Goal: Task Accomplishment & Management: Manage account settings

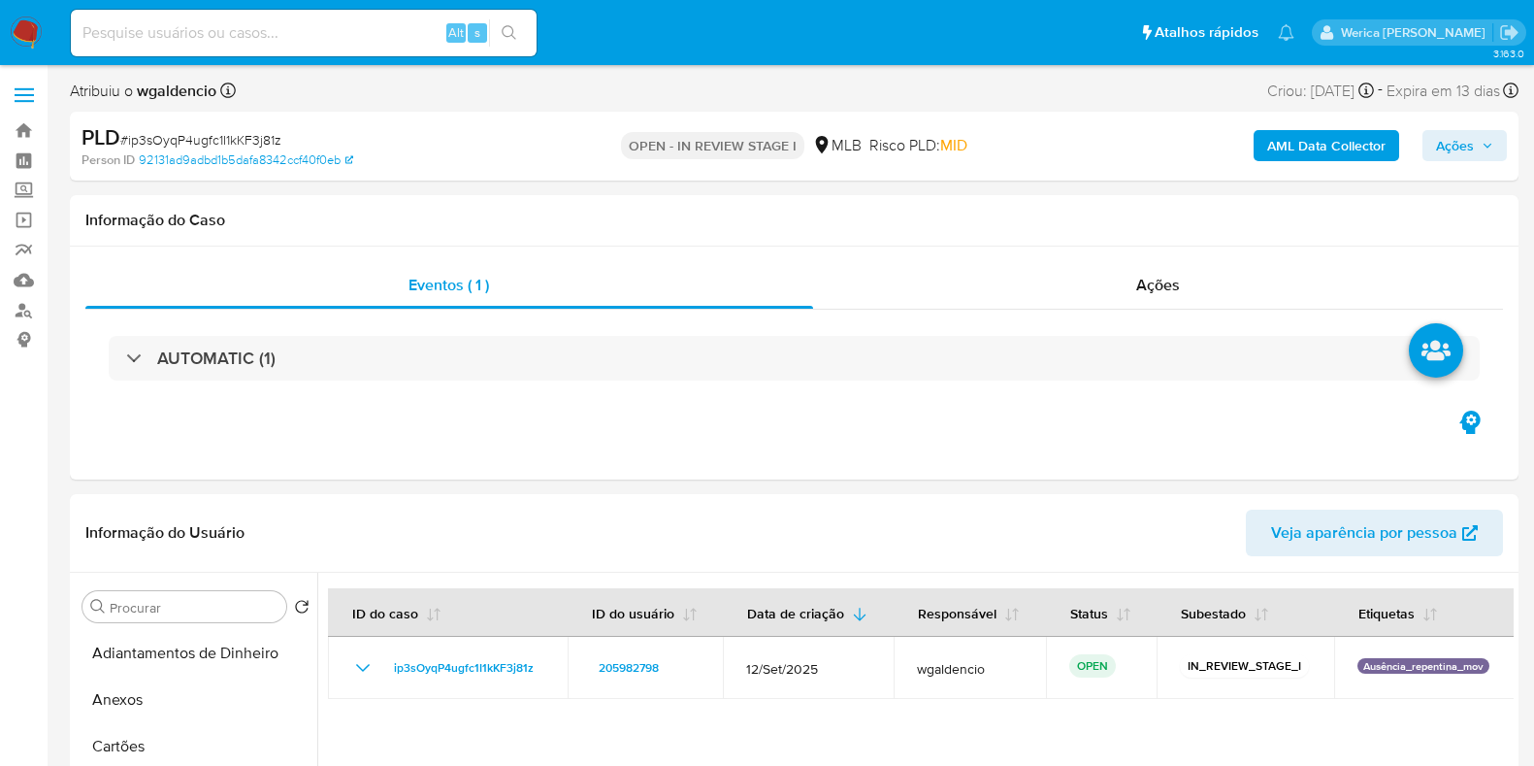
select select "10"
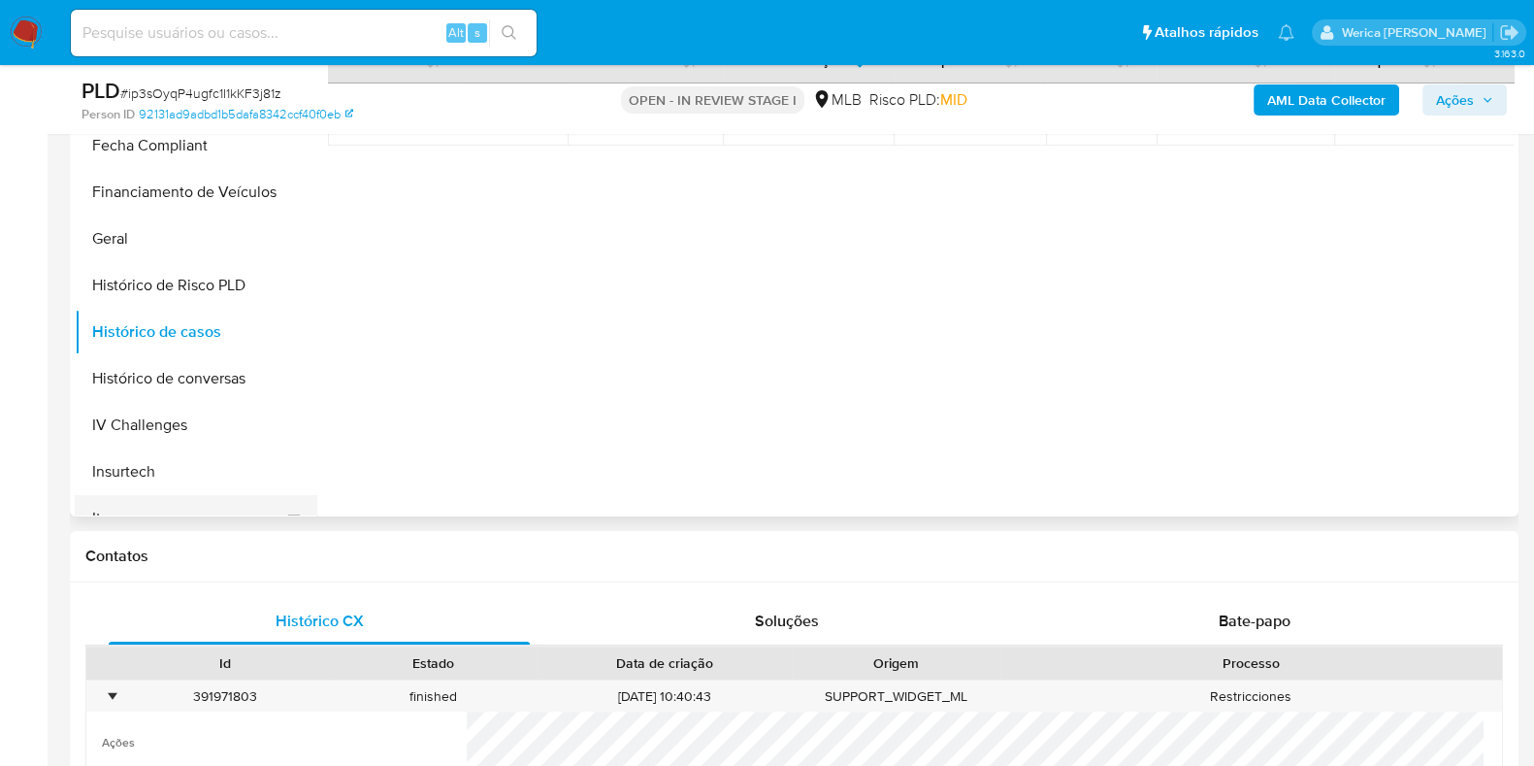
scroll to position [605, 0]
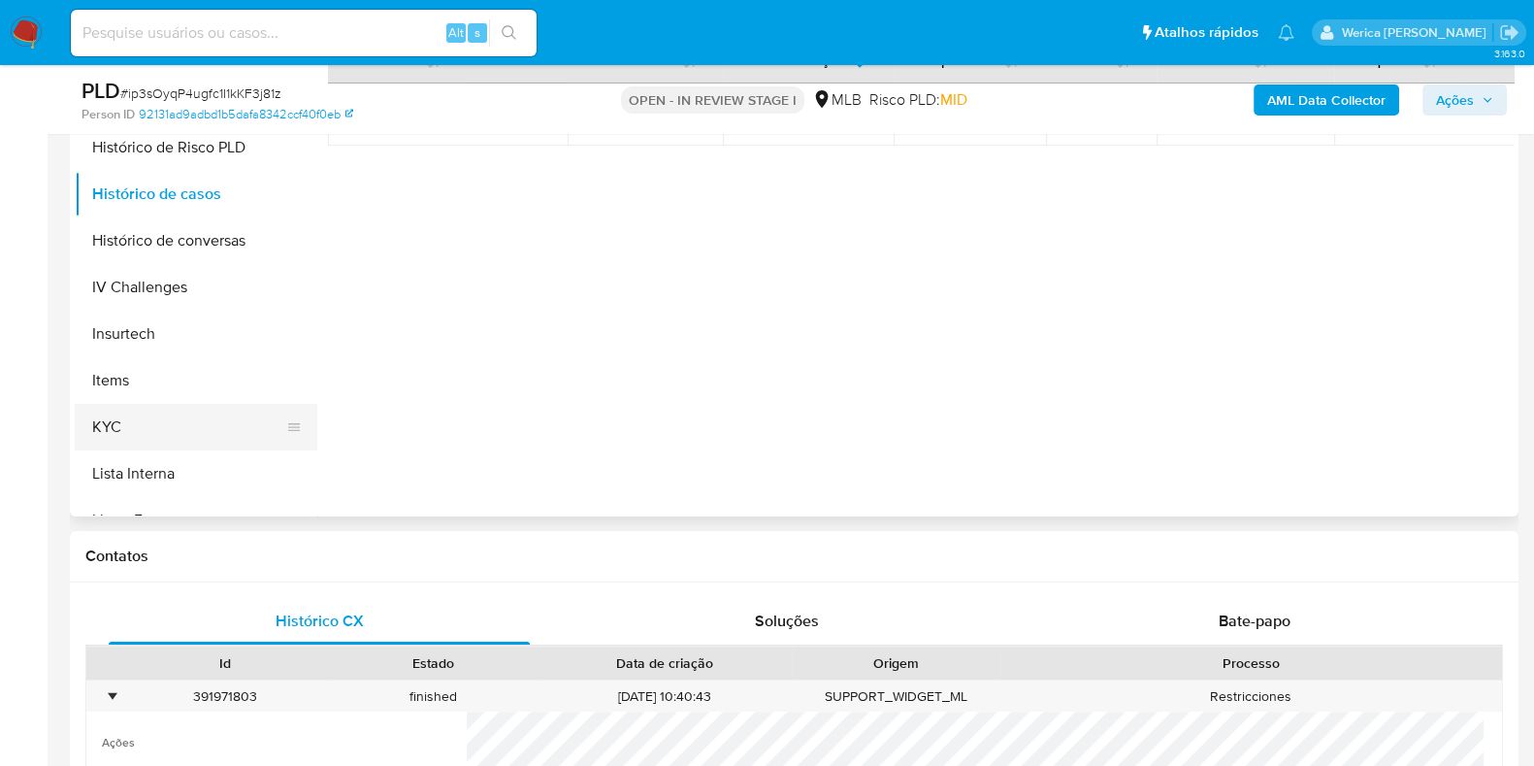
click at [189, 444] on button "KYC" at bounding box center [188, 427] width 227 height 47
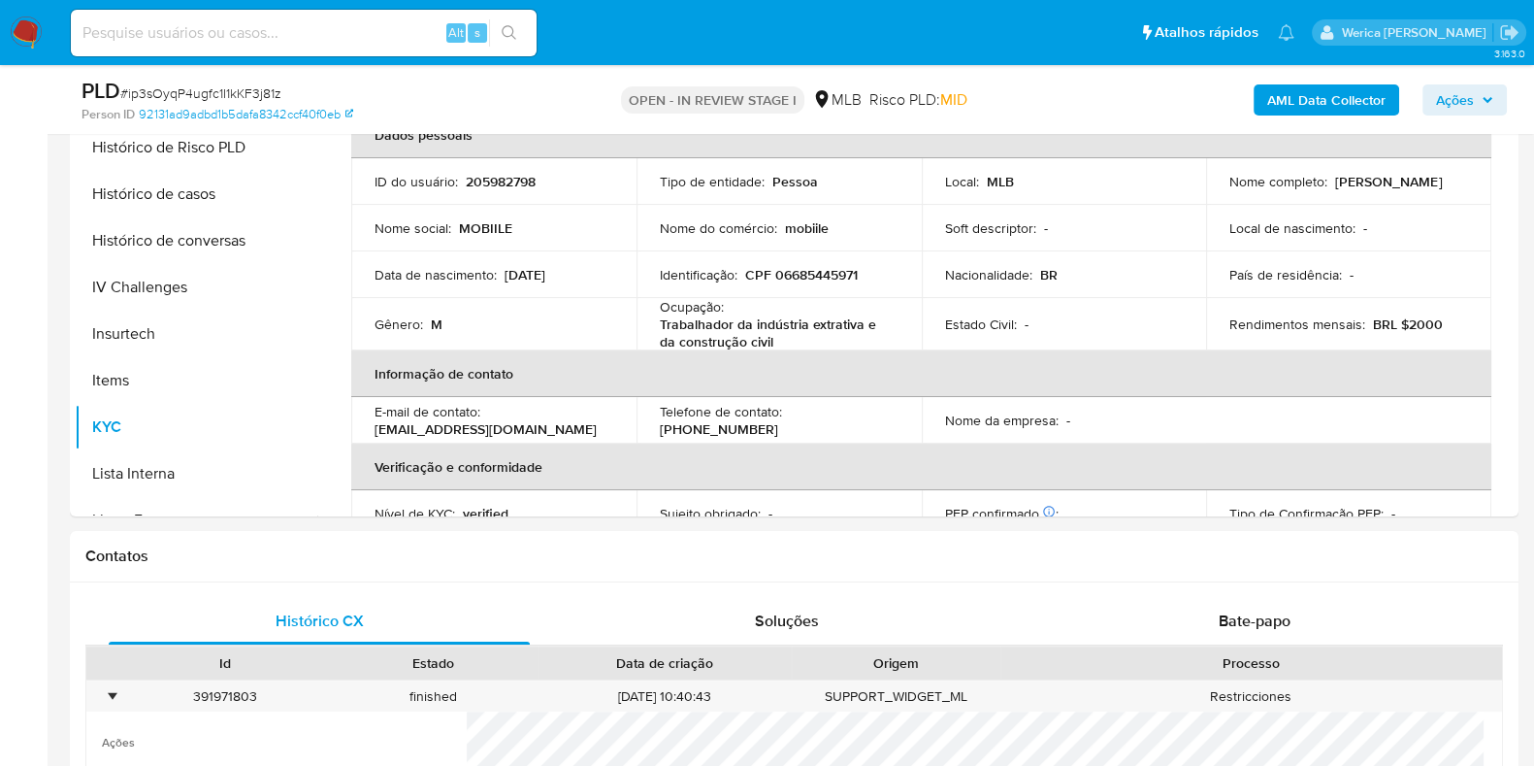
scroll to position [242, 0]
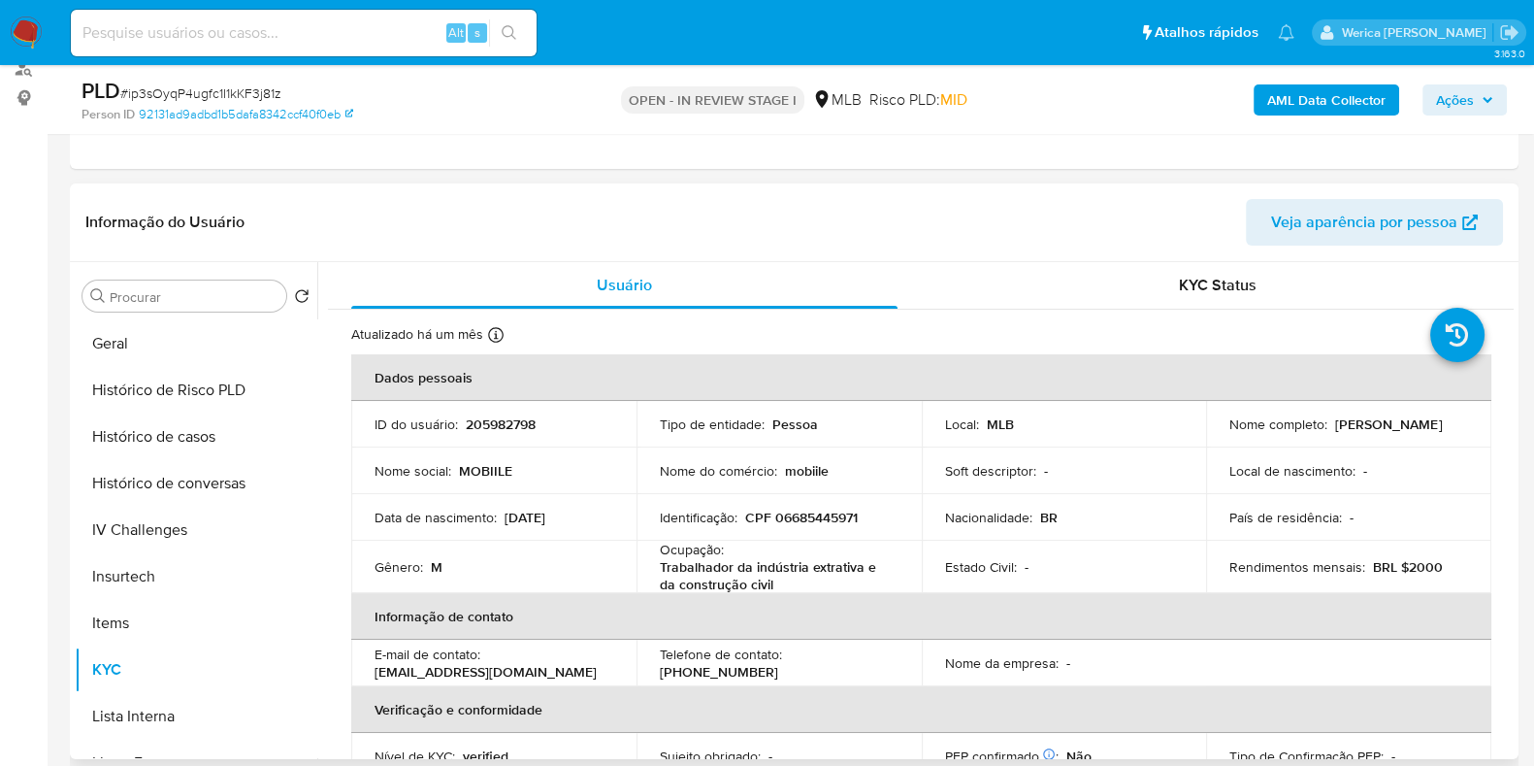
click at [825, 509] on p "CPF 06685445971" at bounding box center [801, 517] width 113 height 17
click at [829, 517] on p "CPF 06685445971" at bounding box center [801, 517] width 113 height 17
click at [830, 517] on p "CPF 06685445971" at bounding box center [801, 517] width 113 height 17
copy p "06685445971"
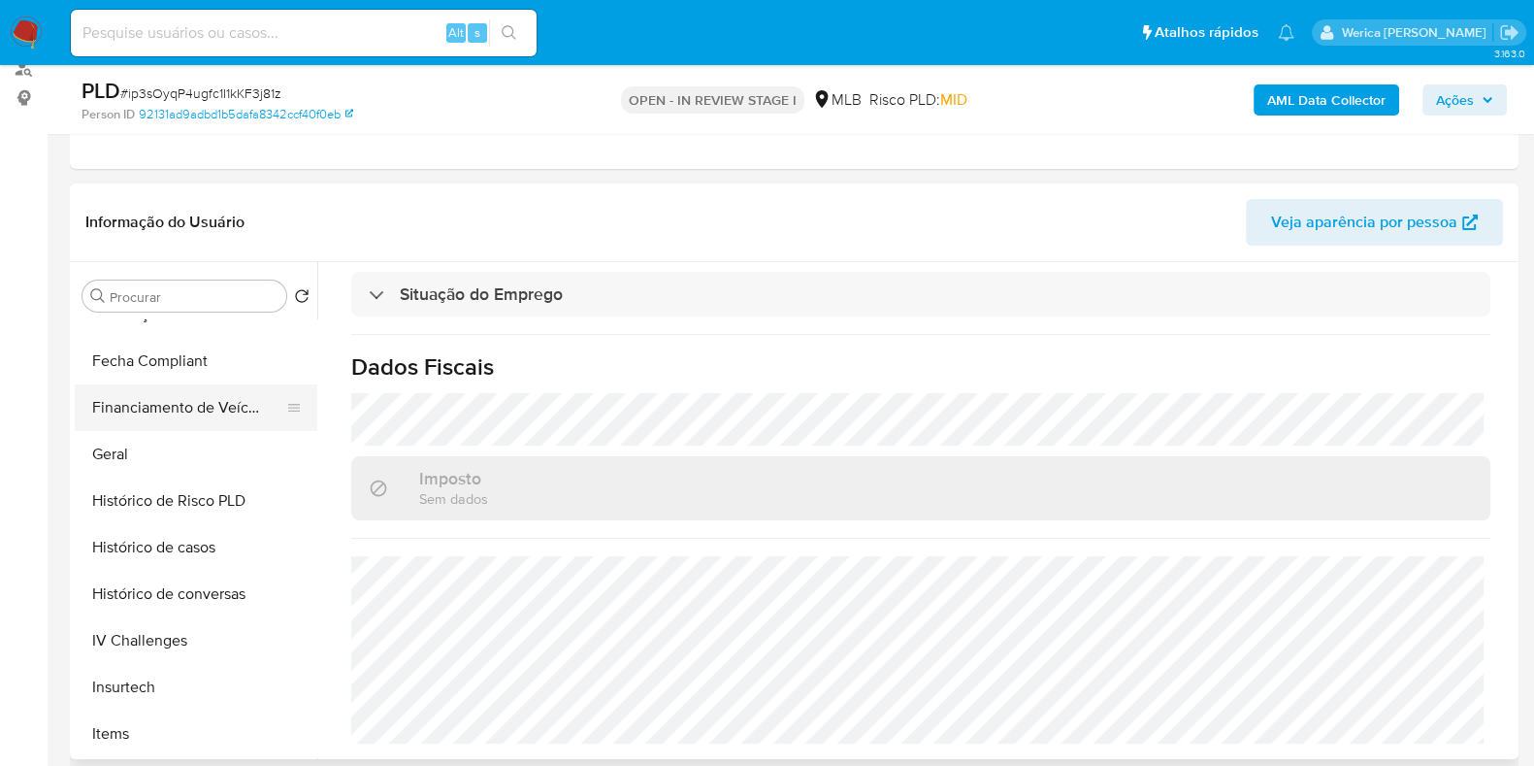
scroll to position [362, 0]
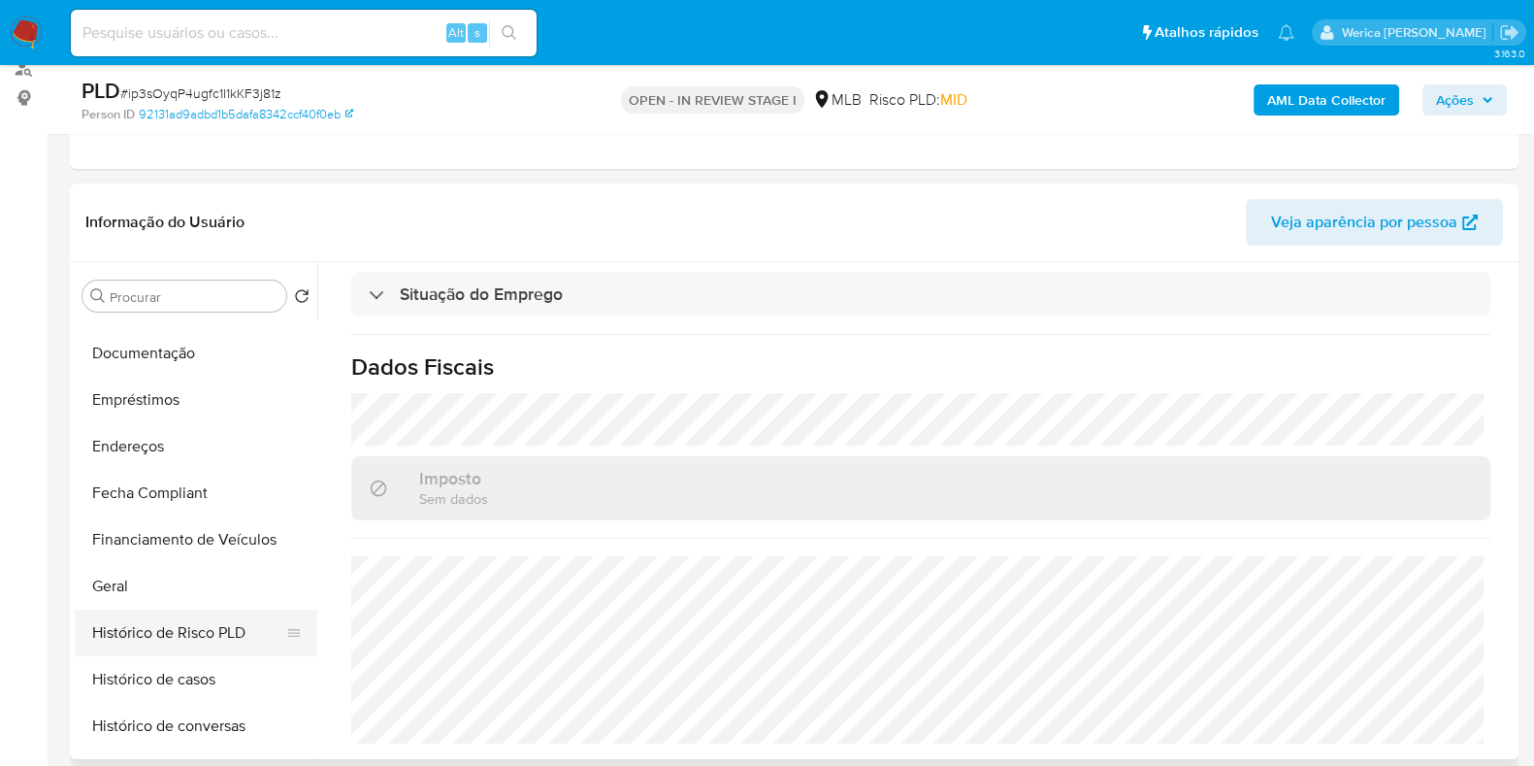
click at [202, 613] on button "Histórico de Risco PLD" at bounding box center [188, 632] width 227 height 47
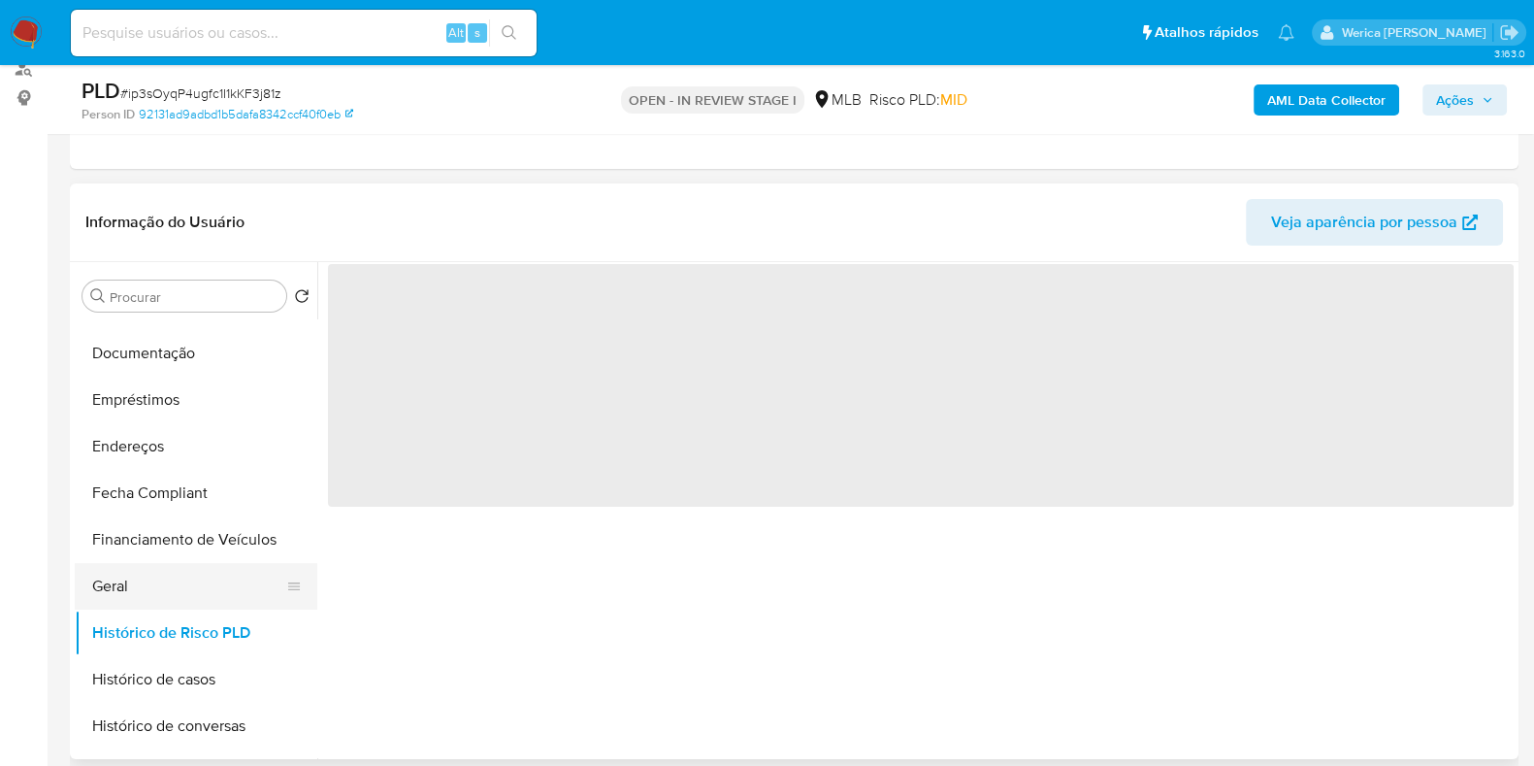
click at [189, 574] on button "Geral" at bounding box center [188, 586] width 227 height 47
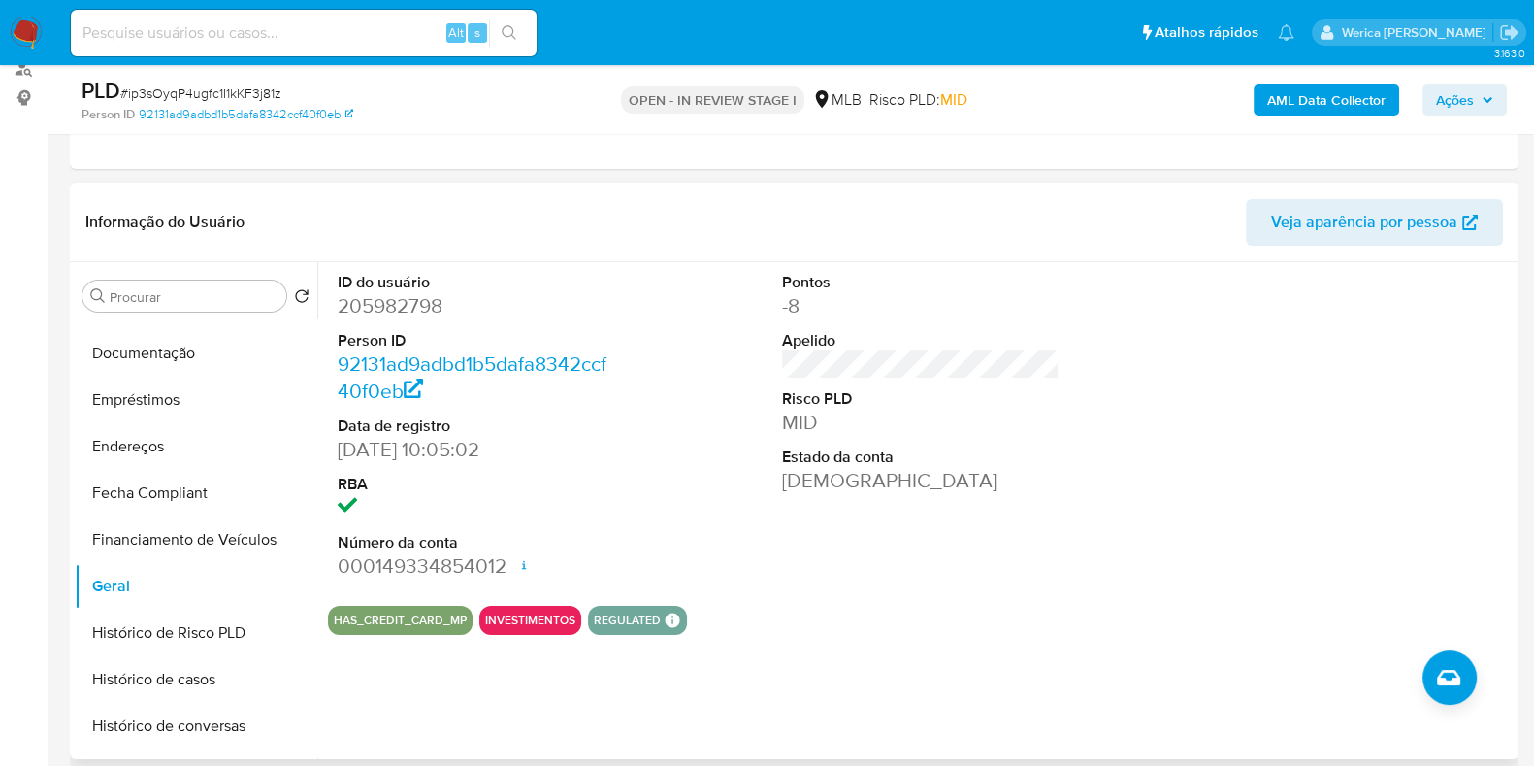
drag, startPoint x: 1328, startPoint y: 380, endPoint x: 1276, endPoint y: 284, distance: 109.0
click at [1328, 380] on div at bounding box center [1366, 426] width 297 height 328
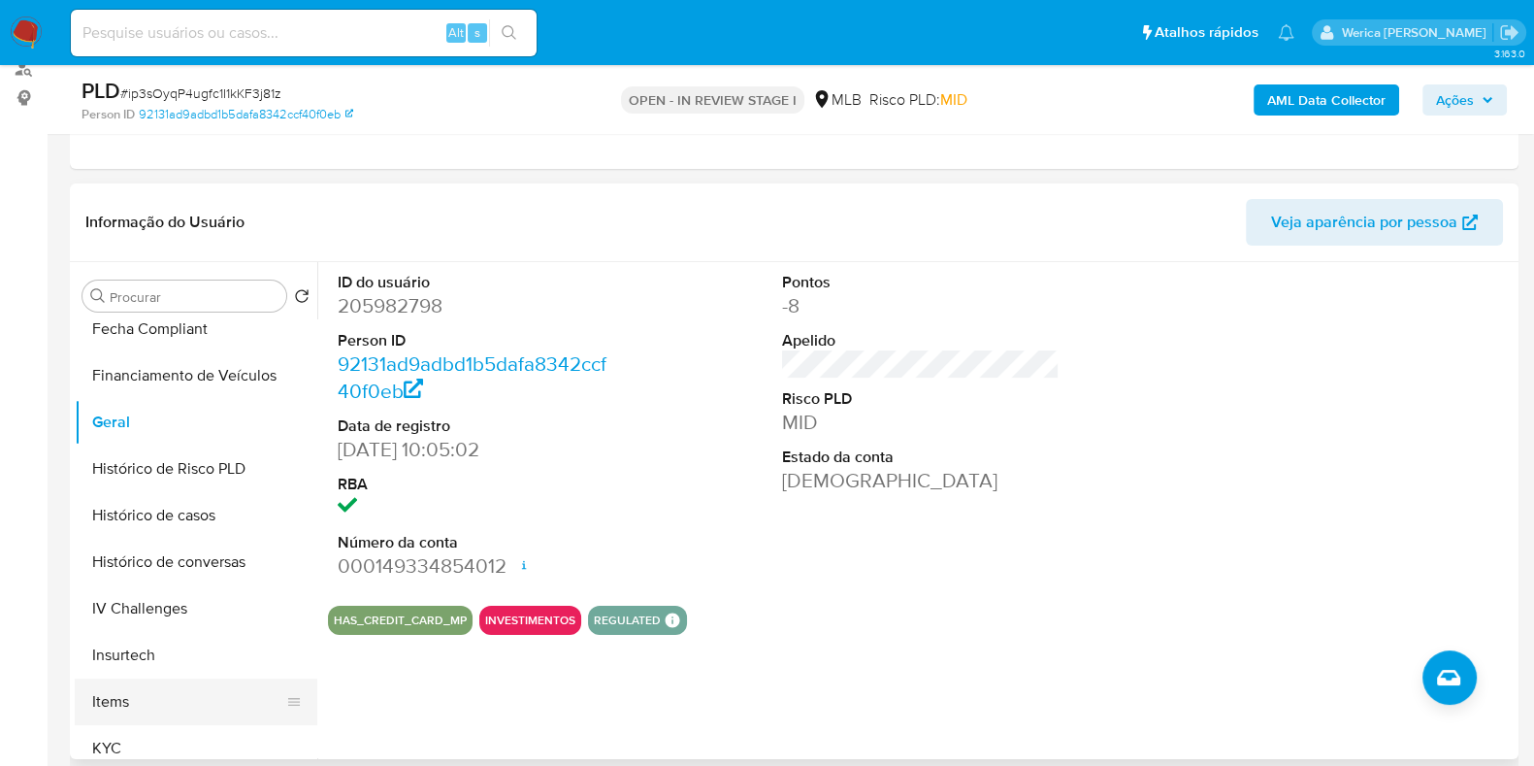
scroll to position [726, 0]
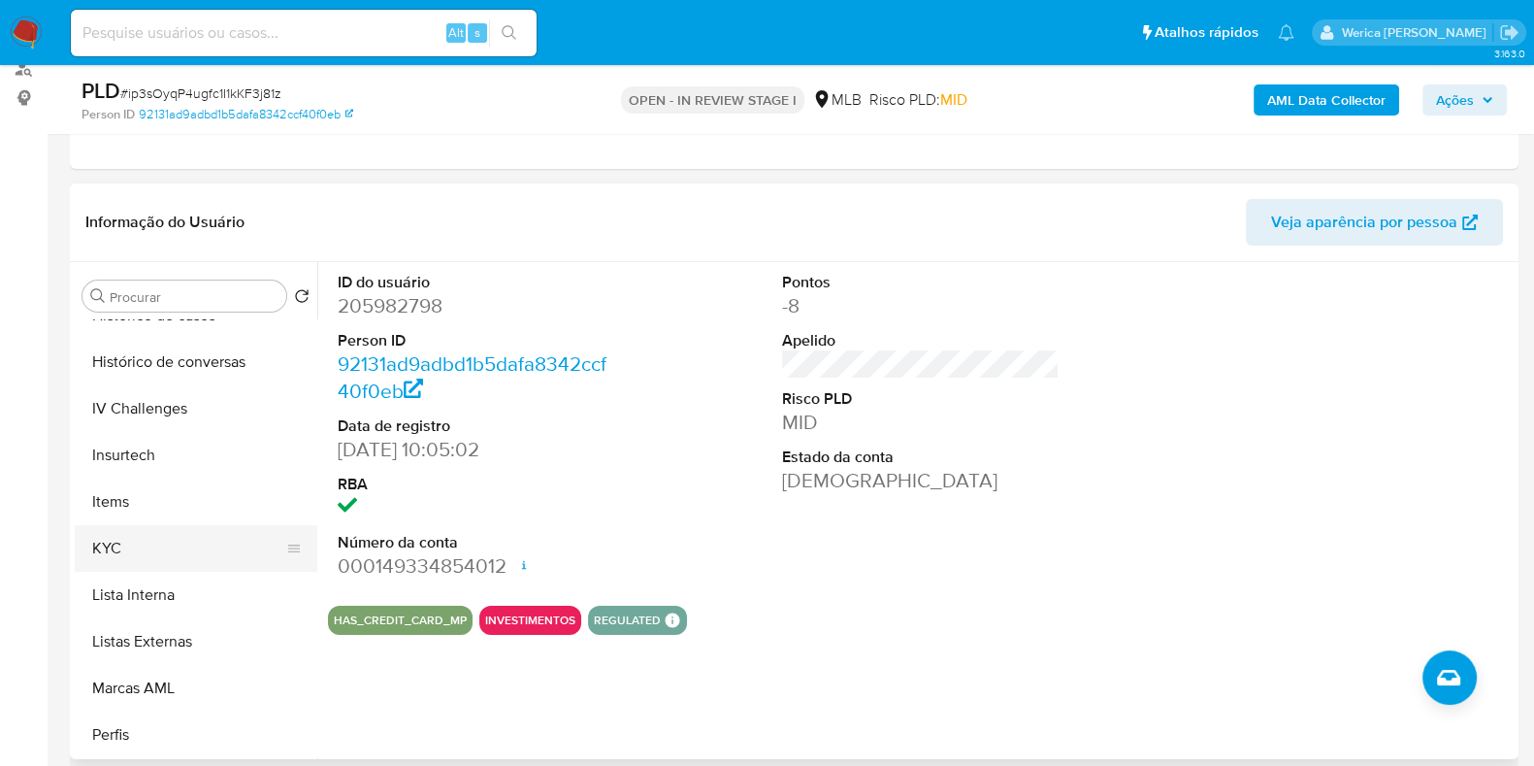
click at [185, 552] on button "KYC" at bounding box center [188, 548] width 227 height 47
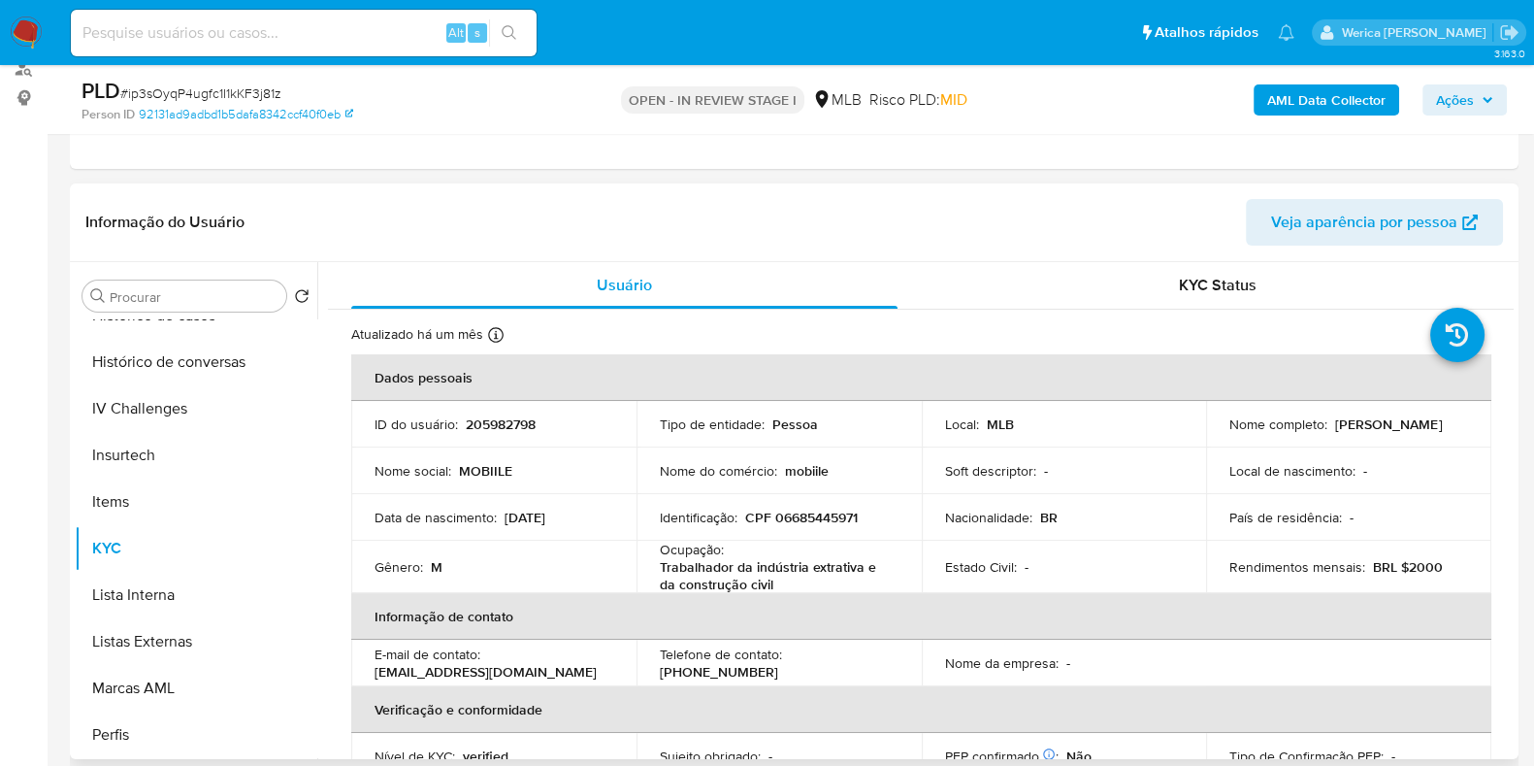
scroll to position [120, 0]
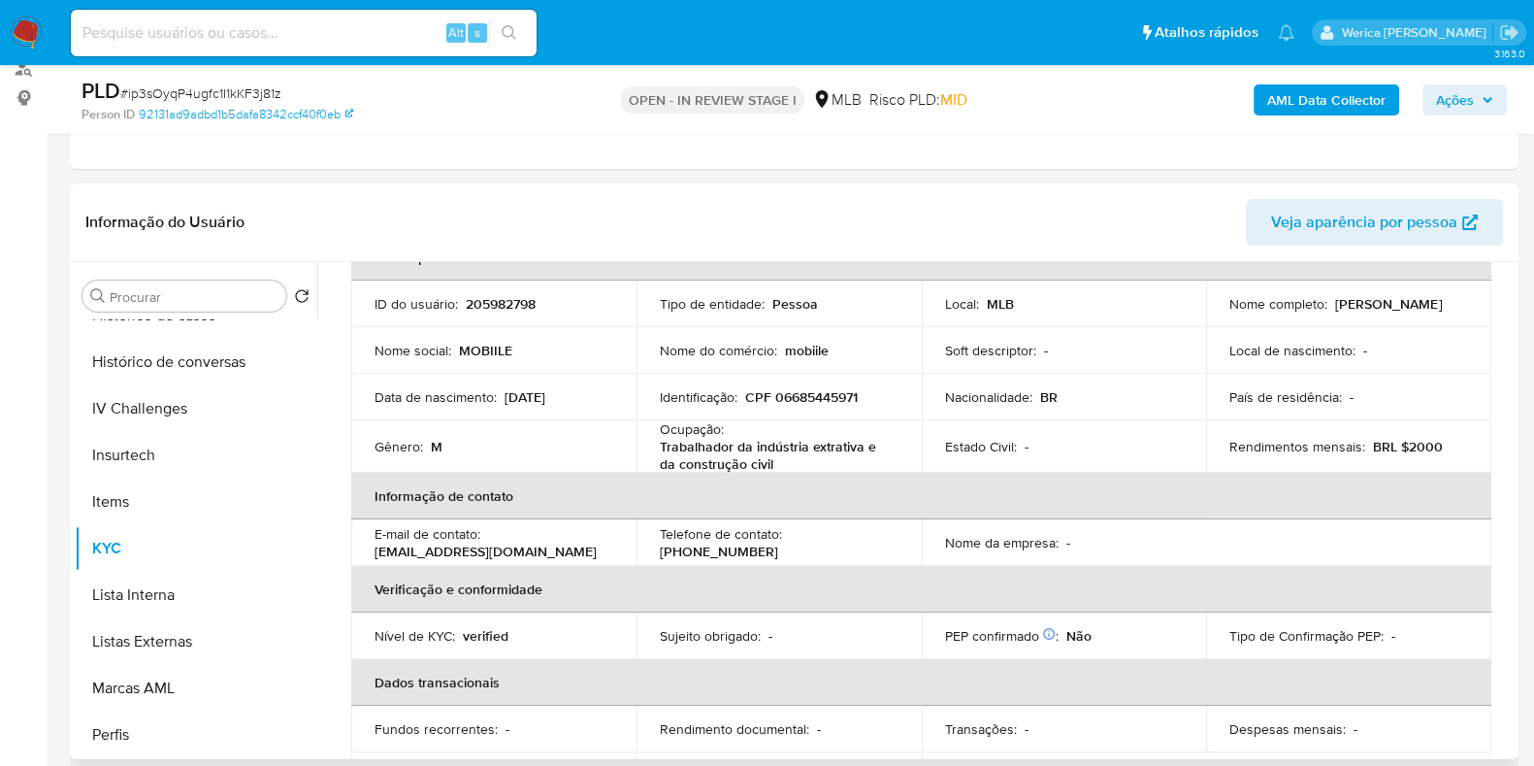
click at [1223, 516] on th "Informação de contato" at bounding box center [921, 496] width 1140 height 47
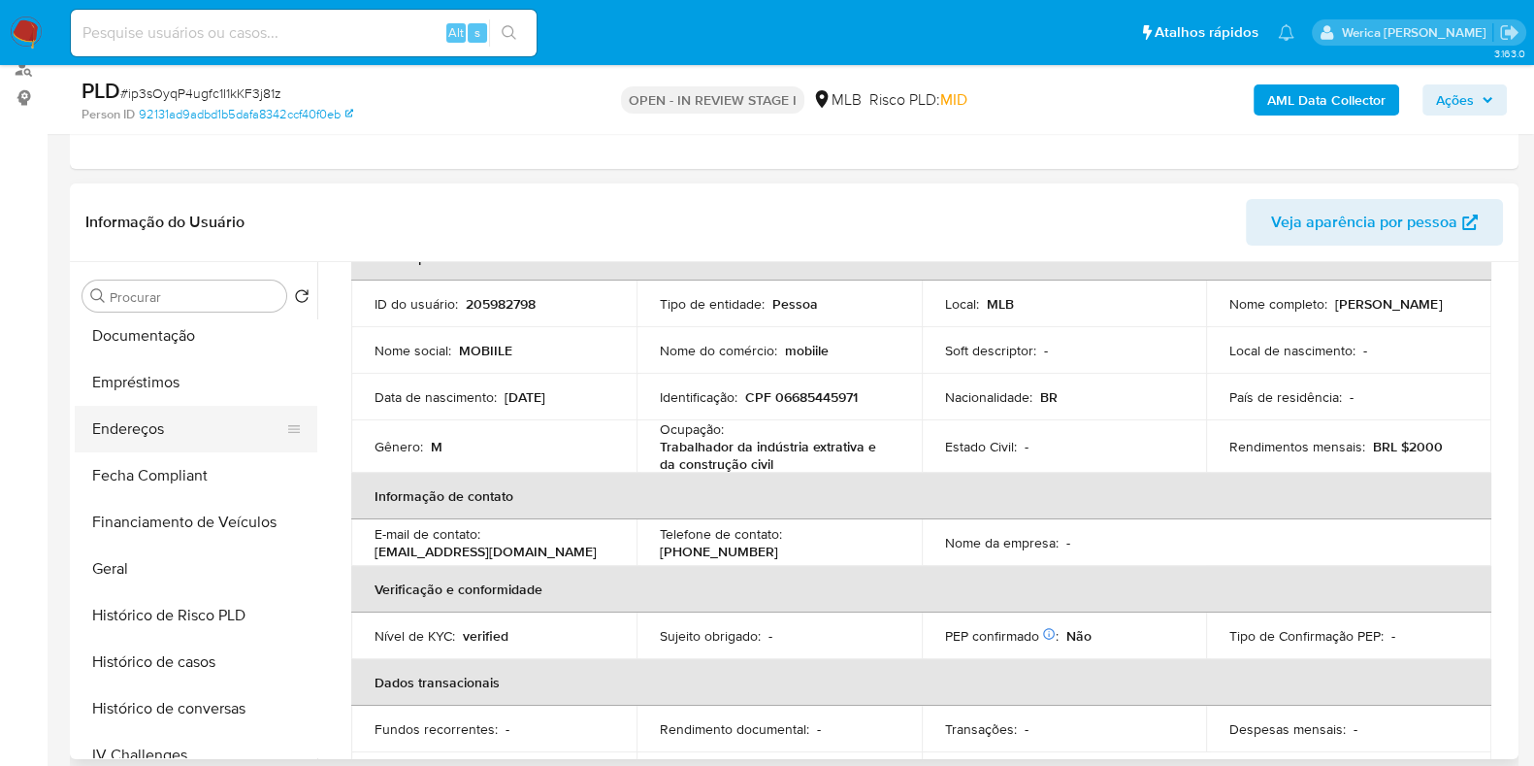
scroll to position [325, 0]
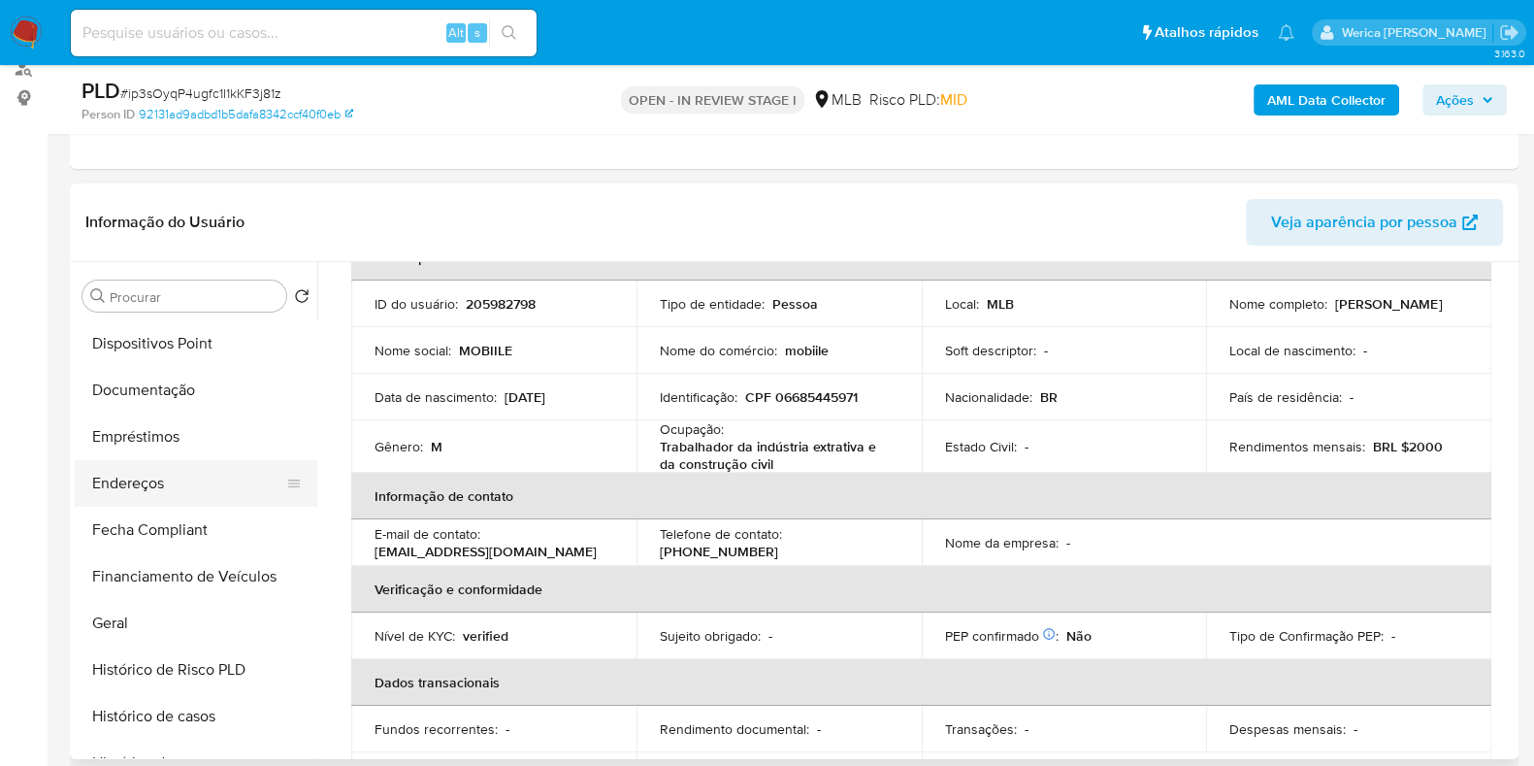
drag, startPoint x: 213, startPoint y: 467, endPoint x: 299, endPoint y: 459, distance: 86.7
click at [214, 467] on button "Endereços" at bounding box center [188, 483] width 227 height 47
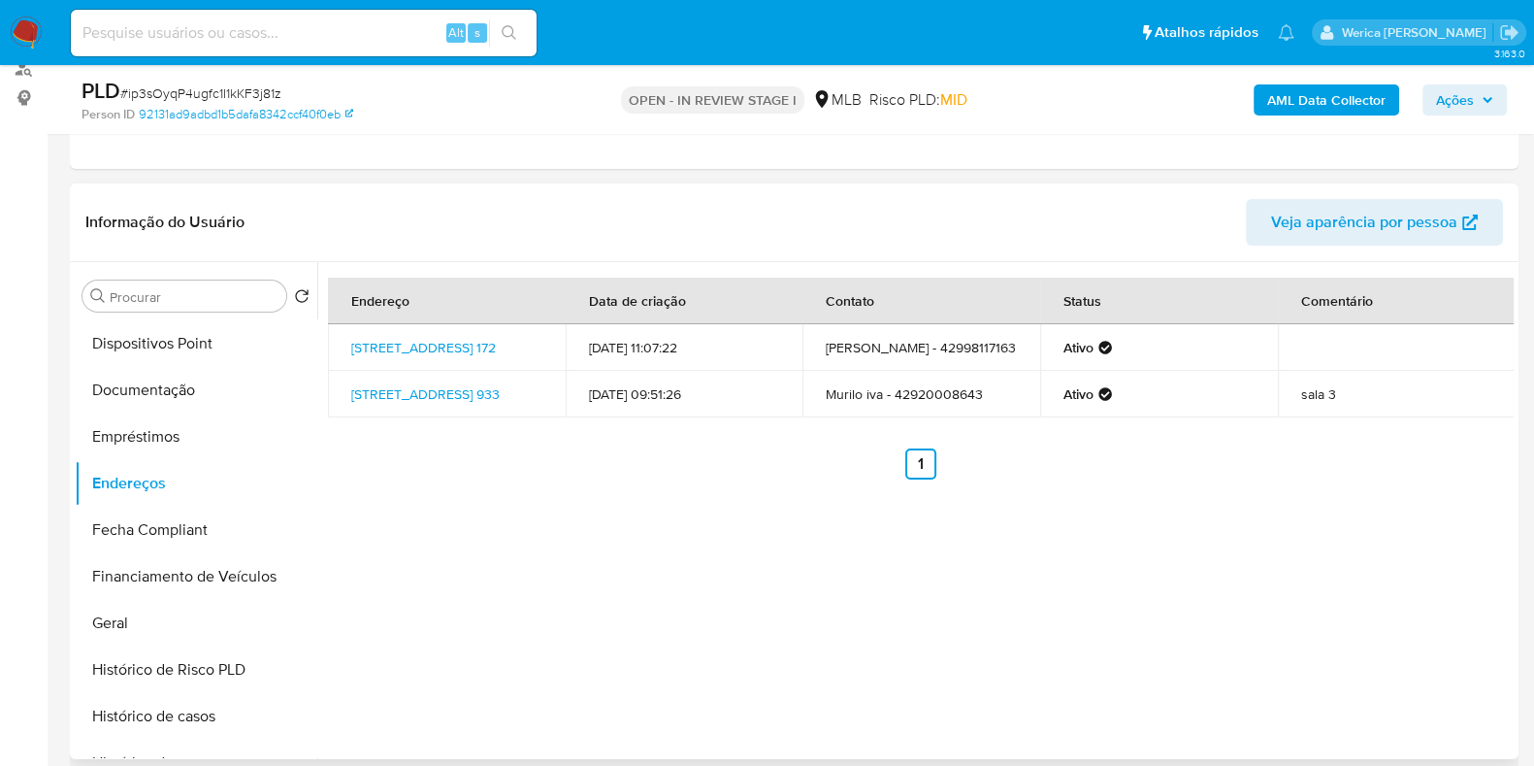
click at [1286, 679] on div "Endereço Data de criação Contato Status Comentário Rua Das Imbuias 172, Prudent…" at bounding box center [915, 510] width 1197 height 497
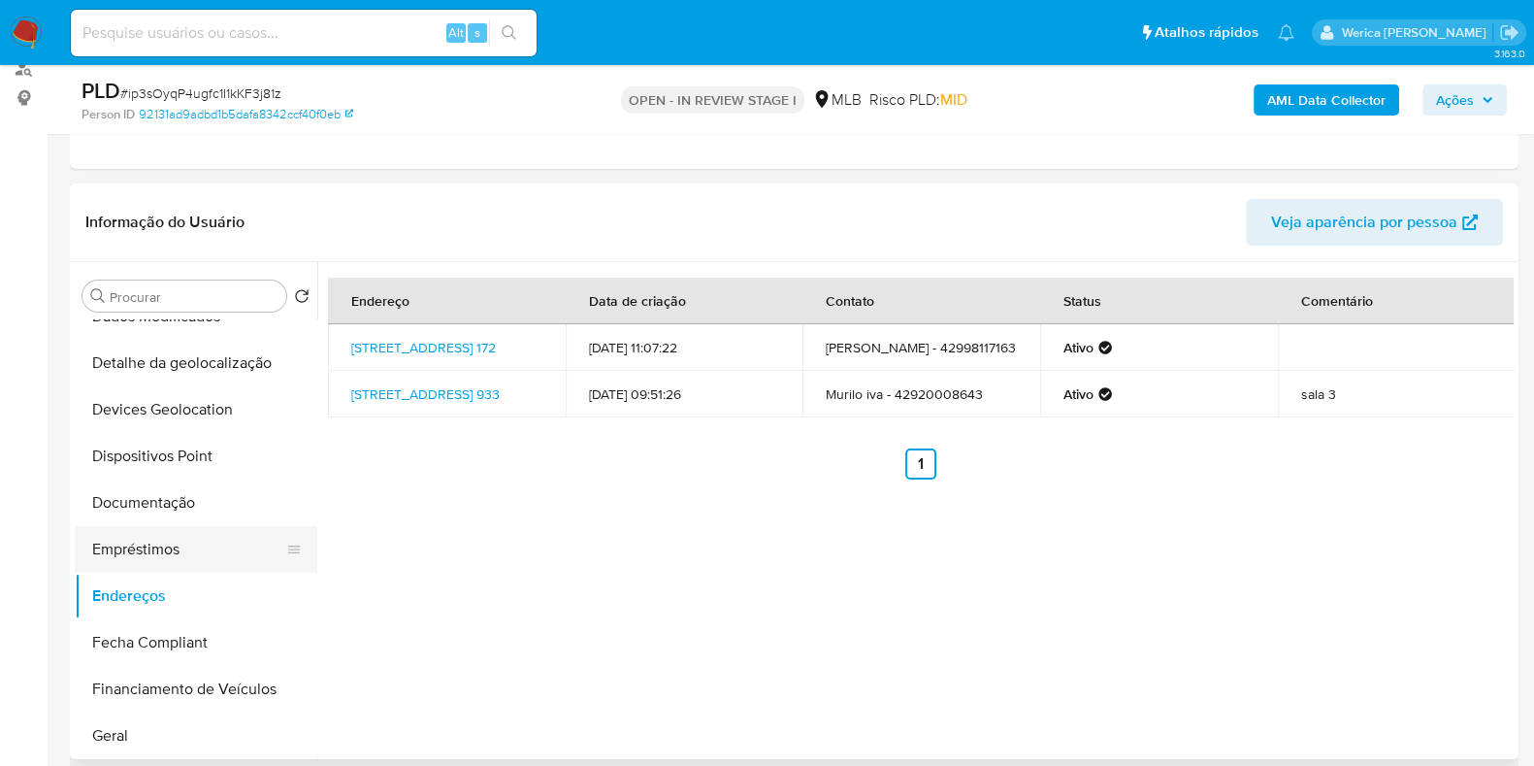
scroll to position [82, 0]
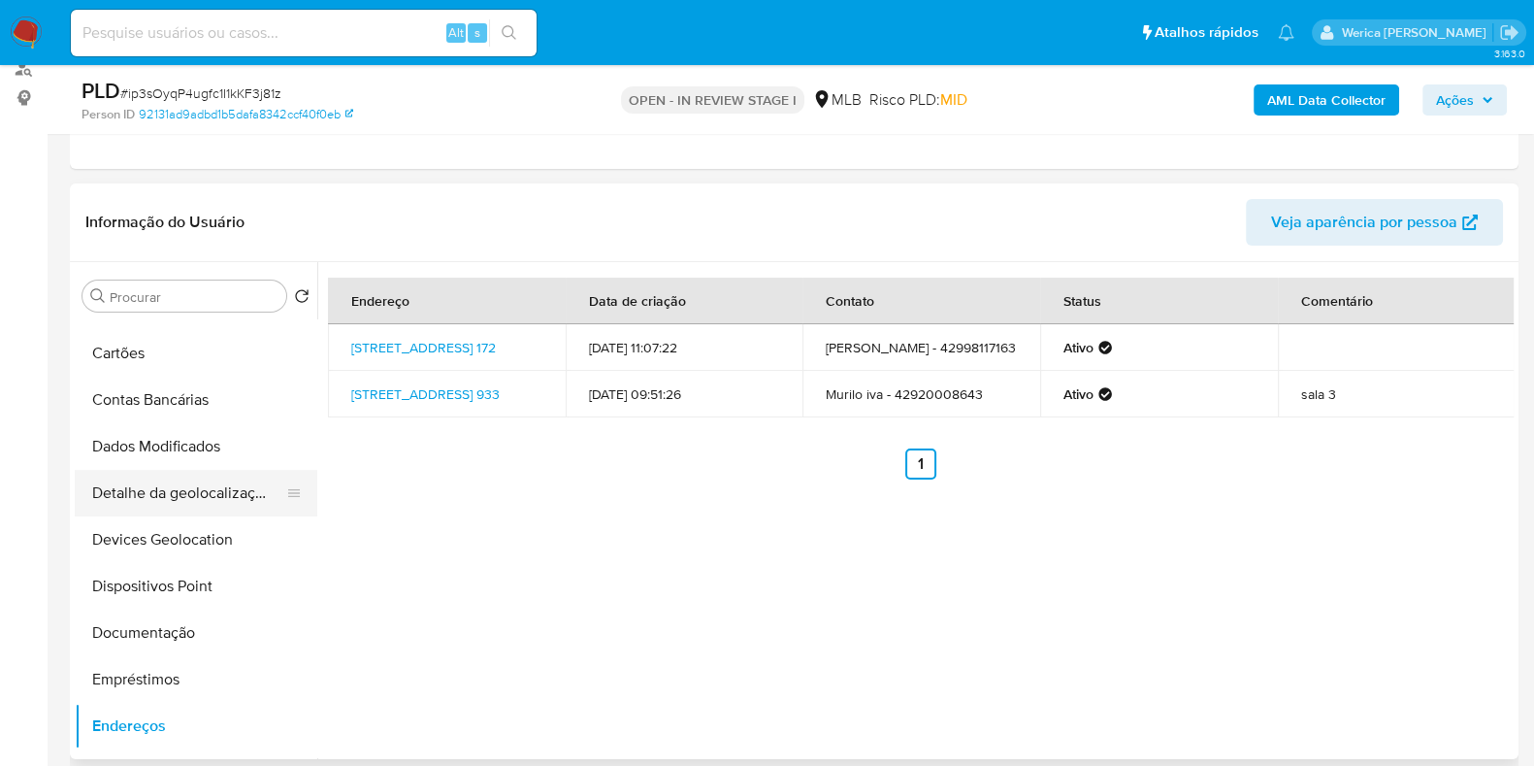
click at [174, 488] on button "Detalhe da geolocalização" at bounding box center [188, 493] width 227 height 47
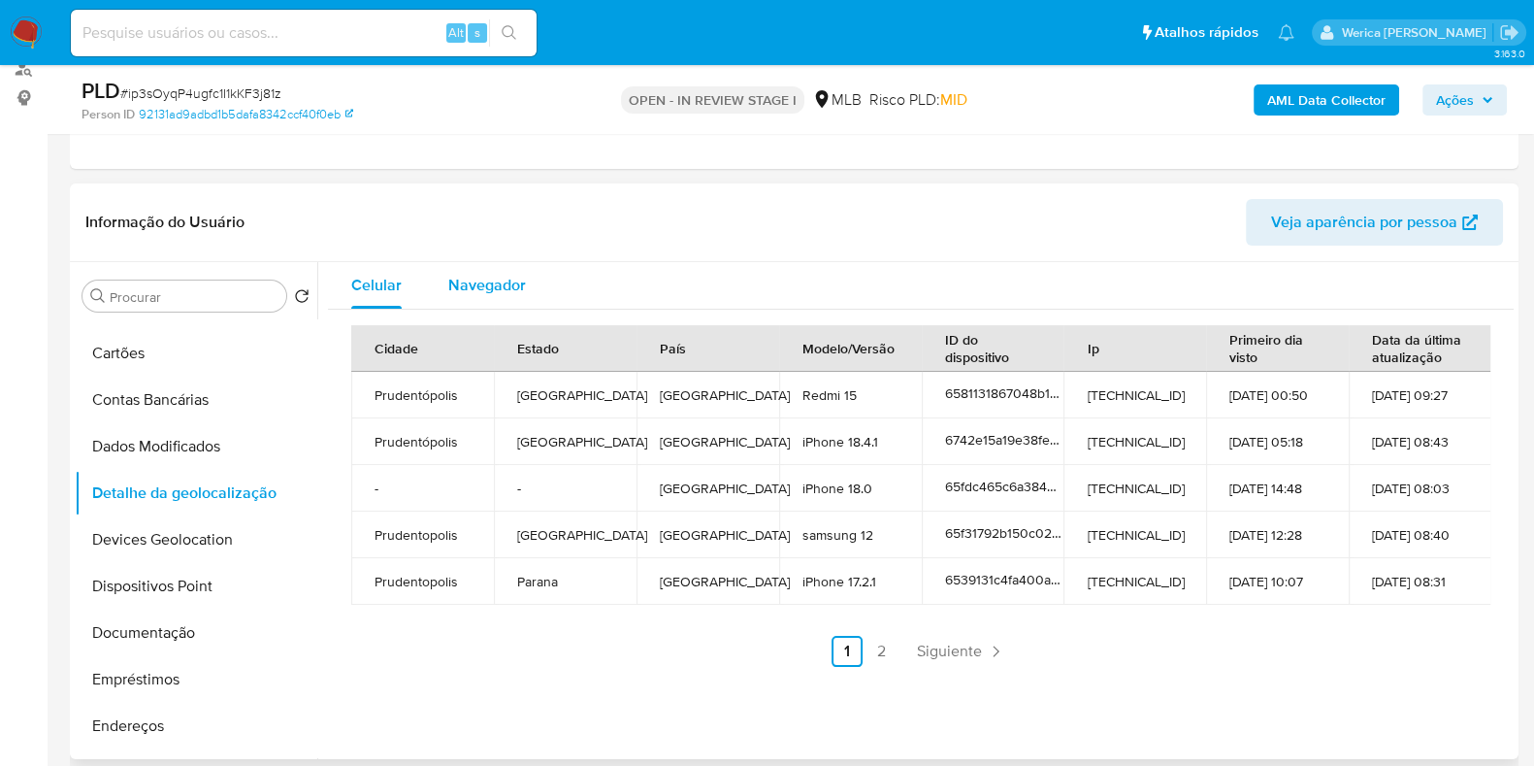
click at [497, 270] on div "Navegador" at bounding box center [487, 285] width 78 height 47
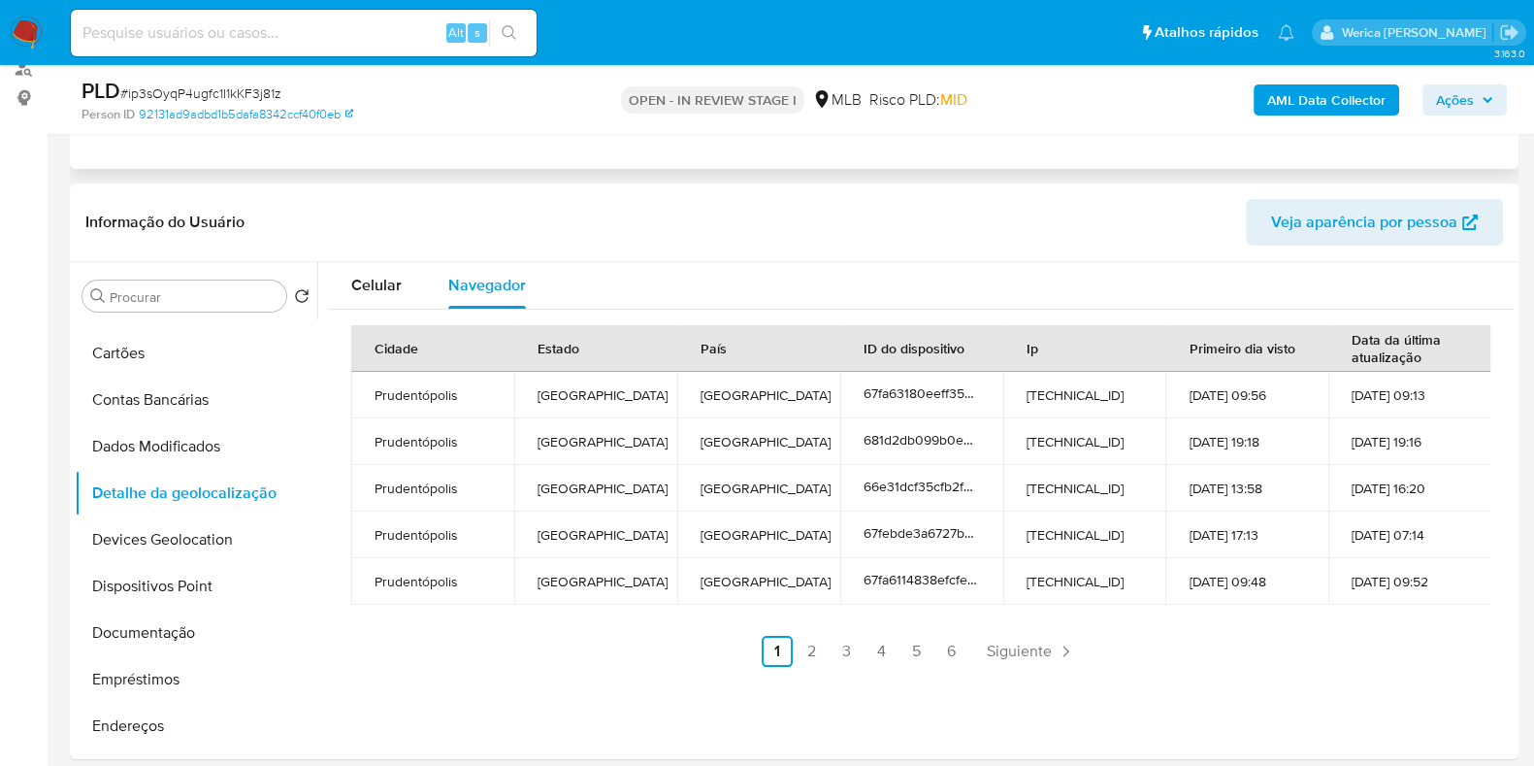
click at [1303, 143] on div "Eventos ( 1 ) Ações AUTOMATIC (1)" at bounding box center [794, 52] width 1449 height 233
click at [1282, 80] on div "AML Data Collector Ações" at bounding box center [1272, 100] width 470 height 46
click at [1298, 94] on b "AML Data Collector" at bounding box center [1326, 99] width 118 height 31
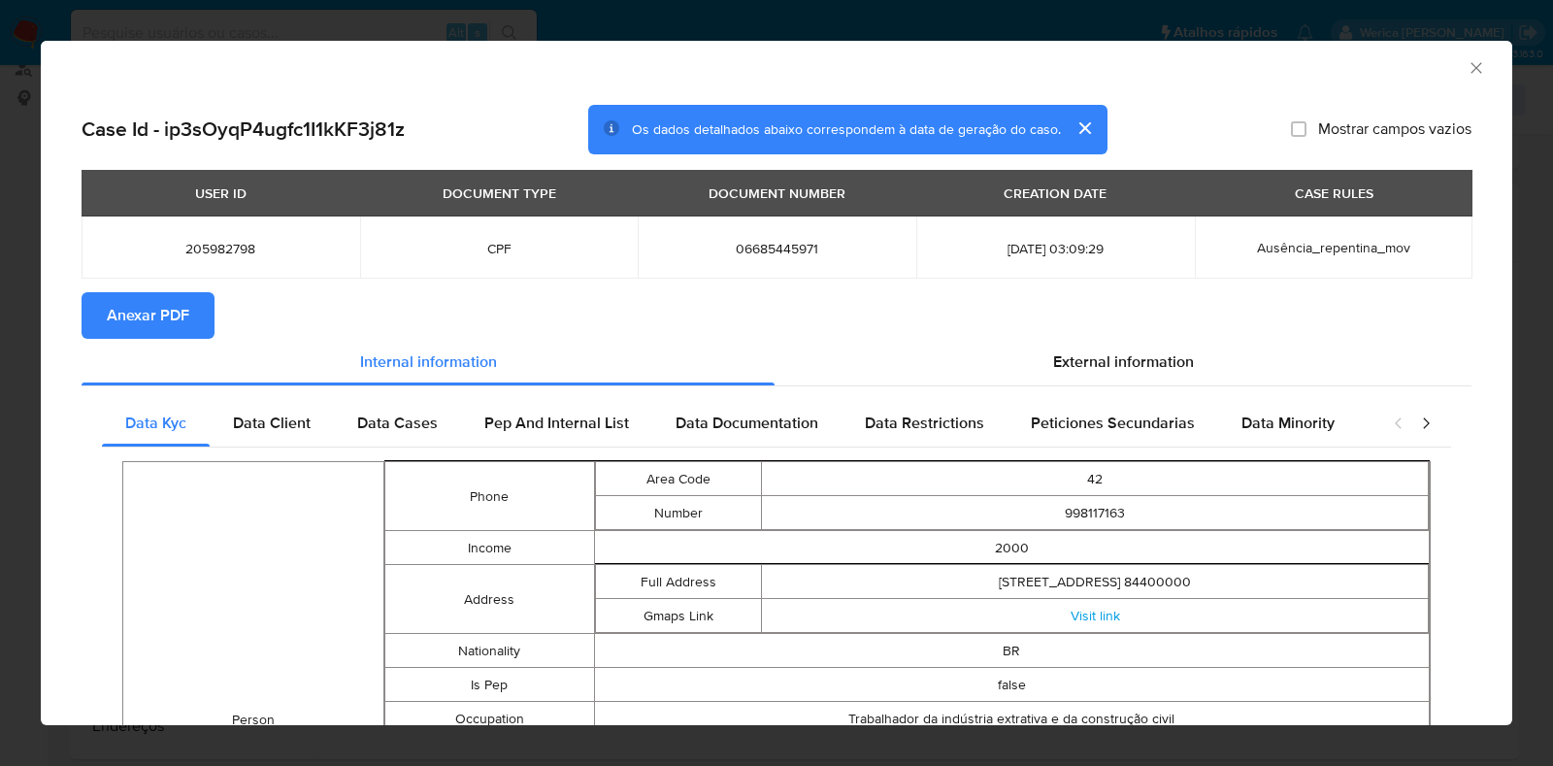
click at [160, 298] on span "Anexar PDF" at bounding box center [148, 315] width 82 height 43
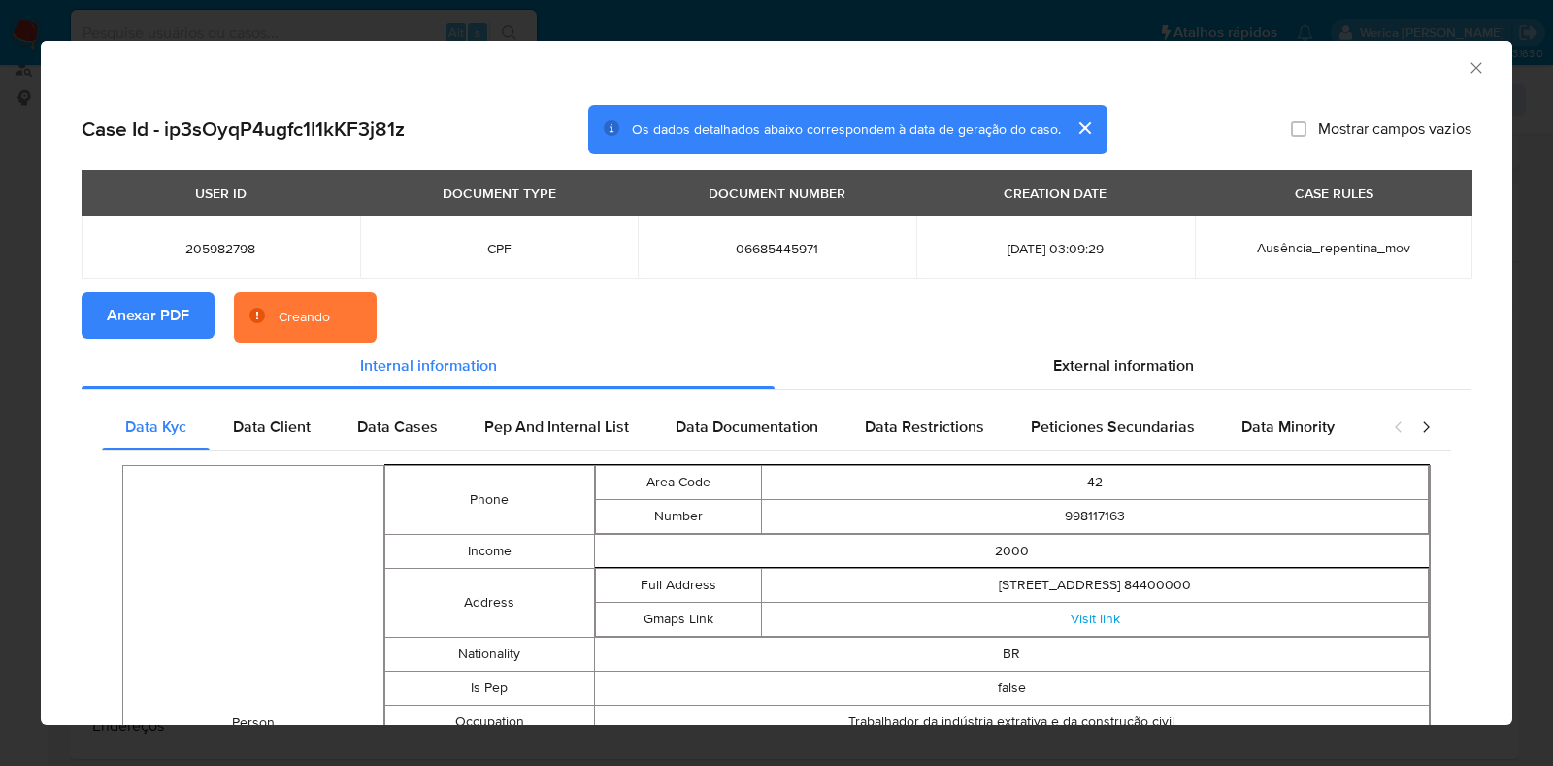
click at [1453, 54] on div "AML Data Collector" at bounding box center [776, 65] width 1471 height 49
click at [1466, 66] on icon "Fechar a janela" at bounding box center [1475, 67] width 19 height 19
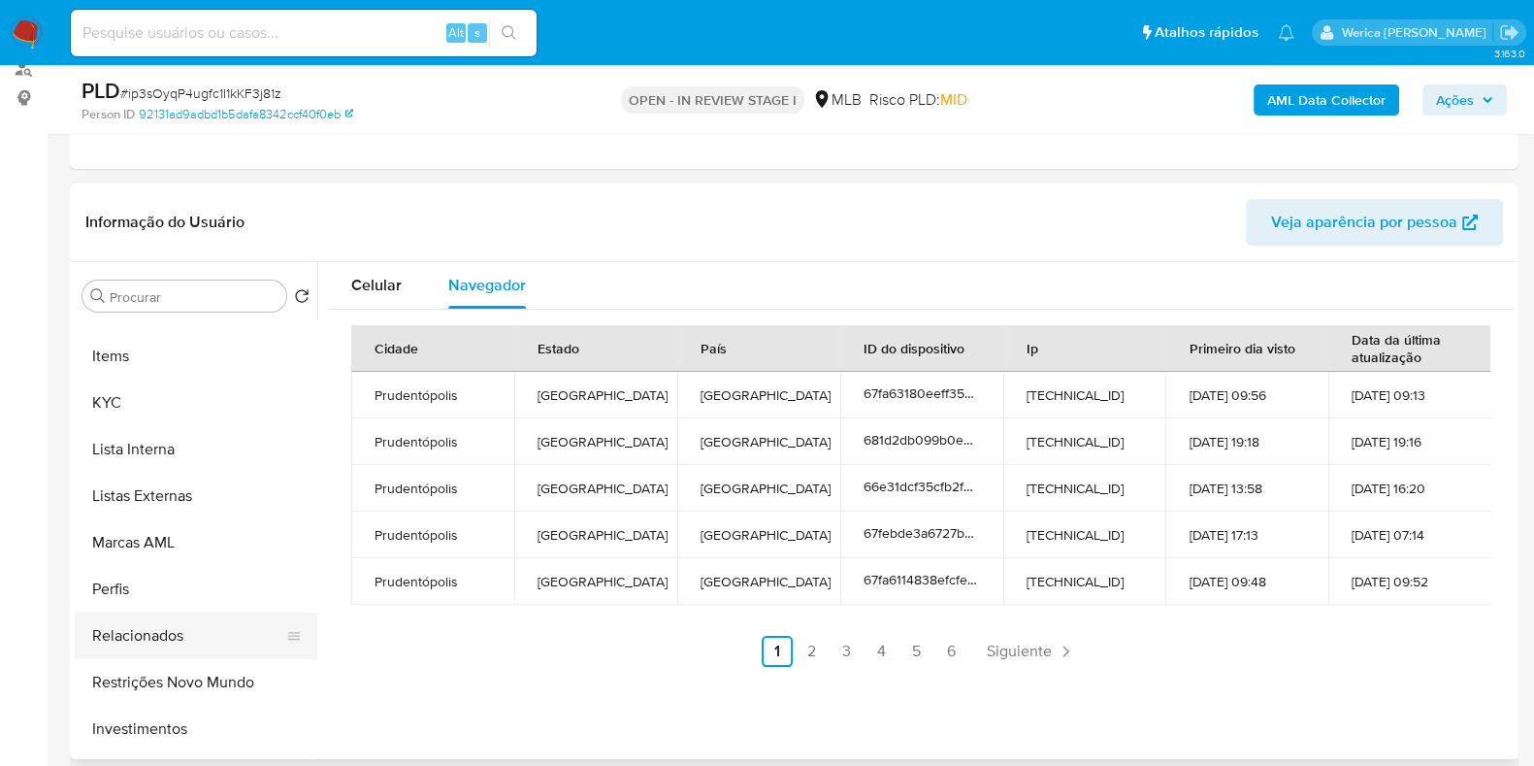
scroll to position [1053, 0]
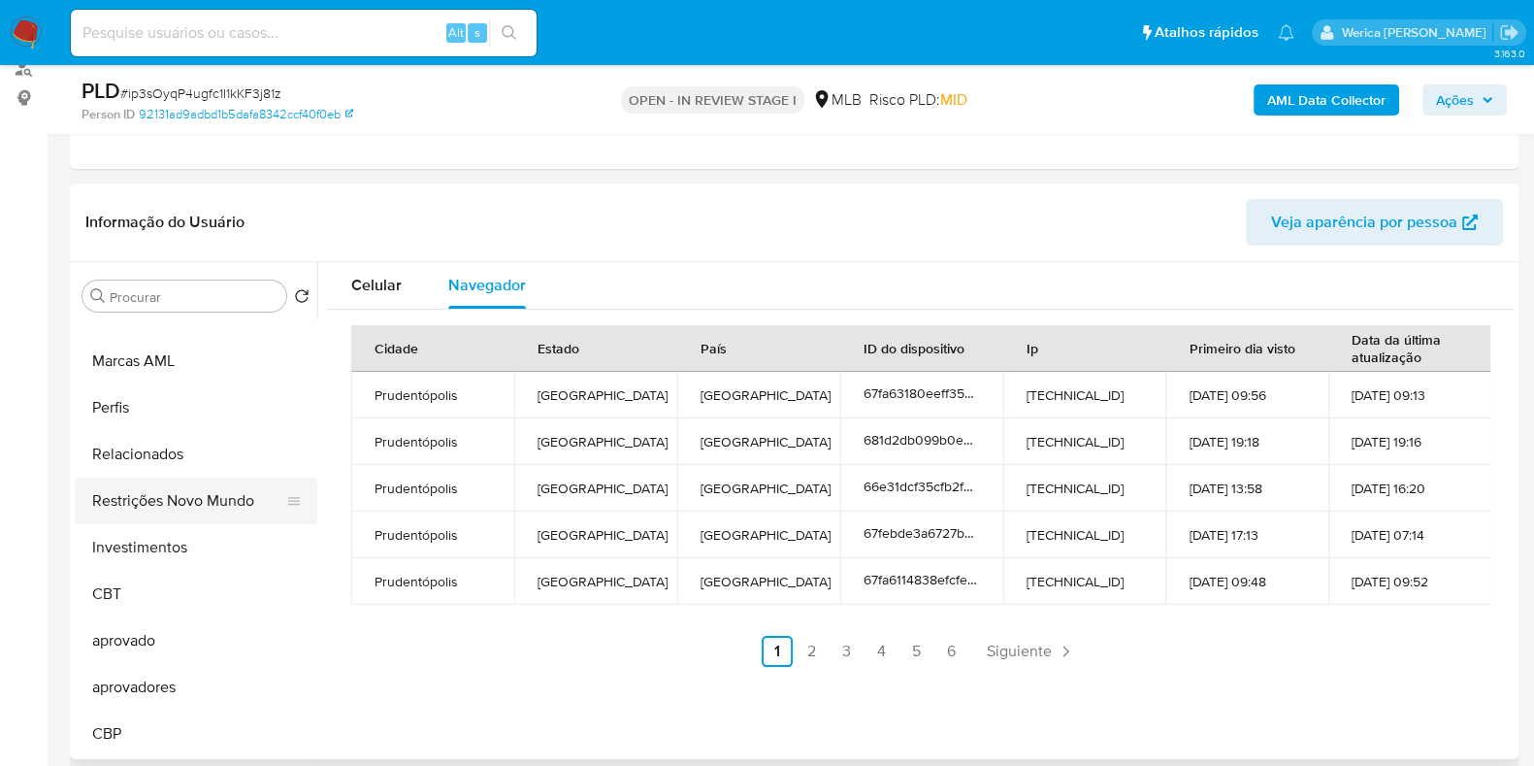
click at [223, 505] on button "Restrições Novo Mundo" at bounding box center [188, 500] width 227 height 47
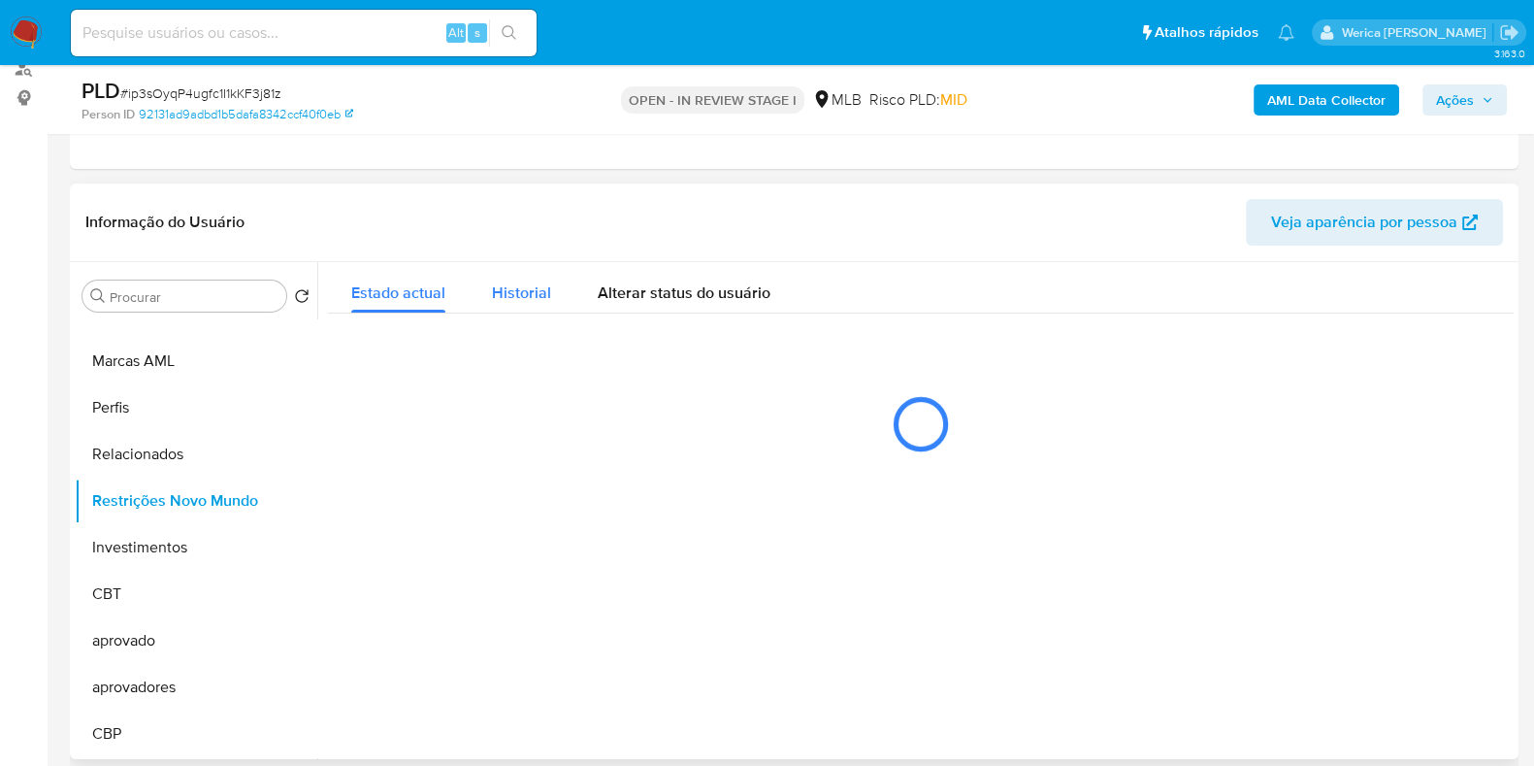
click at [518, 307] on div at bounding box center [915, 510] width 1197 height 497
click at [507, 288] on span "Historial" at bounding box center [521, 292] width 59 height 22
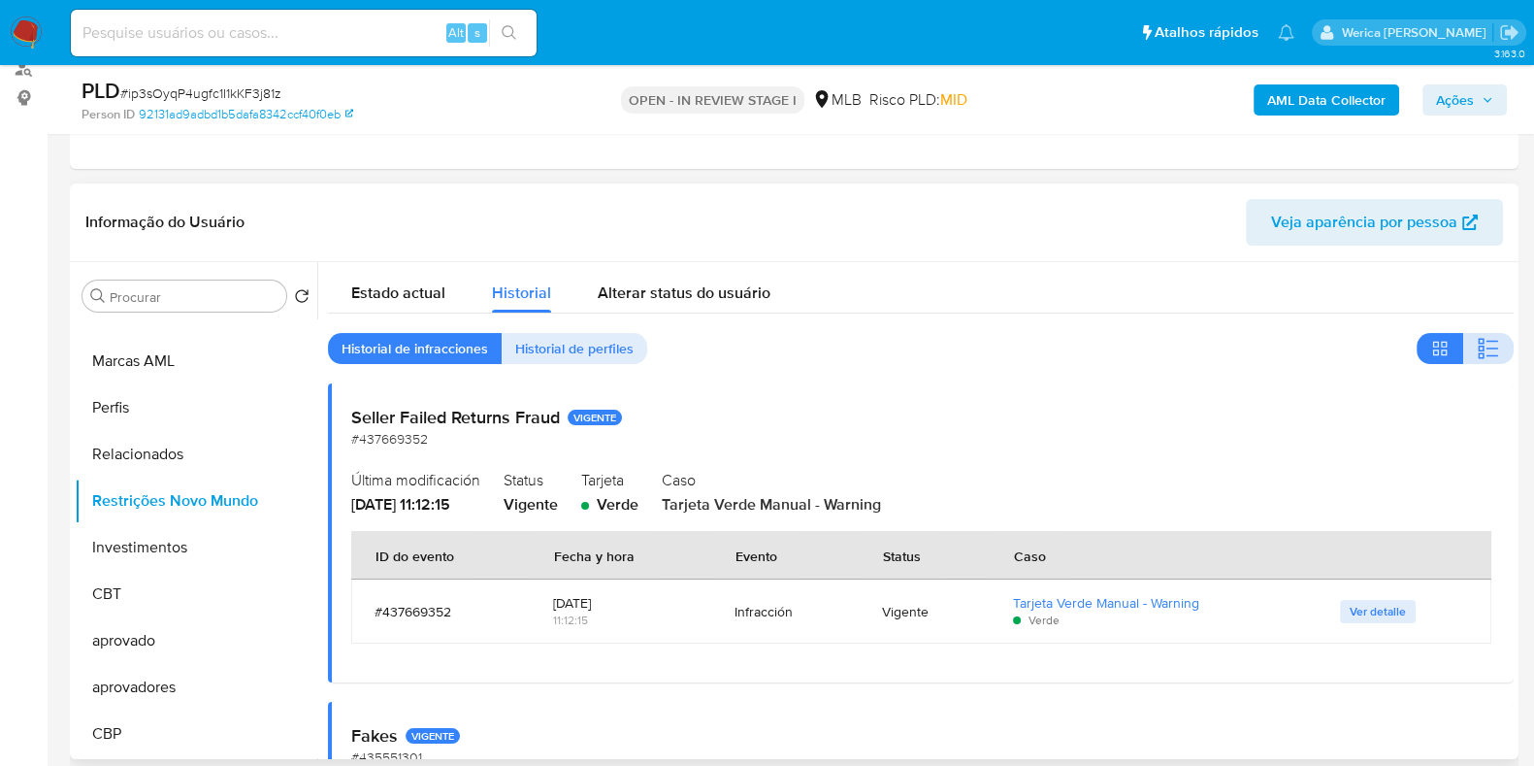
click at [1497, 335] on button "button" at bounding box center [1488, 348] width 50 height 31
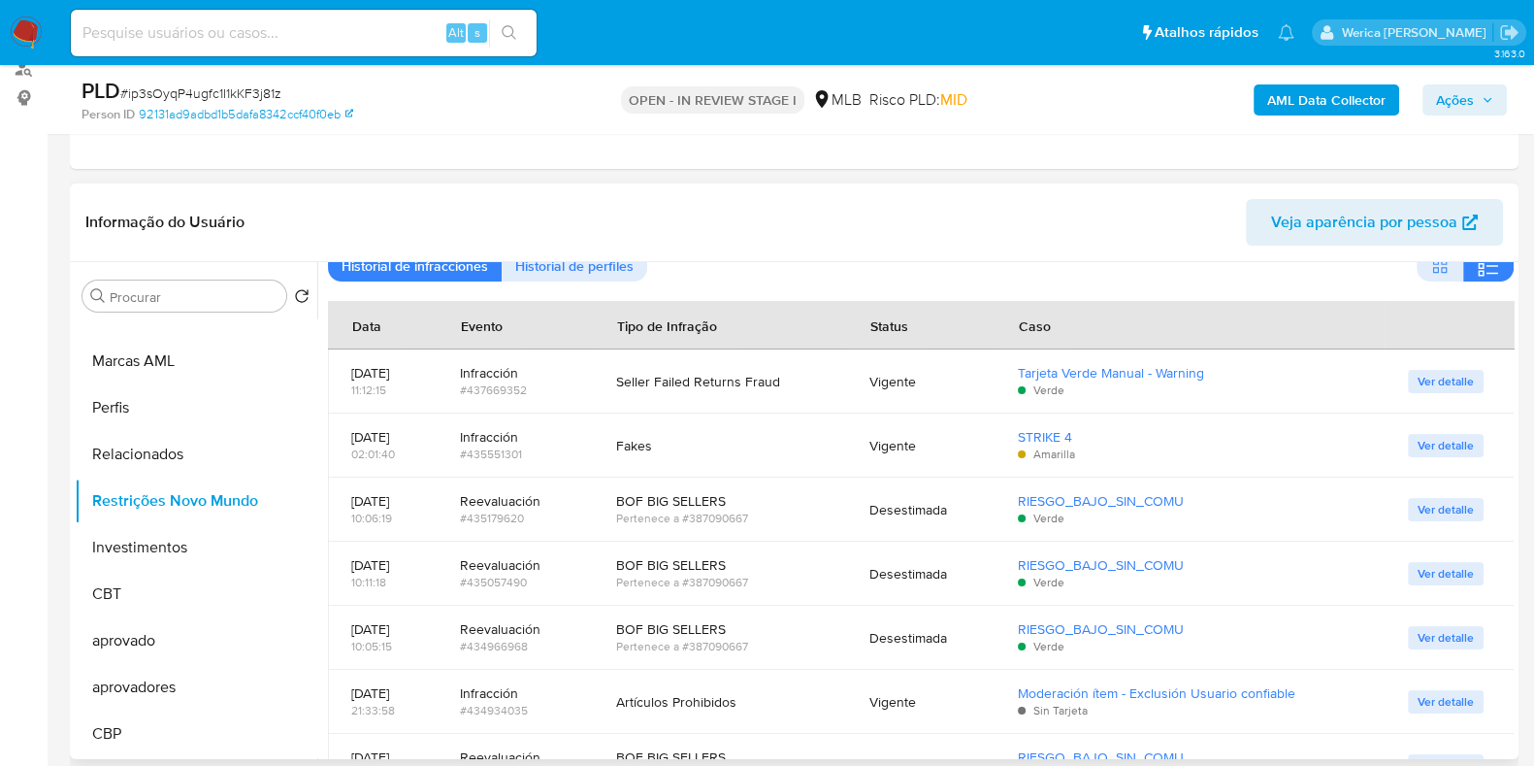
scroll to position [120, 0]
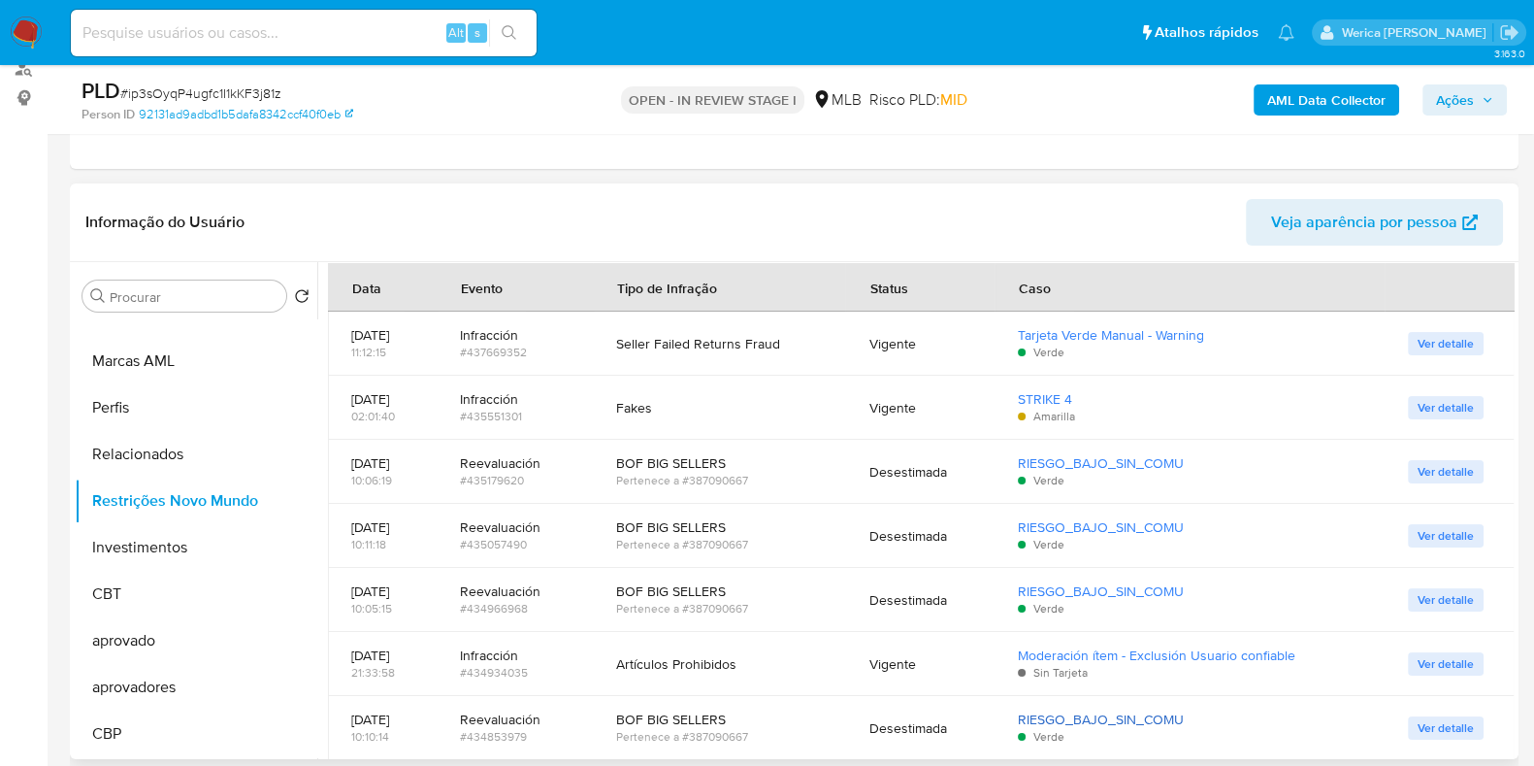
drag, startPoint x: 1282, startPoint y: 690, endPoint x: 1160, endPoint y: 725, distance: 127.2
click at [686, 638] on td "Artículos Prohibidos" at bounding box center [719, 664] width 253 height 64
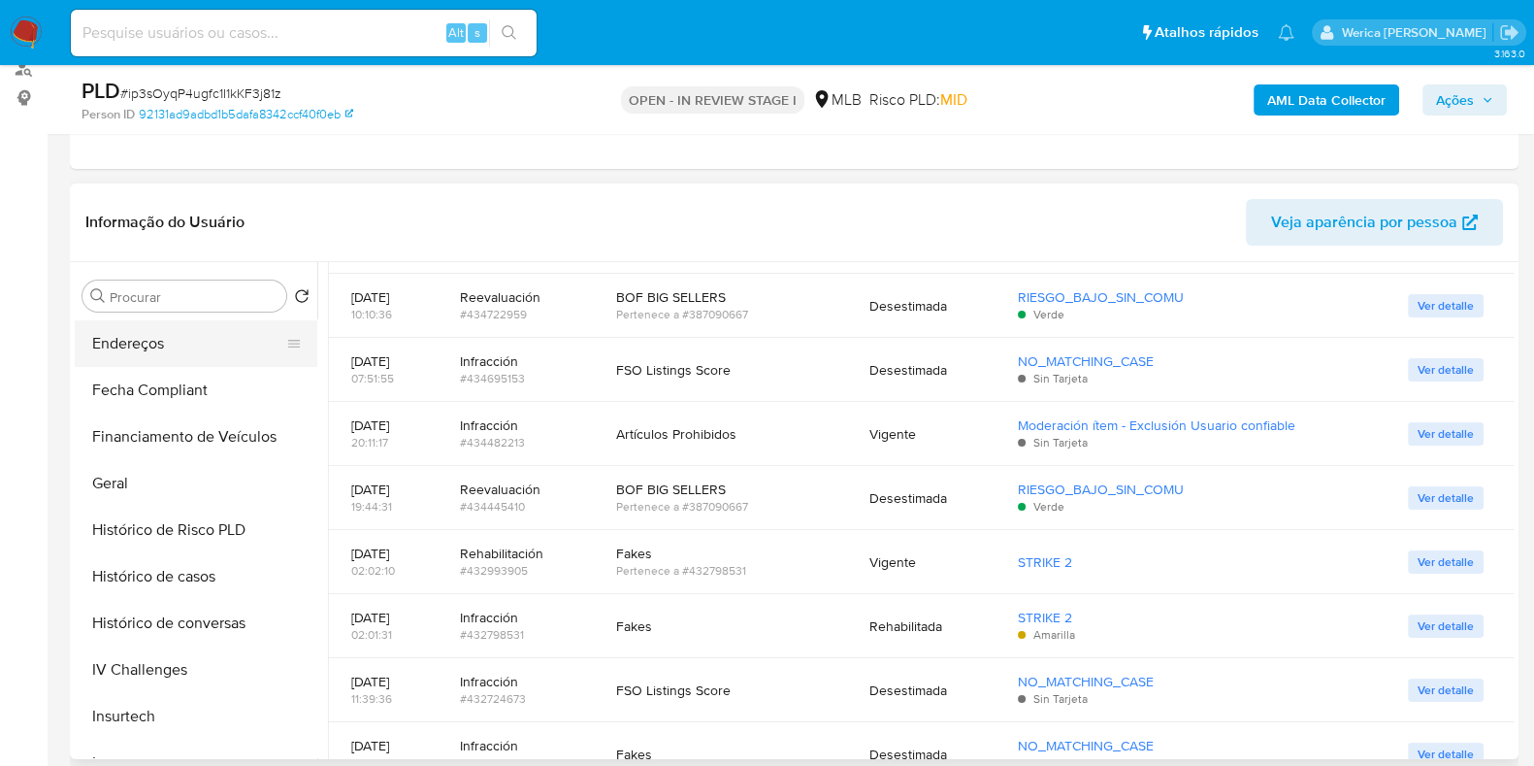
scroll to position [325, 0]
drag, startPoint x: 165, startPoint y: 330, endPoint x: 183, endPoint y: 356, distance: 32.0
click at [165, 330] on button "Dispositivos Point" at bounding box center [188, 343] width 227 height 47
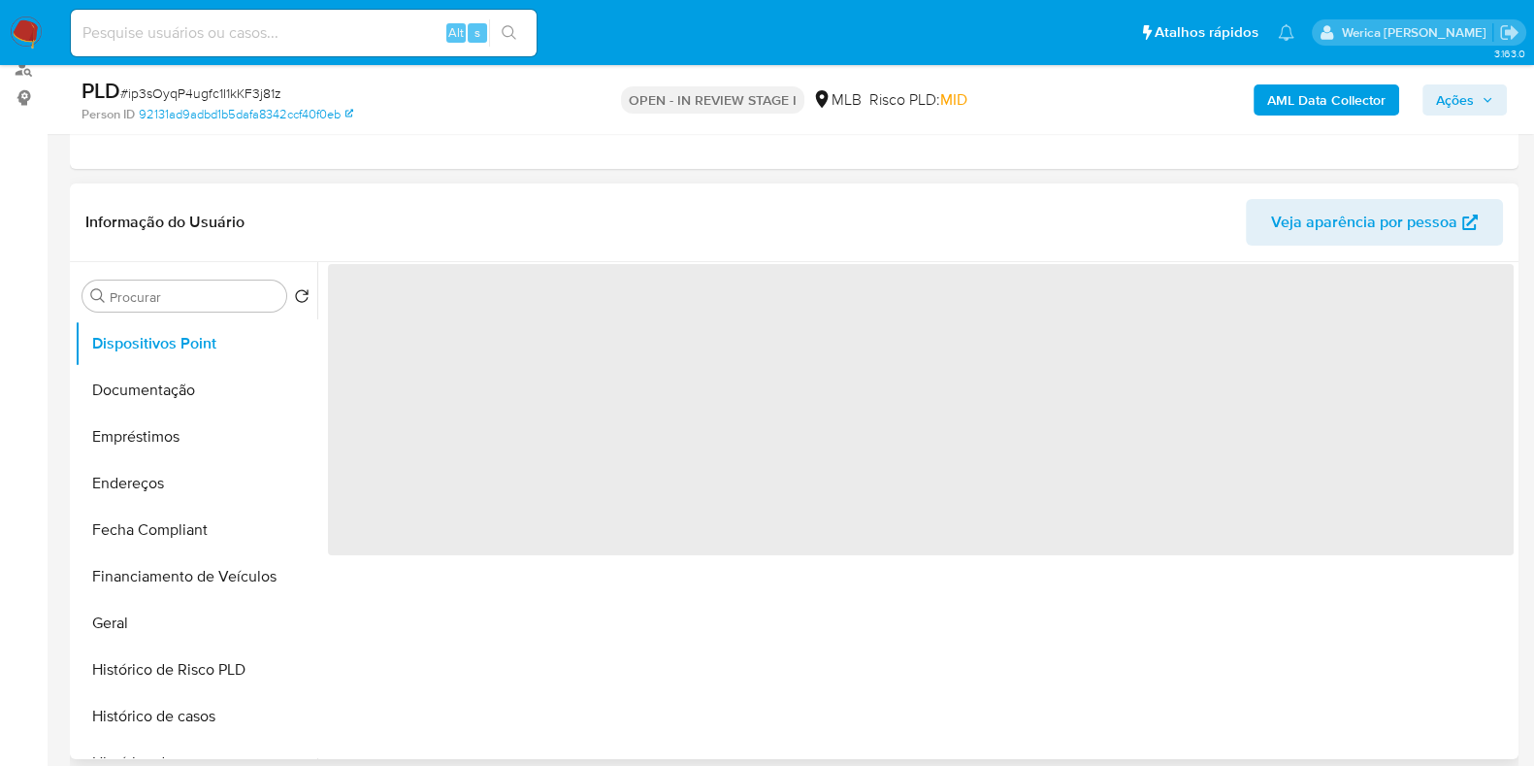
scroll to position [0, 0]
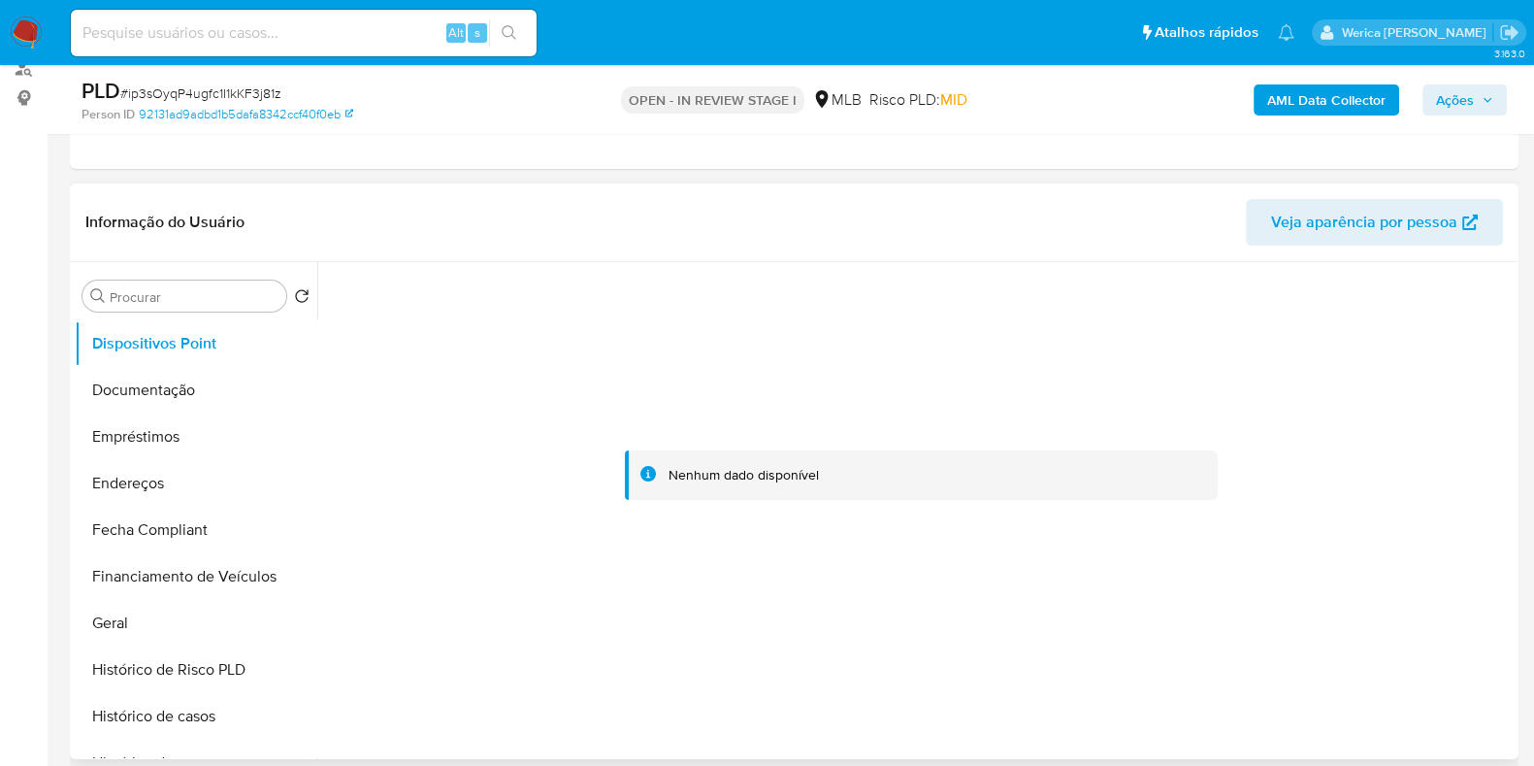
drag, startPoint x: 1429, startPoint y: 390, endPoint x: 1412, endPoint y: 300, distance: 91.7
click at [1430, 373] on div at bounding box center [921, 475] width 1186 height 427
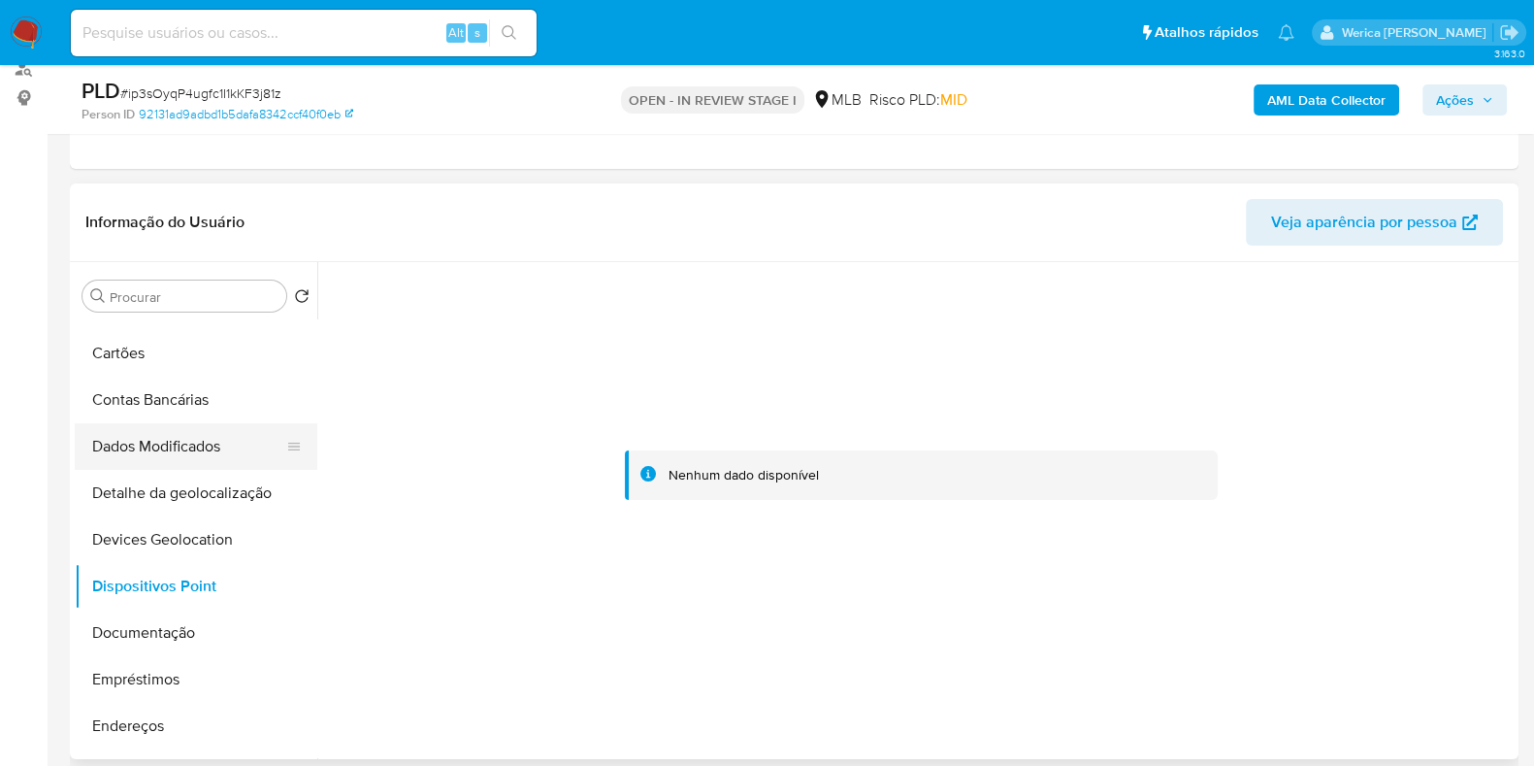
scroll to position [242, 0]
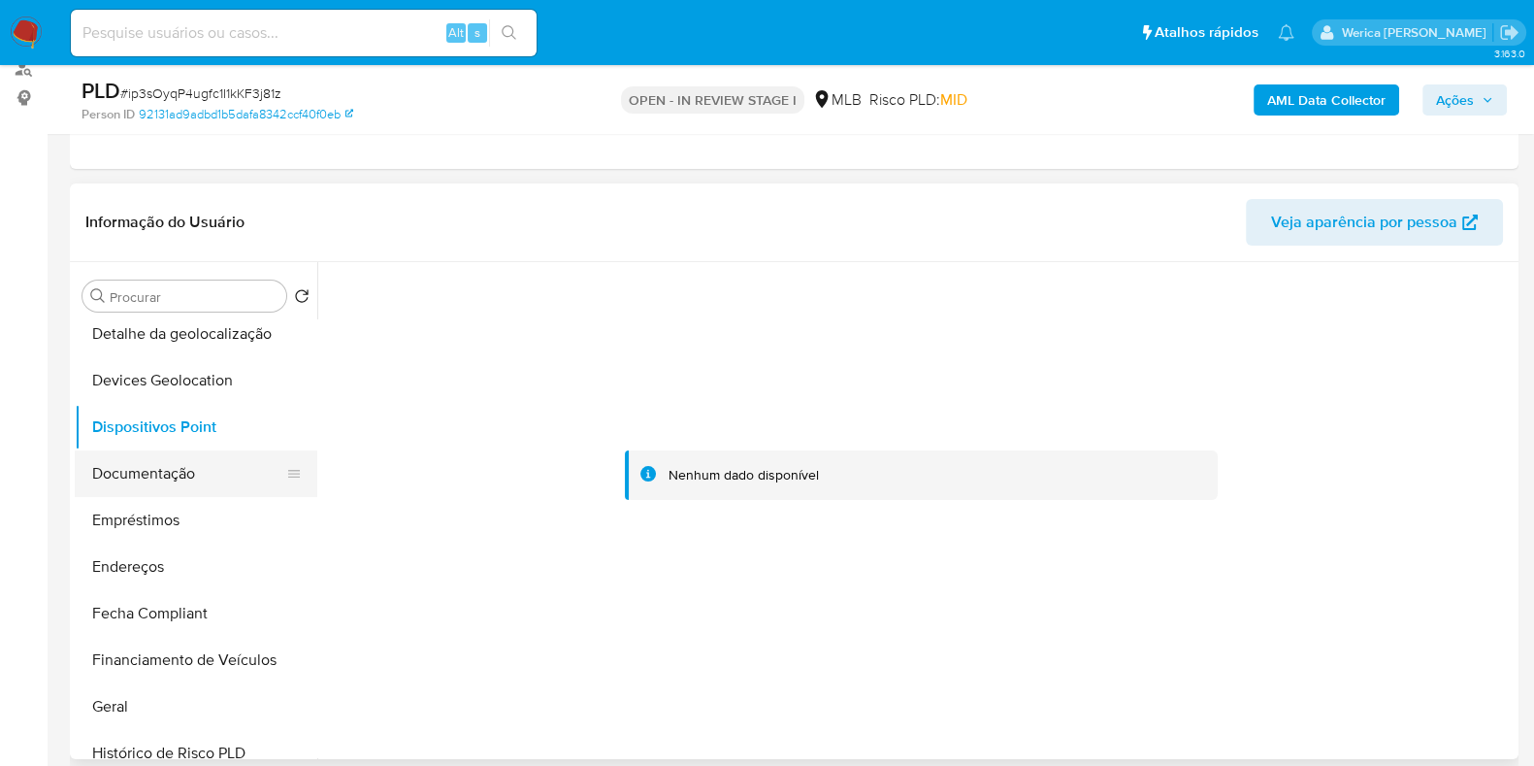
click at [223, 459] on button "Documentação" at bounding box center [188, 473] width 227 height 47
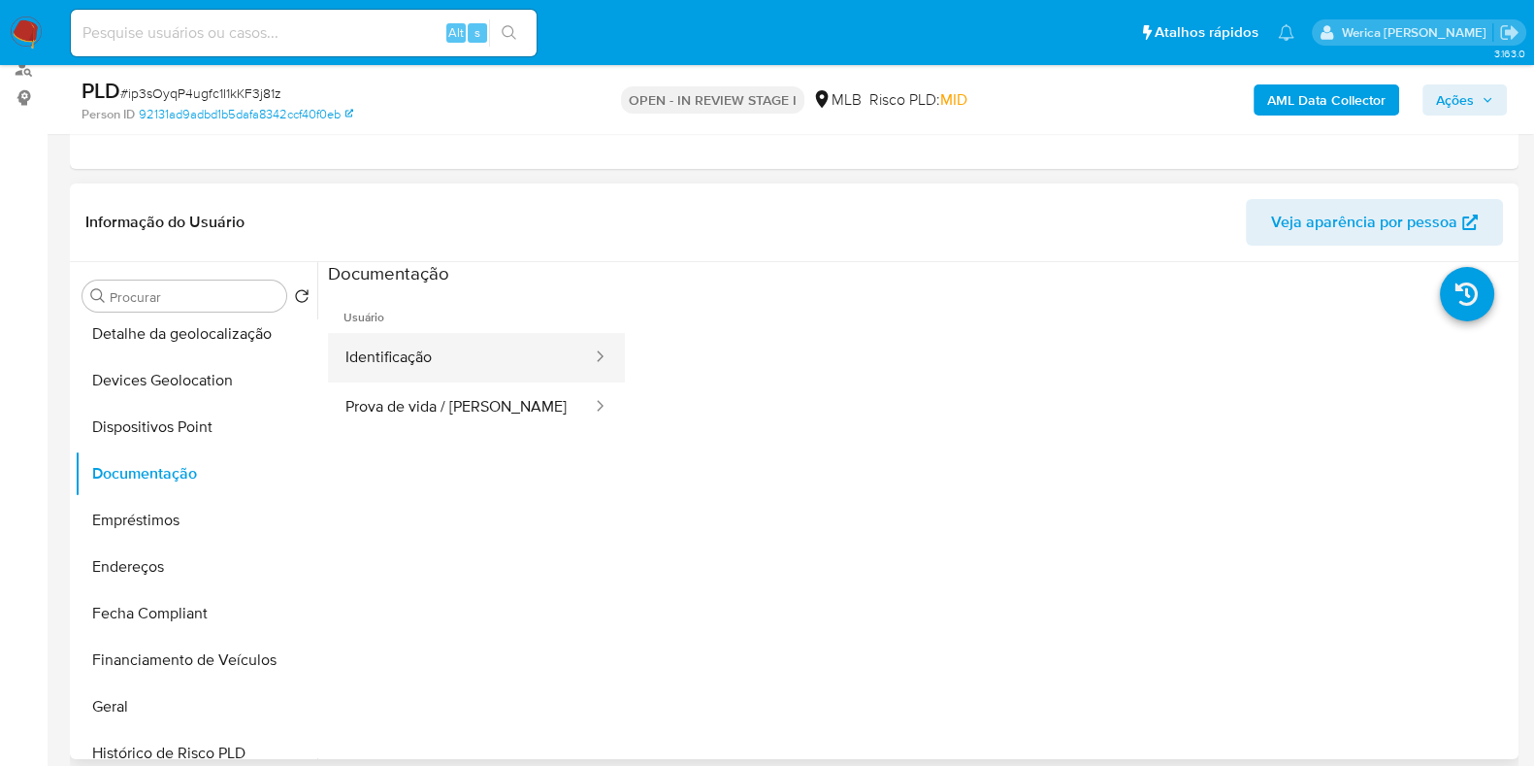
click at [412, 377] on button "Identificação" at bounding box center [461, 357] width 266 height 49
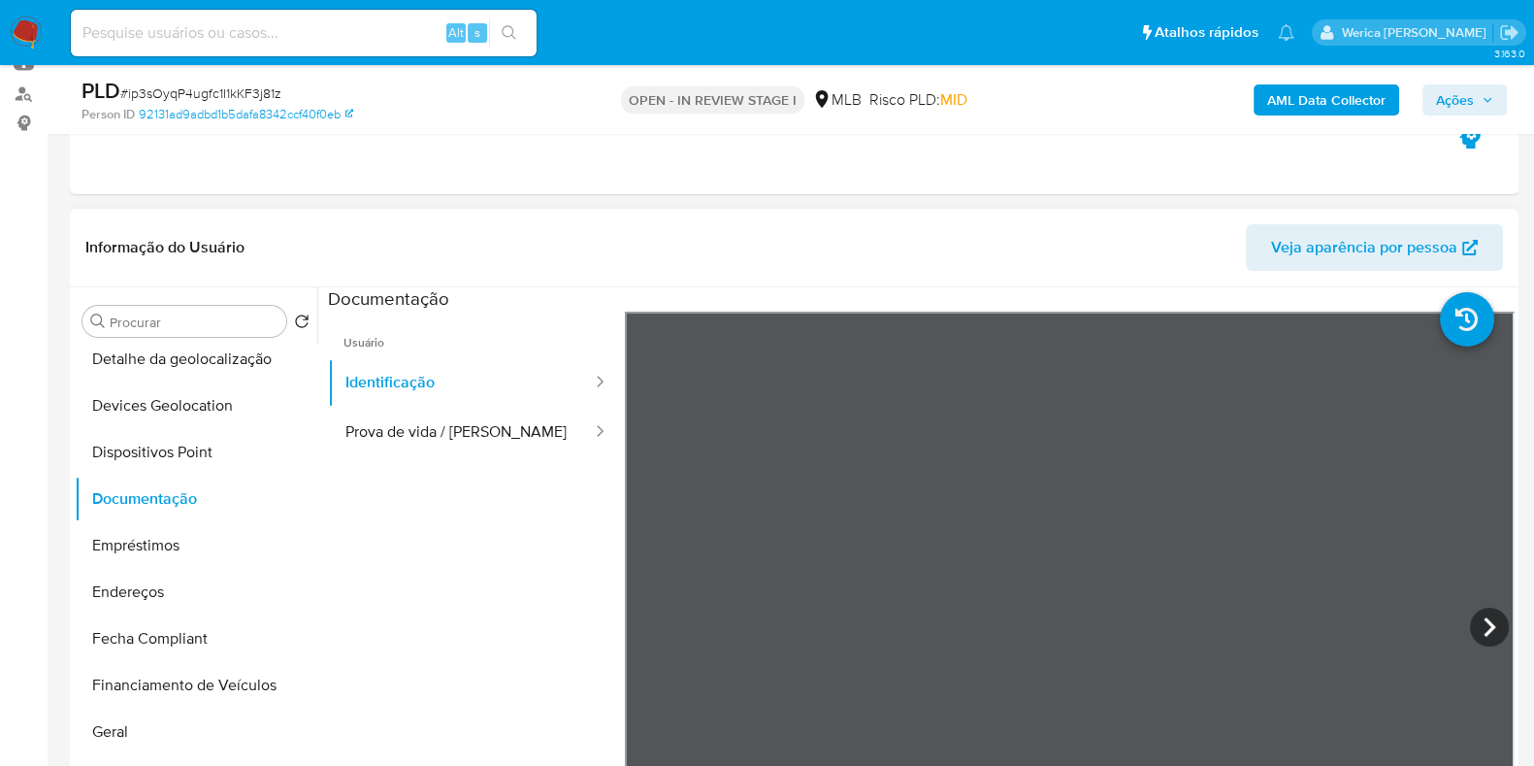
scroll to position [0, 0]
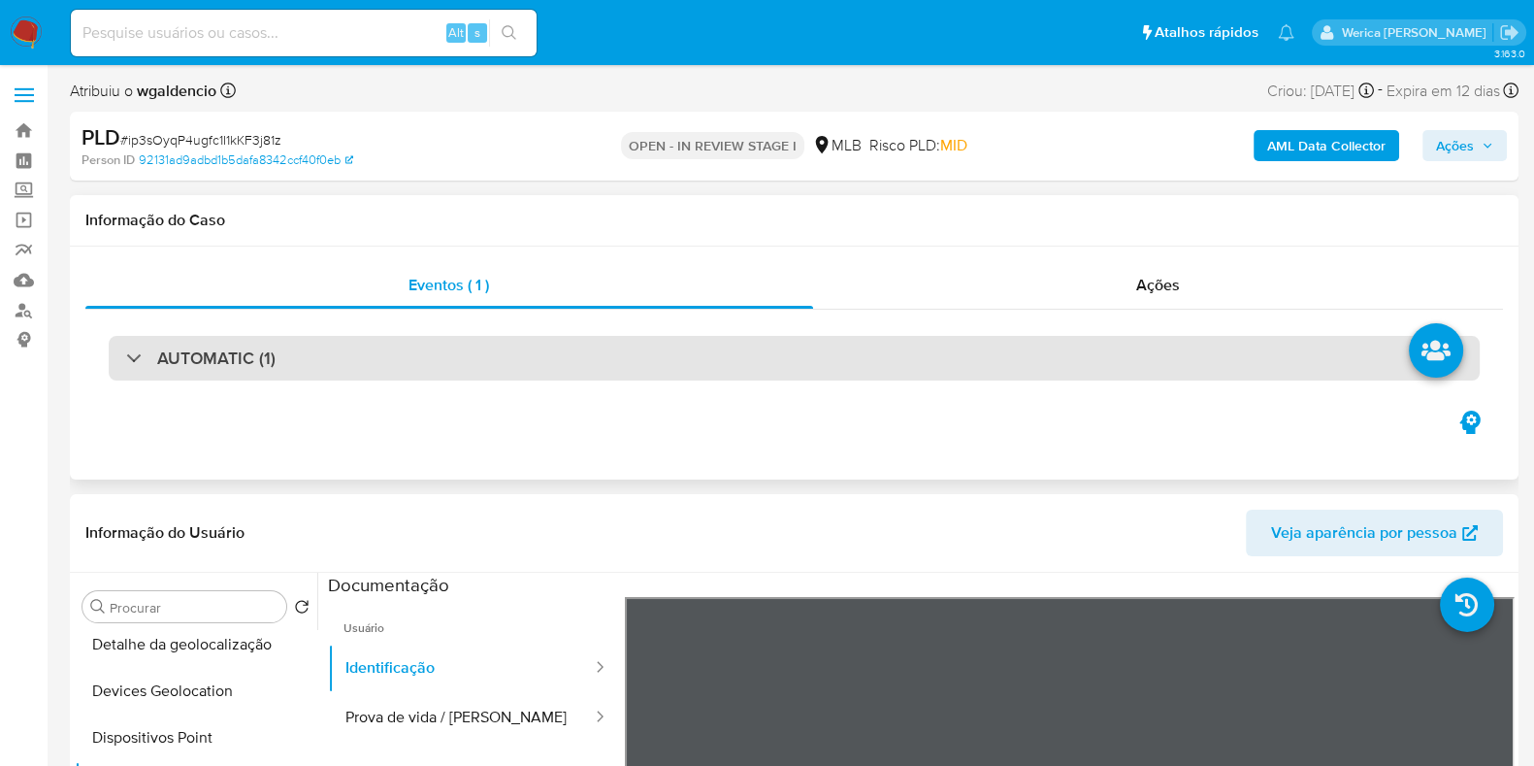
click at [493, 373] on div "AUTOMATIC (1)" at bounding box center [794, 358] width 1371 height 45
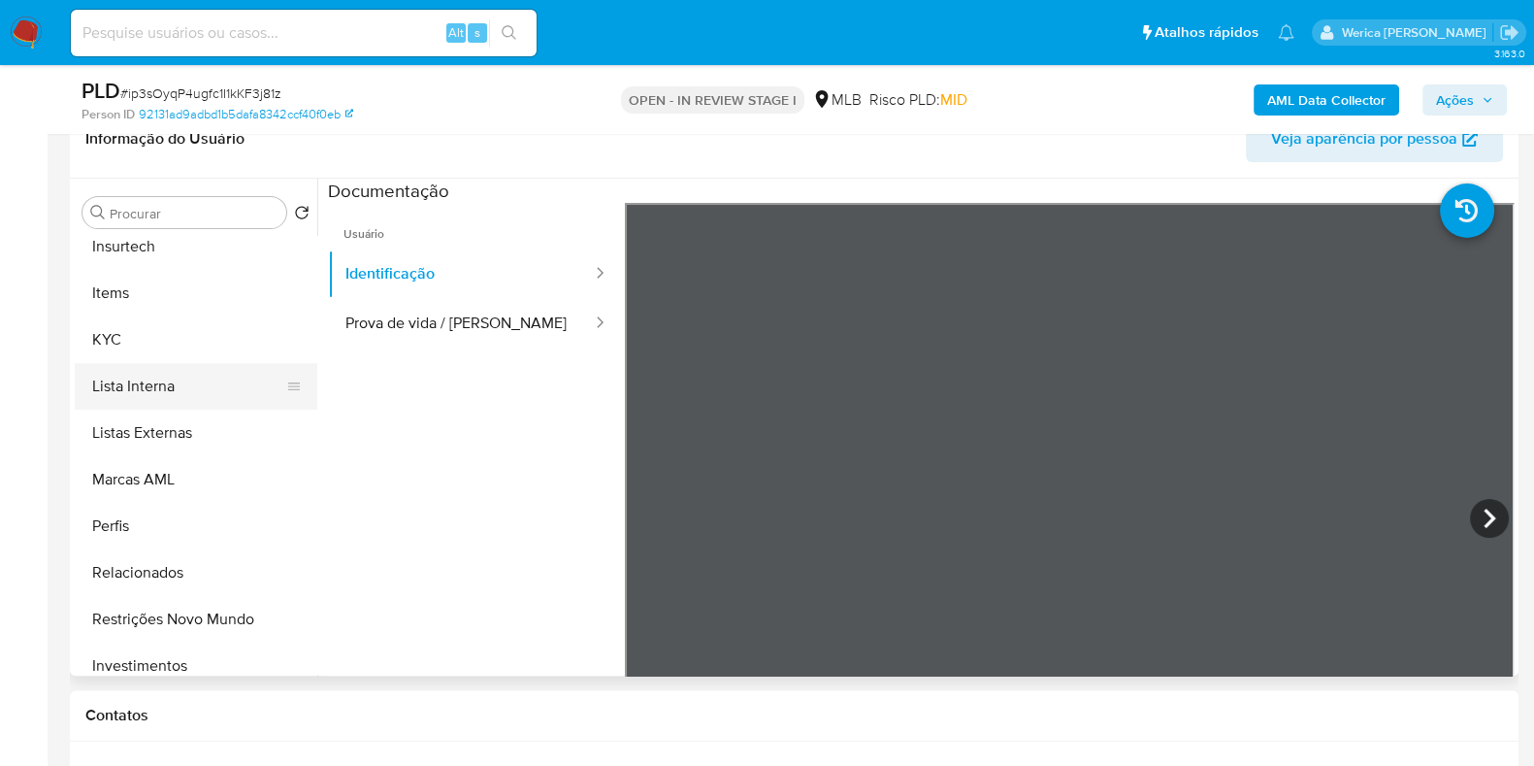
scroll to position [970, 0]
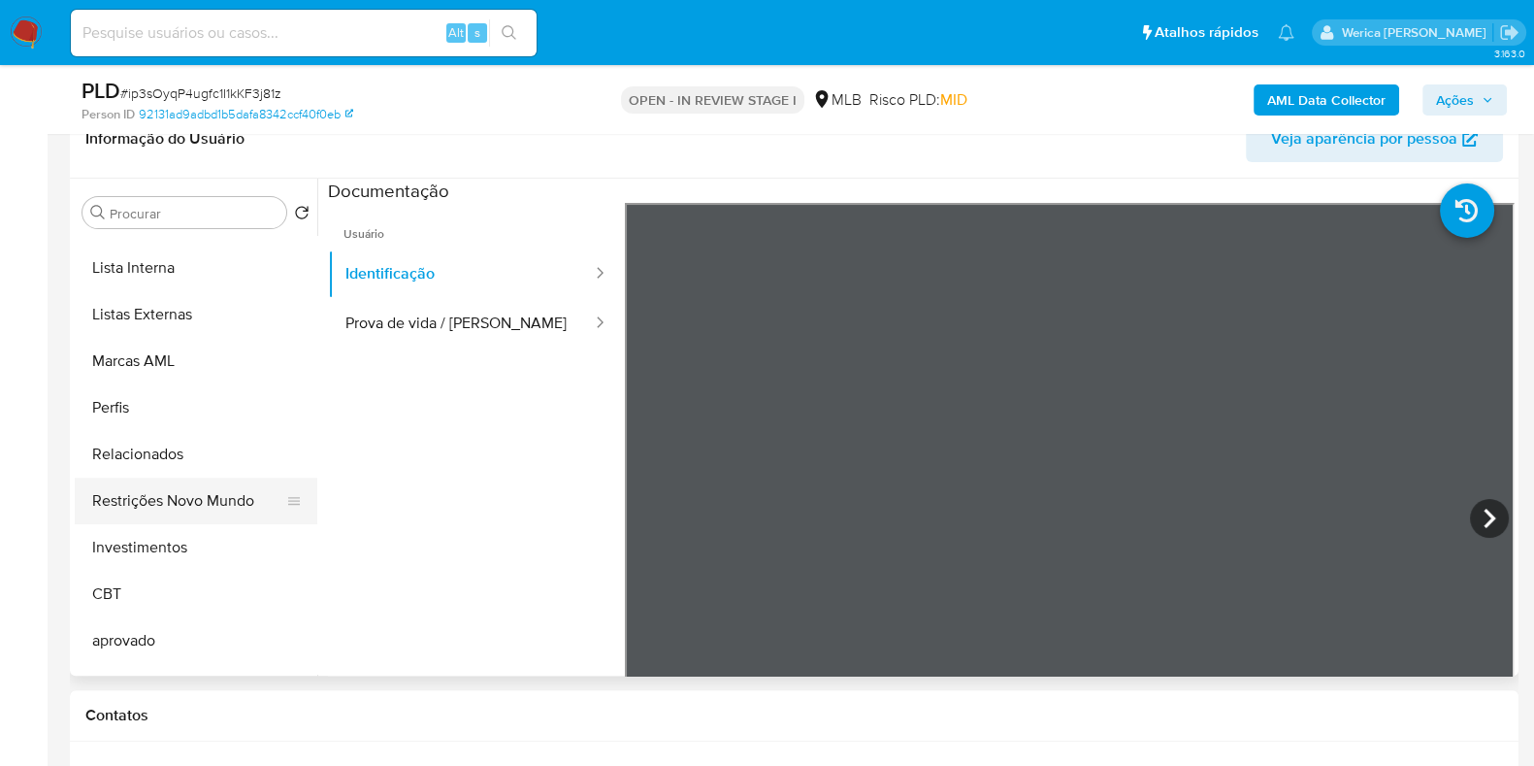
click at [275, 494] on button "Restrições Novo Mundo" at bounding box center [188, 500] width 227 height 47
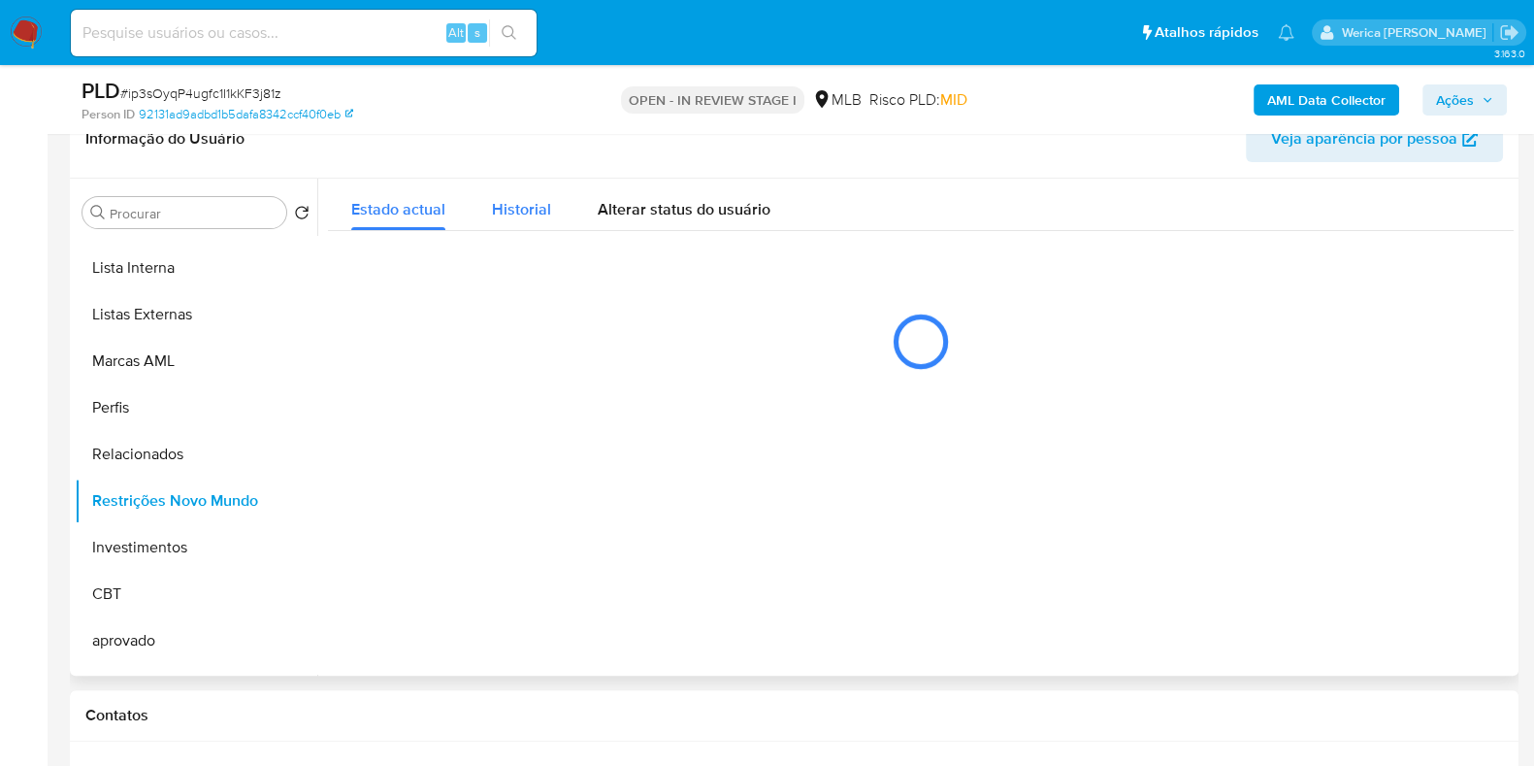
click at [490, 220] on button "Historial" at bounding box center [522, 204] width 106 height 51
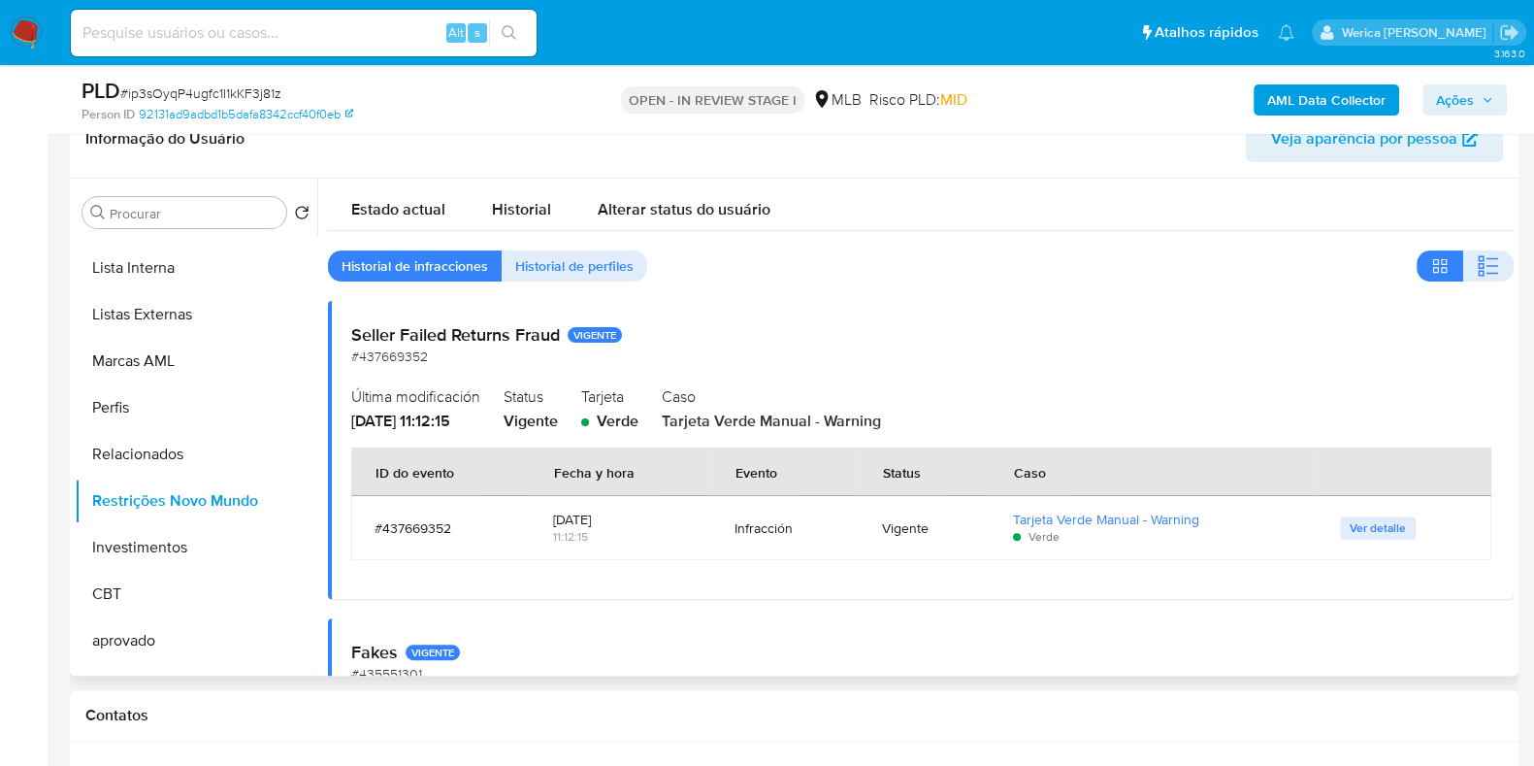
click at [1507, 265] on div at bounding box center [915, 427] width 1197 height 497
click at [1496, 254] on button "button" at bounding box center [1488, 265] width 50 height 31
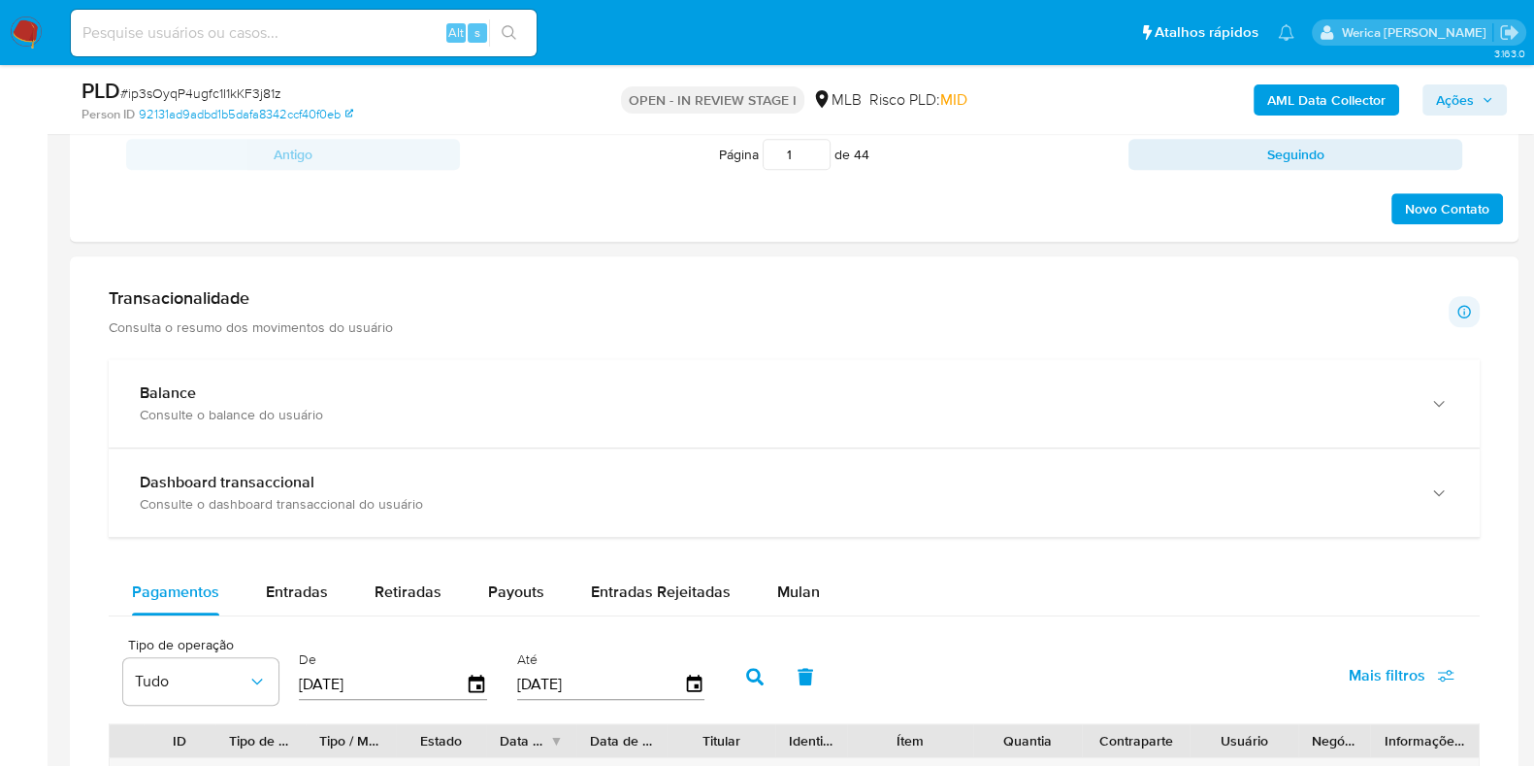
scroll to position [2062, 0]
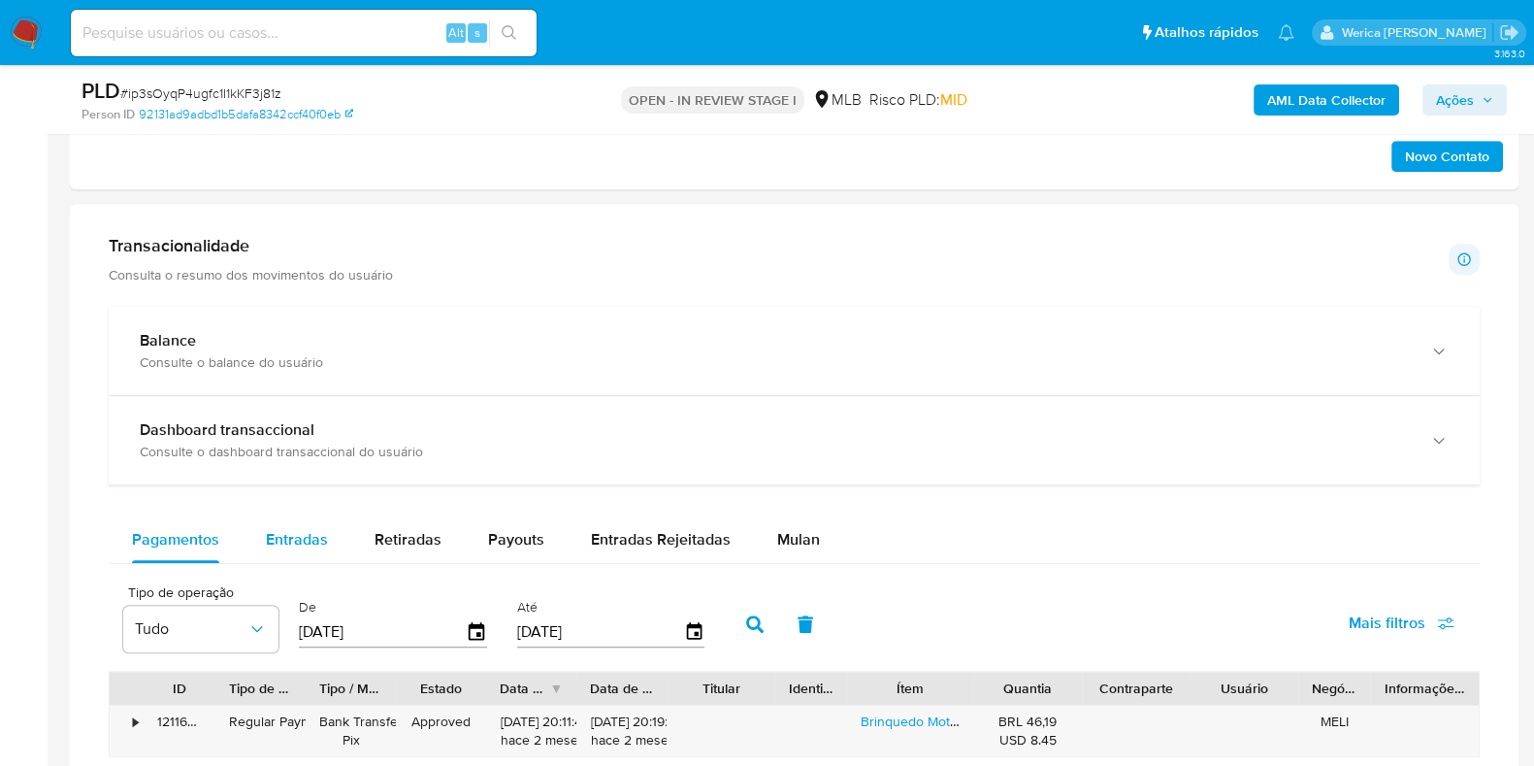
click at [309, 520] on div "Entradas" at bounding box center [297, 539] width 62 height 47
select select "10"
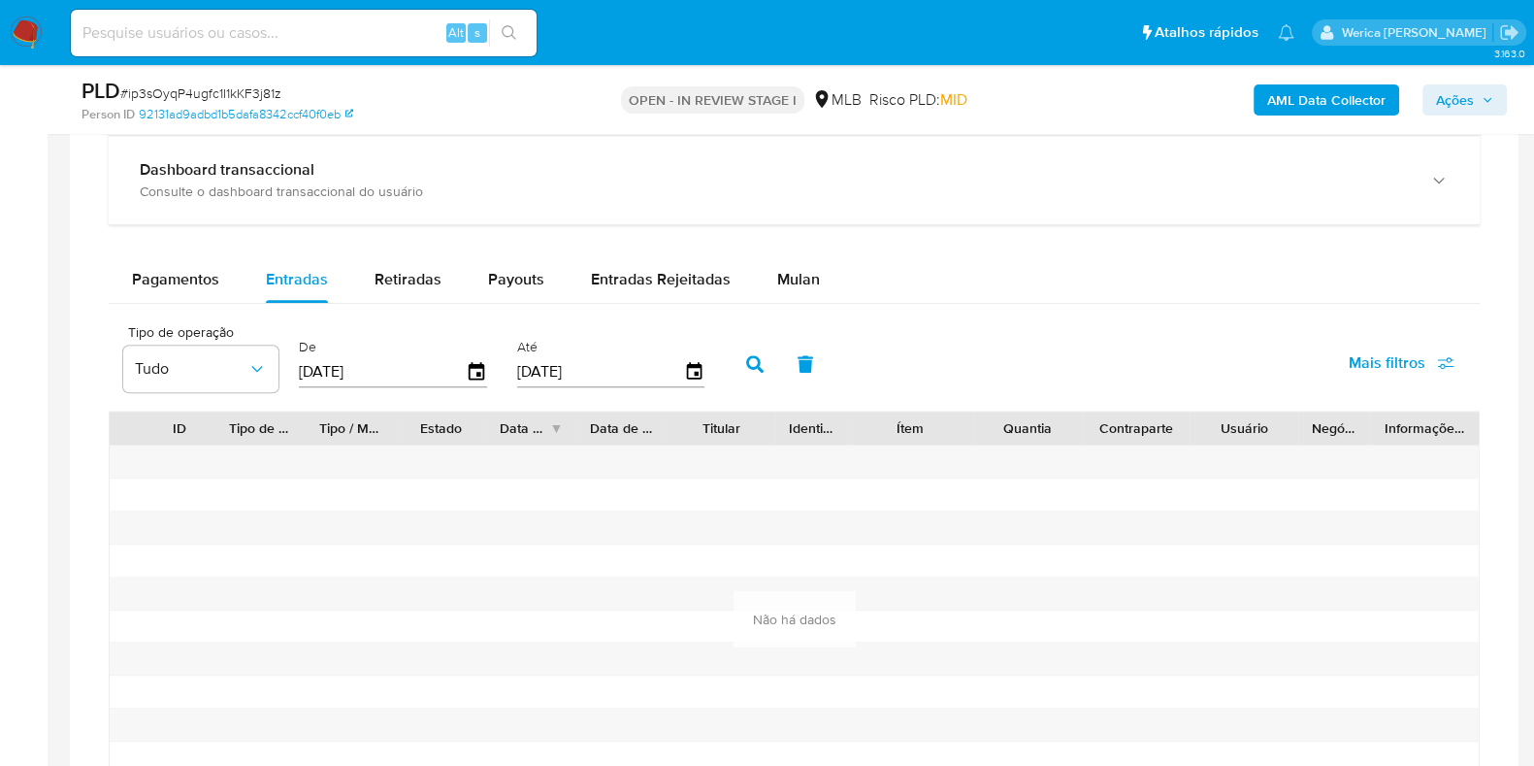
scroll to position [2426, 0]
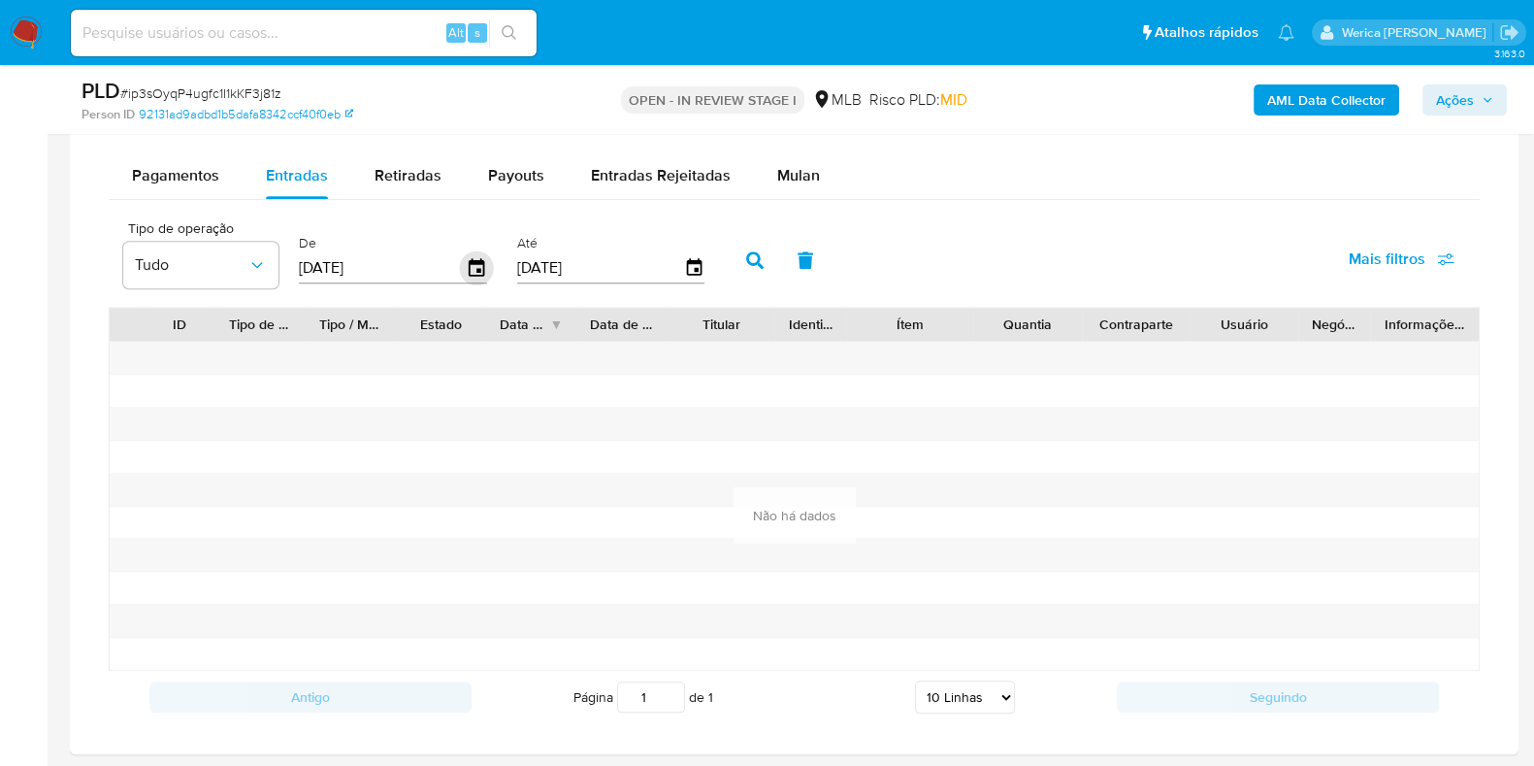
click at [472, 265] on icon "button" at bounding box center [477, 267] width 34 height 34
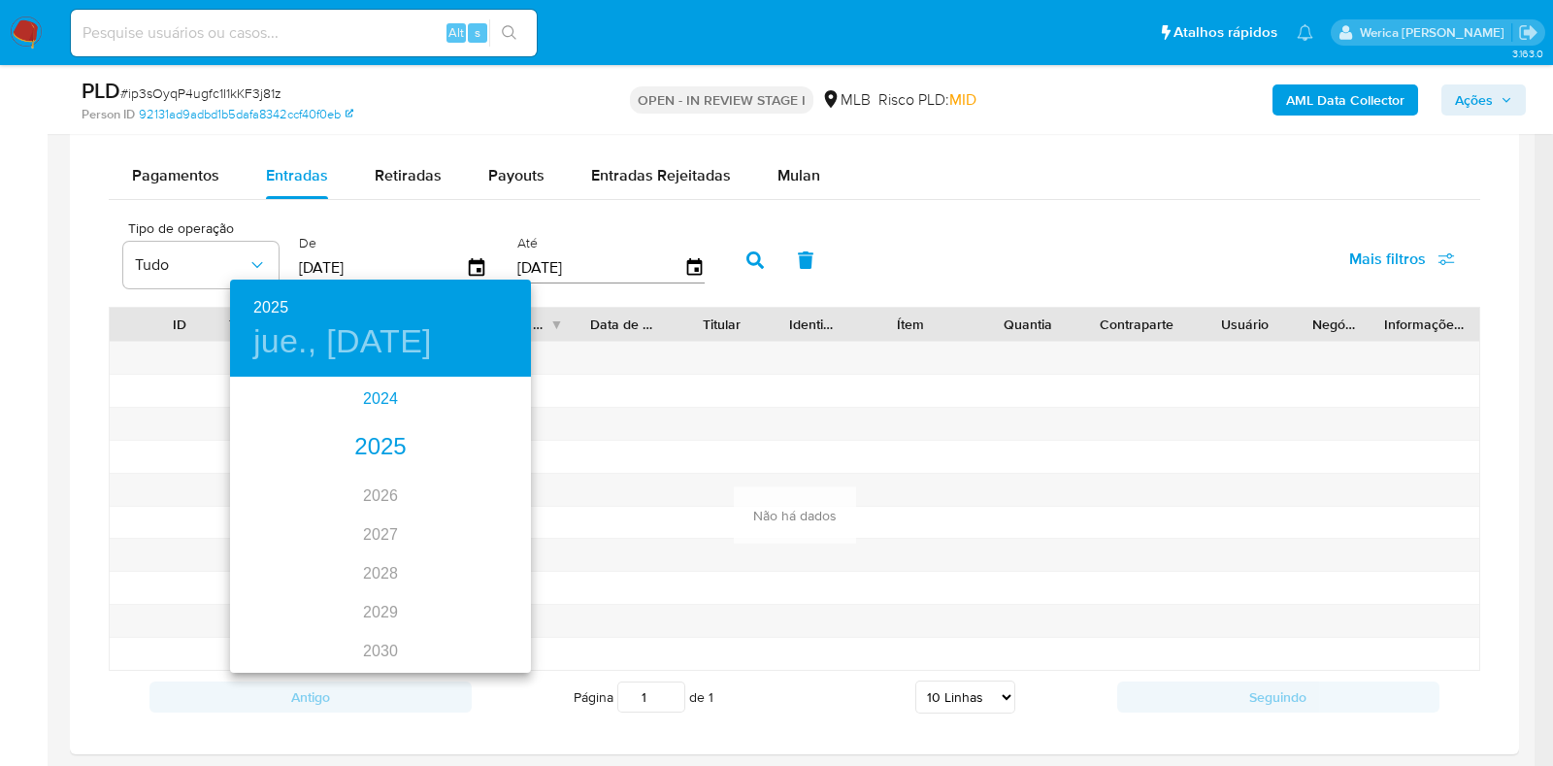
click at [393, 396] on div "2024" at bounding box center [380, 398] width 301 height 39
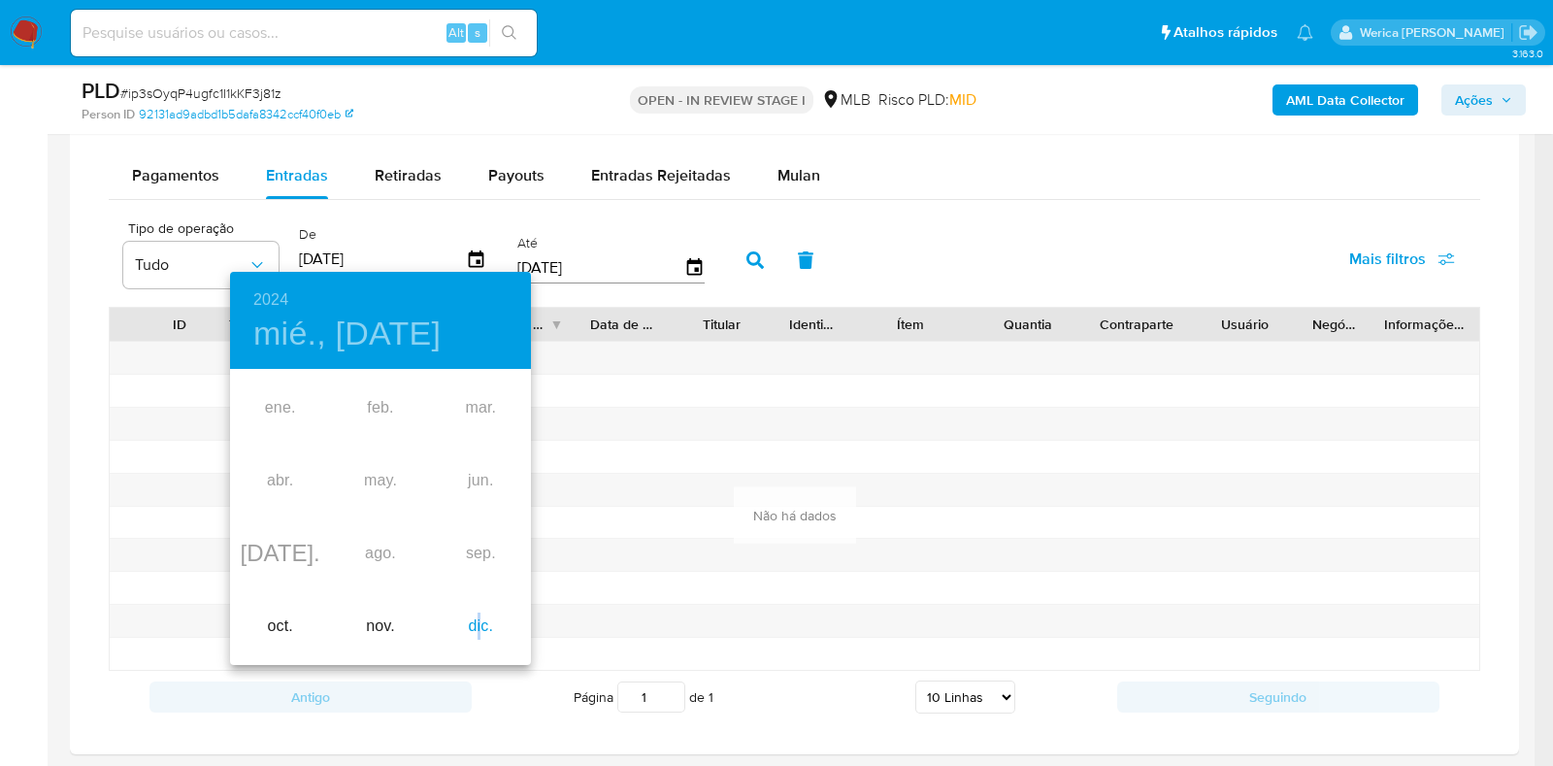
click at [484, 632] on div "dic." at bounding box center [481, 626] width 100 height 73
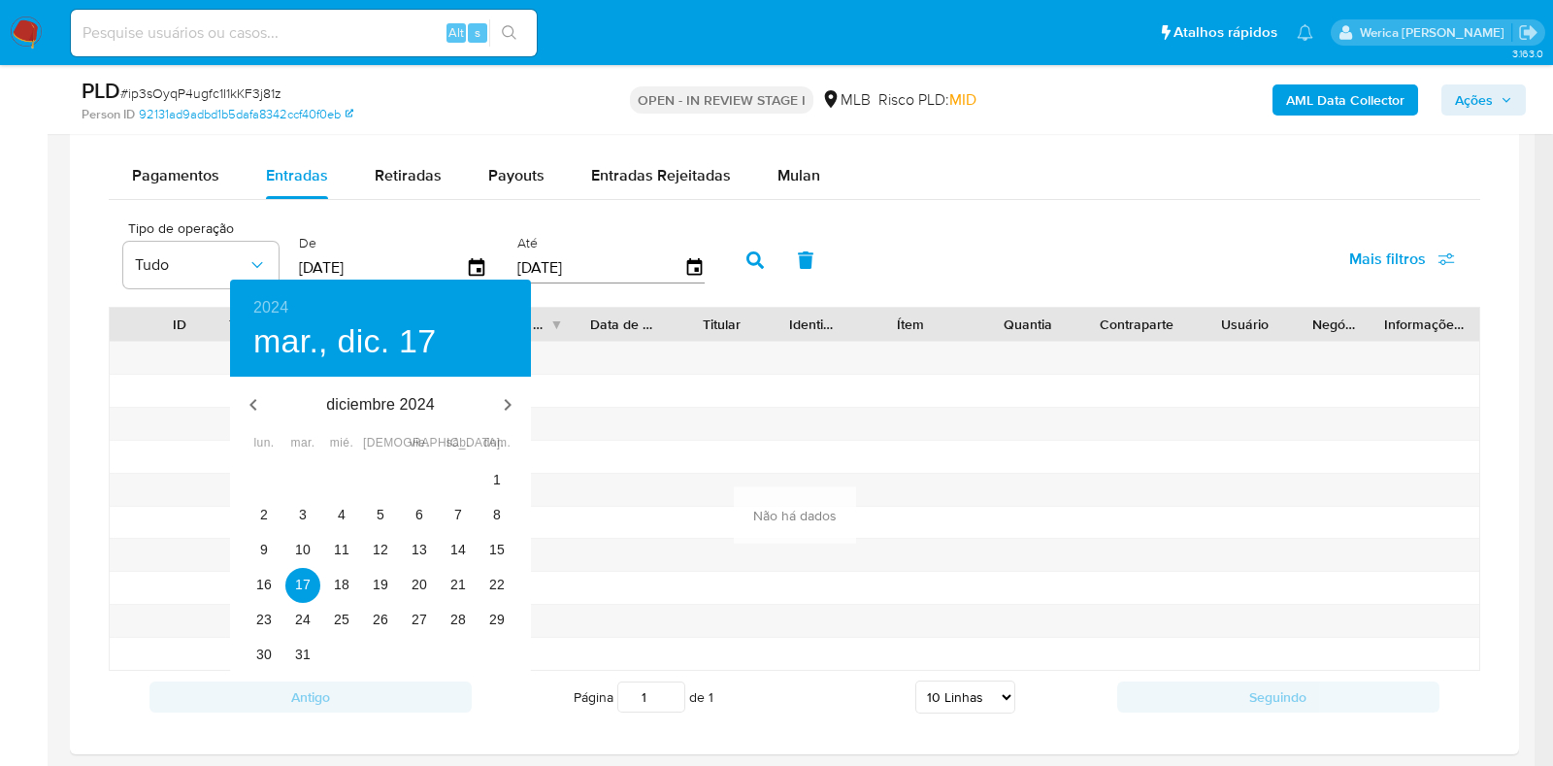
click at [514, 482] on div "1" at bounding box center [496, 480] width 39 height 35
type input "01/12/2024"
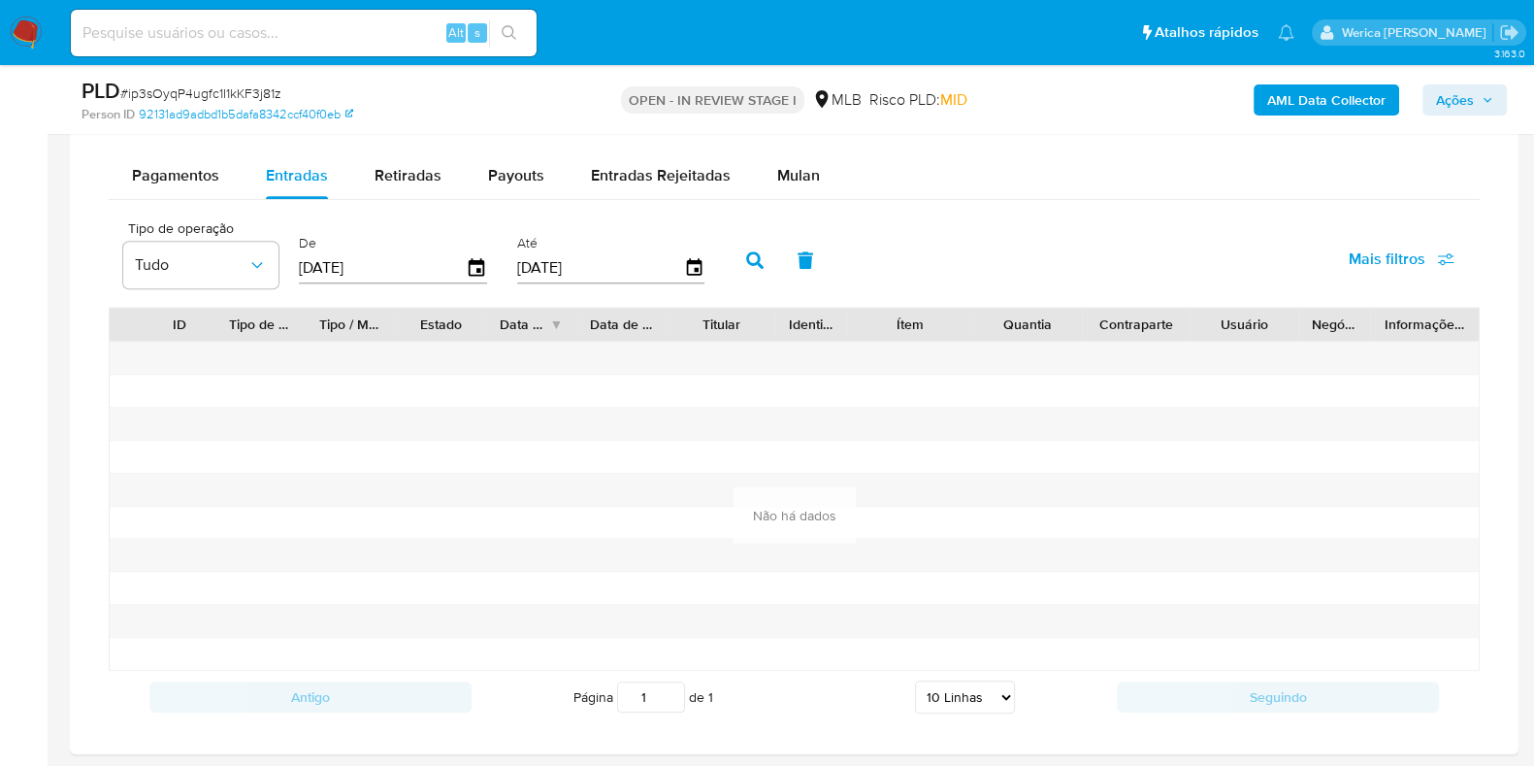
click at [757, 265] on button "button" at bounding box center [755, 260] width 50 height 47
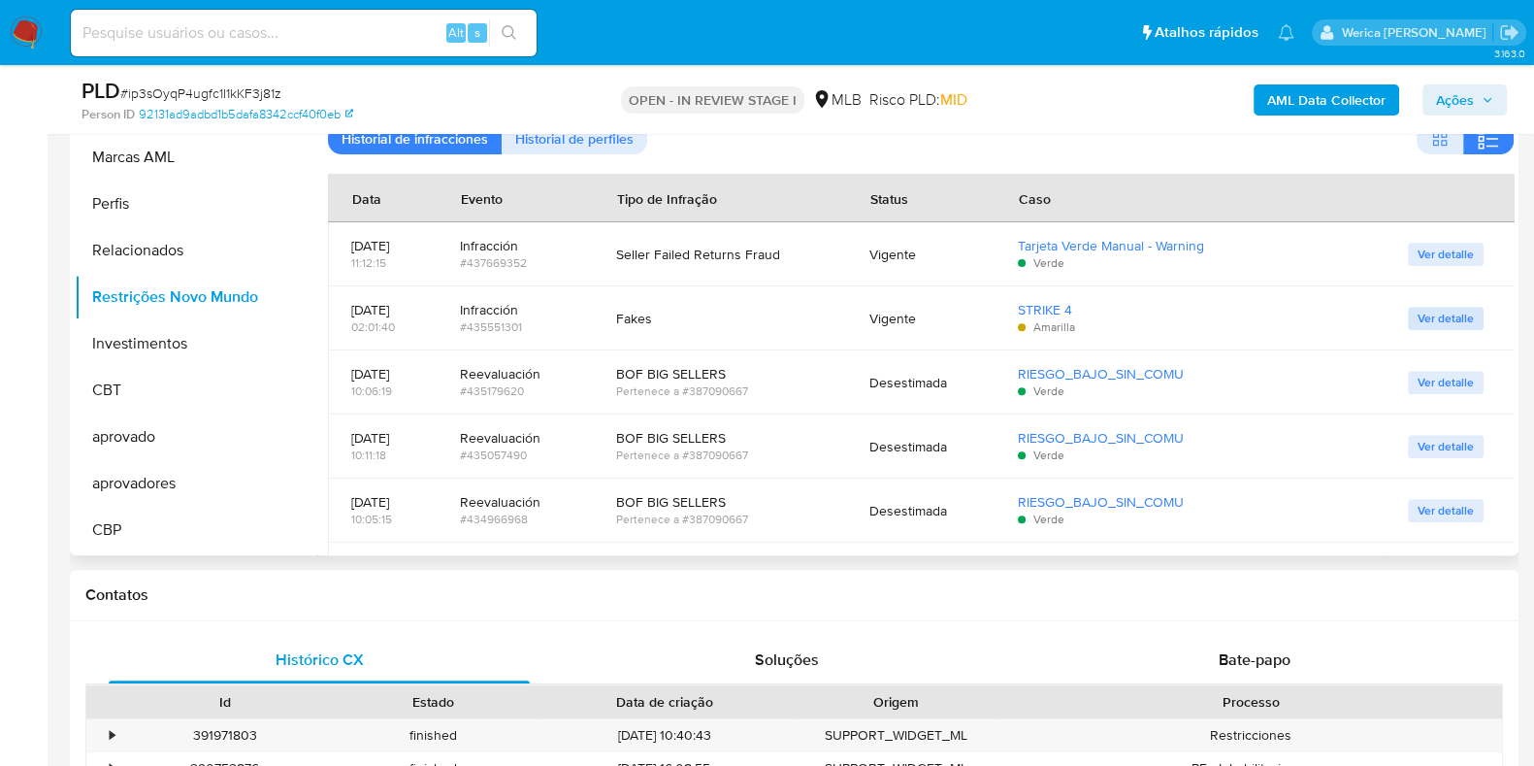
scroll to position [128, 0]
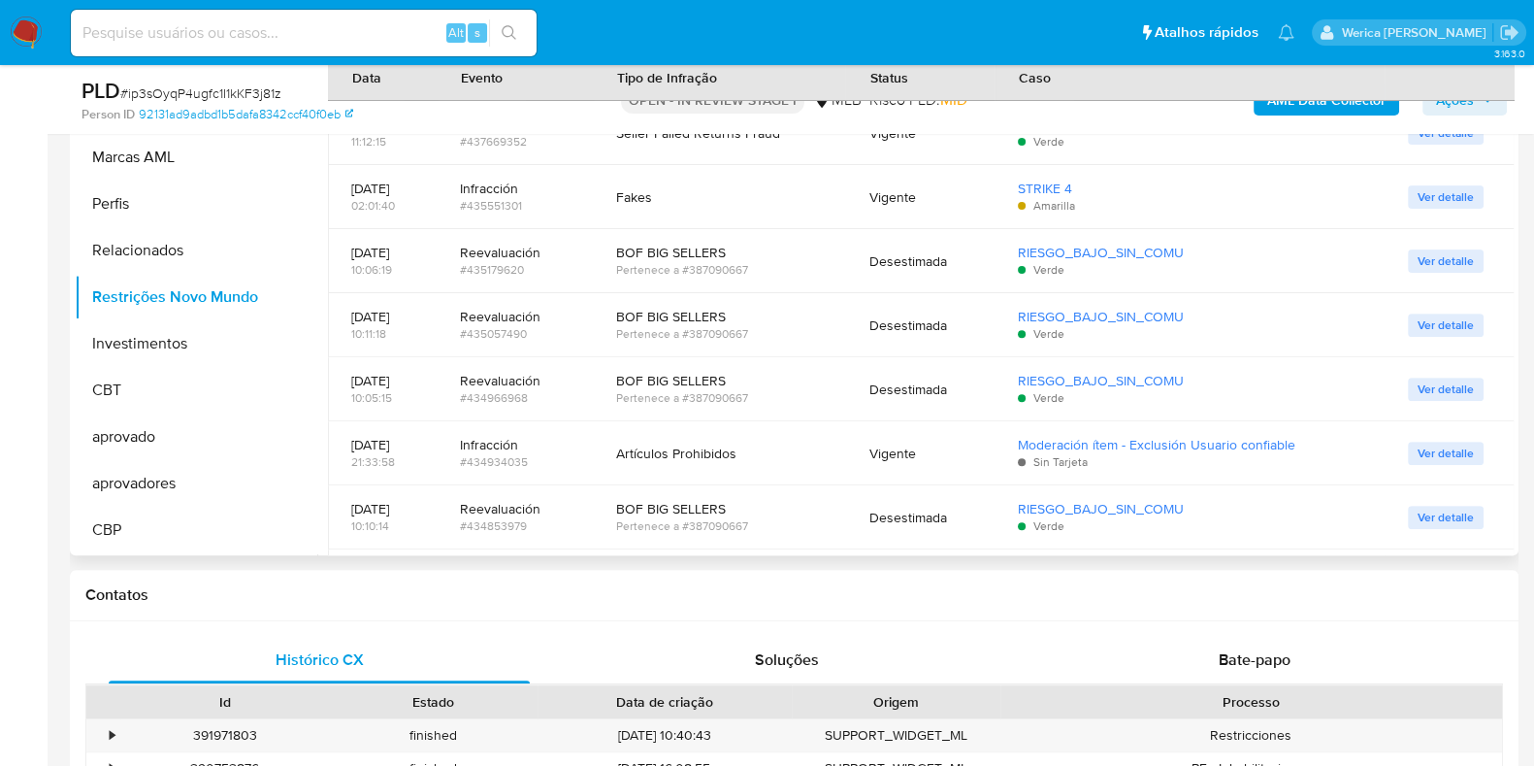
click at [1466, 190] on span "Ver detalle" at bounding box center [1446, 196] width 56 height 19
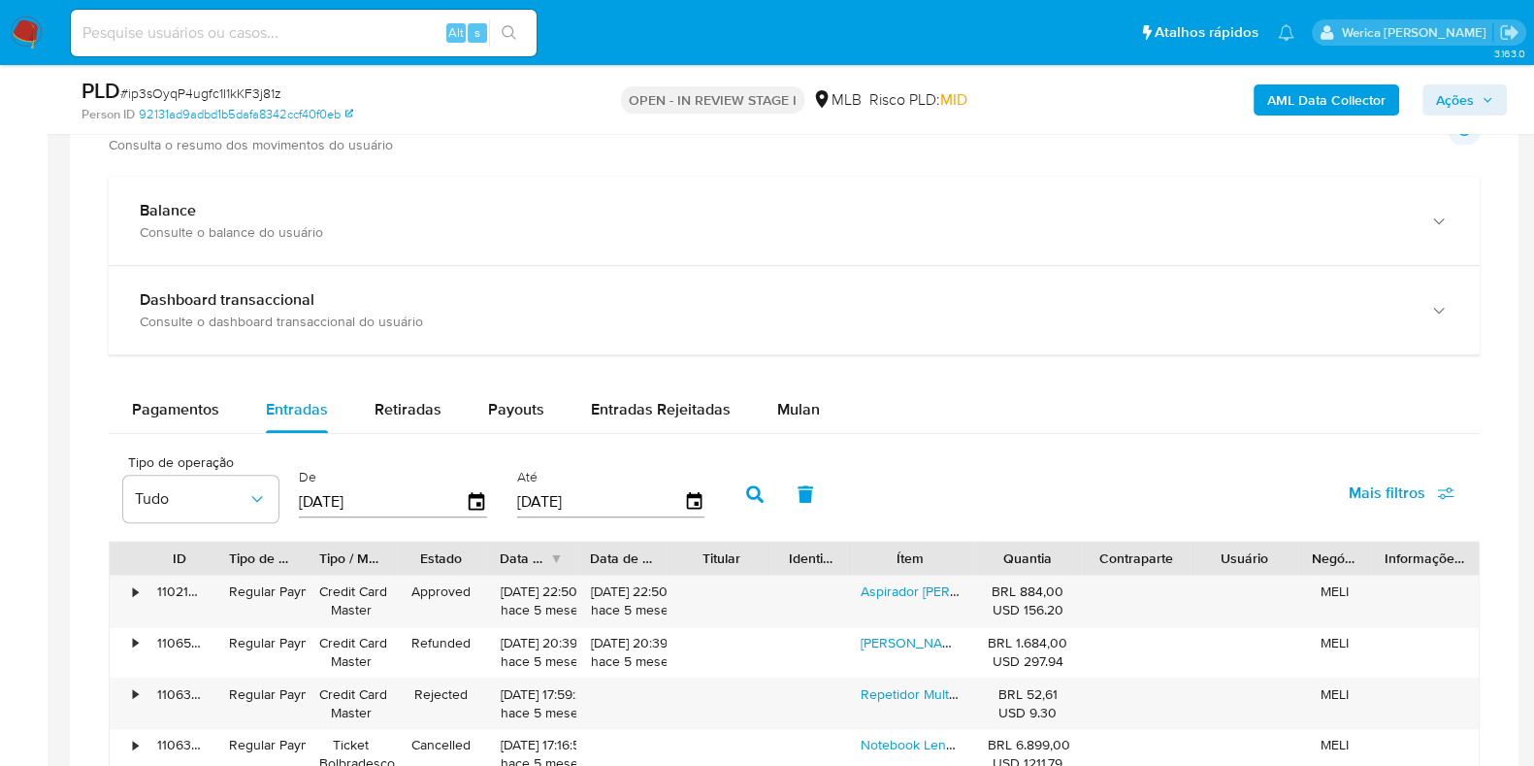
scroll to position [1819, 0]
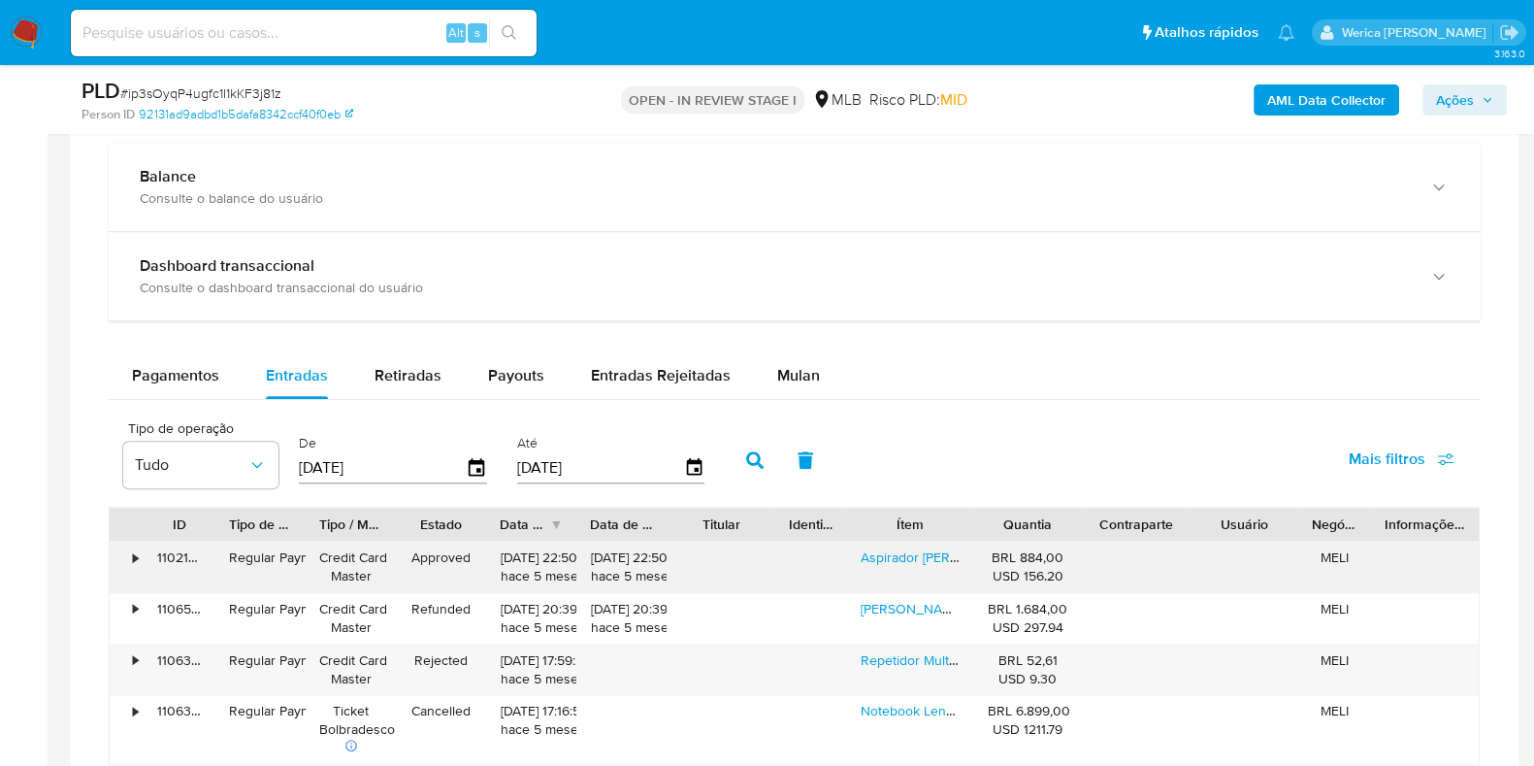
drag, startPoint x: 590, startPoint y: 544, endPoint x: 660, endPoint y: 545, distance: 69.9
click at [653, 548] on div "06/05/2025 22:50:54 hace 5 meses" at bounding box center [621, 566] width 63 height 37
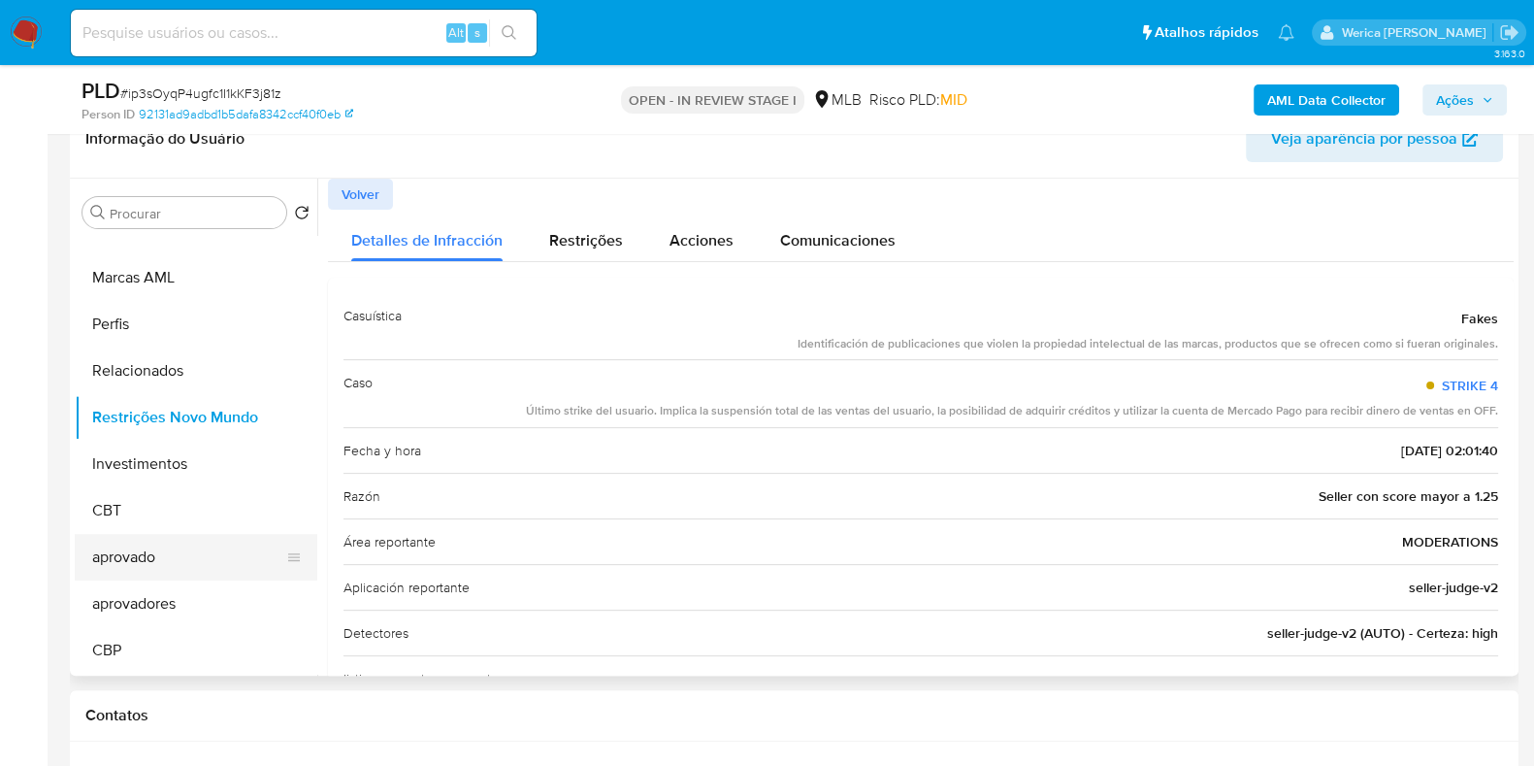
scroll to position [809, 0]
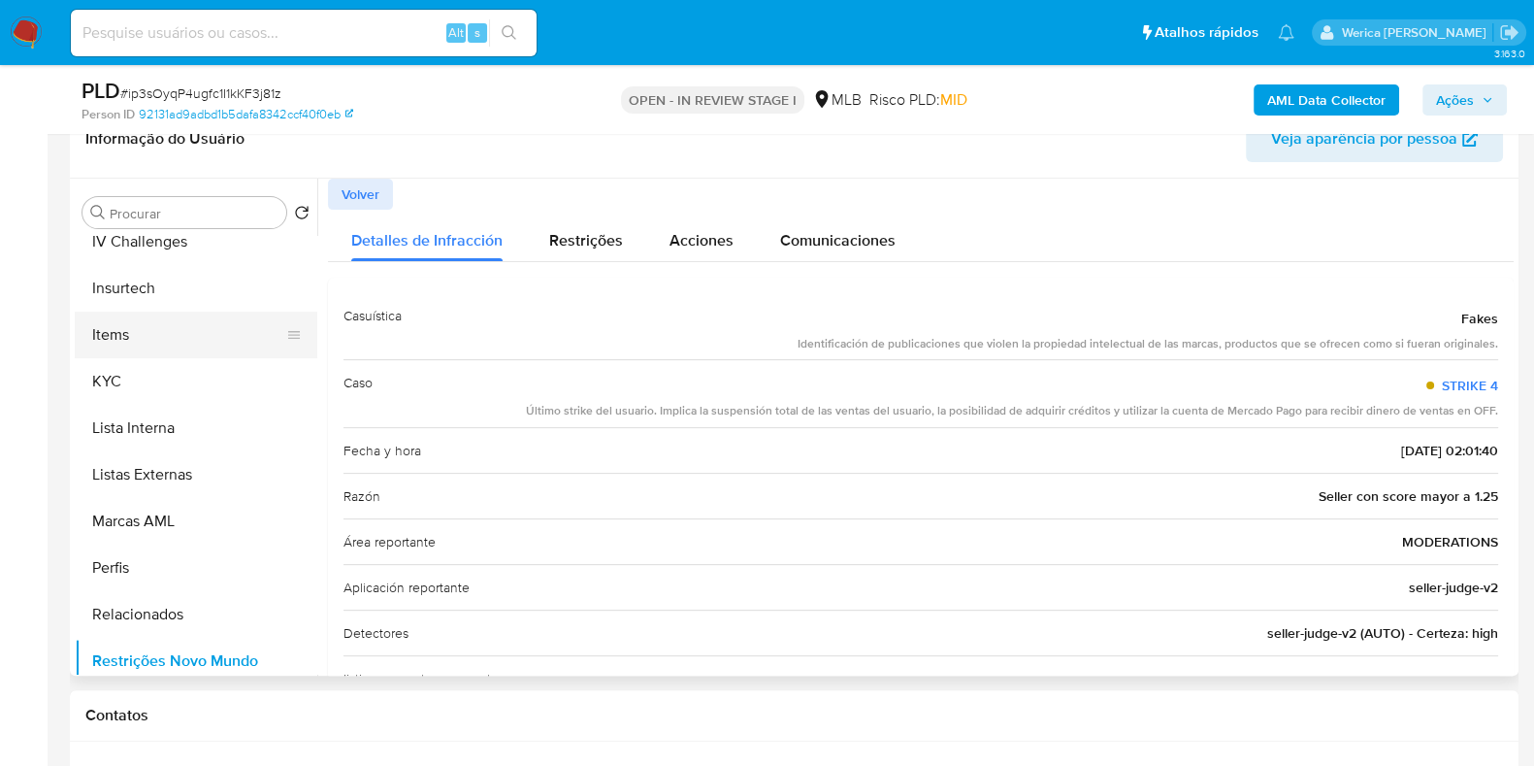
click at [189, 318] on button "Items" at bounding box center [188, 335] width 227 height 47
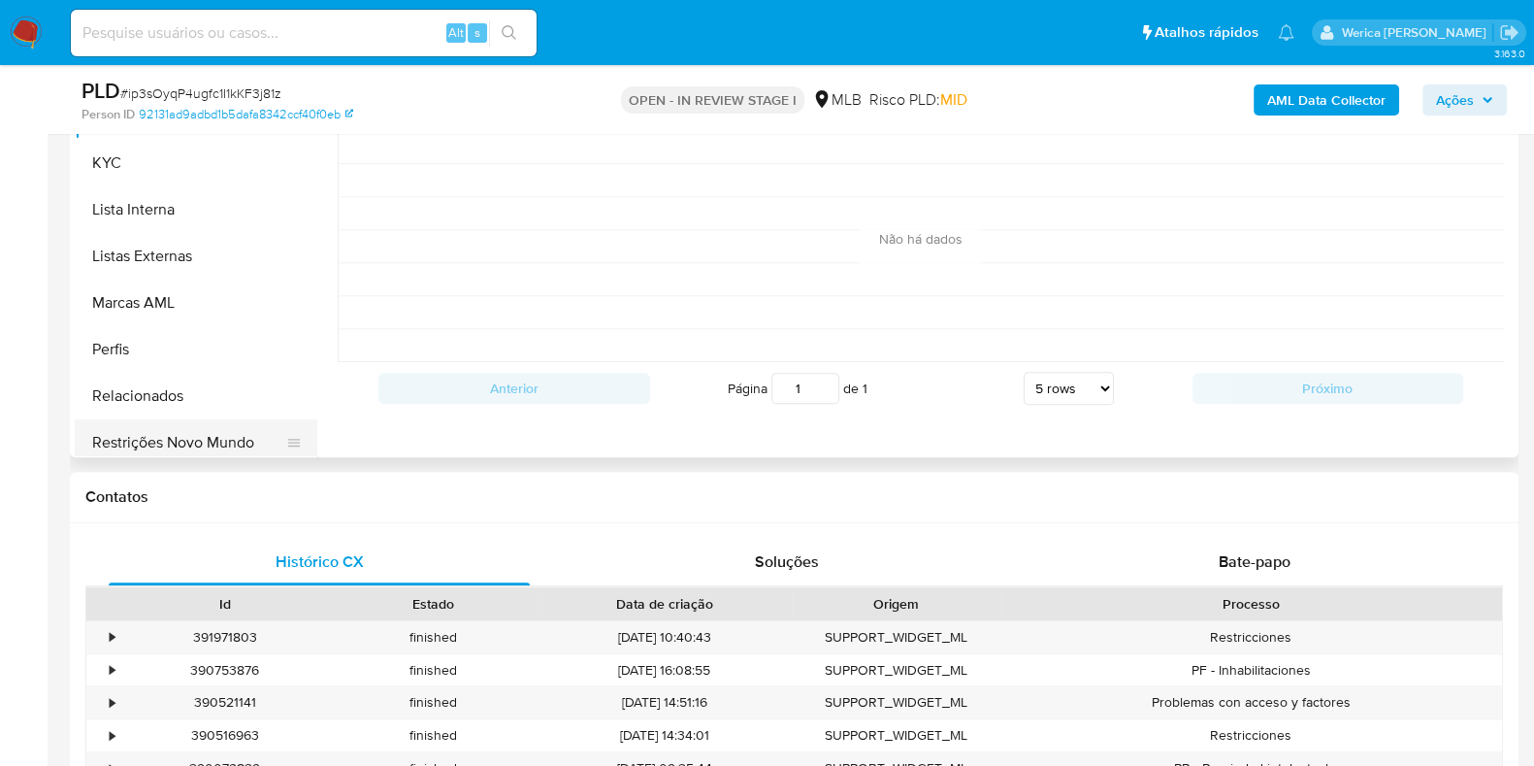
drag, startPoint x: 193, startPoint y: 424, endPoint x: 303, endPoint y: 411, distance: 110.4
click at [194, 427] on button "Restrições Novo Mundo" at bounding box center [188, 442] width 227 height 47
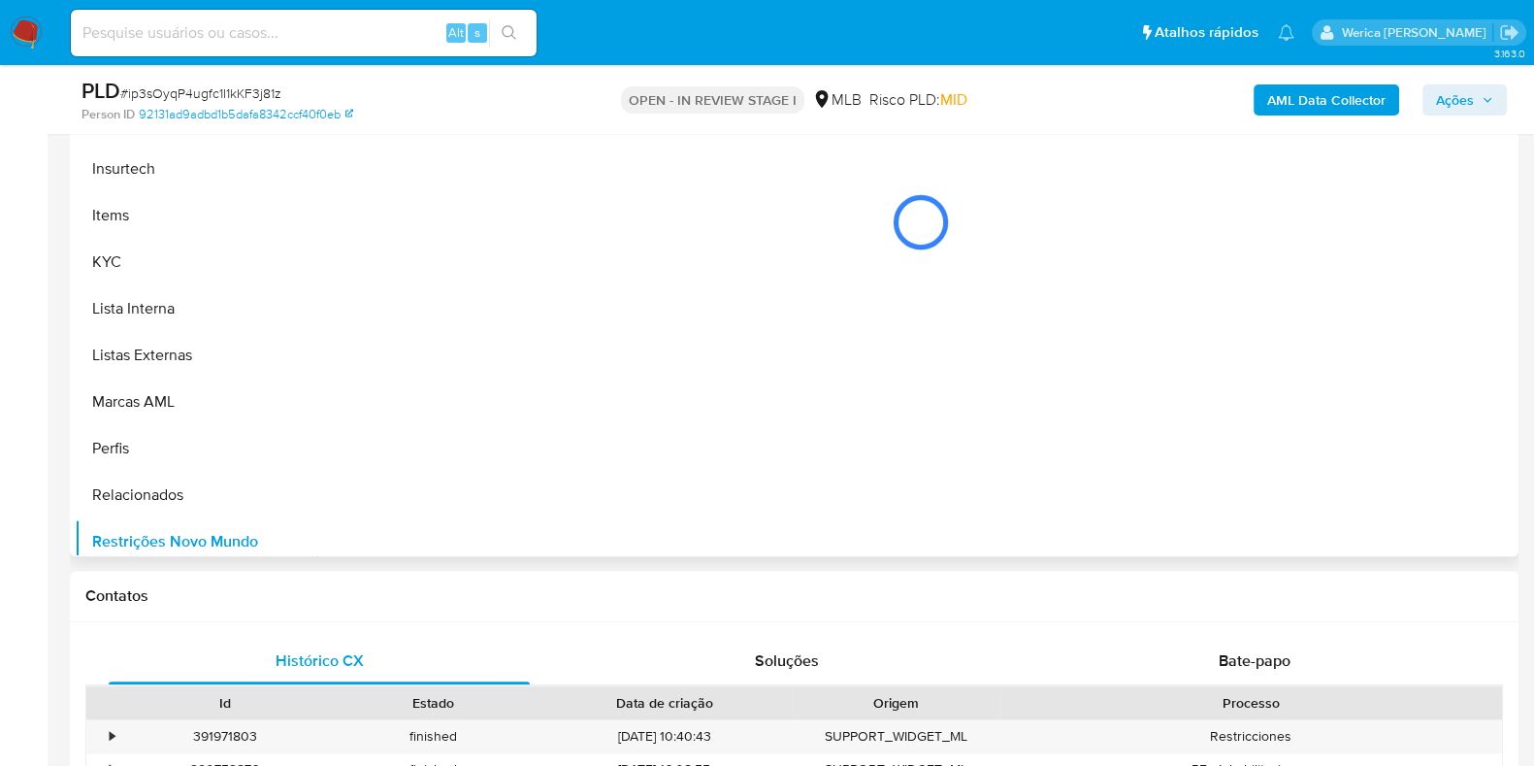
scroll to position [728, 0]
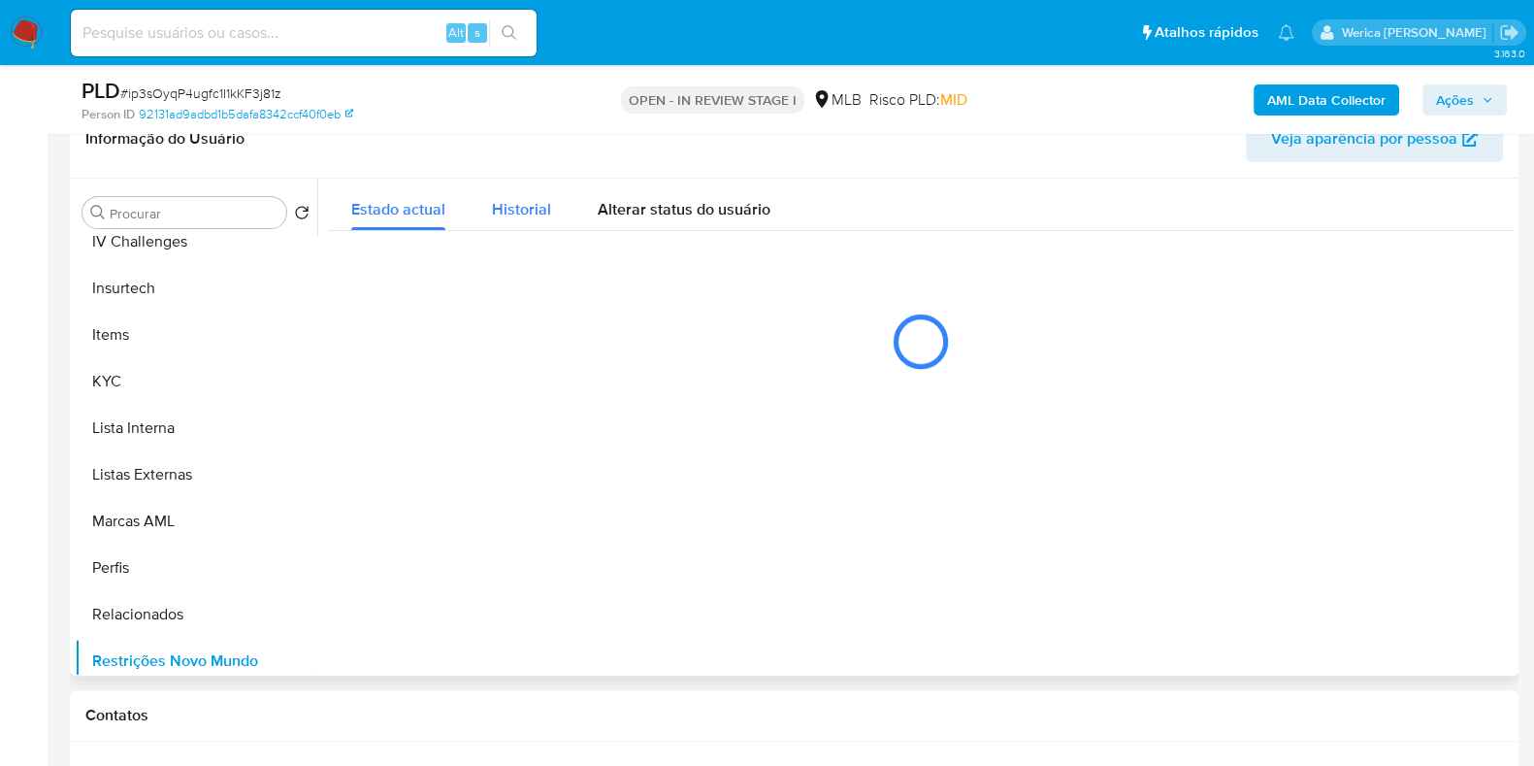
click at [549, 191] on button "Historial" at bounding box center [522, 204] width 106 height 51
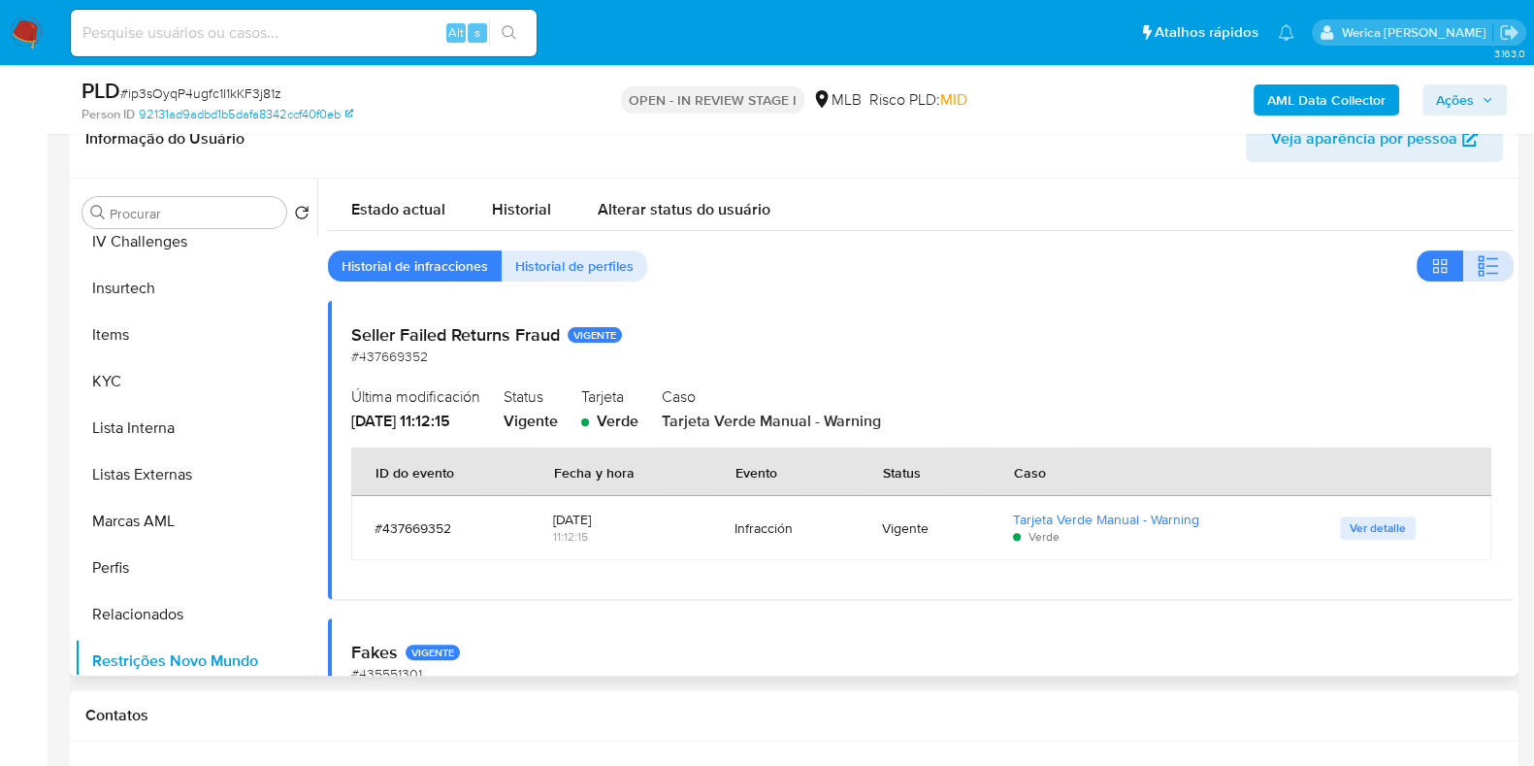
click at [1477, 256] on icon "button" at bounding box center [1488, 265] width 23 height 23
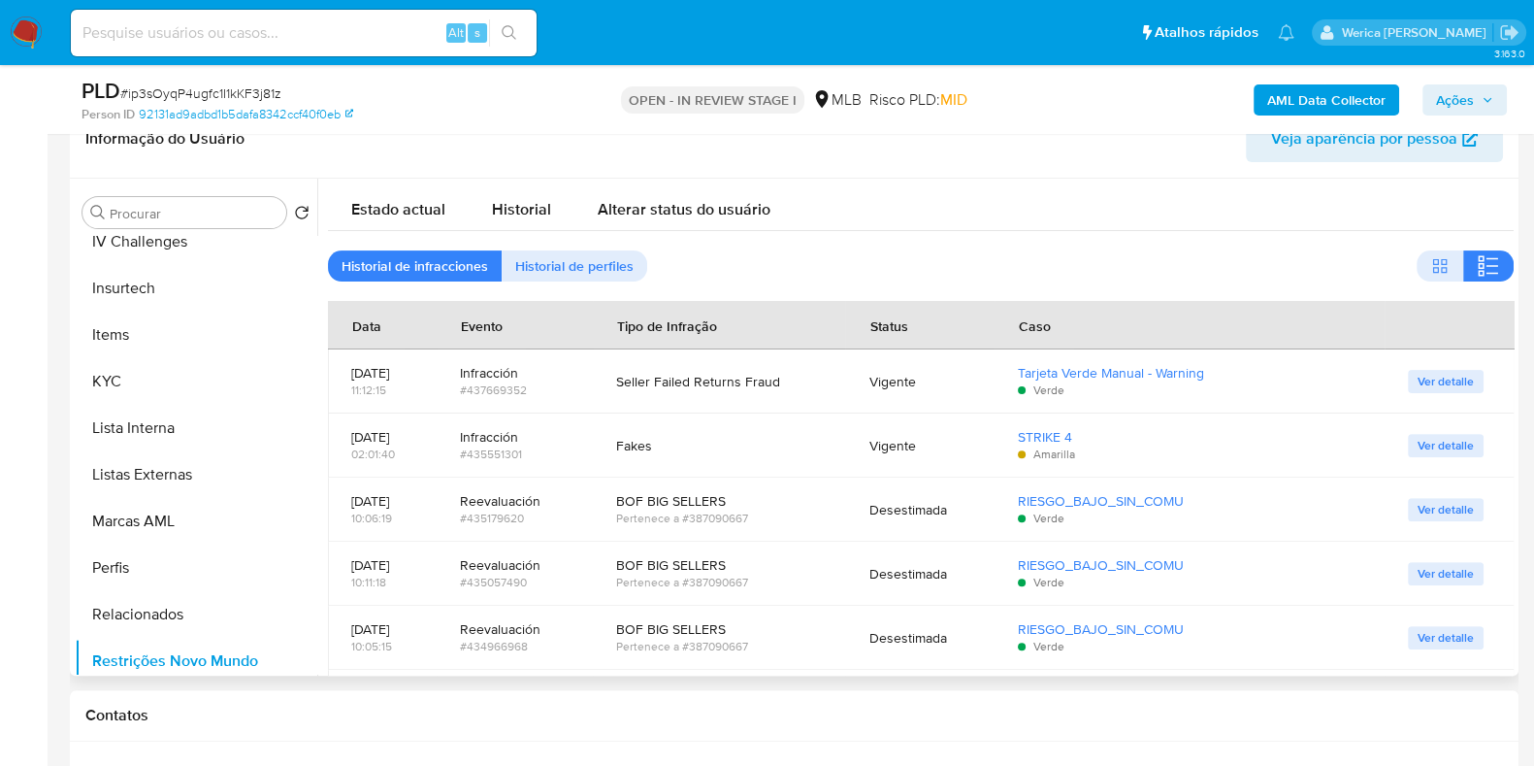
scroll to position [120, 0]
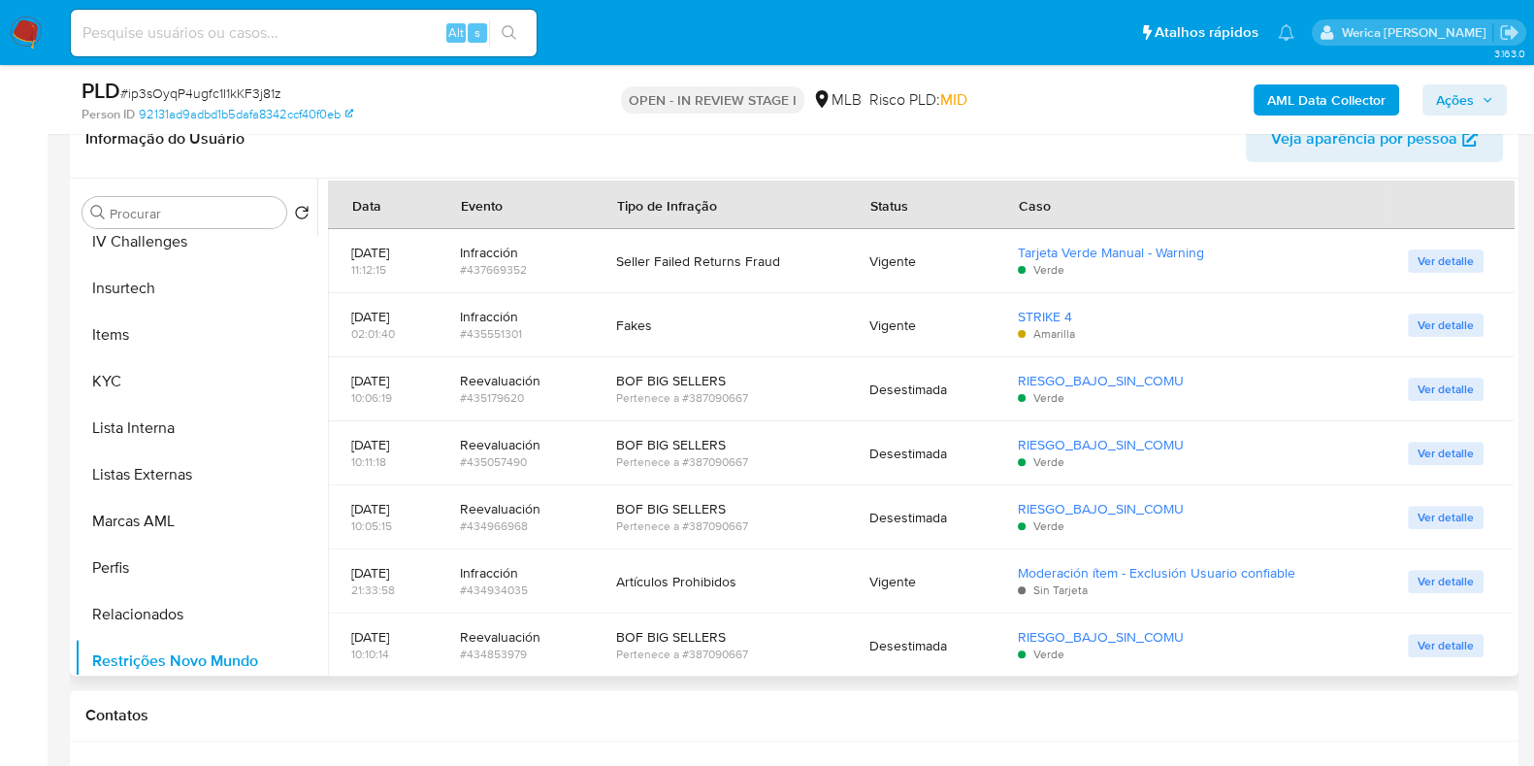
click at [1444, 342] on td "Ver detalle" at bounding box center [1450, 325] width 131 height 64
click at [1445, 342] on td "Ver detalle" at bounding box center [1450, 325] width 131 height 64
click at [1433, 329] on span "Ver detalle" at bounding box center [1446, 324] width 56 height 19
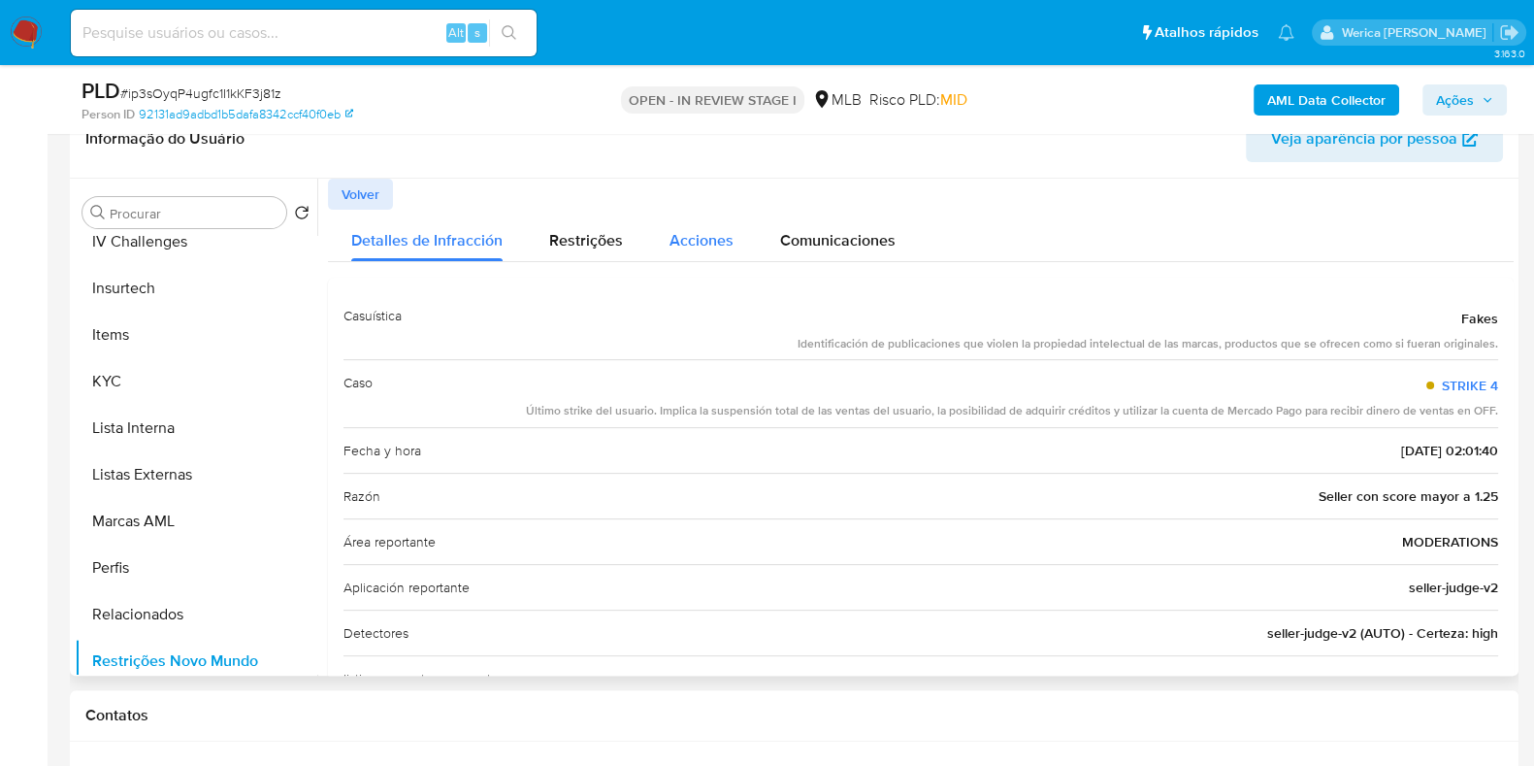
click at [679, 235] on span "Acciones" at bounding box center [702, 240] width 64 height 22
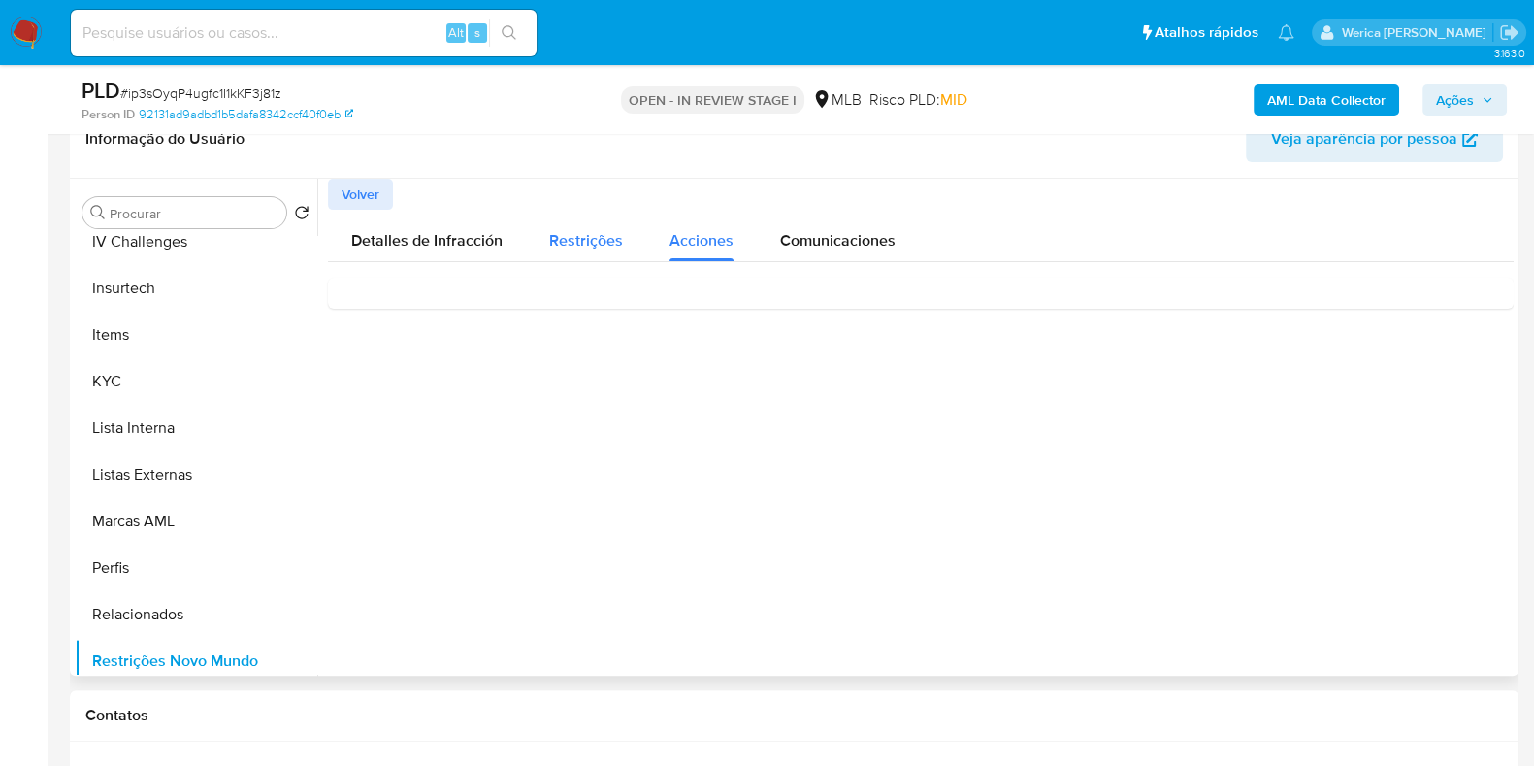
click at [593, 237] on span "Restrições" at bounding box center [586, 240] width 74 height 22
click at [563, 359] on div "⃠ Gestión de Ventas Marketplace" at bounding box center [921, 361] width 1155 height 46
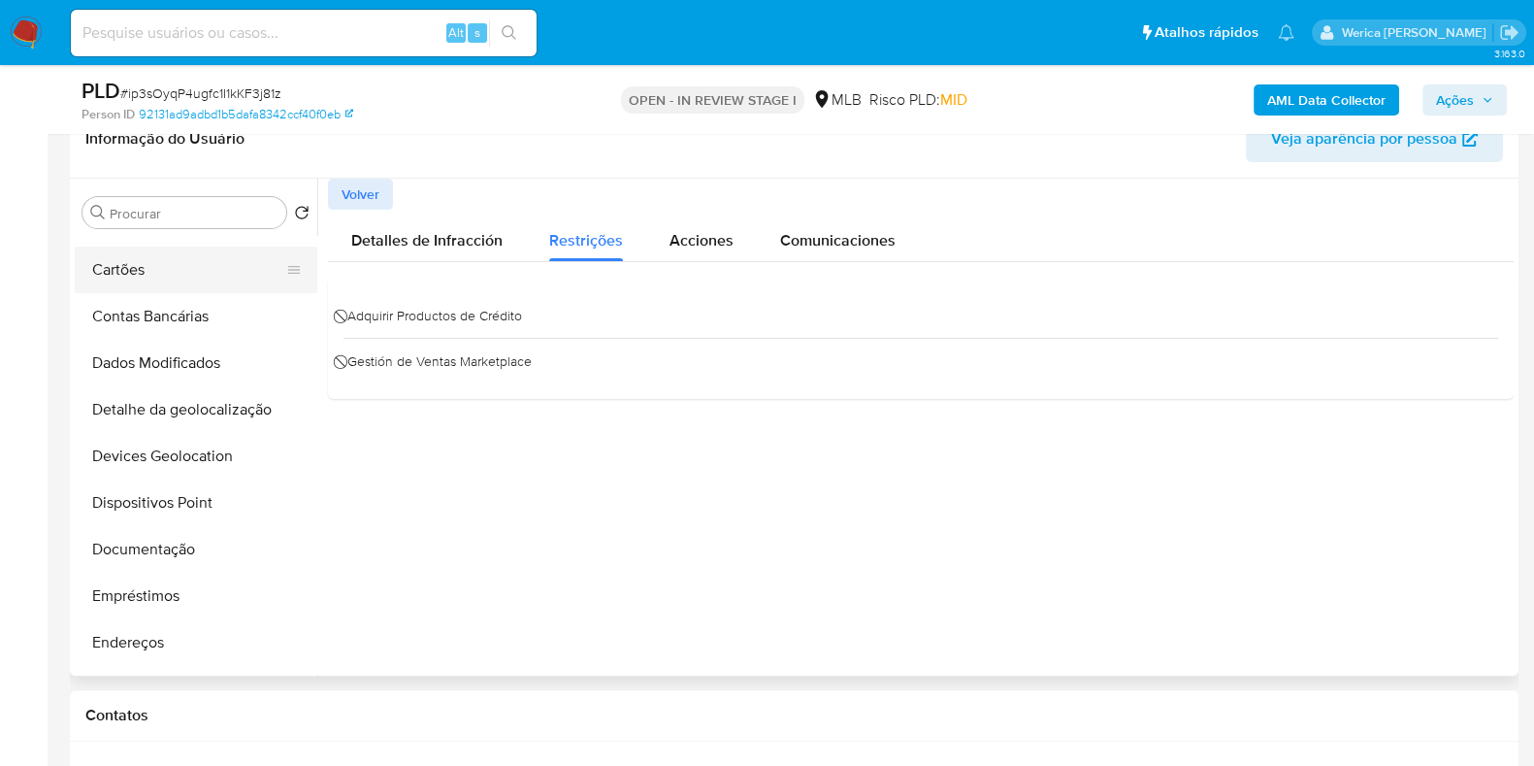
click at [168, 275] on button "Cartões" at bounding box center [188, 270] width 227 height 47
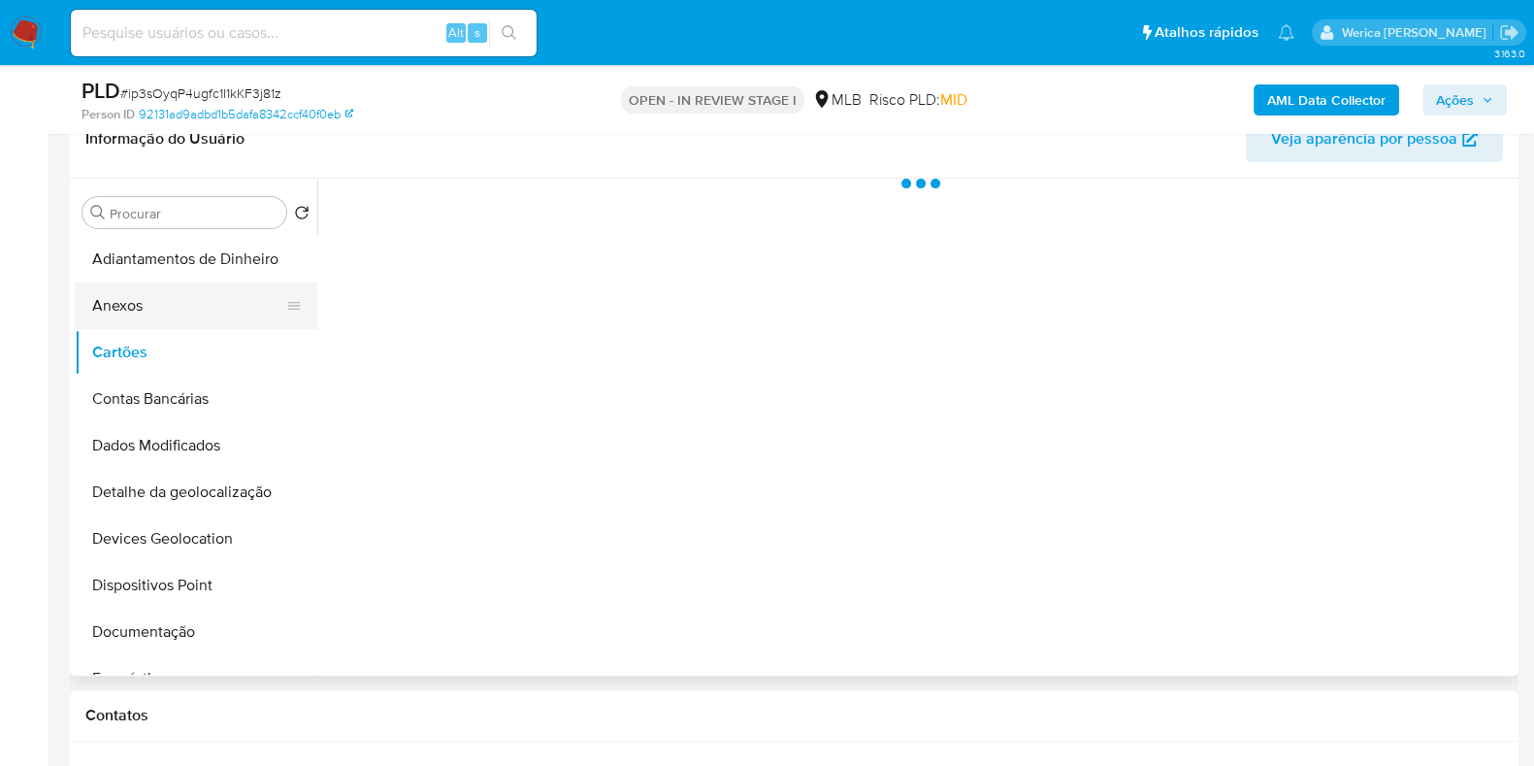
click at [157, 307] on button "Anexos" at bounding box center [188, 305] width 227 height 47
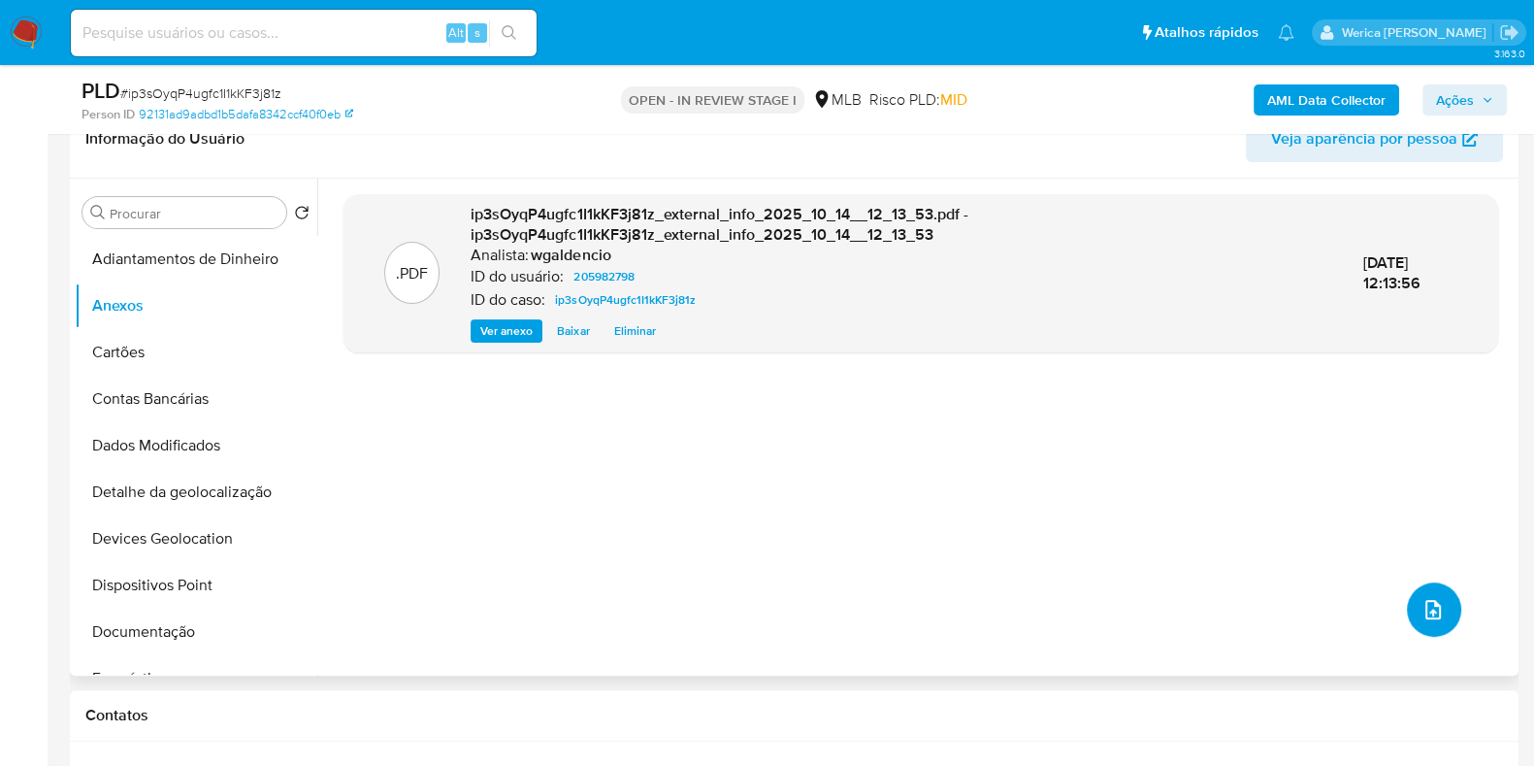
click at [1436, 589] on button "upload-file" at bounding box center [1434, 609] width 54 height 54
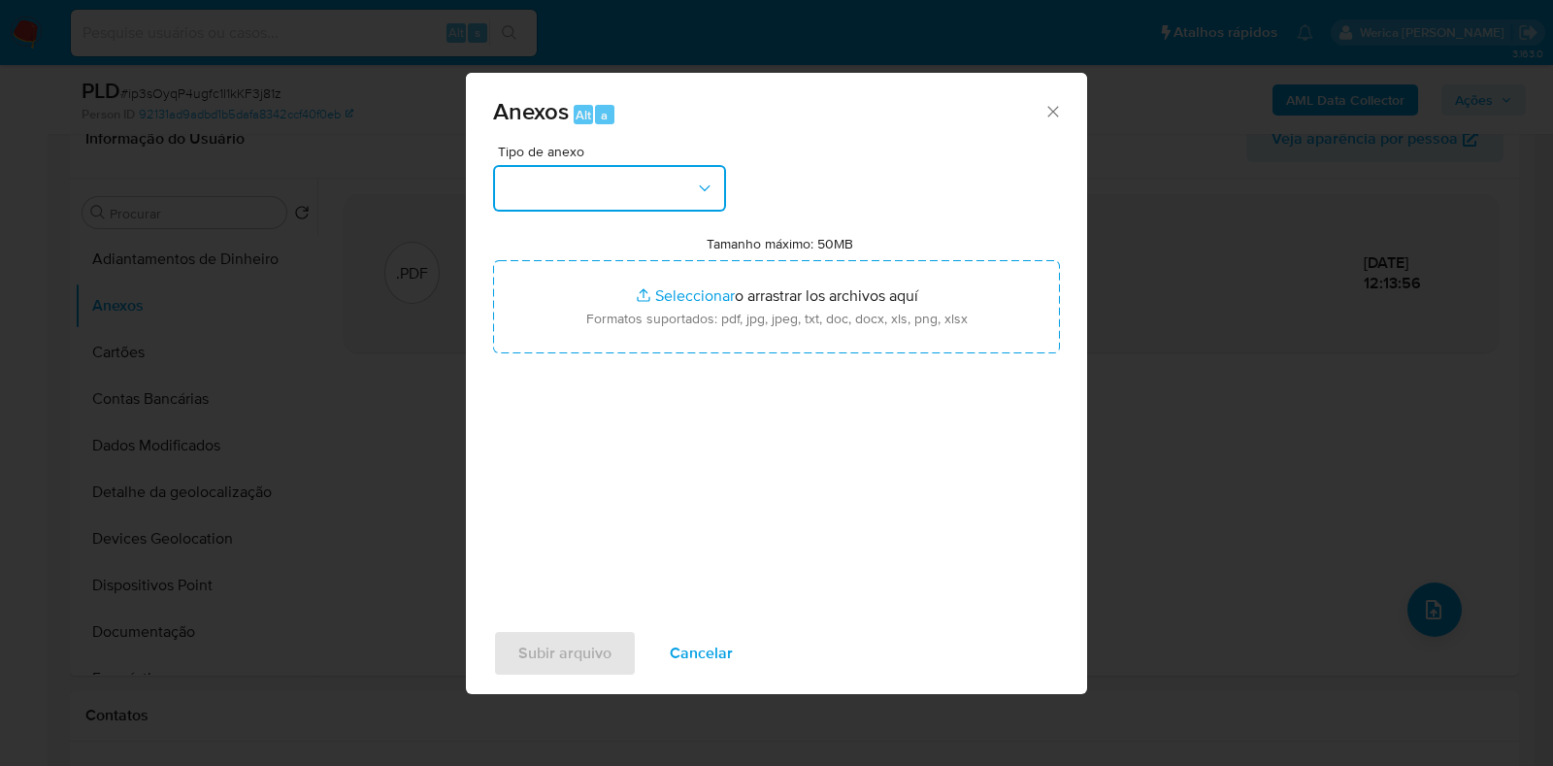
click at [665, 181] on button "button" at bounding box center [609, 188] width 233 height 47
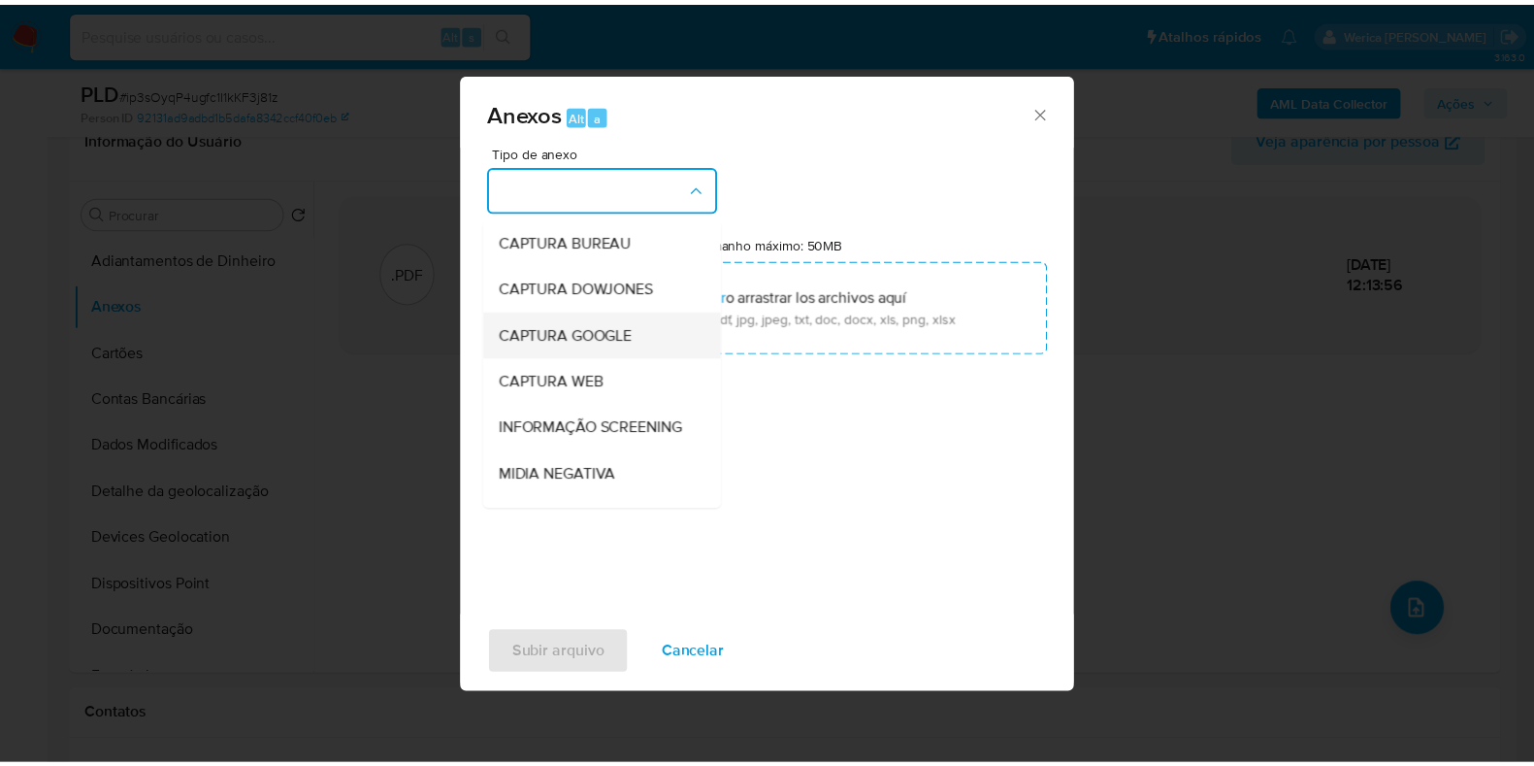
scroll to position [242, 0]
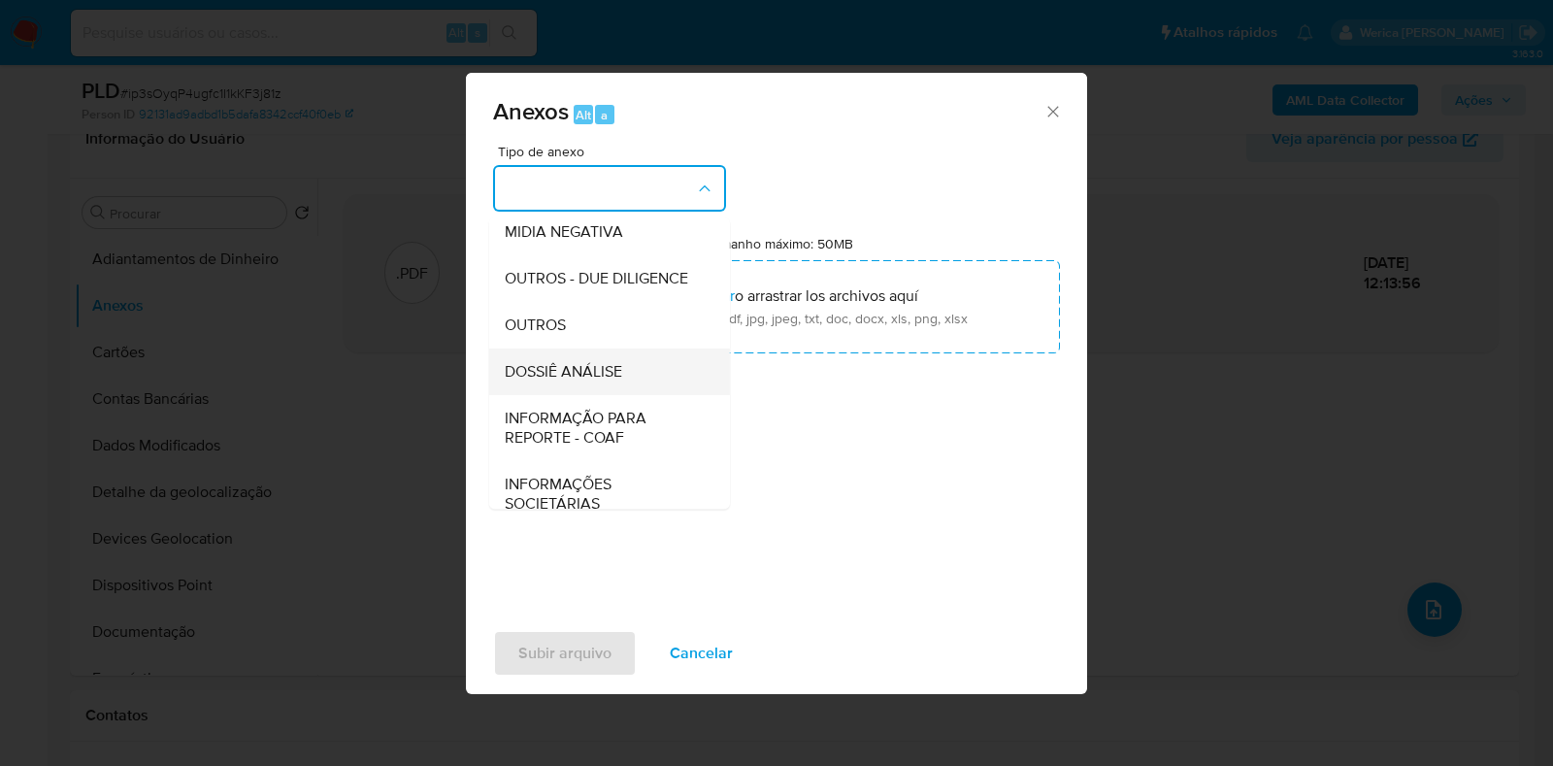
click at [611, 395] on div "DOSSIÊ ANÁLISE" at bounding box center [604, 371] width 198 height 47
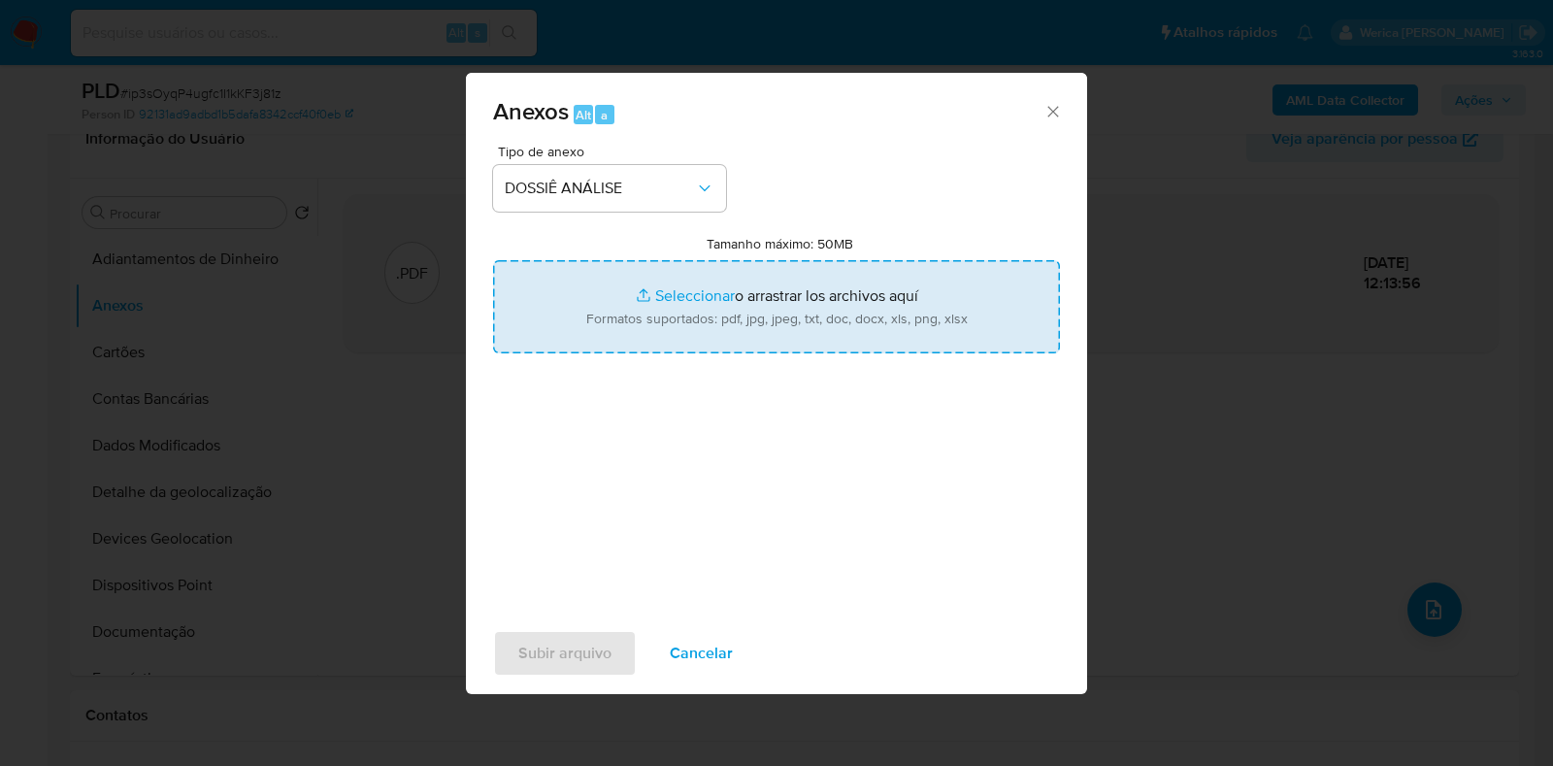
click at [683, 315] on input "Tamanho máximo: 50MB Seleccionar archivos" at bounding box center [776, 306] width 567 height 93
type input "C:\fakepath\Declinio - ip3sOyqP4ugfc1I1kKF3j81z - CPF 06685445971 - JOAO RAFAEL…"
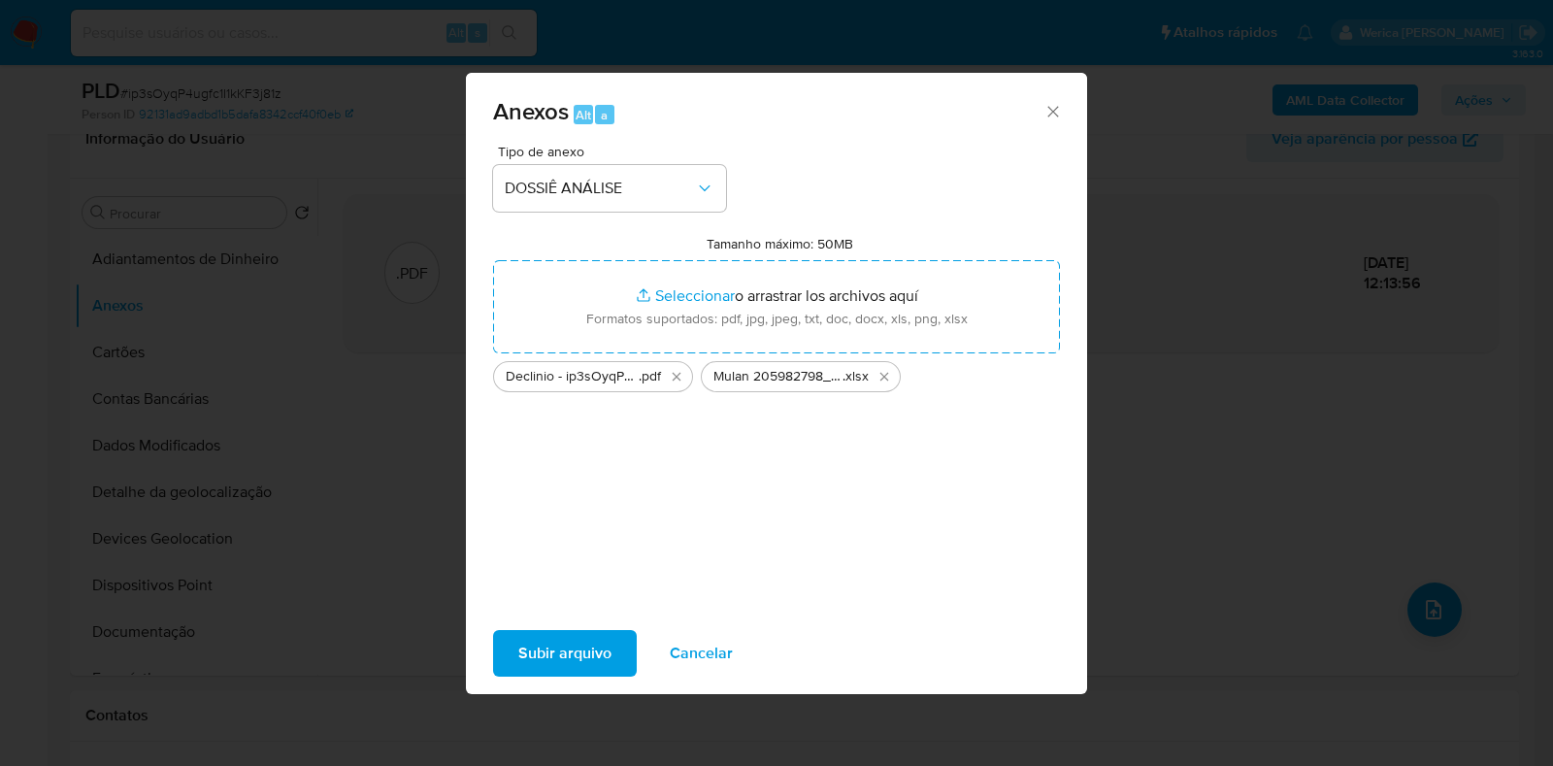
click at [608, 656] on span "Subir arquivo" at bounding box center [564, 653] width 93 height 43
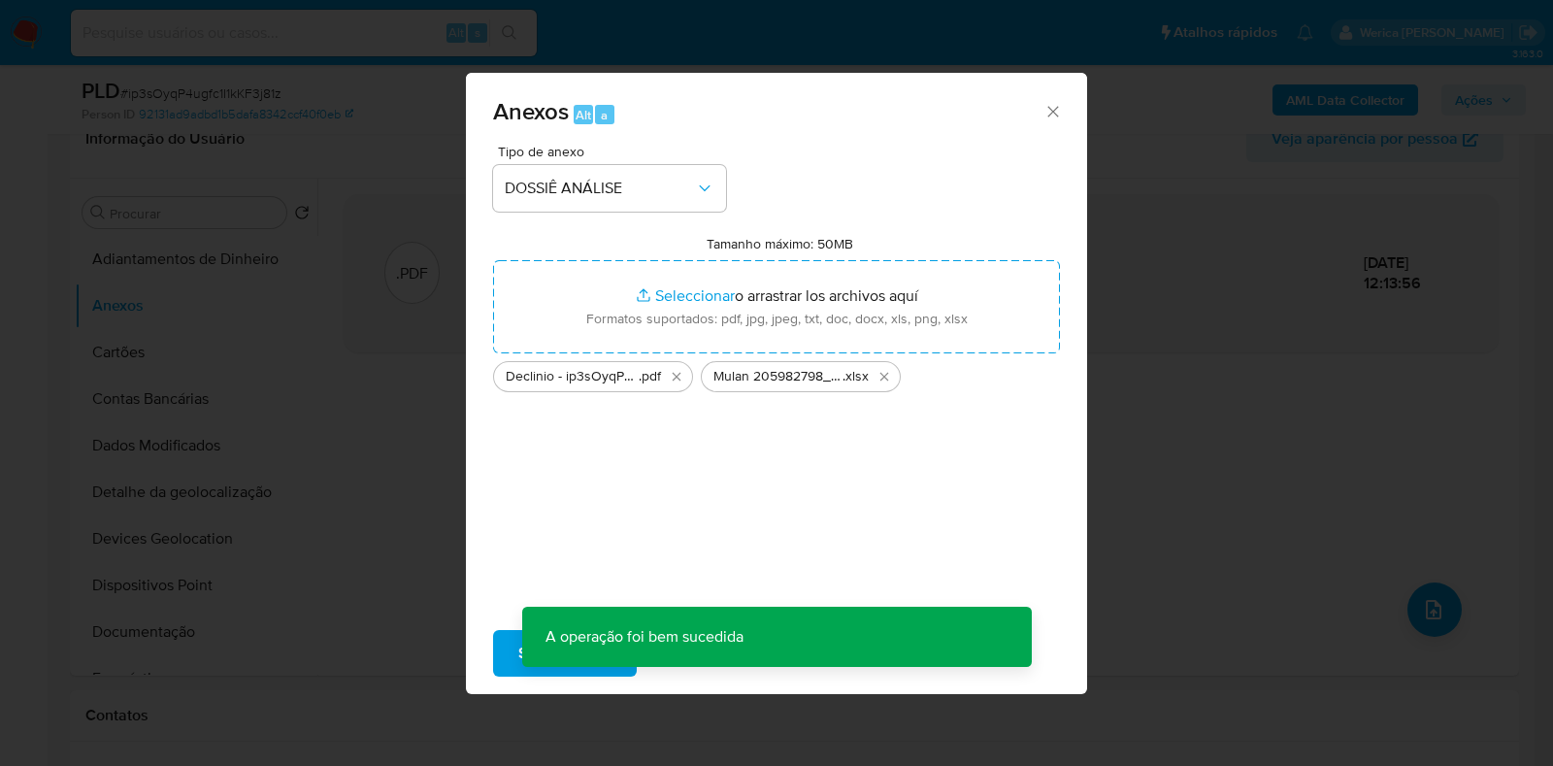
click at [1204, 201] on div "Anexos Alt a Tipo de anexo DOSSIÊ ANÁLISE Tamanho máximo: 50MB Seleccionar arch…" at bounding box center [776, 383] width 1553 height 766
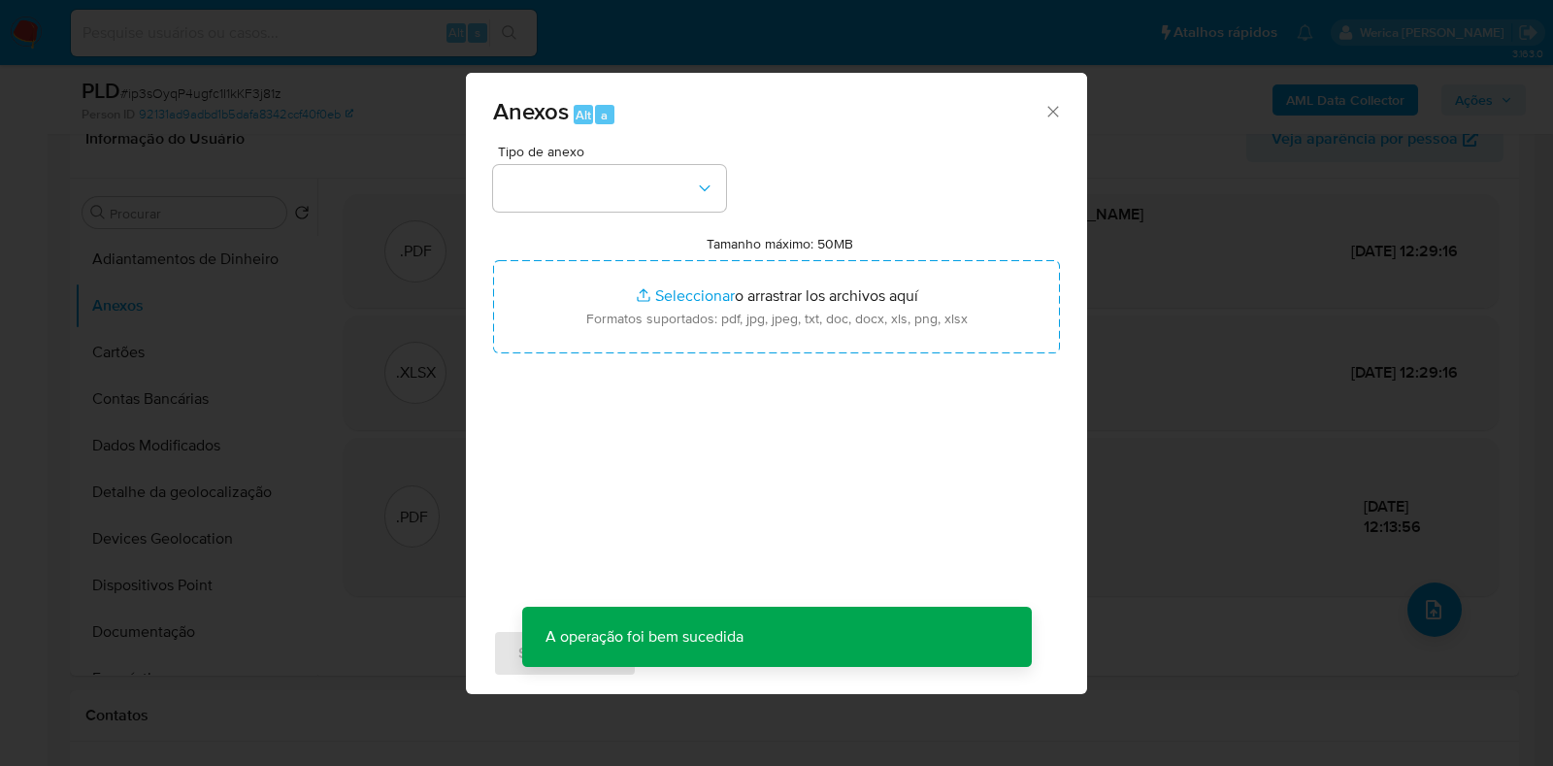
click at [1439, 119] on div "Anexos Alt a Tipo de anexo Tamanho máximo: 50MB Seleccionar archivos Selecciona…" at bounding box center [776, 383] width 1553 height 766
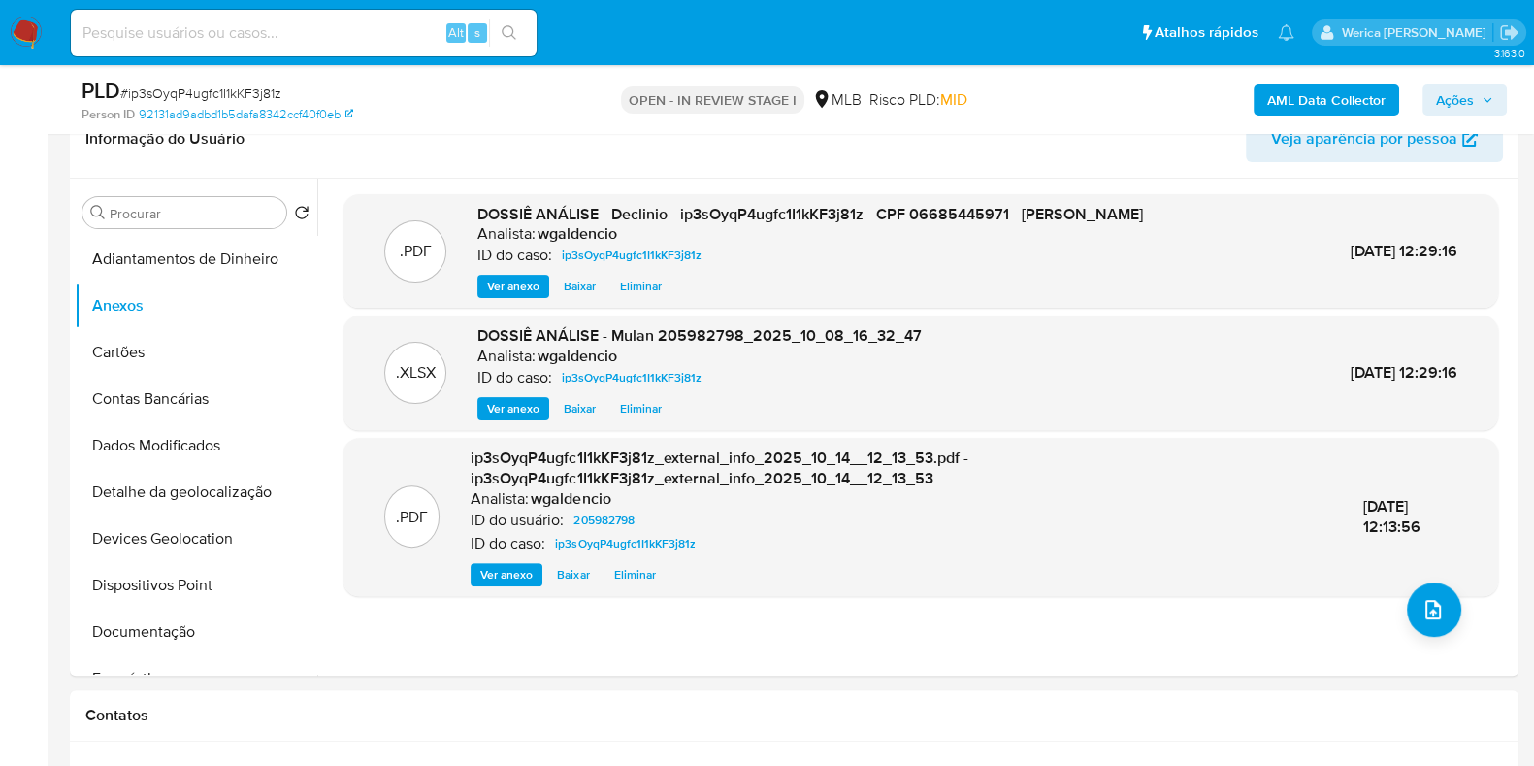
click at [1457, 99] on span "Ações" at bounding box center [1455, 99] width 38 height 31
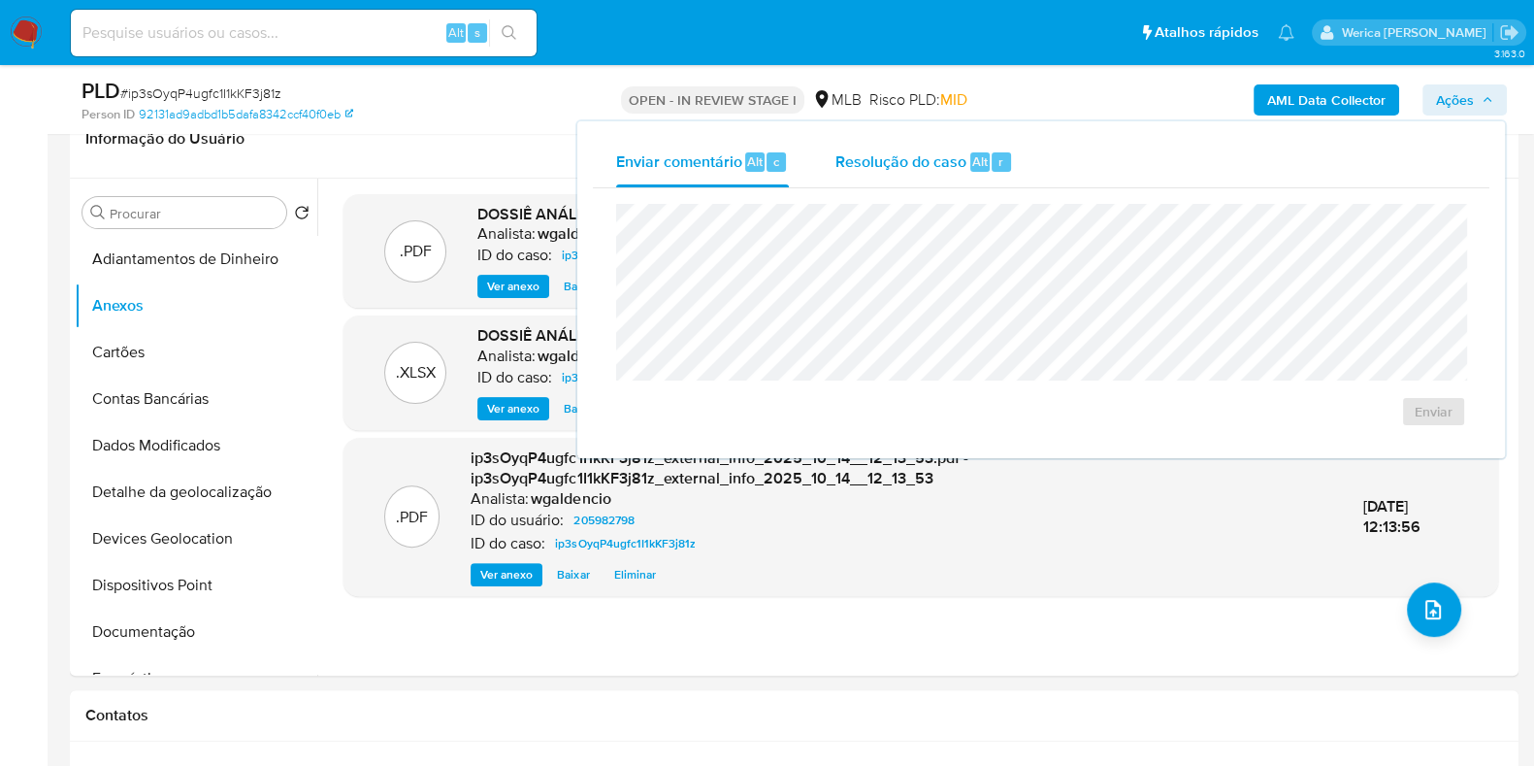
click at [970, 185] on div "Resolução do caso Alt r" at bounding box center [925, 162] width 178 height 50
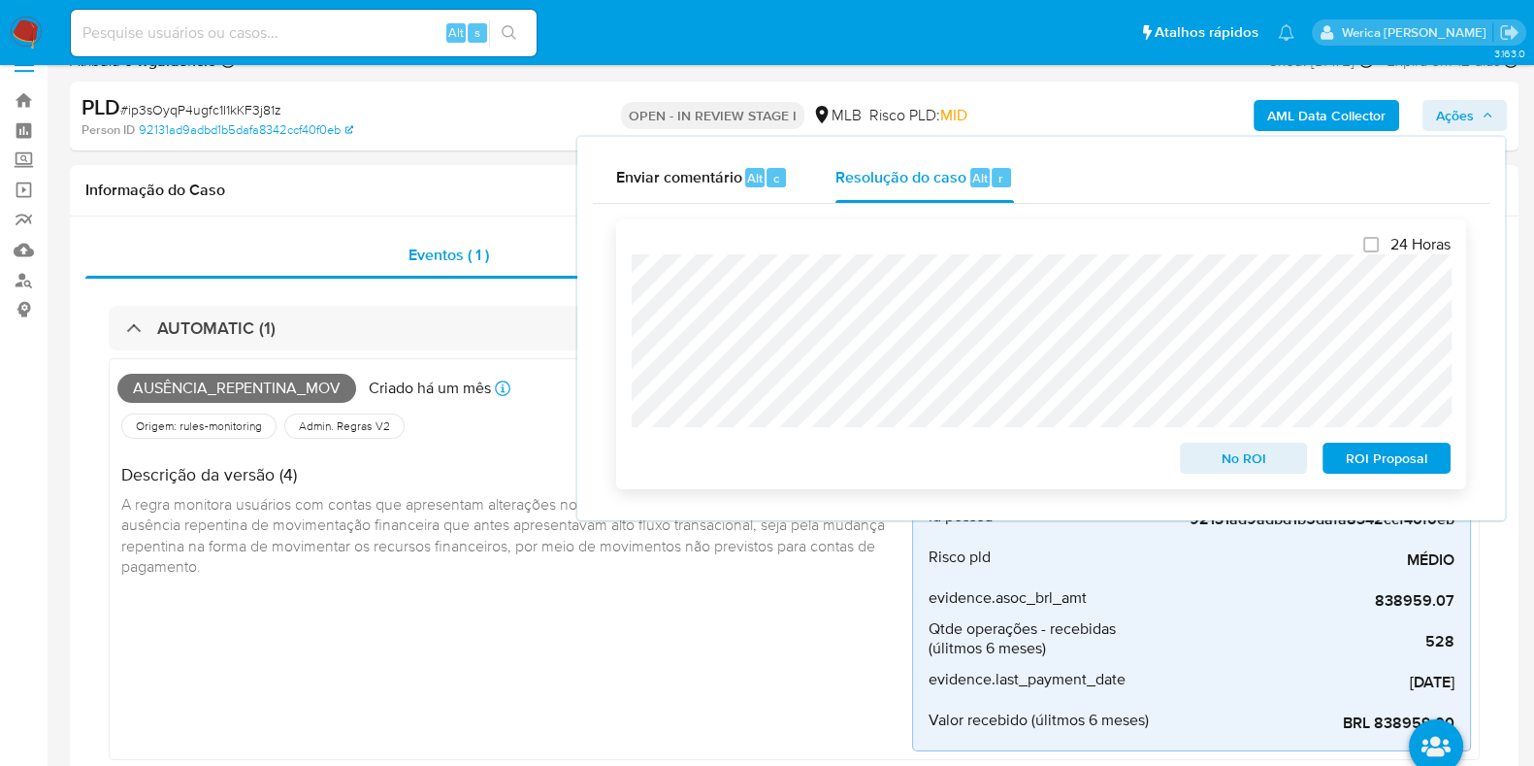
scroll to position [0, 0]
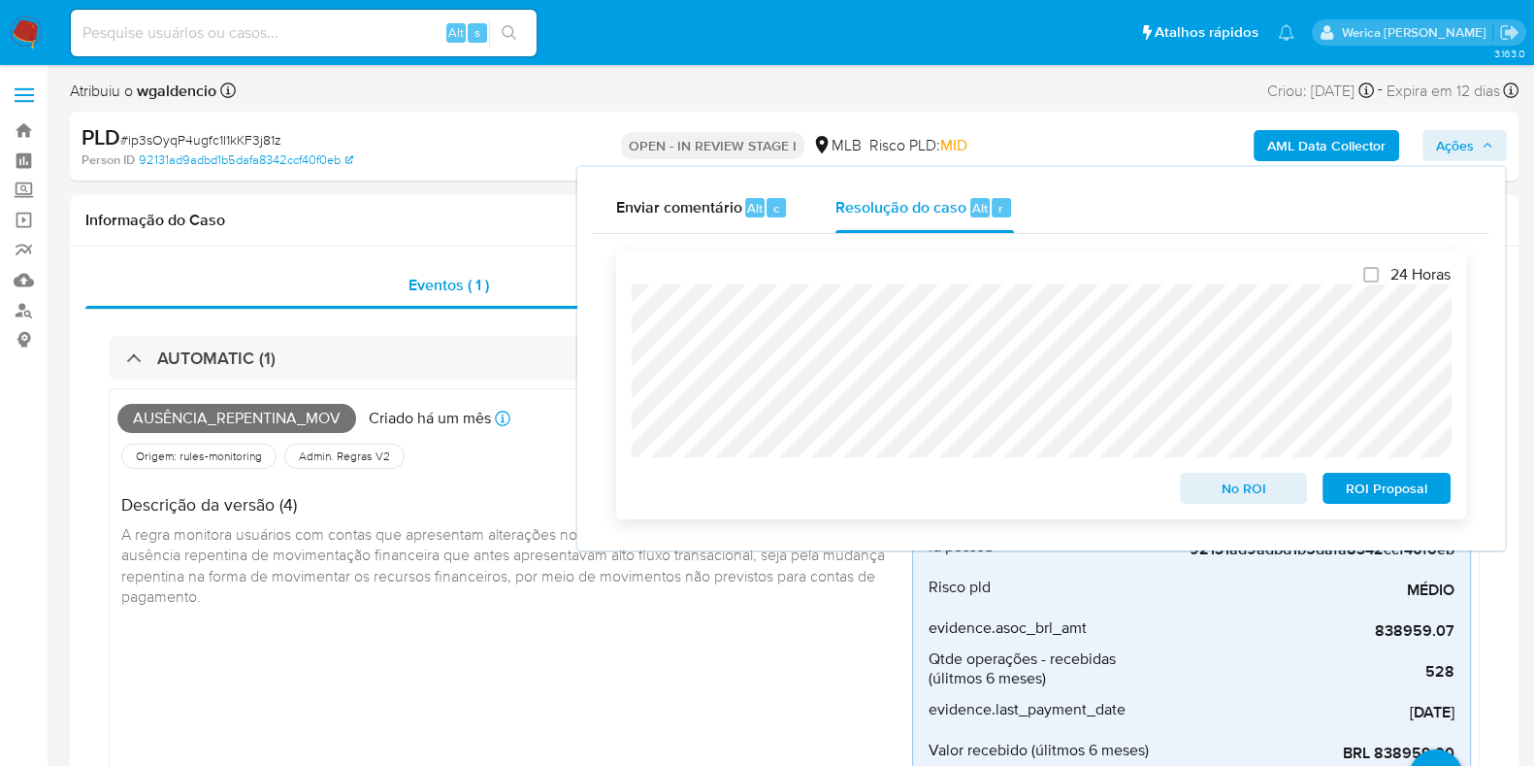
click at [1218, 513] on div "24 Horas No ROI ROI Proposal" at bounding box center [1041, 384] width 850 height 270
click at [1205, 491] on span "No ROI" at bounding box center [1244, 488] width 101 height 27
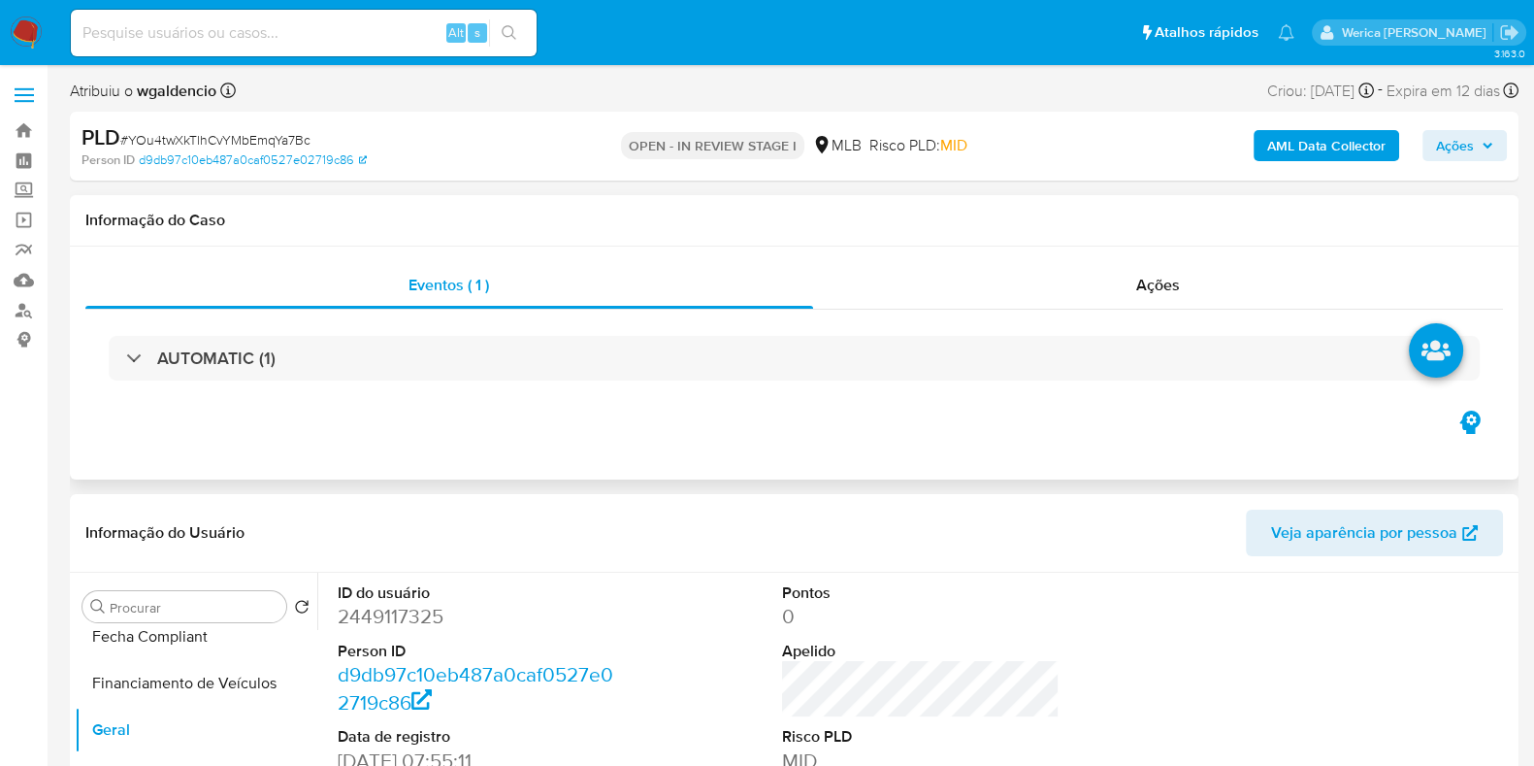
click at [903, 403] on div "AUTOMATIC (1)" at bounding box center [794, 358] width 1418 height 97
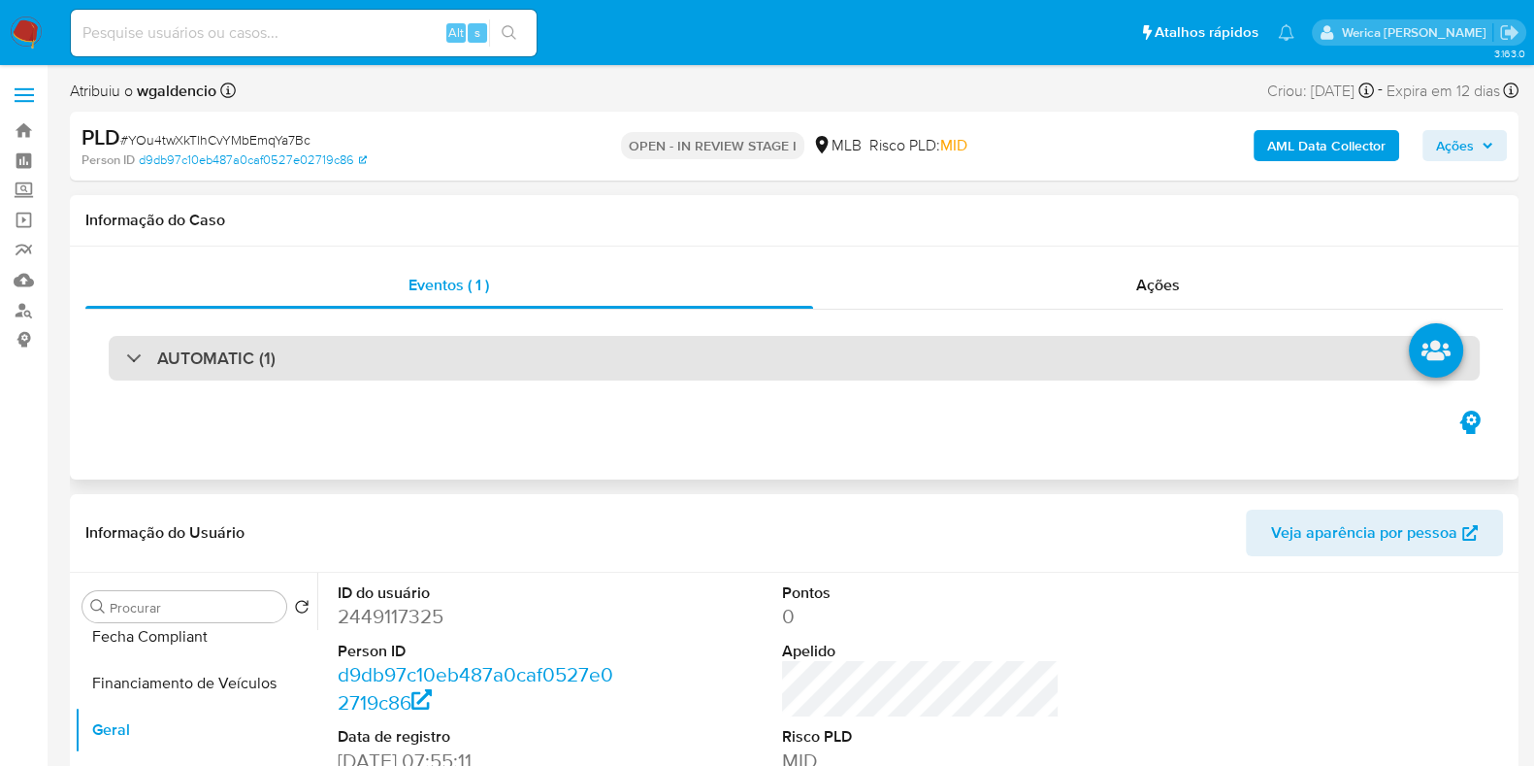
click at [902, 366] on div "AUTOMATIC (1)" at bounding box center [794, 358] width 1371 height 45
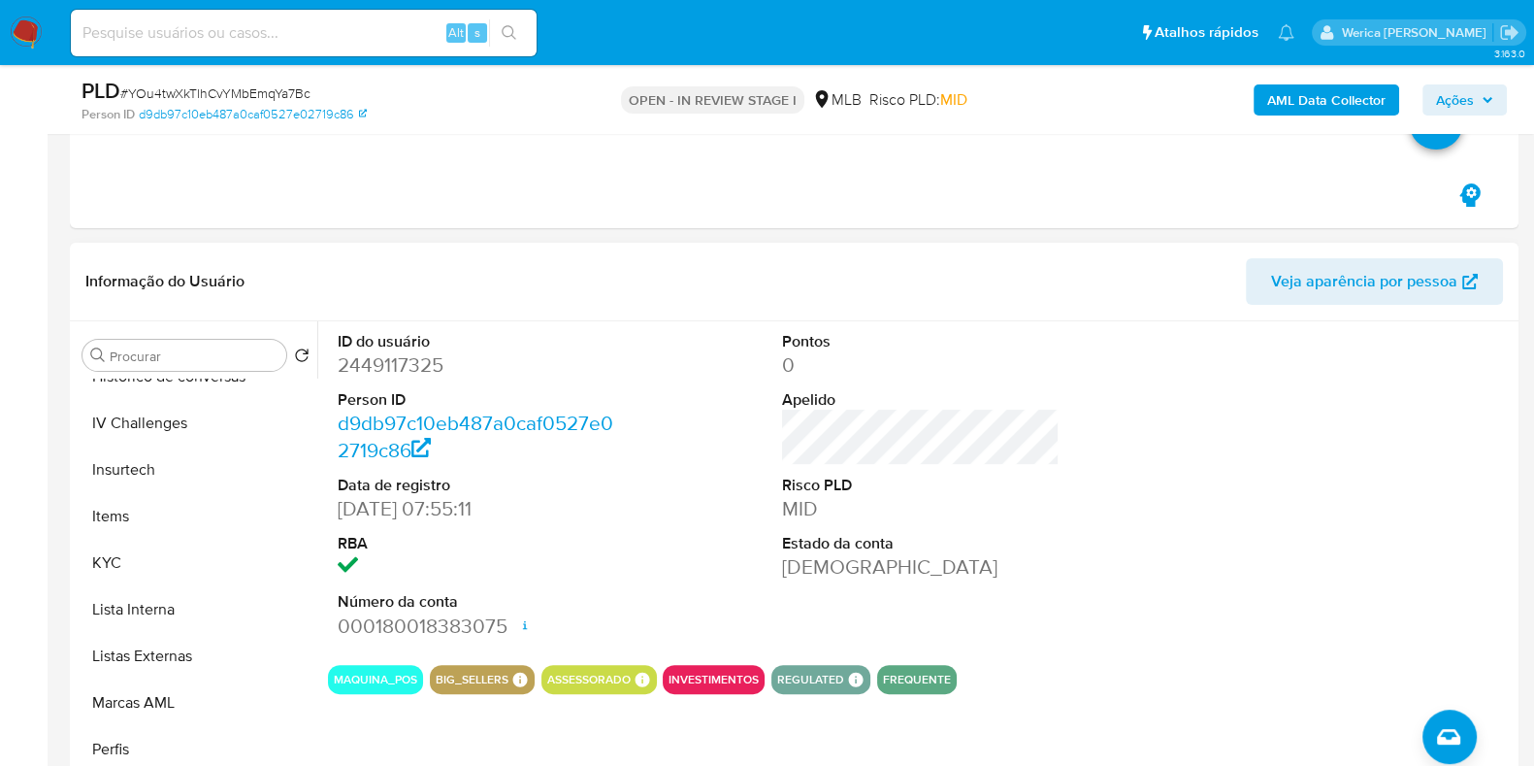
scroll to position [607, 0]
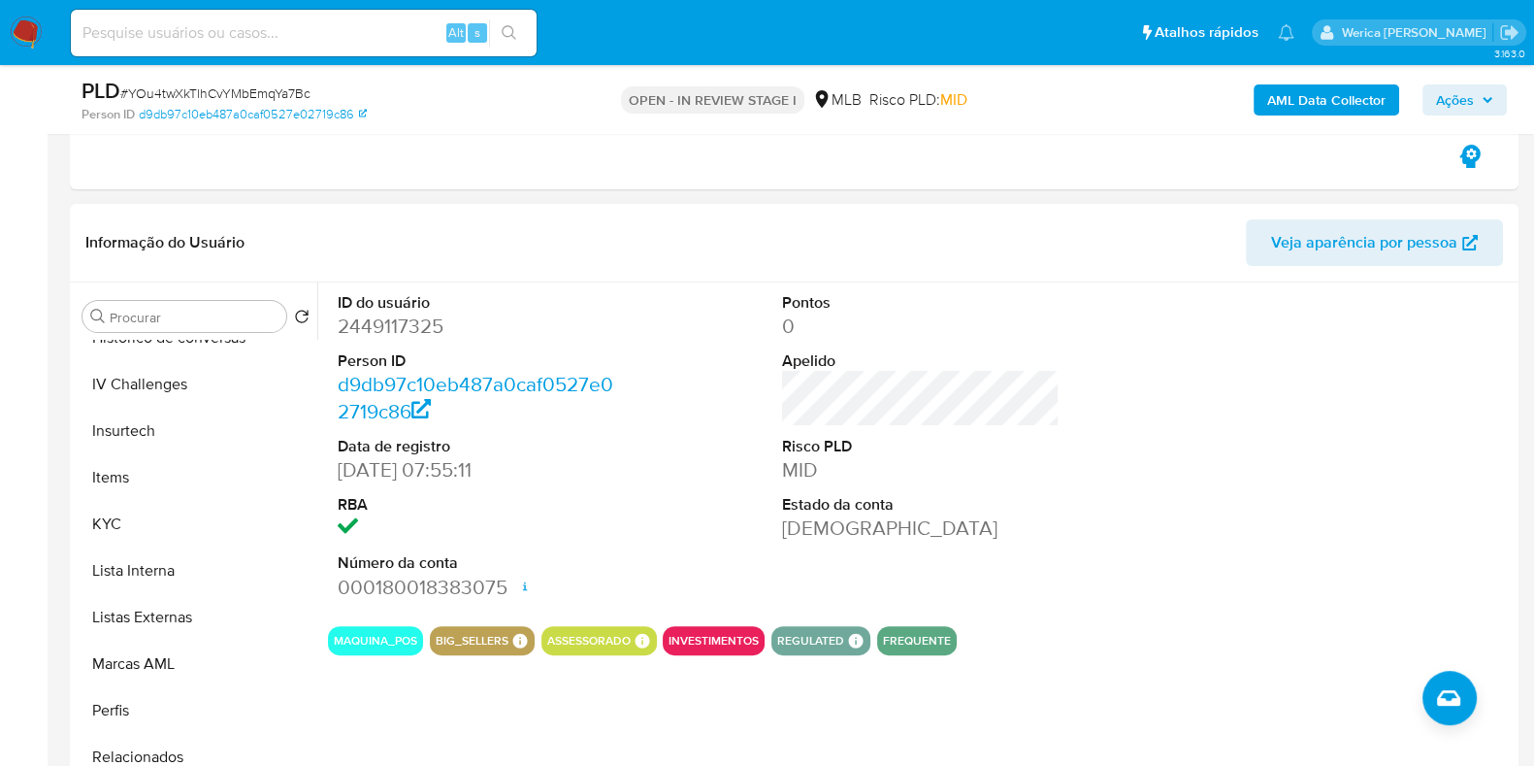
click at [350, 312] on dd "2449117325" at bounding box center [477, 325] width 278 height 27
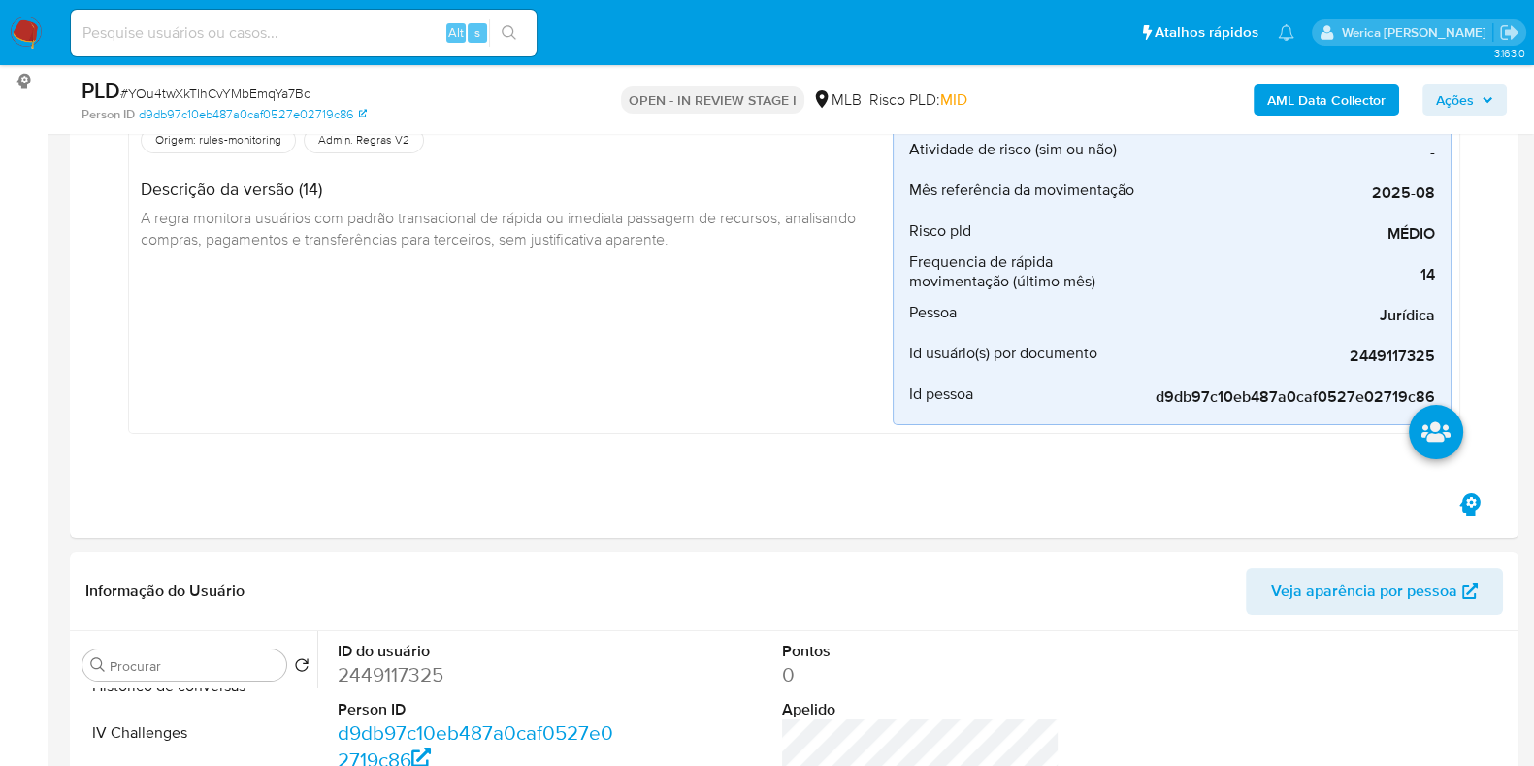
scroll to position [364, 0]
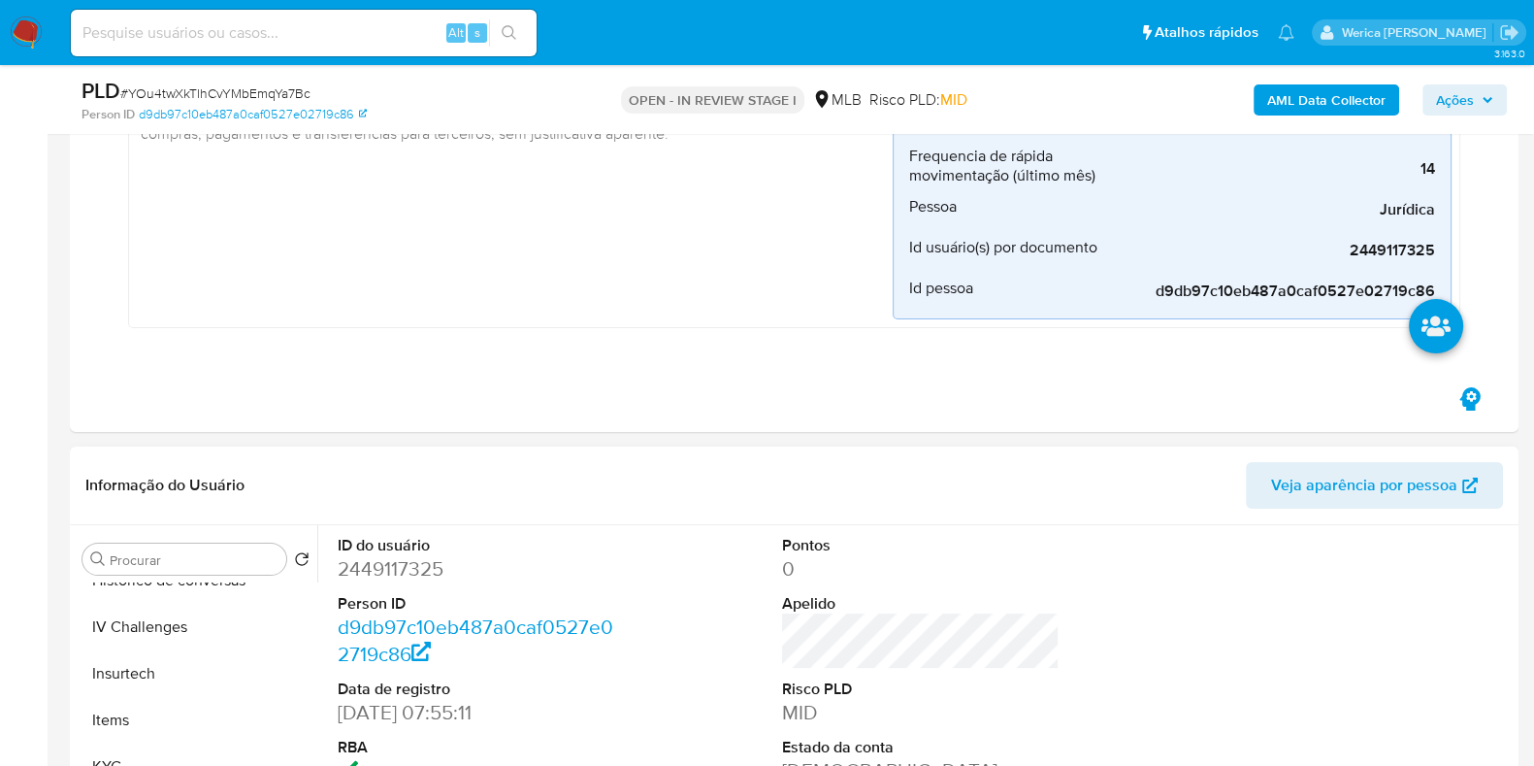
click at [403, 580] on dd "2449117325" at bounding box center [477, 568] width 278 height 27
copy dd "2449117325"
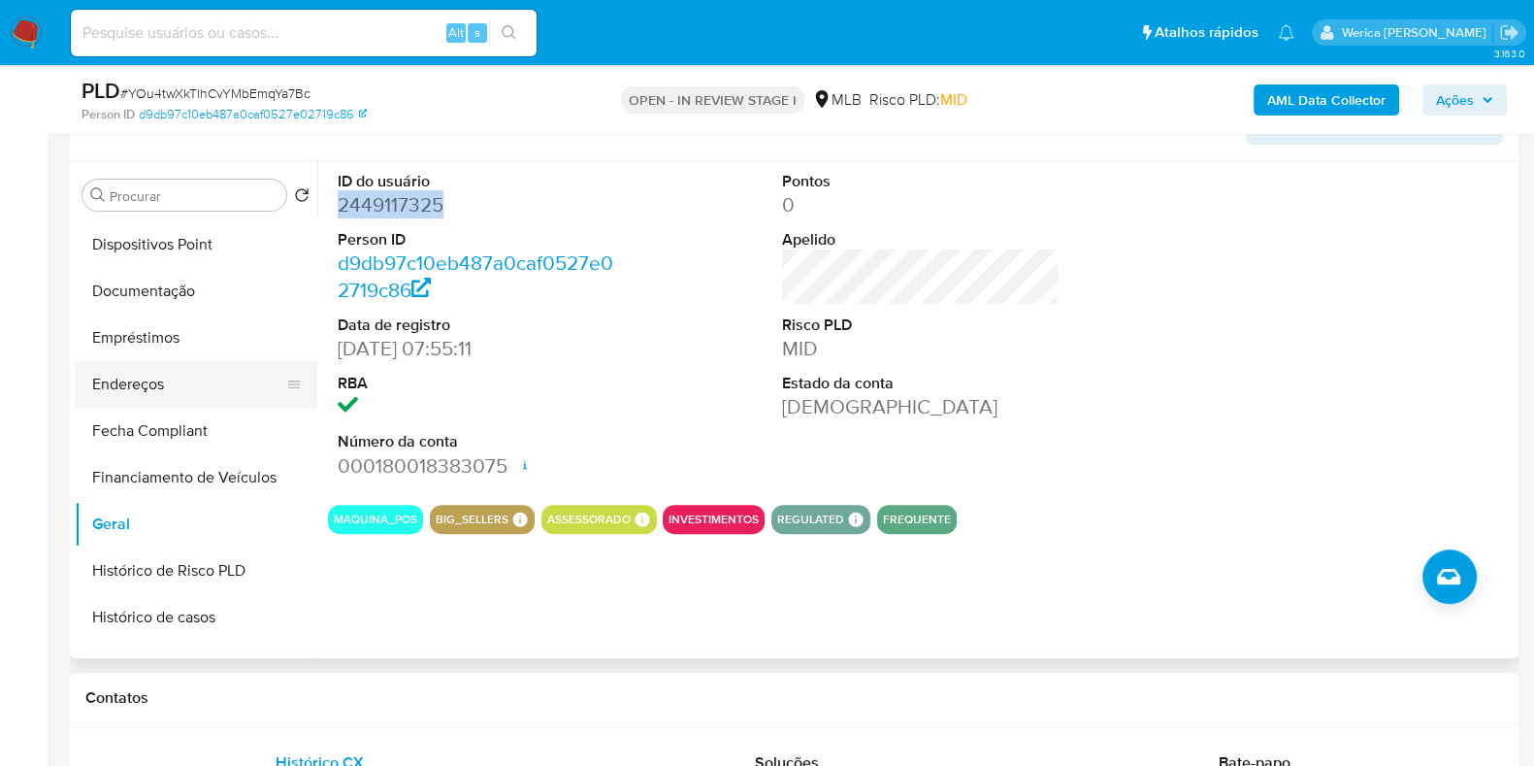
scroll to position [286, 0]
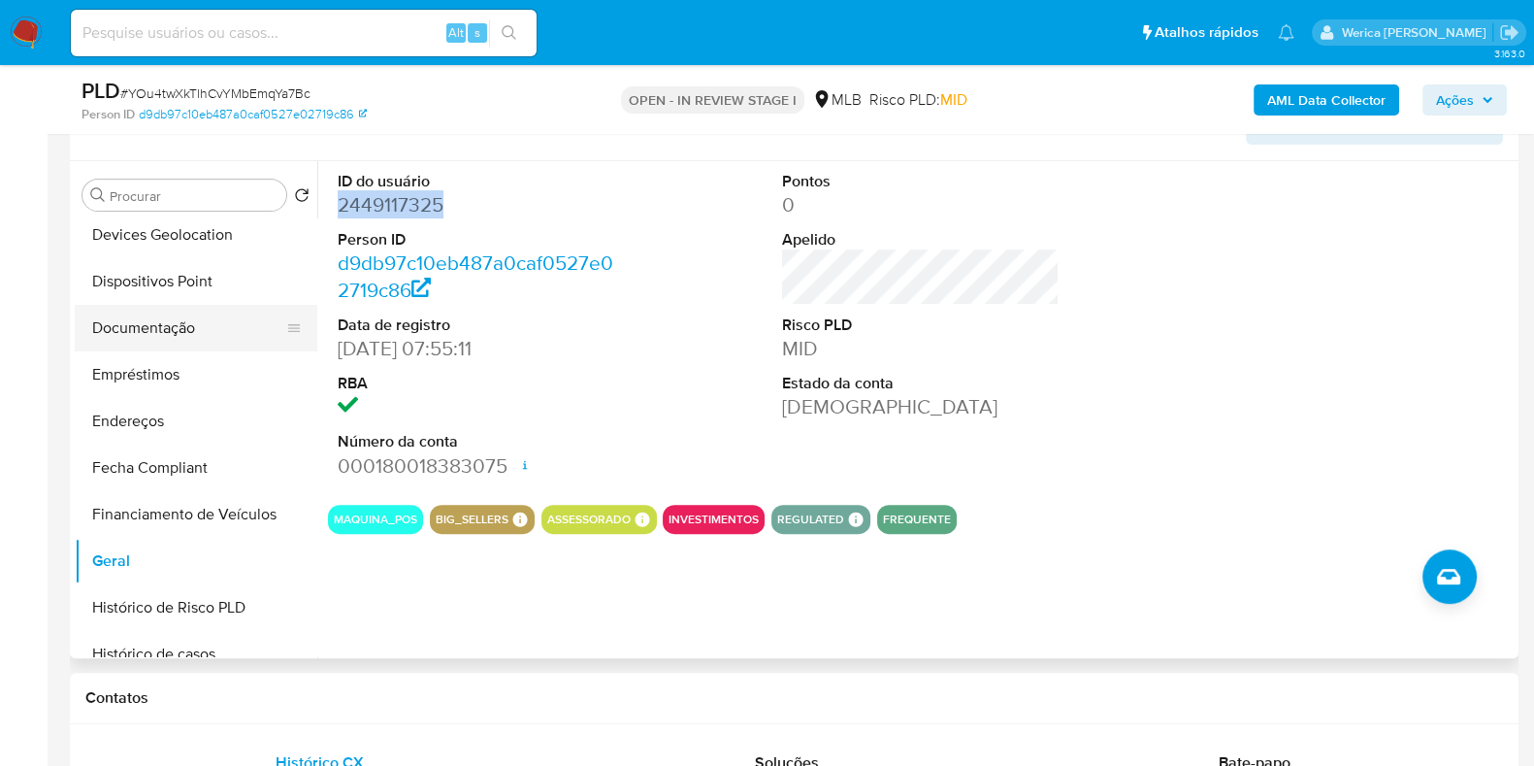
click at [179, 310] on button "Documentação" at bounding box center [188, 328] width 227 height 47
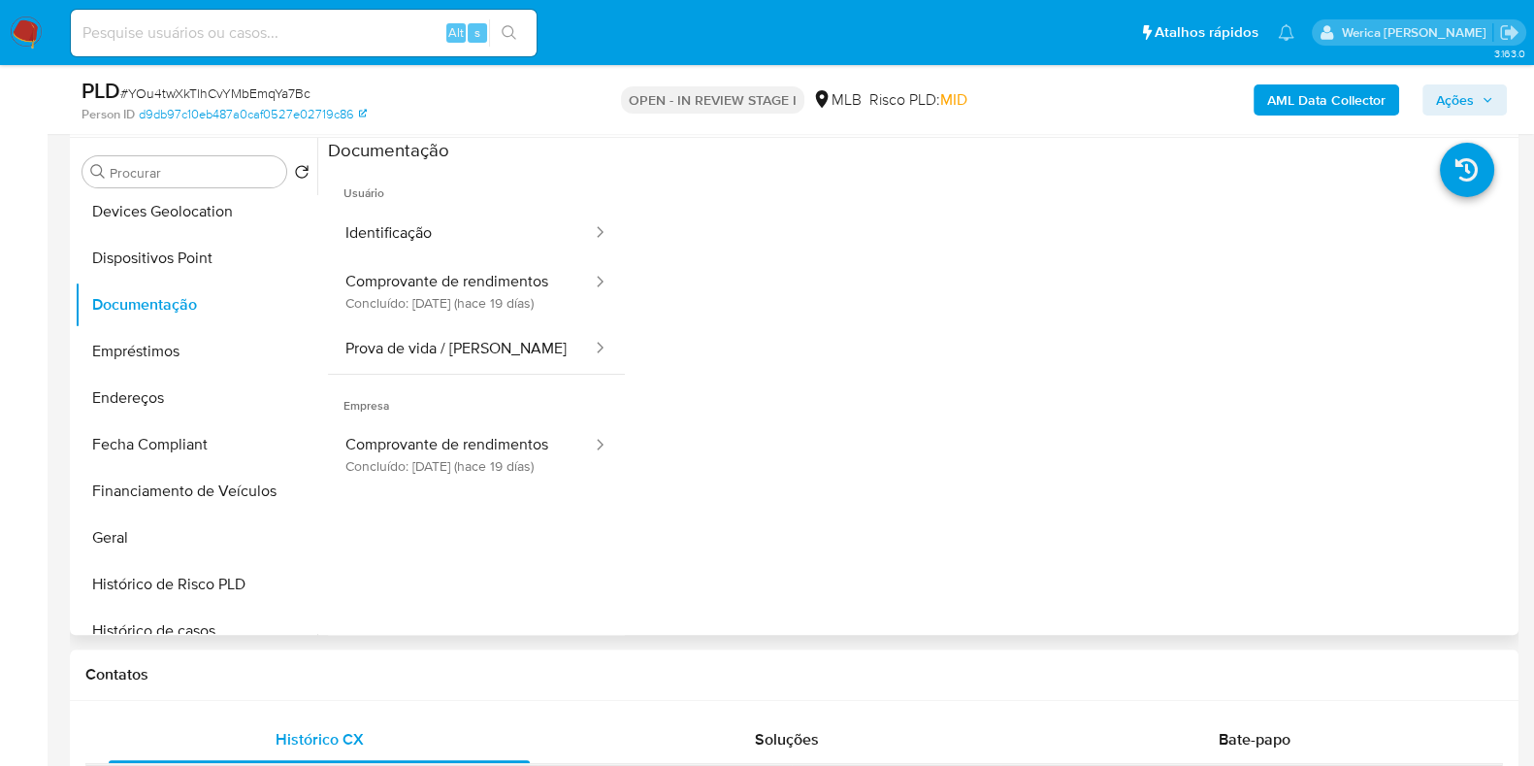
click at [529, 282] on button "Comprovante de rendimentos Concluído: 25/09/2025 (hace 19 días)" at bounding box center [461, 291] width 266 height 66
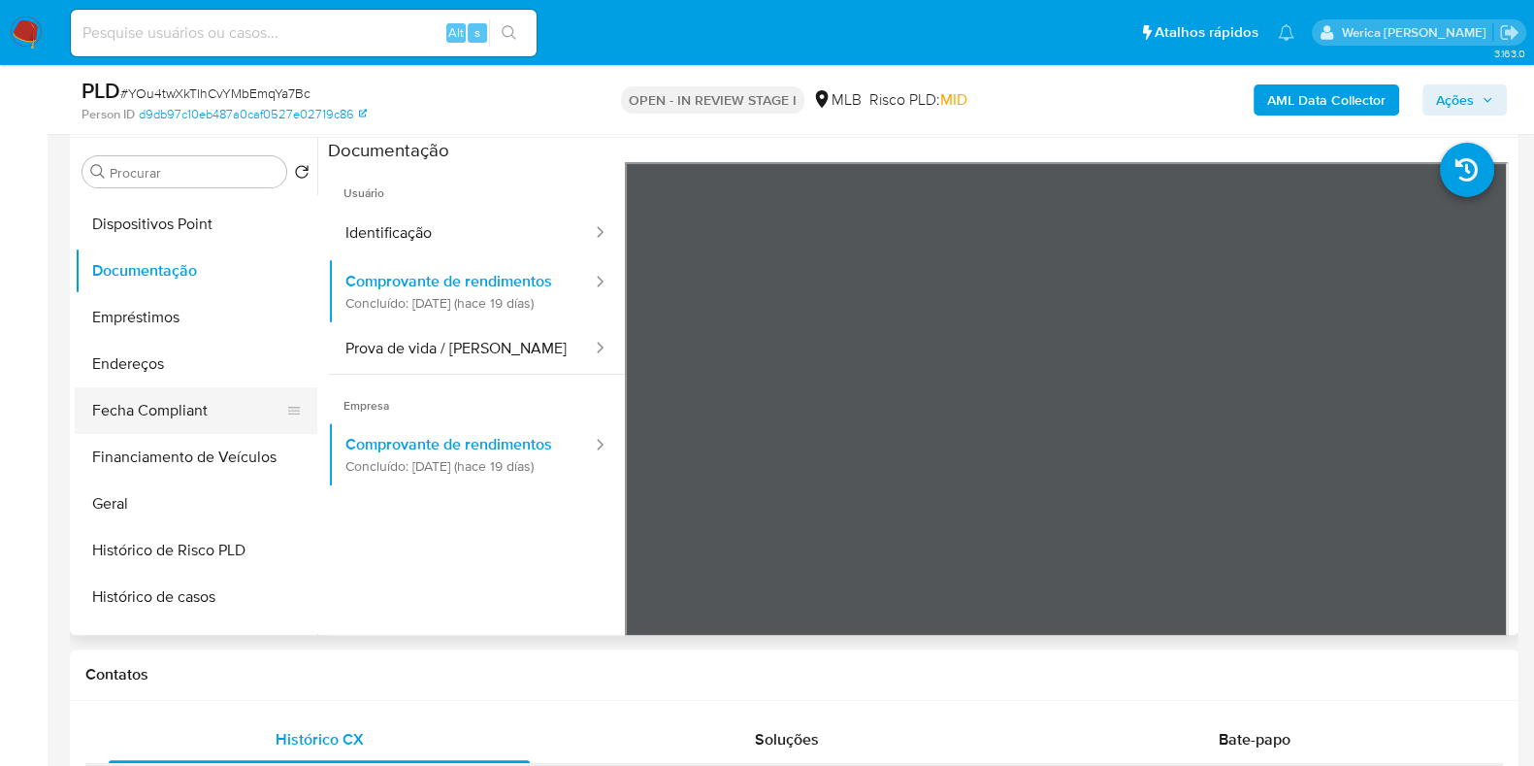
scroll to position [407, 0]
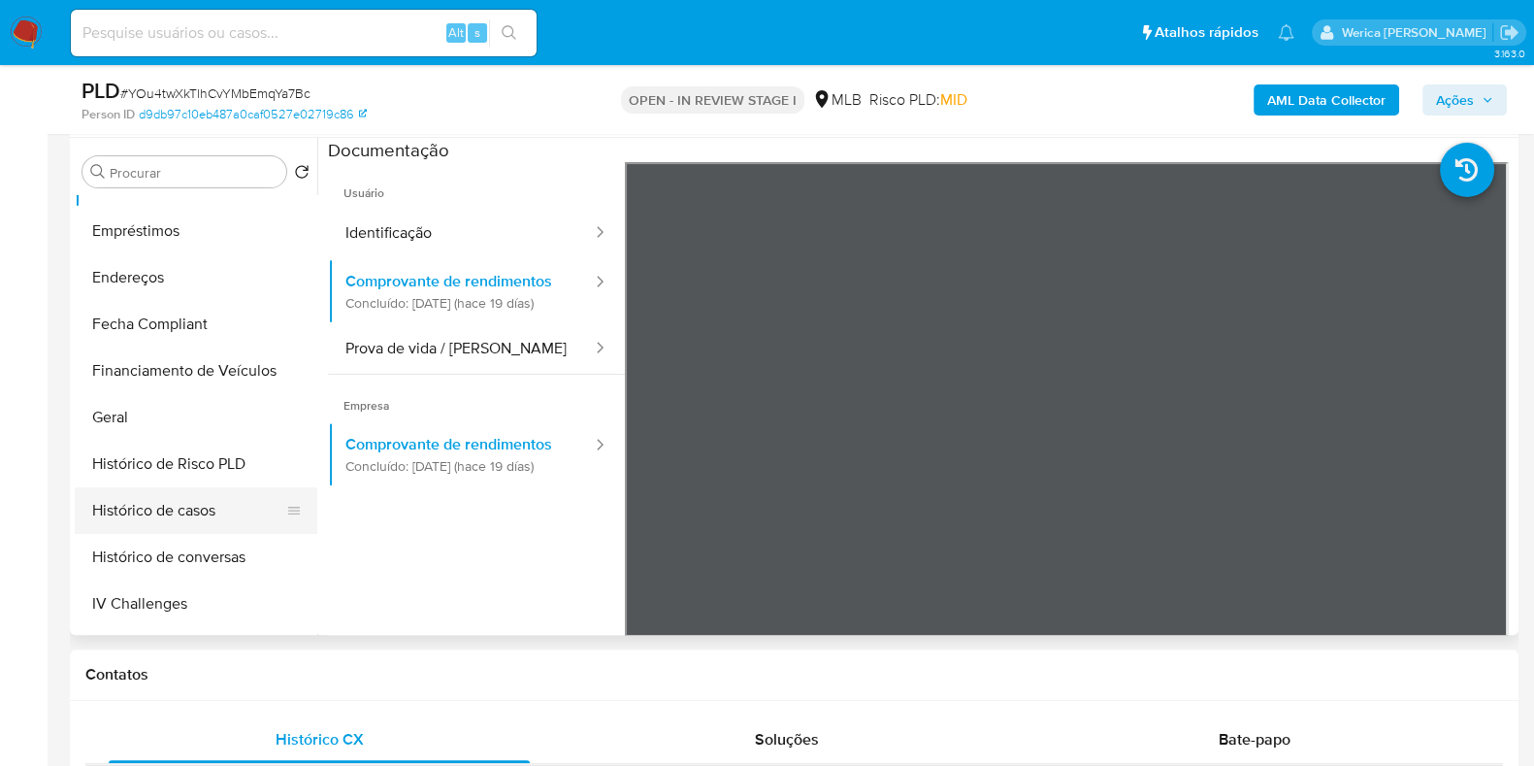
drag, startPoint x: 219, startPoint y: 510, endPoint x: 223, endPoint y: 525, distance: 15.1
click at [223, 525] on button "Histórico de casos" at bounding box center [188, 510] width 227 height 47
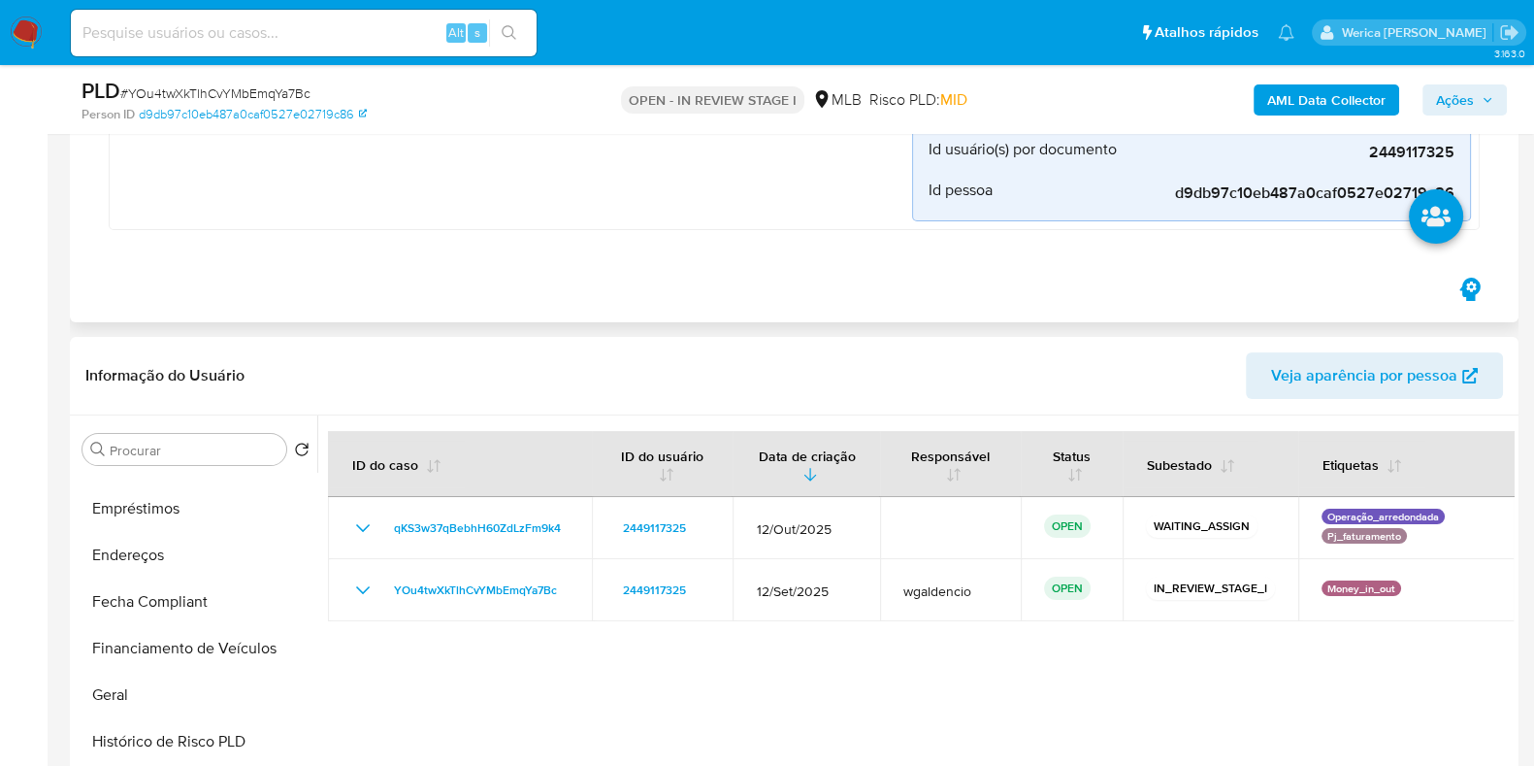
scroll to position [484, 0]
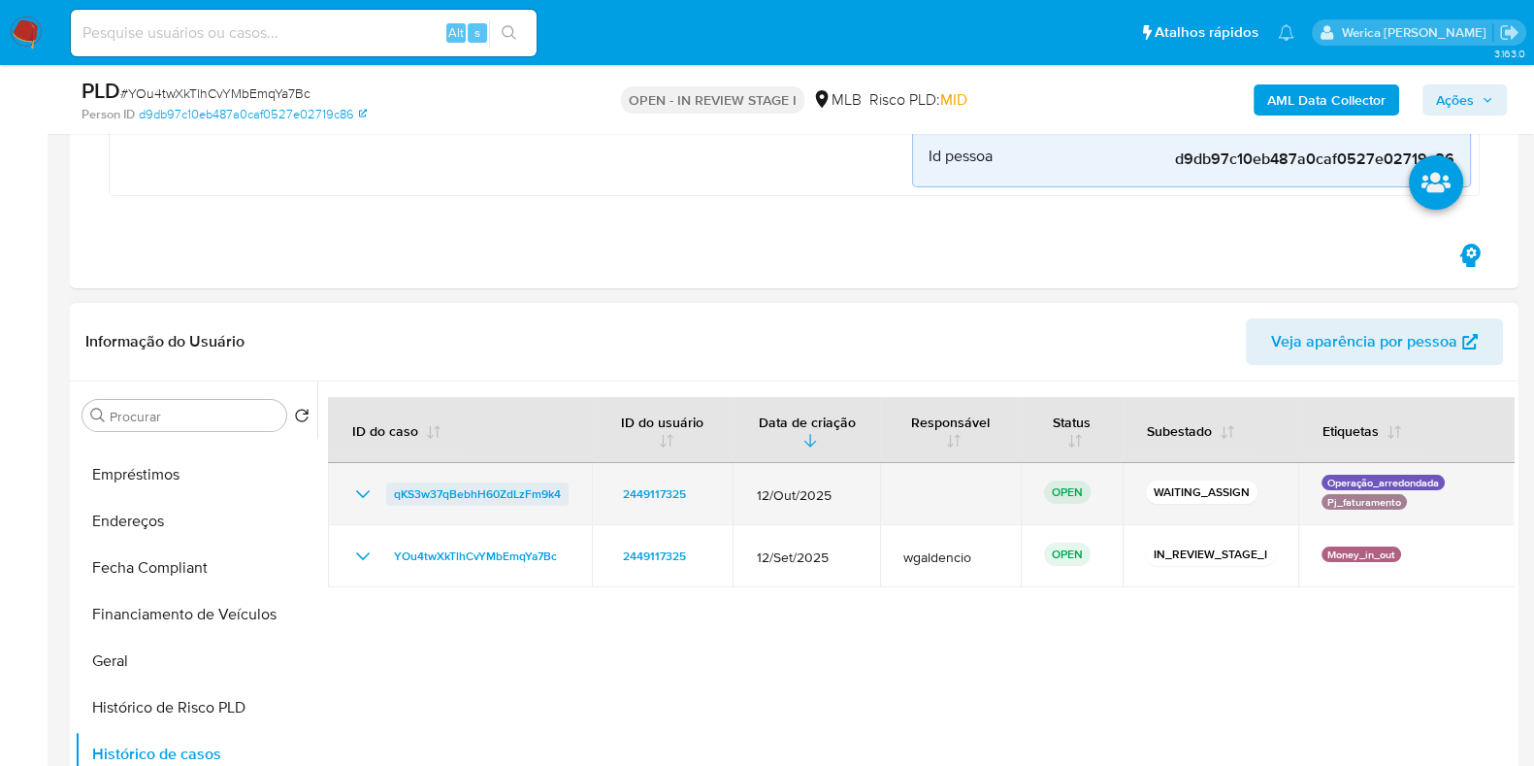
drag, startPoint x: 1007, startPoint y: 479, endPoint x: 548, endPoint y: 500, distance: 459.5
click at [558, 491] on tr "qKS3w37qBebhH60ZdLzFm9k4 2449117325 12/Out/2025 OPEN WAITING_ASSIGN Operação_ar…" at bounding box center [921, 494] width 1187 height 62
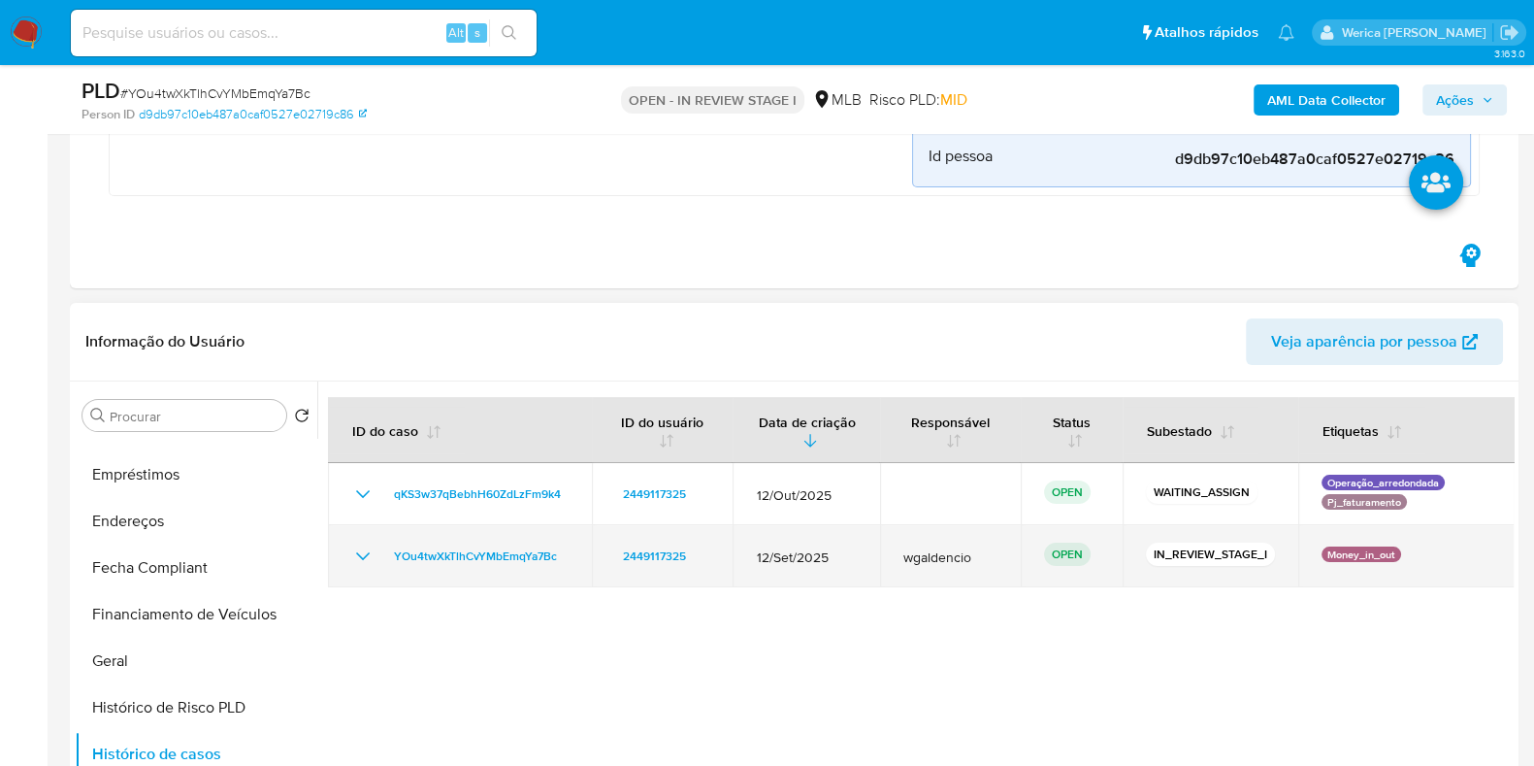
click at [563, 573] on td "YOu4twXkTlhCvYMbEmqYa7Bc" at bounding box center [460, 556] width 264 height 62
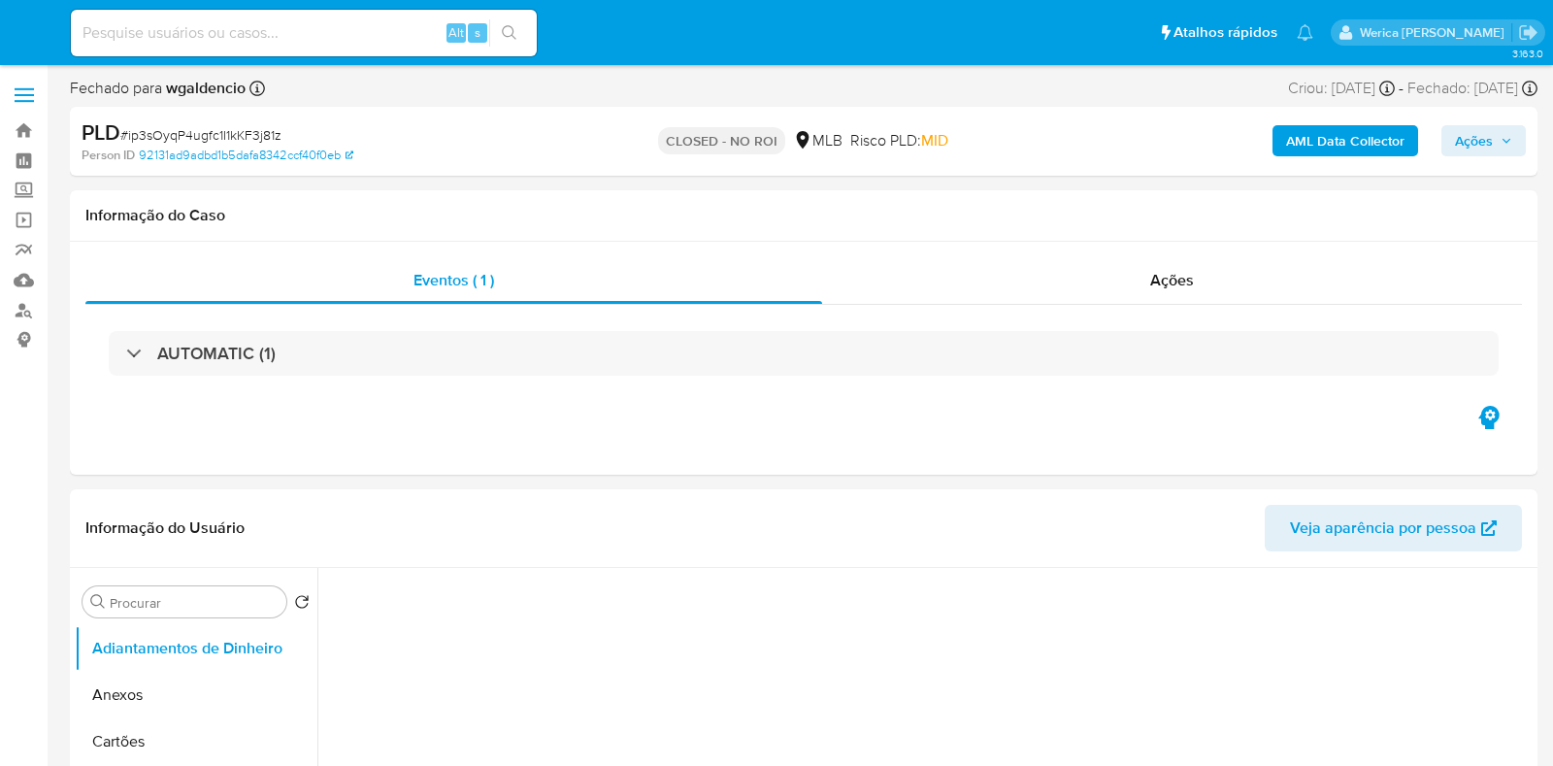
select select "10"
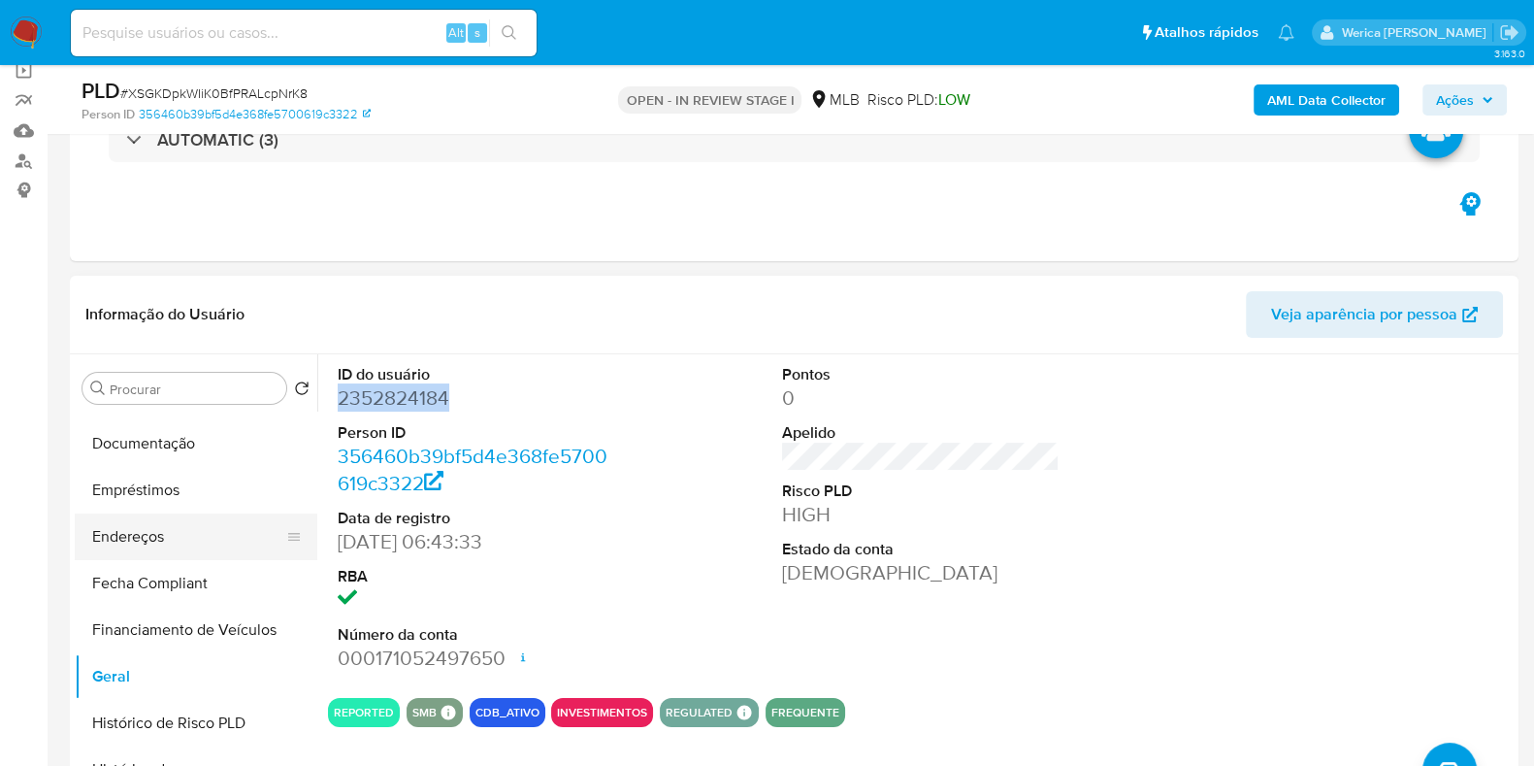
scroll to position [242, 0]
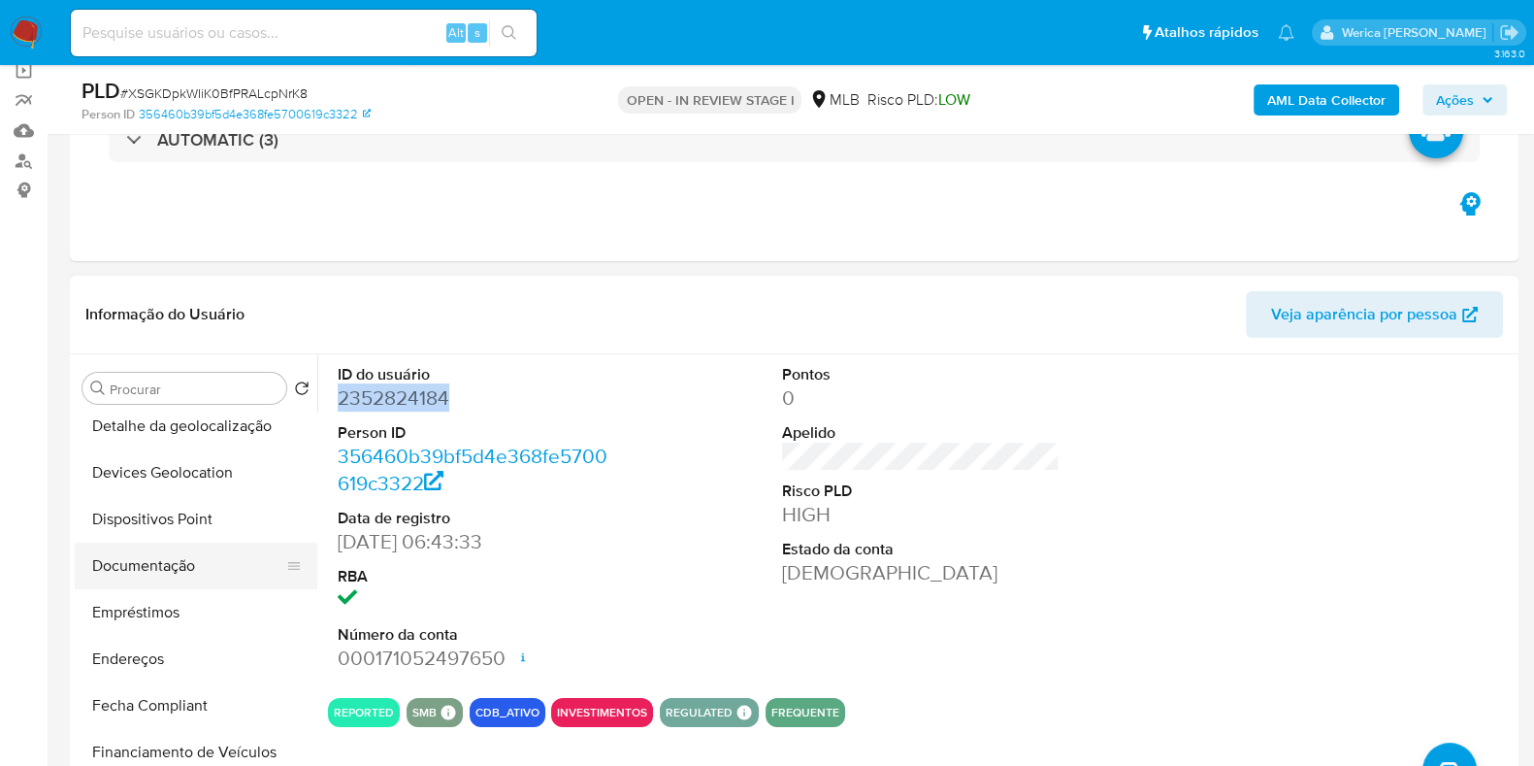
click at [148, 556] on button "Documentação" at bounding box center [188, 565] width 227 height 47
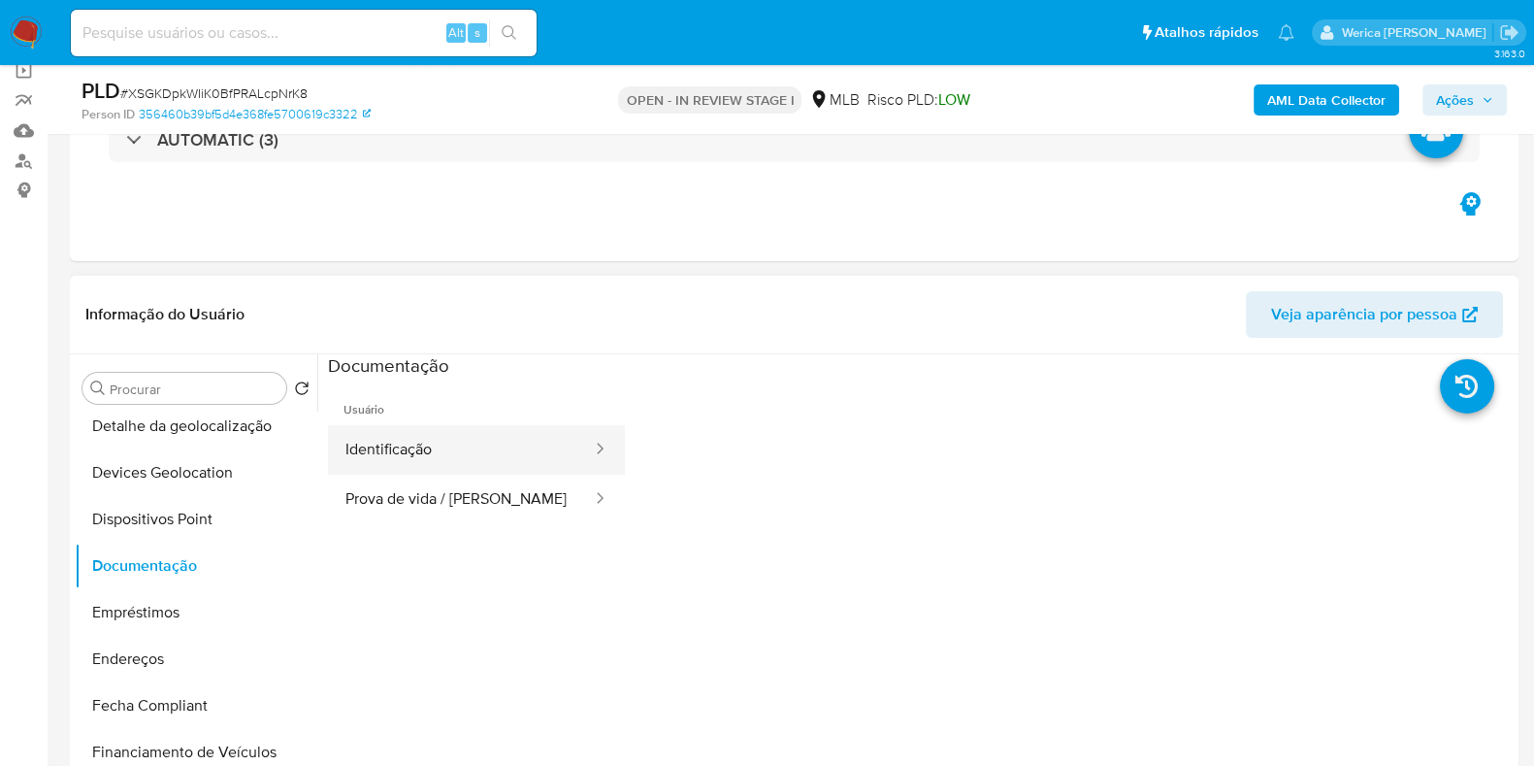
click at [524, 450] on button "Identificação" at bounding box center [461, 449] width 266 height 49
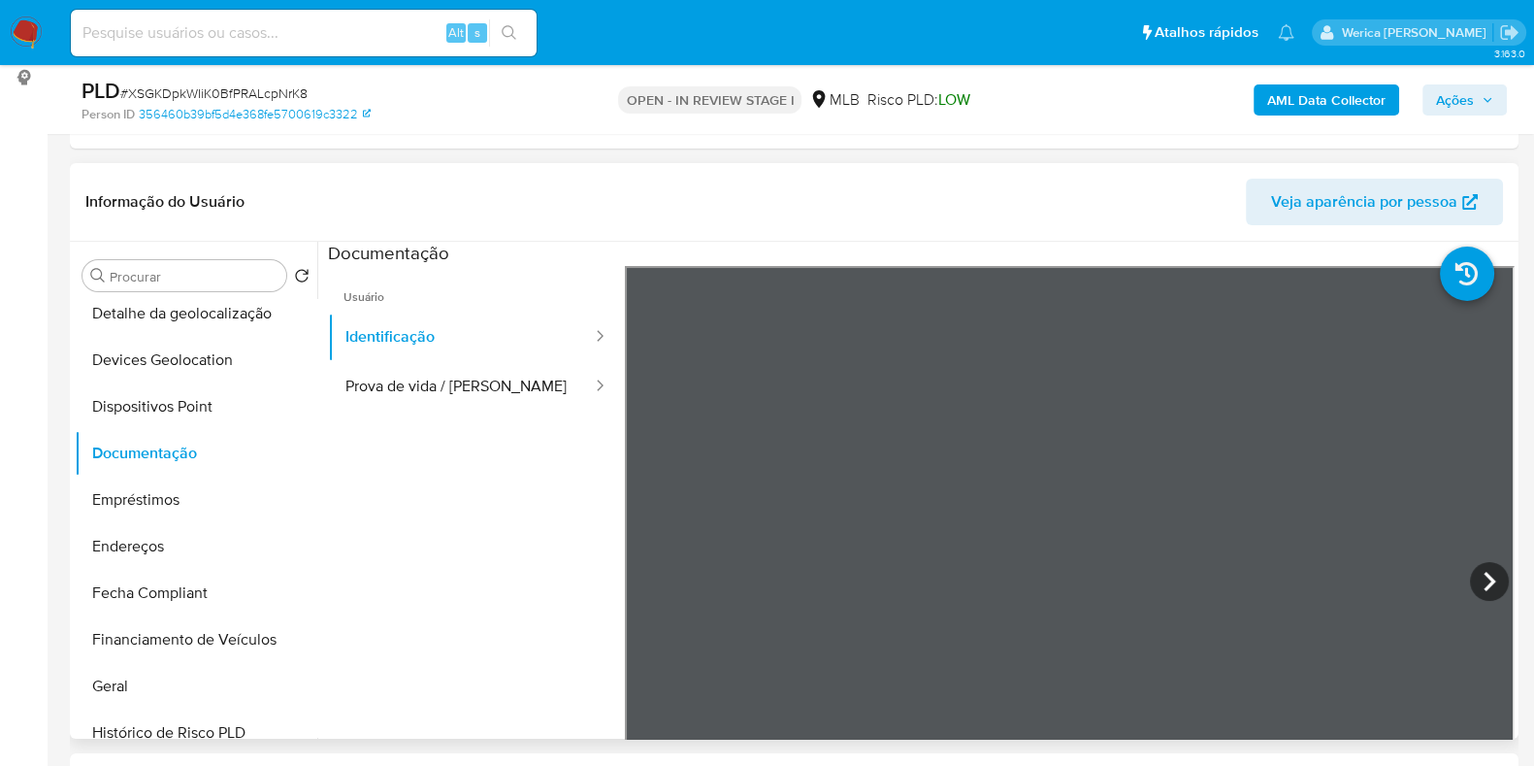
scroll to position [392, 0]
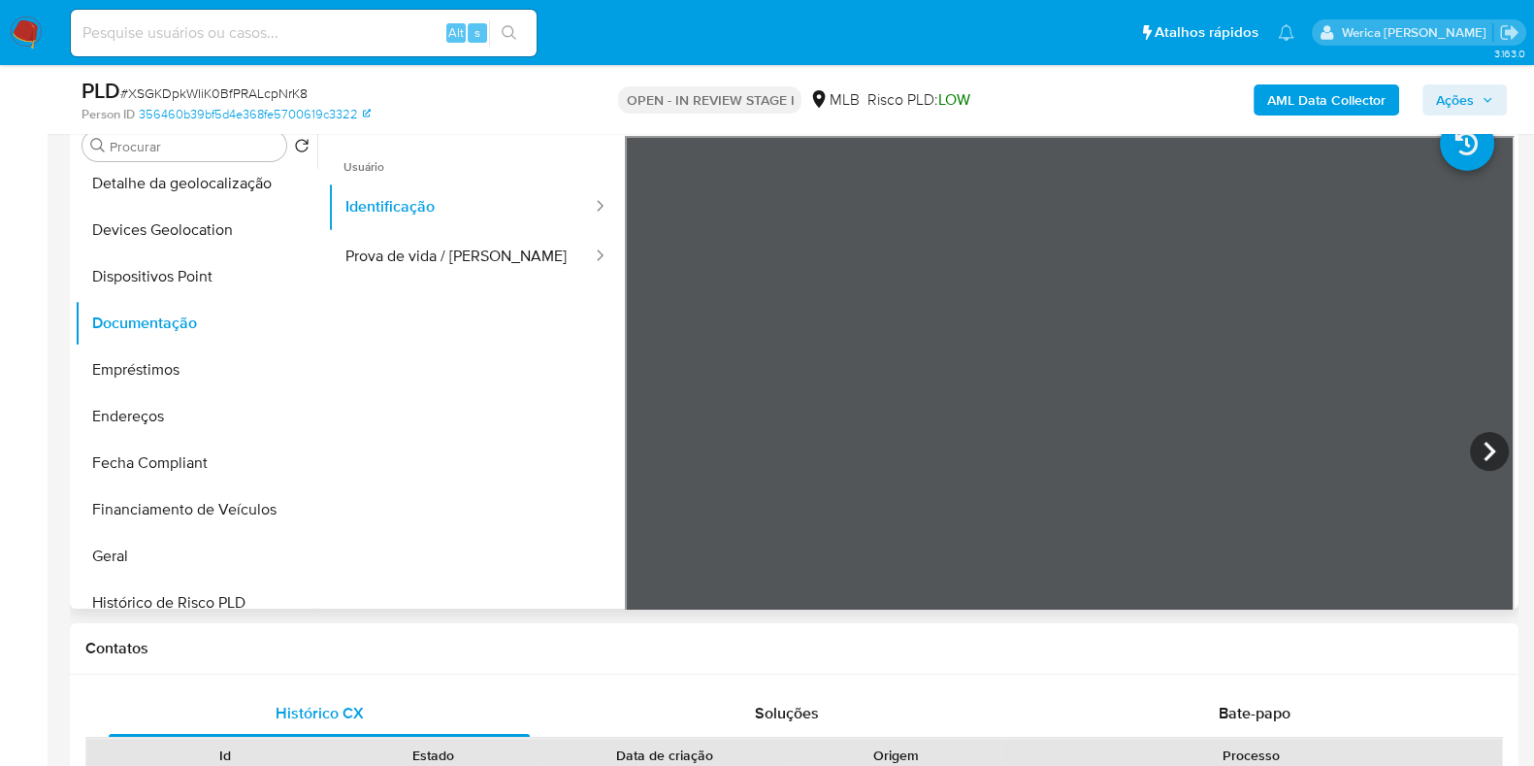
click at [374, 290] on ul "Usuário Identificação Prova de vida / Selfie" at bounding box center [476, 415] width 297 height 559
click at [373, 290] on ul "Usuário Identificação Prova de vida / Selfie" at bounding box center [476, 415] width 297 height 559
click at [380, 259] on button "Prova de vida / Selfie" at bounding box center [461, 256] width 266 height 49
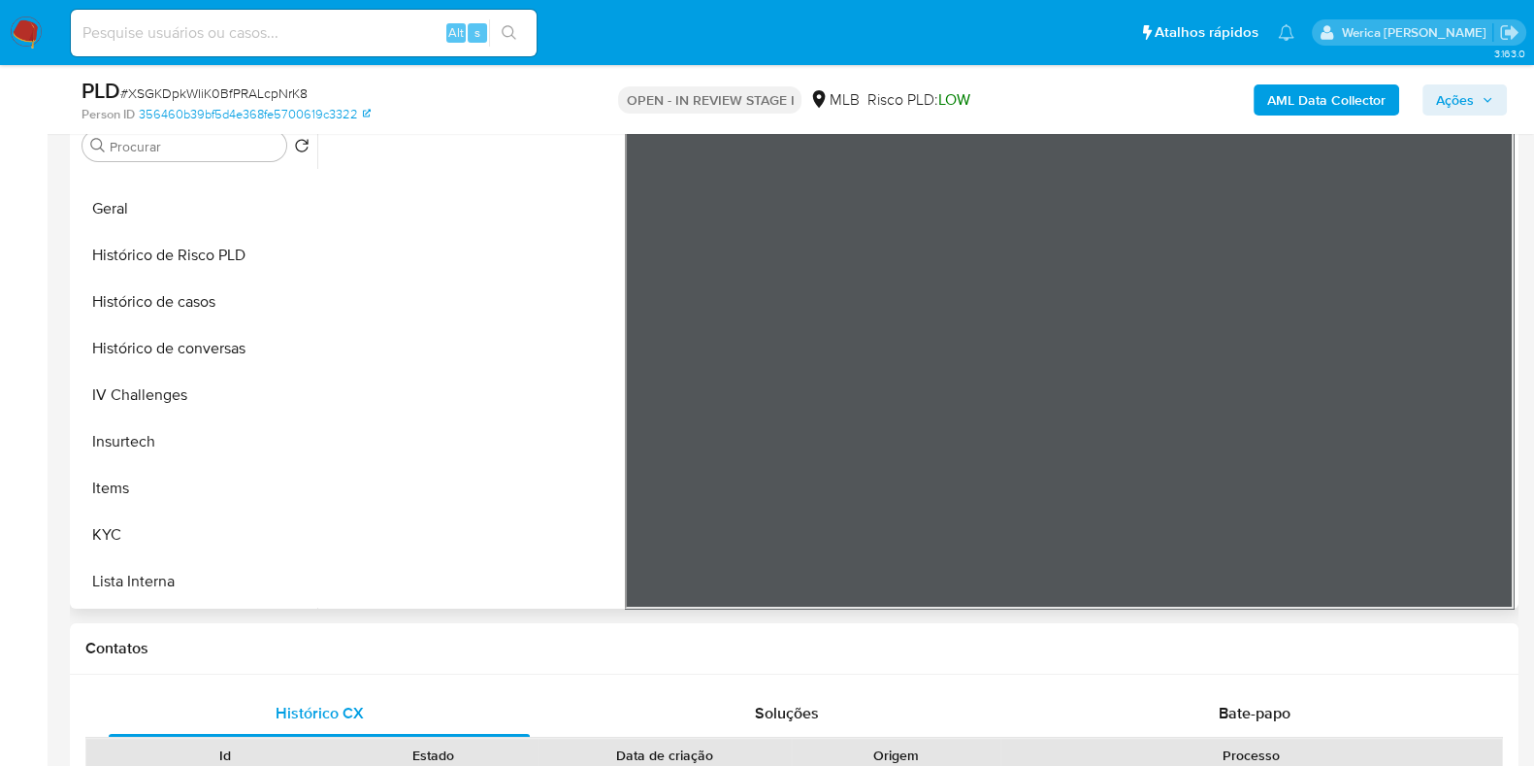
scroll to position [484, 0]
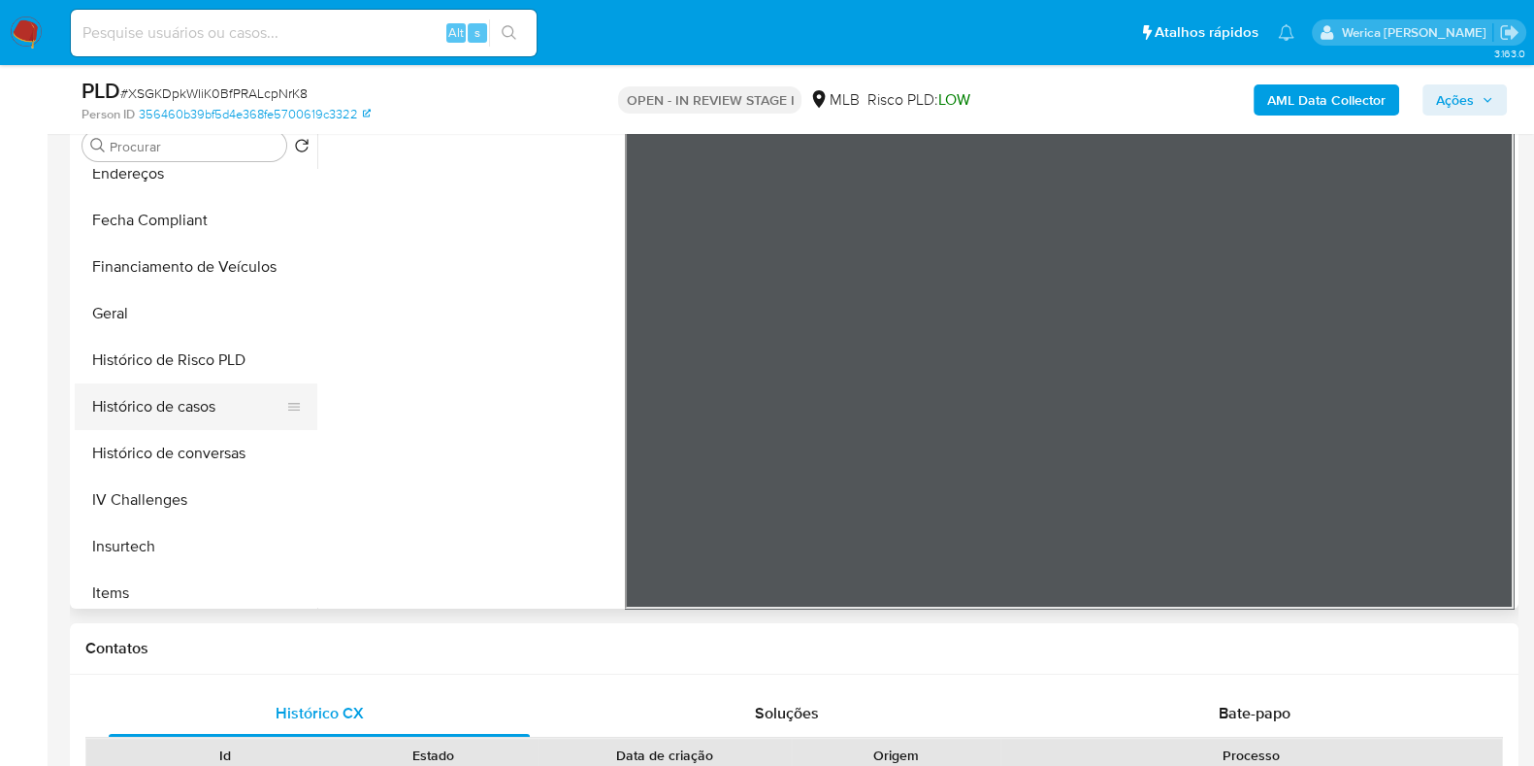
click at [200, 411] on button "Histórico de casos" at bounding box center [188, 406] width 227 height 47
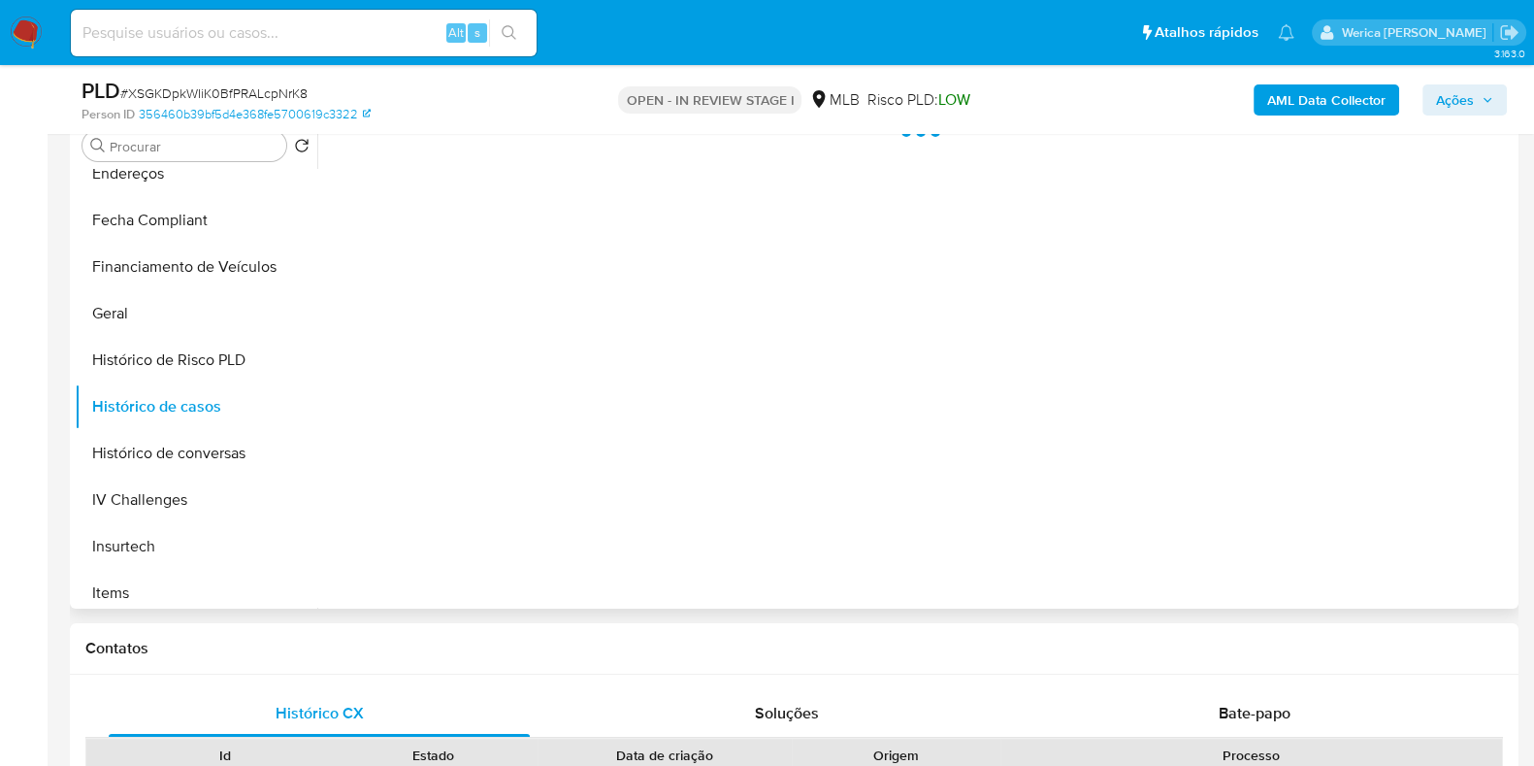
scroll to position [0, 0]
click at [1252, 690] on div "Bate-papo" at bounding box center [1254, 713] width 421 height 47
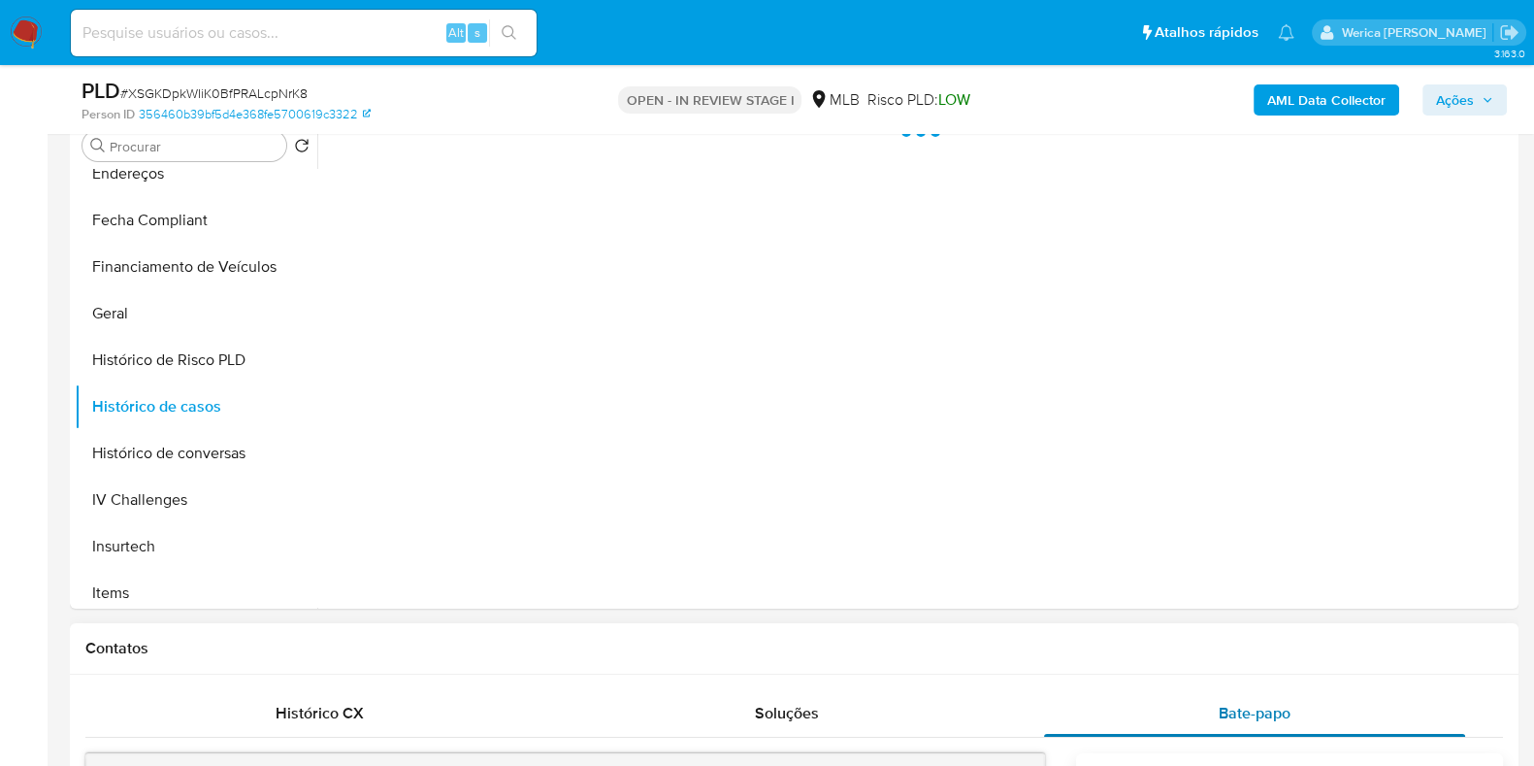
click at [1209, 719] on div "Bate-papo" at bounding box center [1254, 713] width 421 height 47
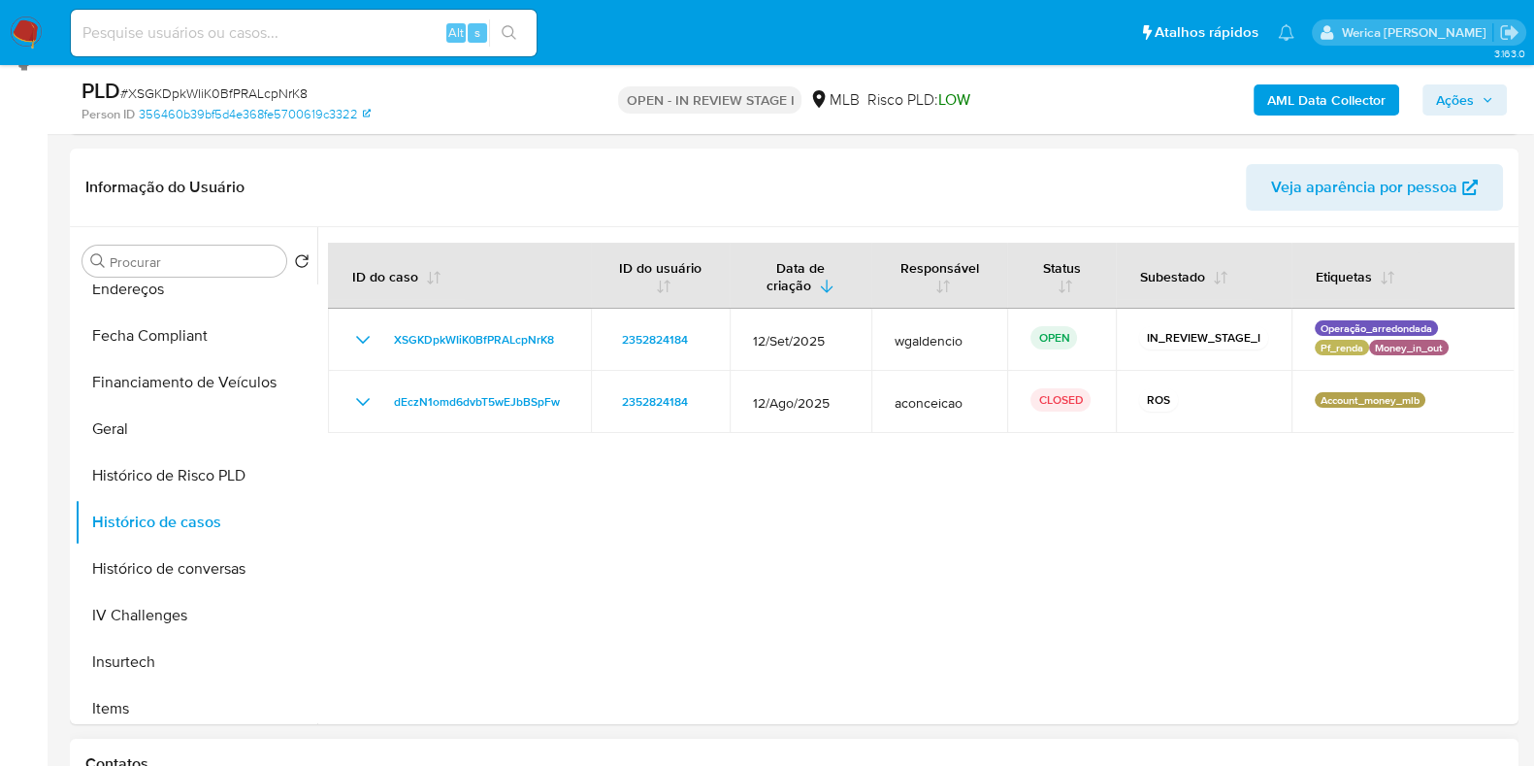
scroll to position [271, 0]
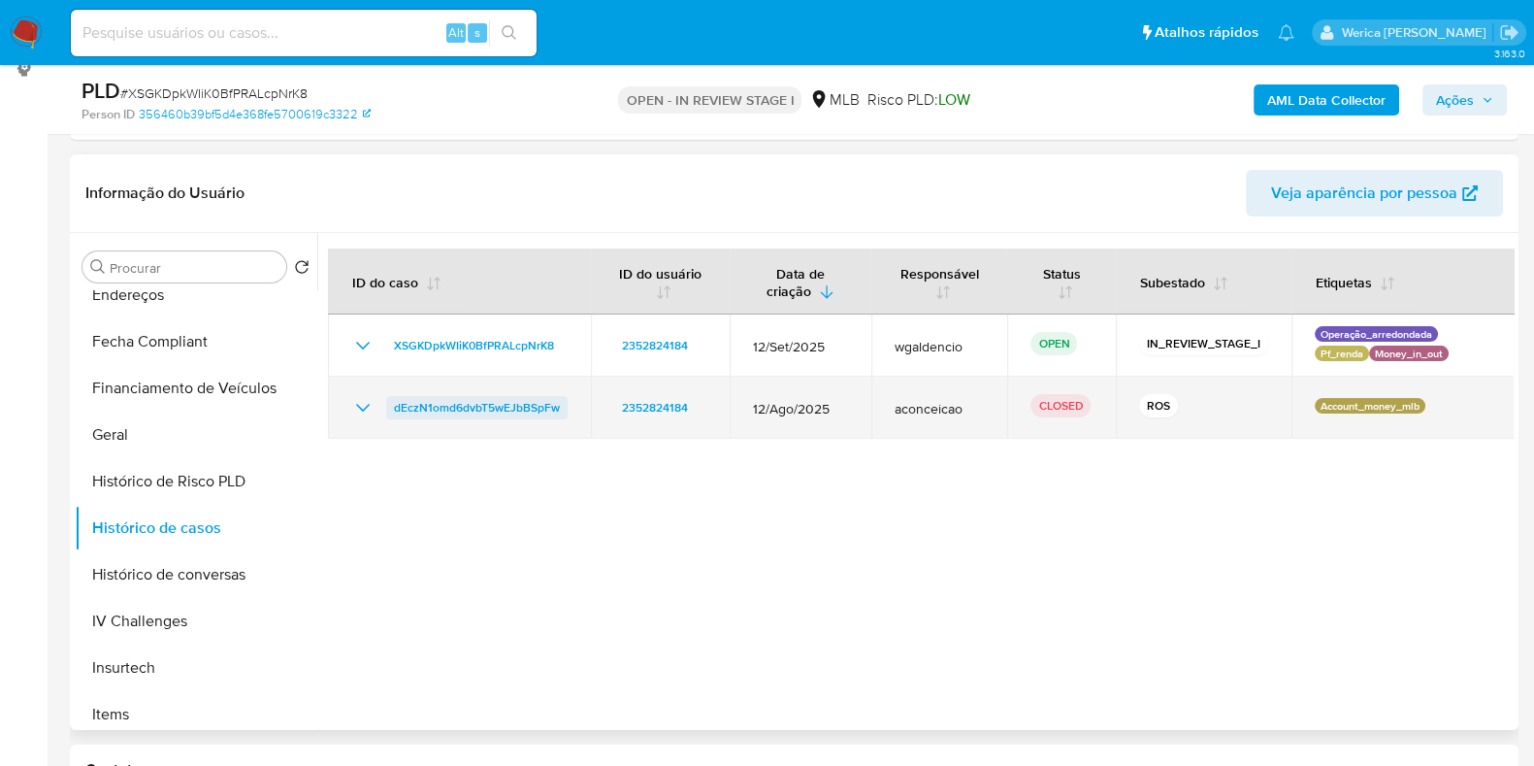
click at [500, 402] on span "dEczN1omd6dvbT5wEJbBSpFw" at bounding box center [477, 407] width 166 height 23
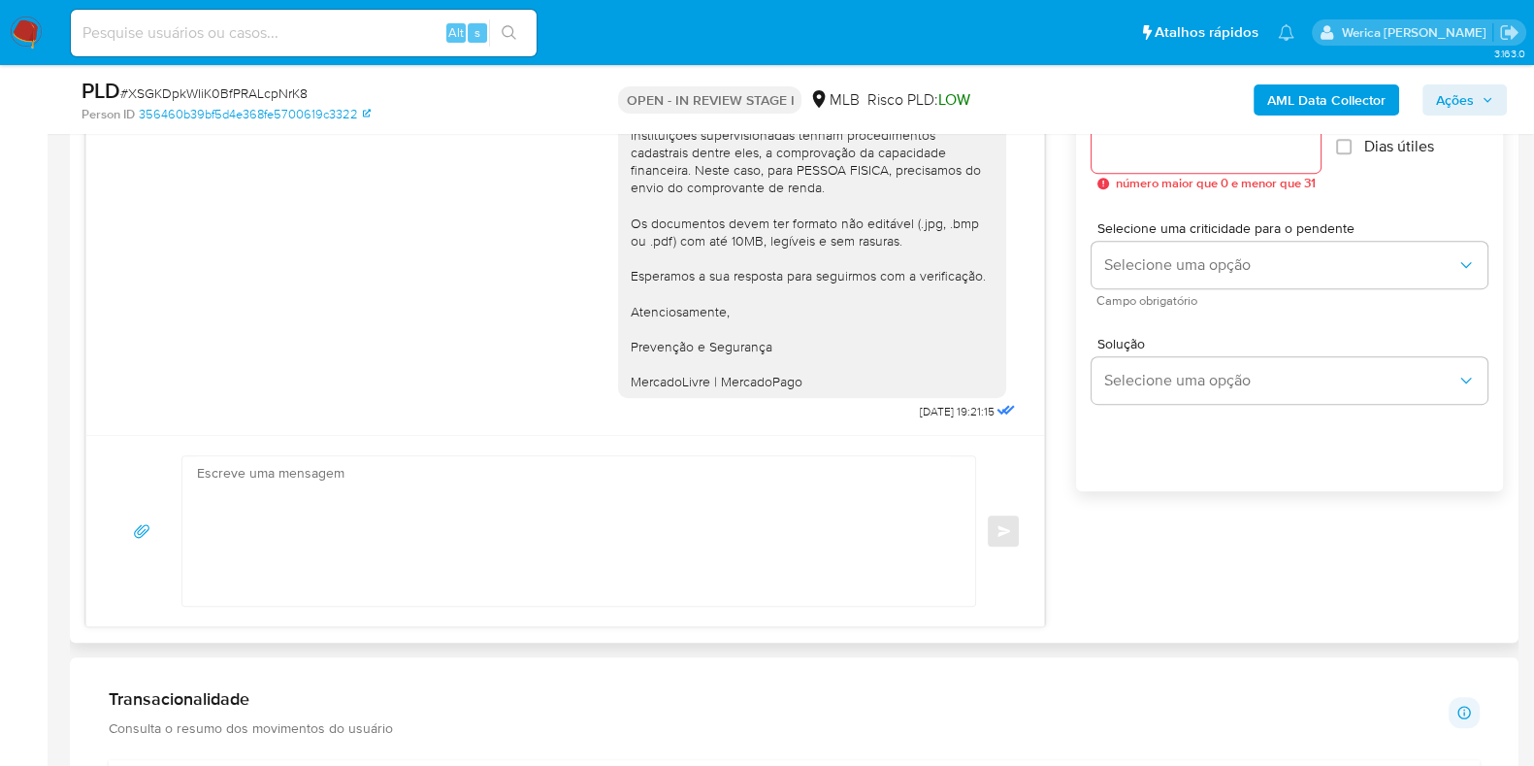
scroll to position [877, 0]
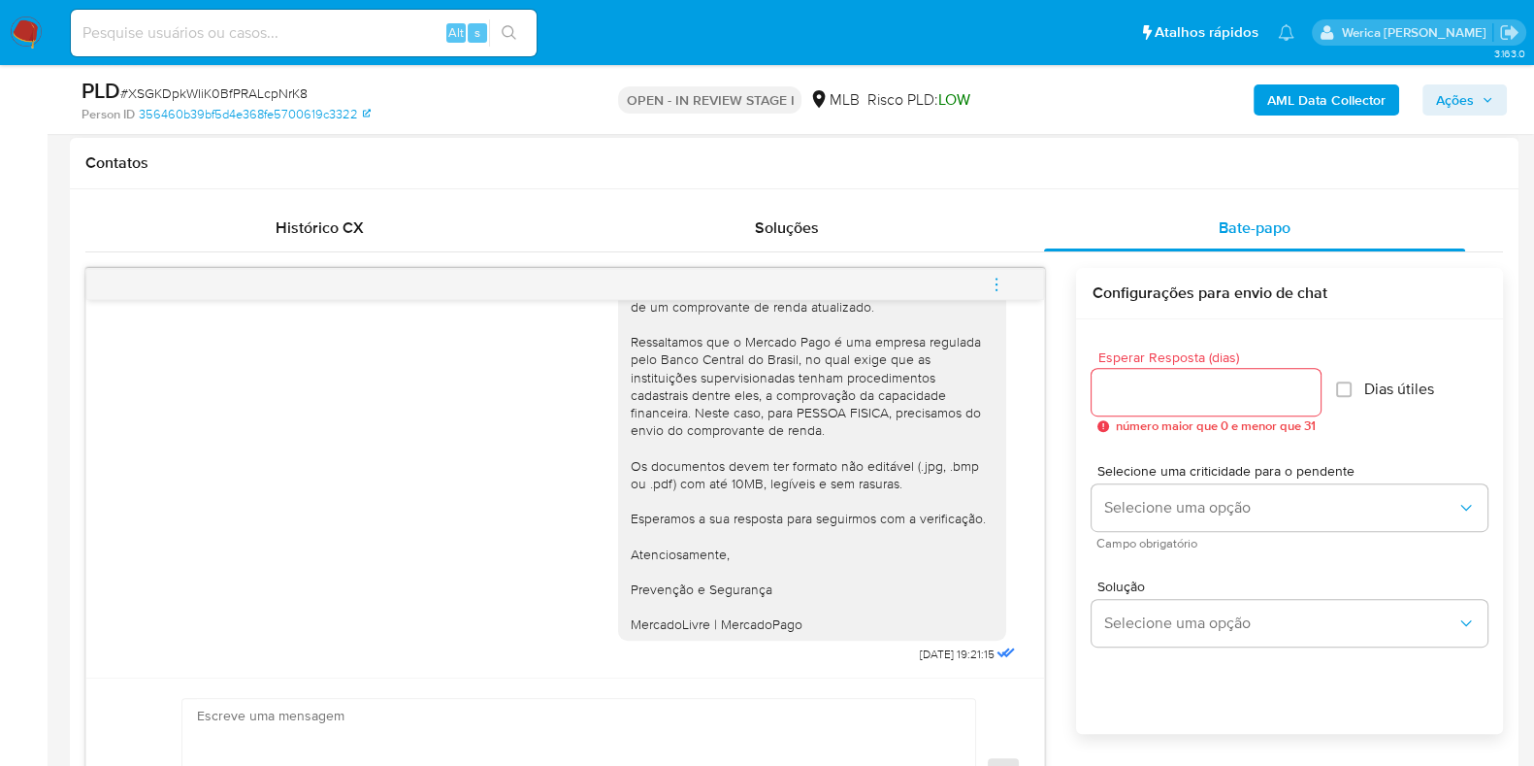
click at [1155, 764] on div "Esperar Resposta (dias) número maior que 0 e menor que 31 Dias útiles Selecione…" at bounding box center [1289, 552] width 427 height 466
click at [1298, 567] on div "Solução Selecione uma opção" at bounding box center [1290, 617] width 396 height 106
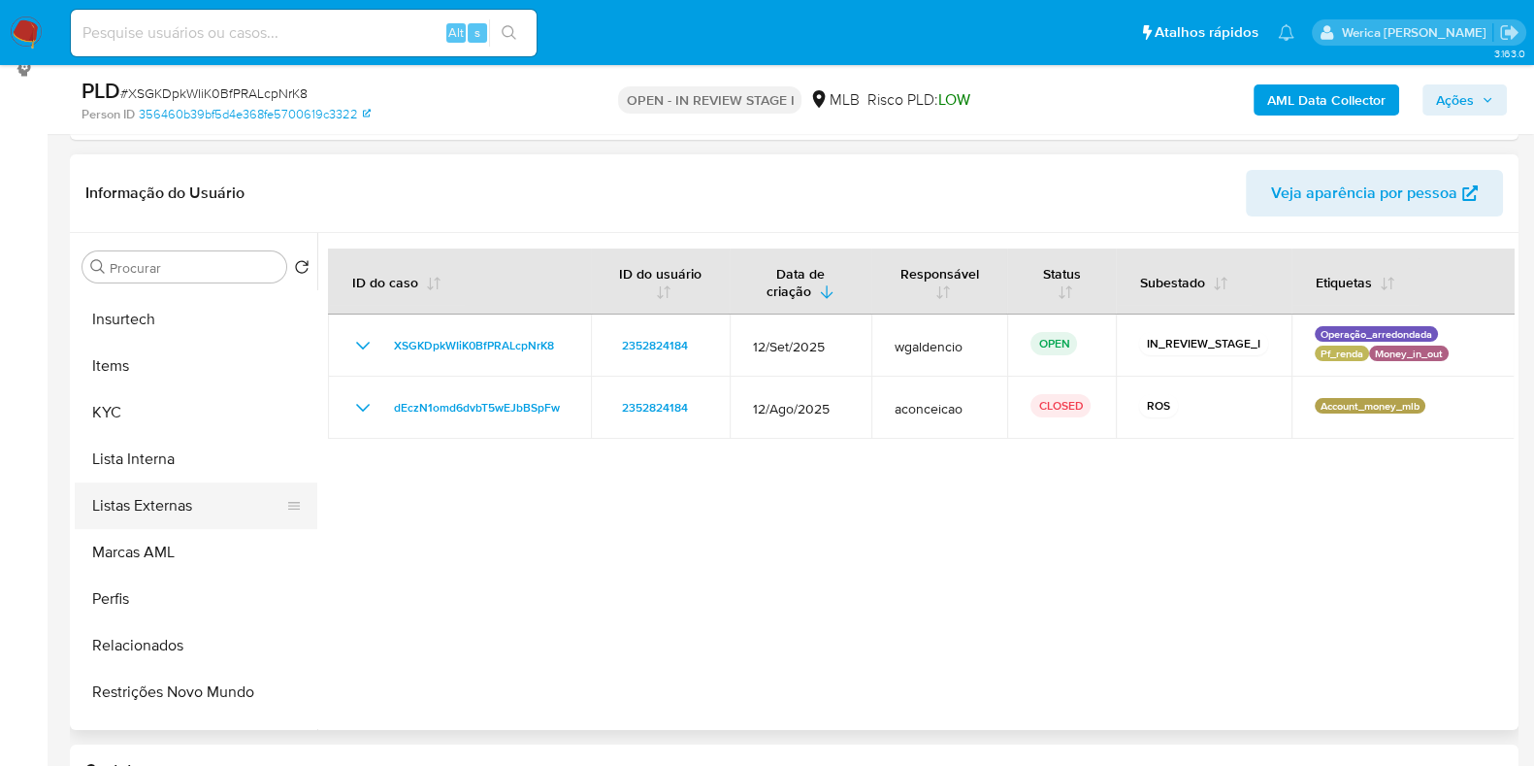
scroll to position [809, 0]
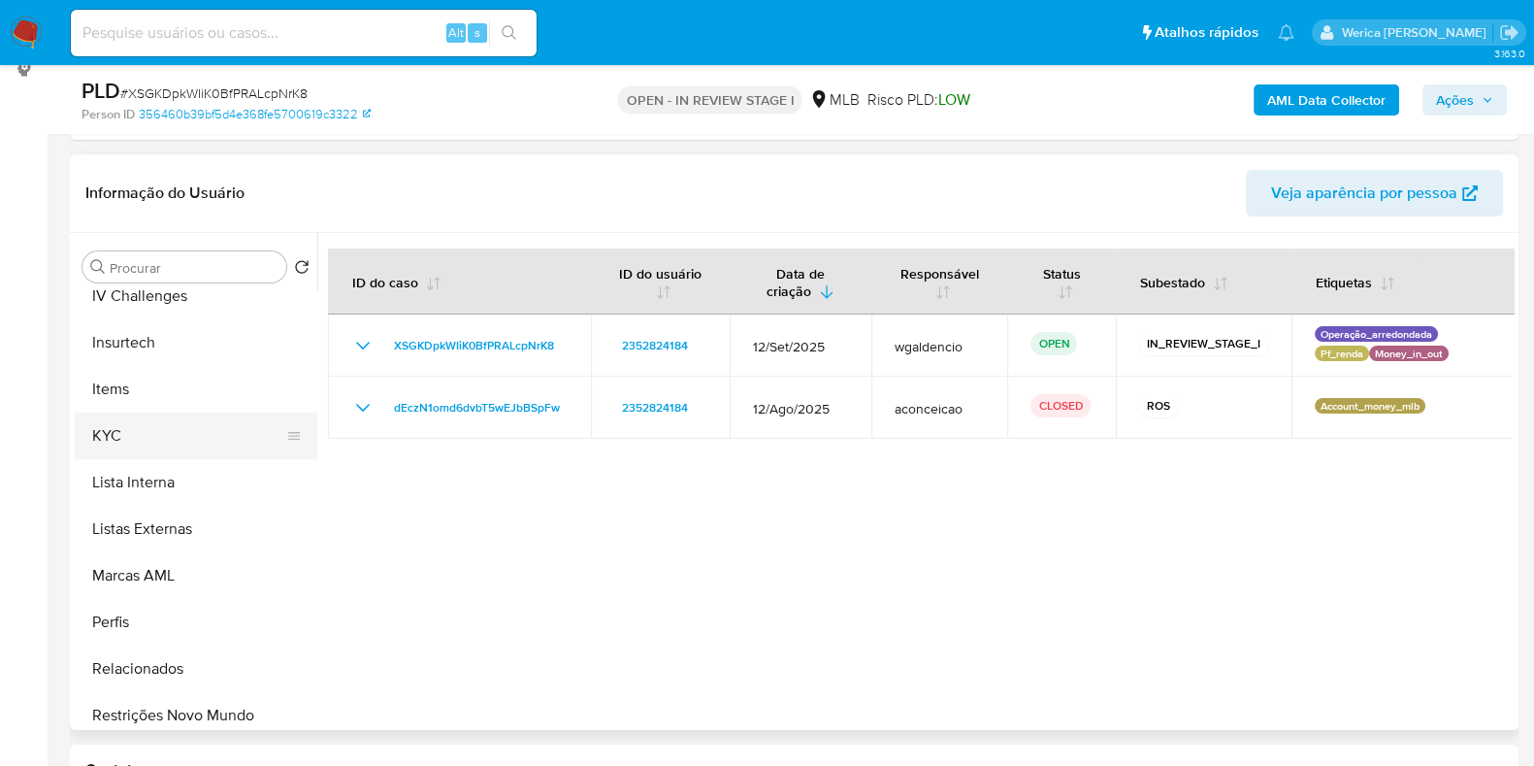
click at [177, 443] on button "KYC" at bounding box center [188, 435] width 227 height 47
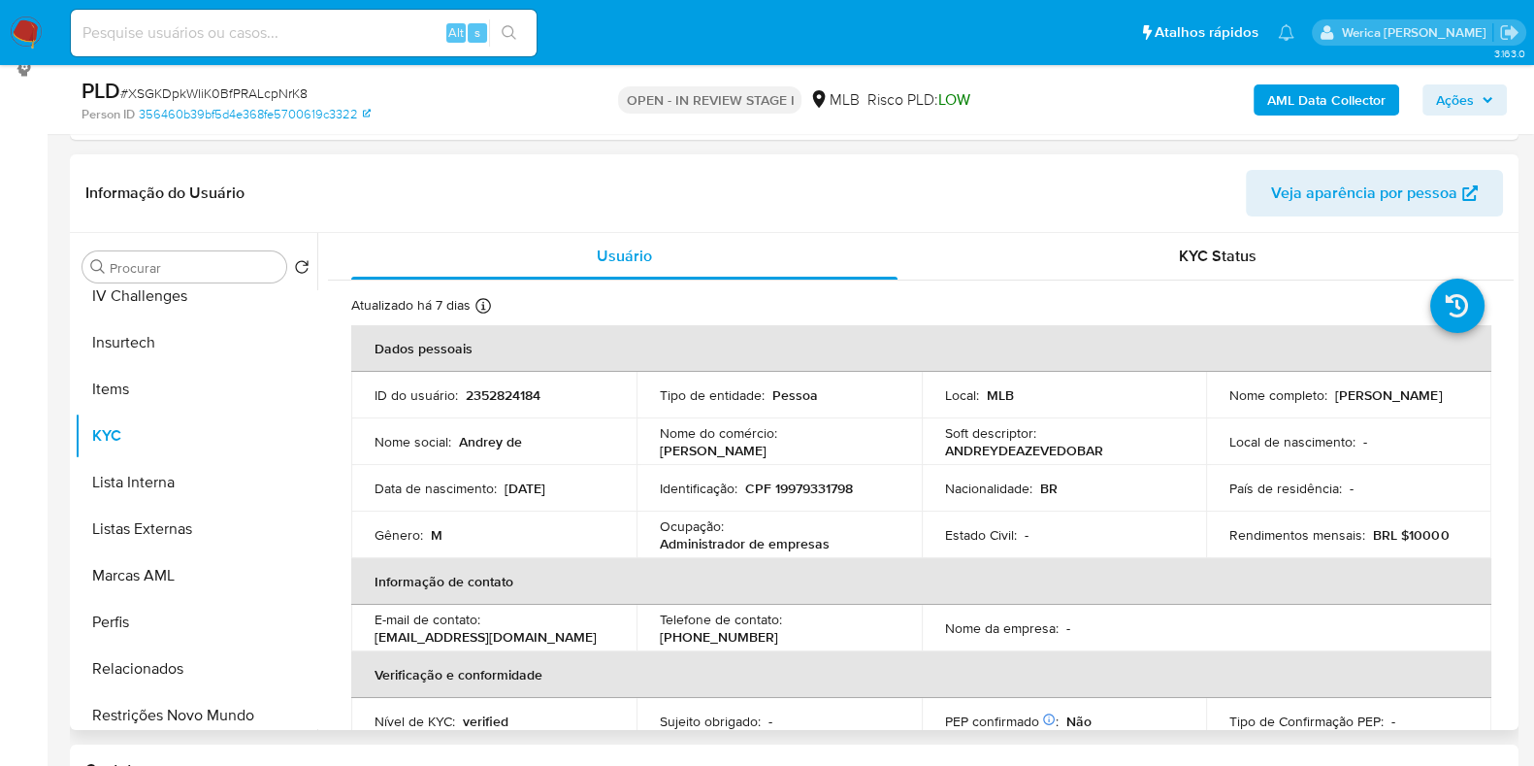
click at [819, 497] on p "CPF 19979331798" at bounding box center [799, 487] width 108 height 17
drag, startPoint x: 819, startPoint y: 497, endPoint x: 810, endPoint y: 483, distance: 16.2
click at [810, 483] on p "CPF 19979331798" at bounding box center [799, 487] width 108 height 17
copy p "19979331798"
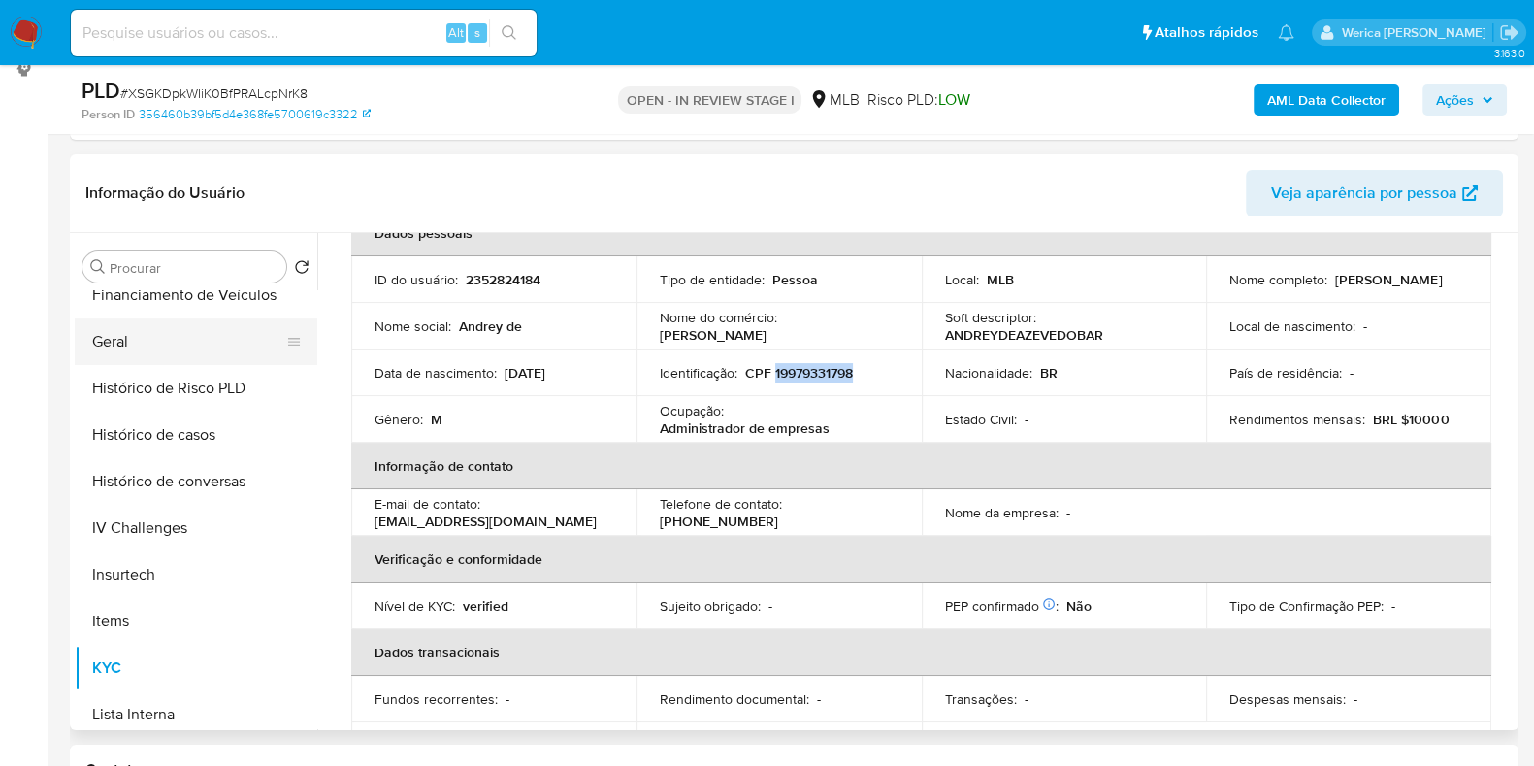
scroll to position [445, 0]
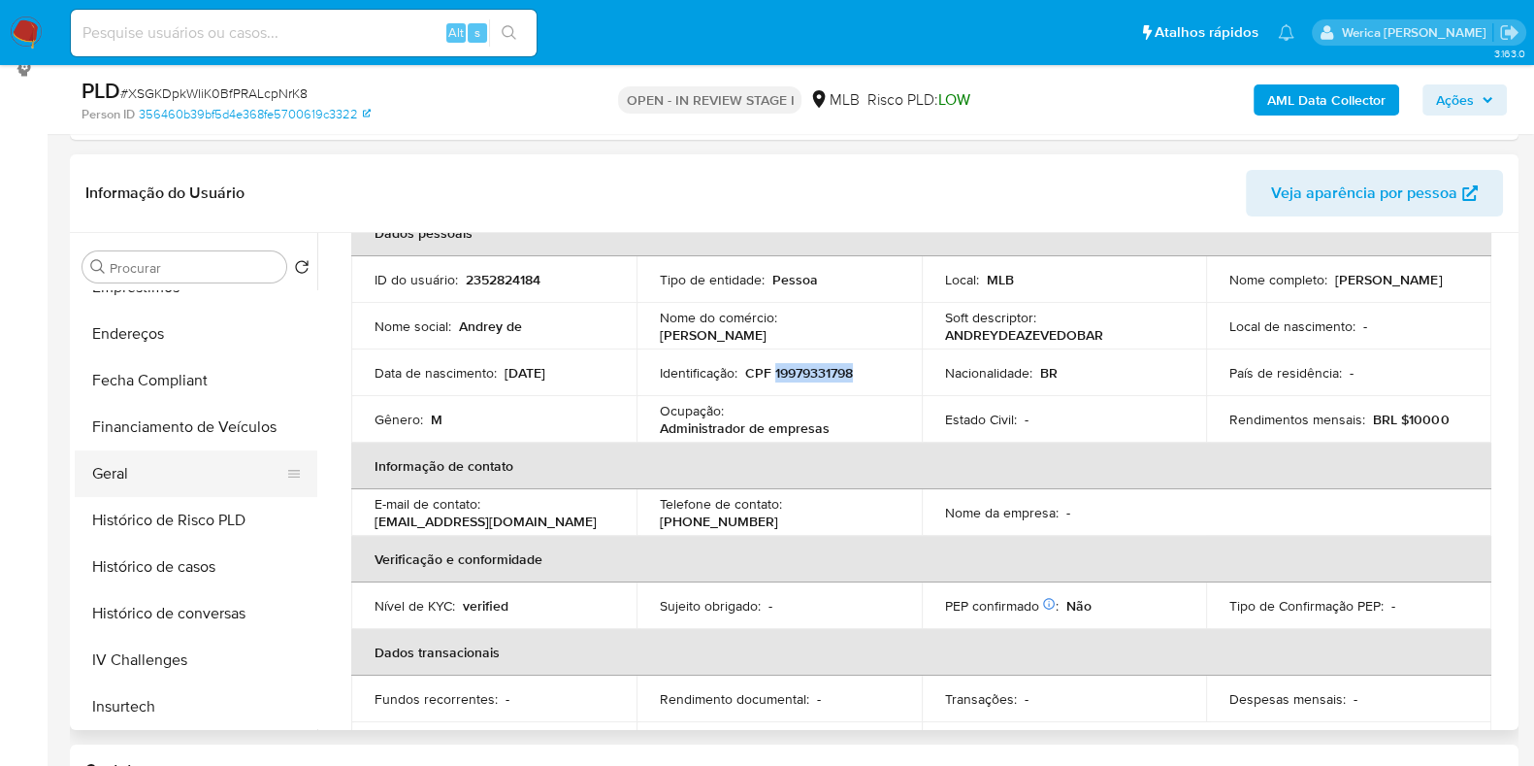
click at [148, 476] on button "Geral" at bounding box center [188, 473] width 227 height 47
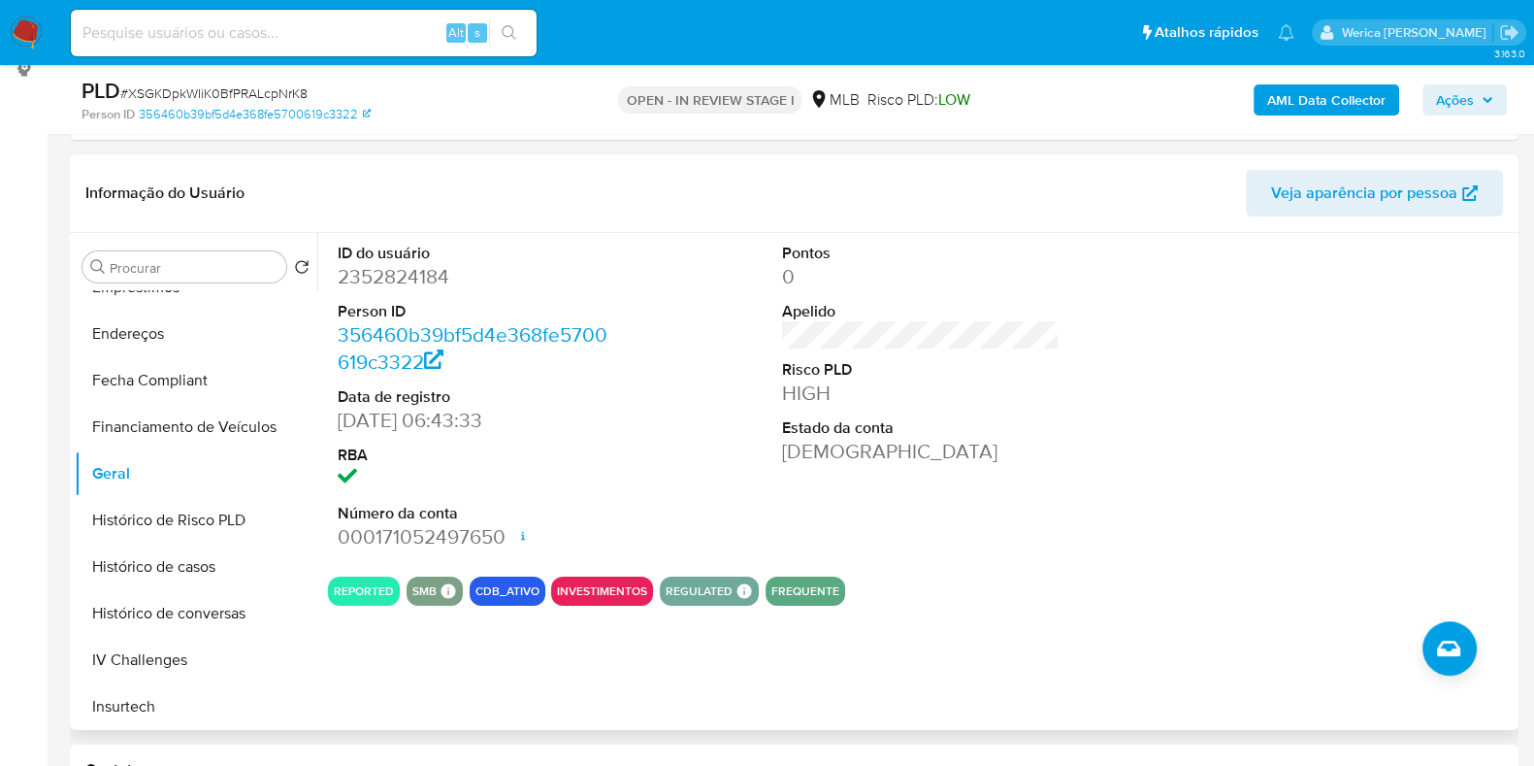
click at [1207, 514] on div "ID do usuário 2352824184 Person ID 356460b39bf5d4e368fe5700619c3322 Data de reg…" at bounding box center [921, 397] width 1186 height 328
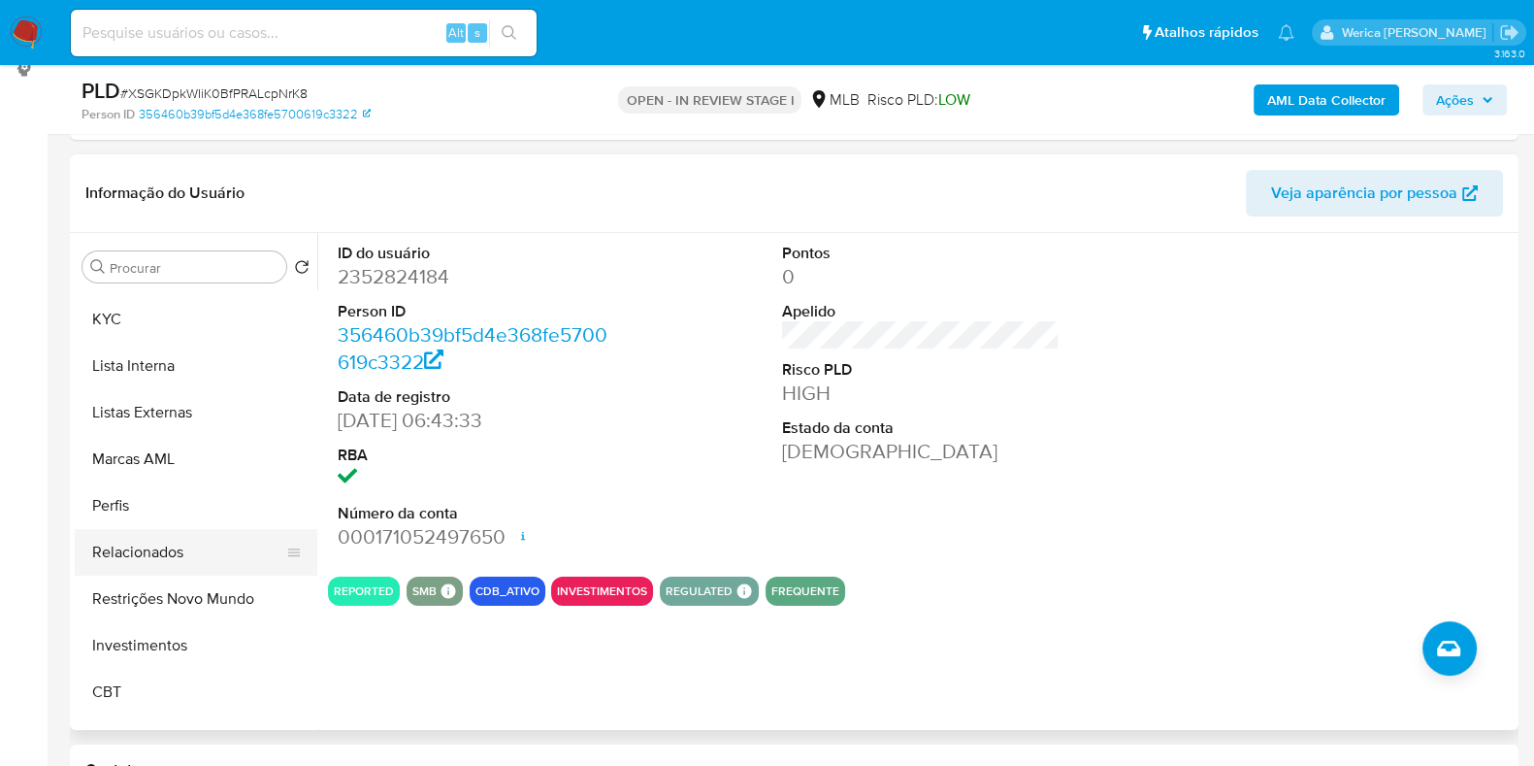
scroll to position [931, 0]
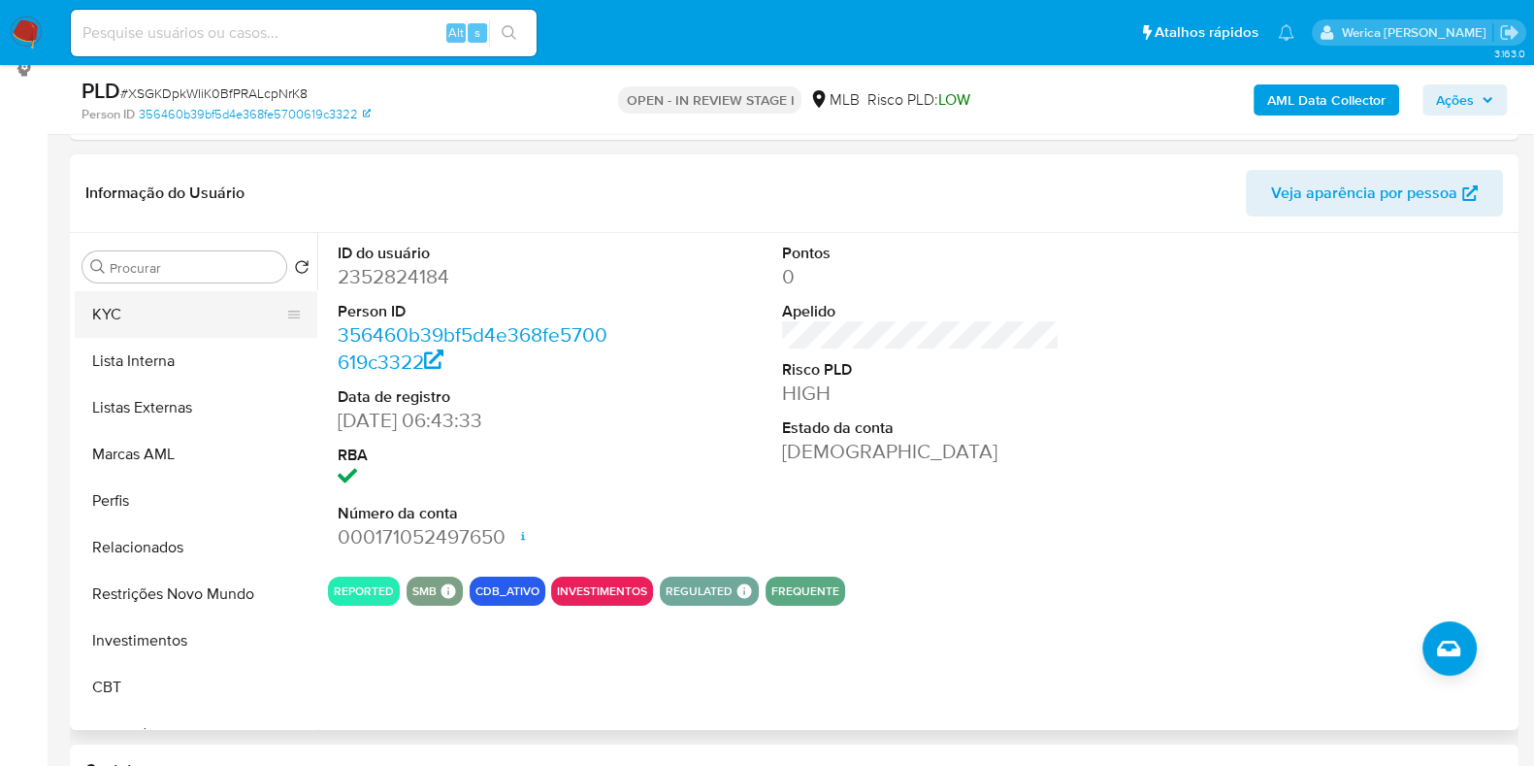
click at [160, 318] on button "KYC" at bounding box center [188, 314] width 227 height 47
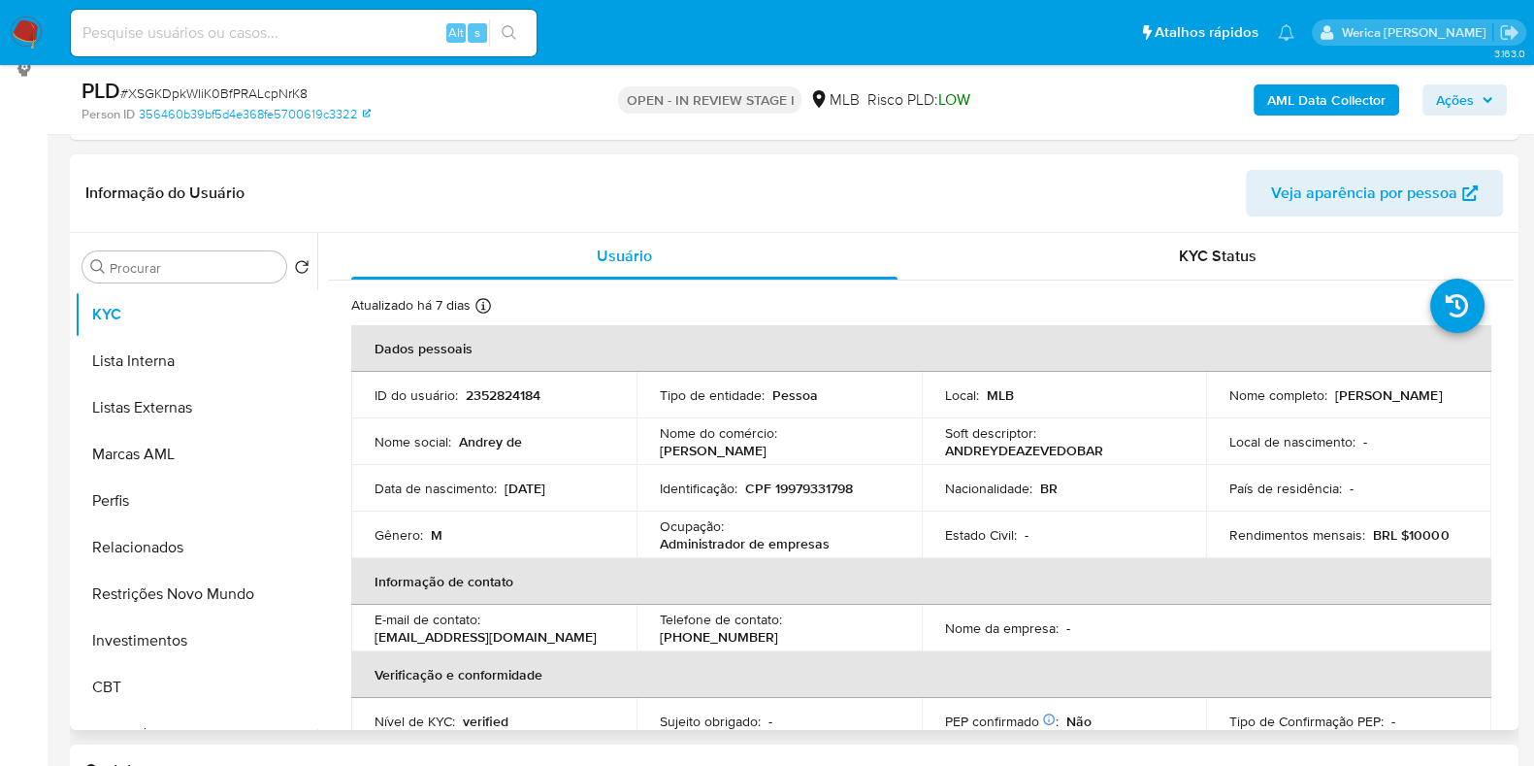
click at [1179, 546] on td "Estado Civil : -" at bounding box center [1064, 534] width 285 height 47
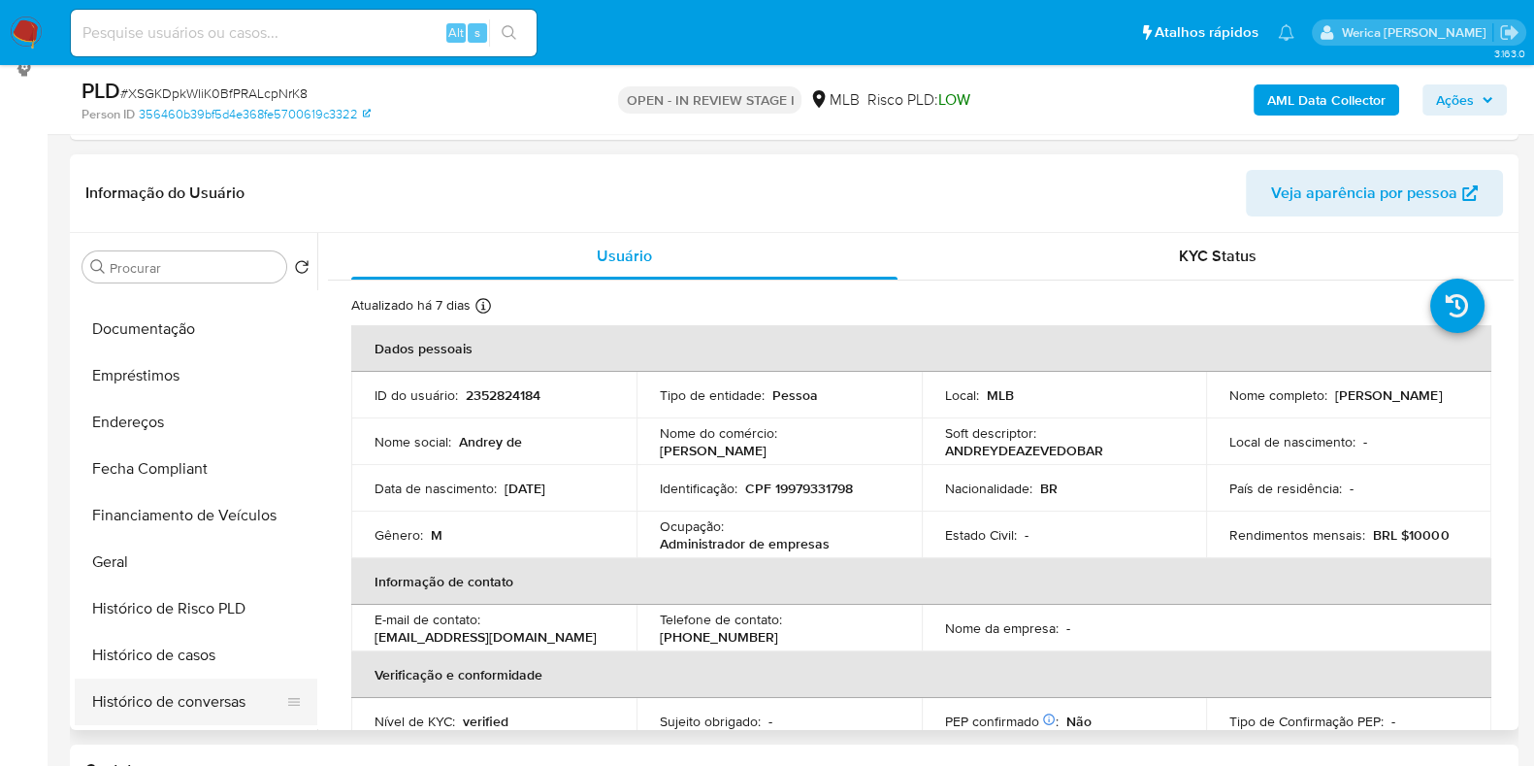
scroll to position [325, 0]
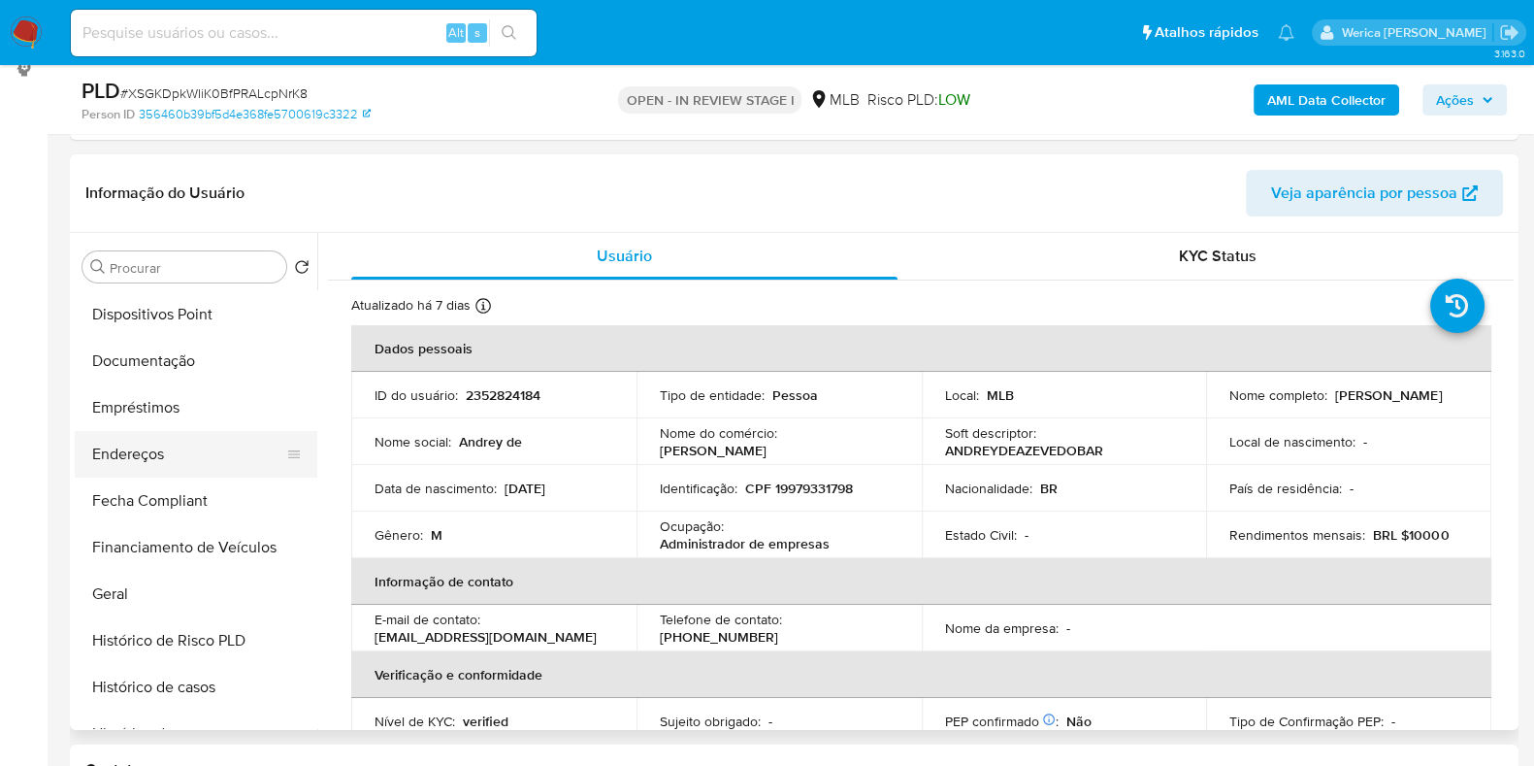
click at [207, 465] on button "Endereços" at bounding box center [188, 454] width 227 height 47
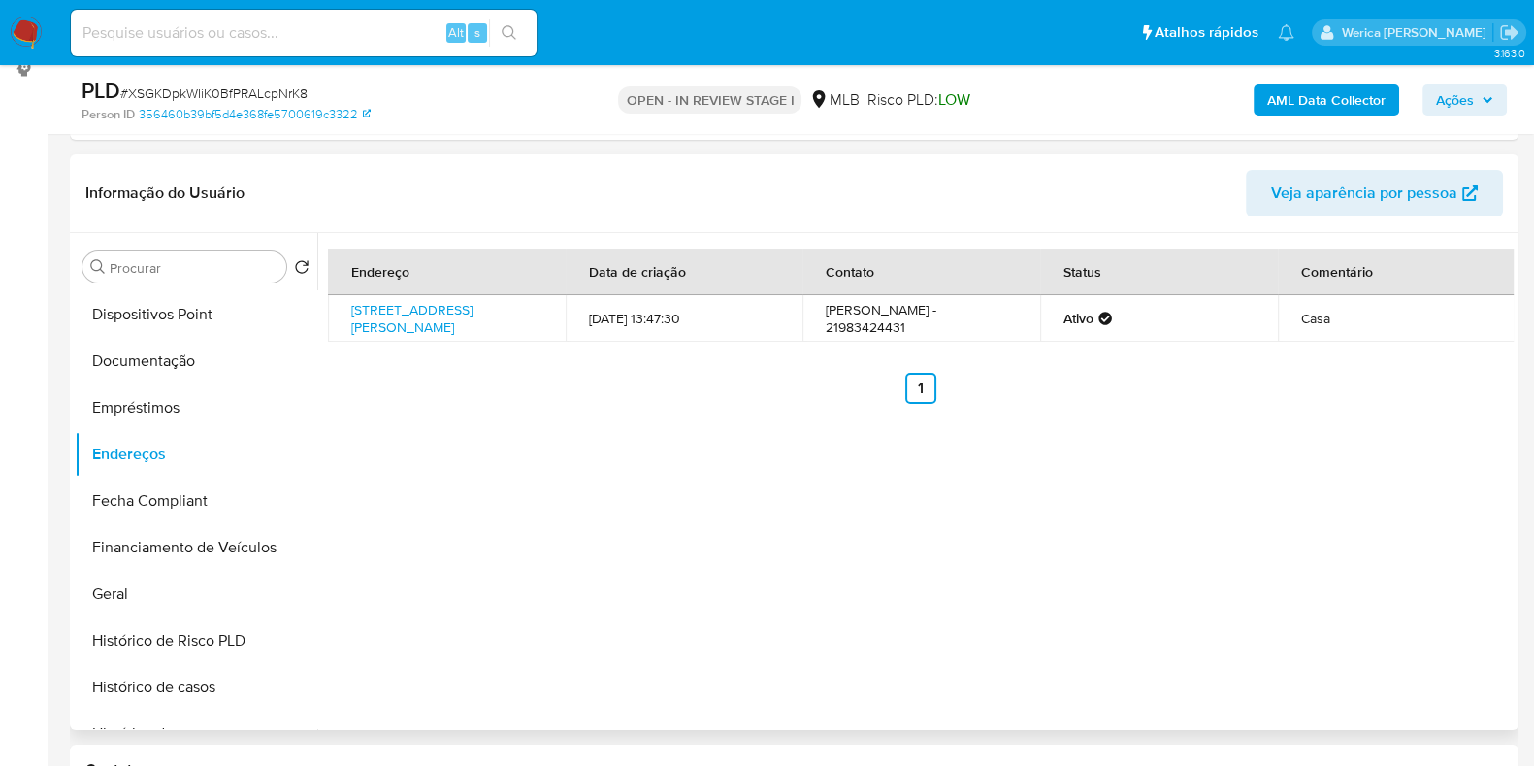
click at [1310, 565] on div "Endereço Data de criação Contato Status Comentário Rua Vilhena Alves 103, Rio D…" at bounding box center [915, 481] width 1197 height 497
click at [1310, 563] on div "Endereço Data de criação Contato Status Comentário Rua Vilhena Alves 103, Rio D…" at bounding box center [915, 481] width 1197 height 497
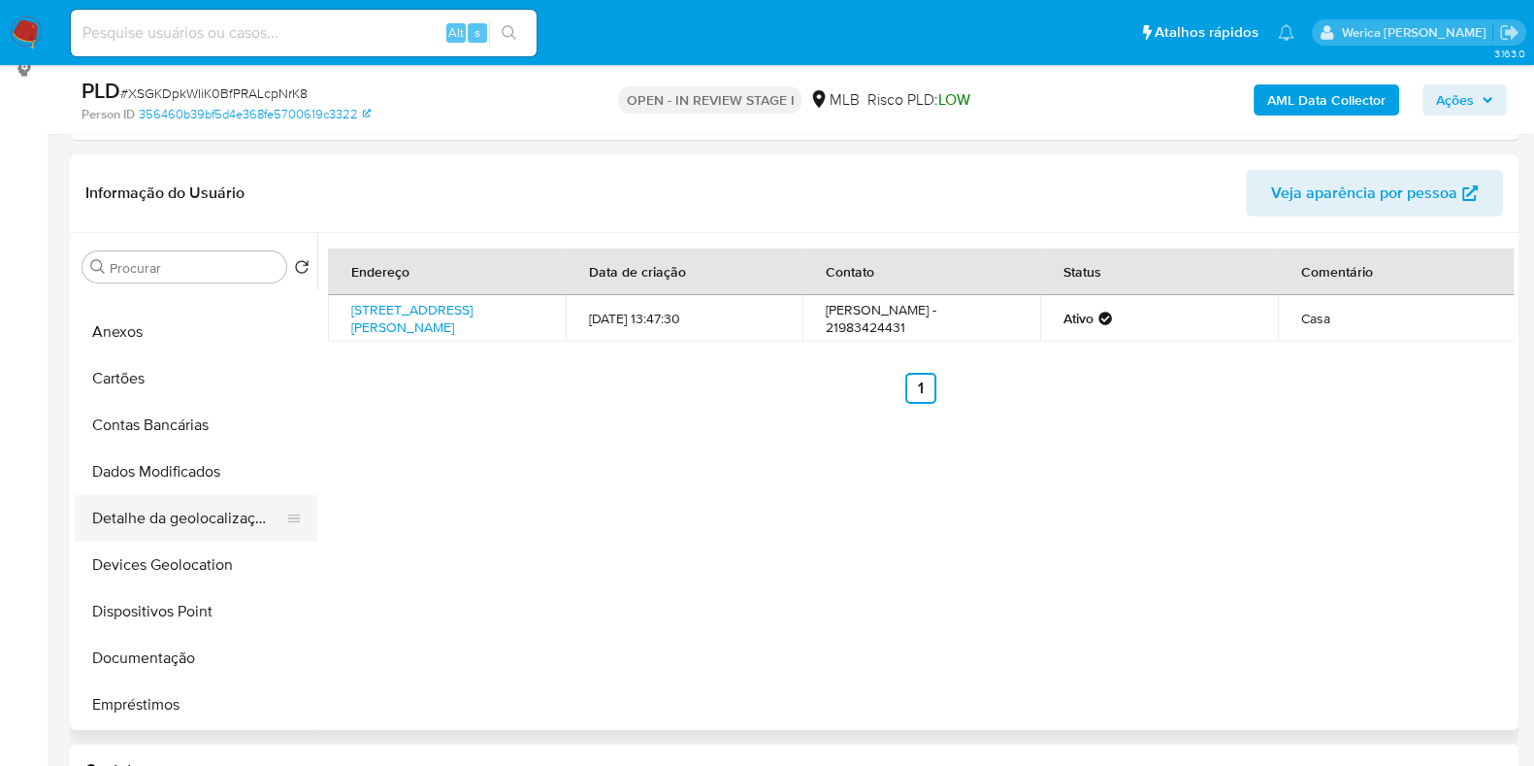
scroll to position [0, 0]
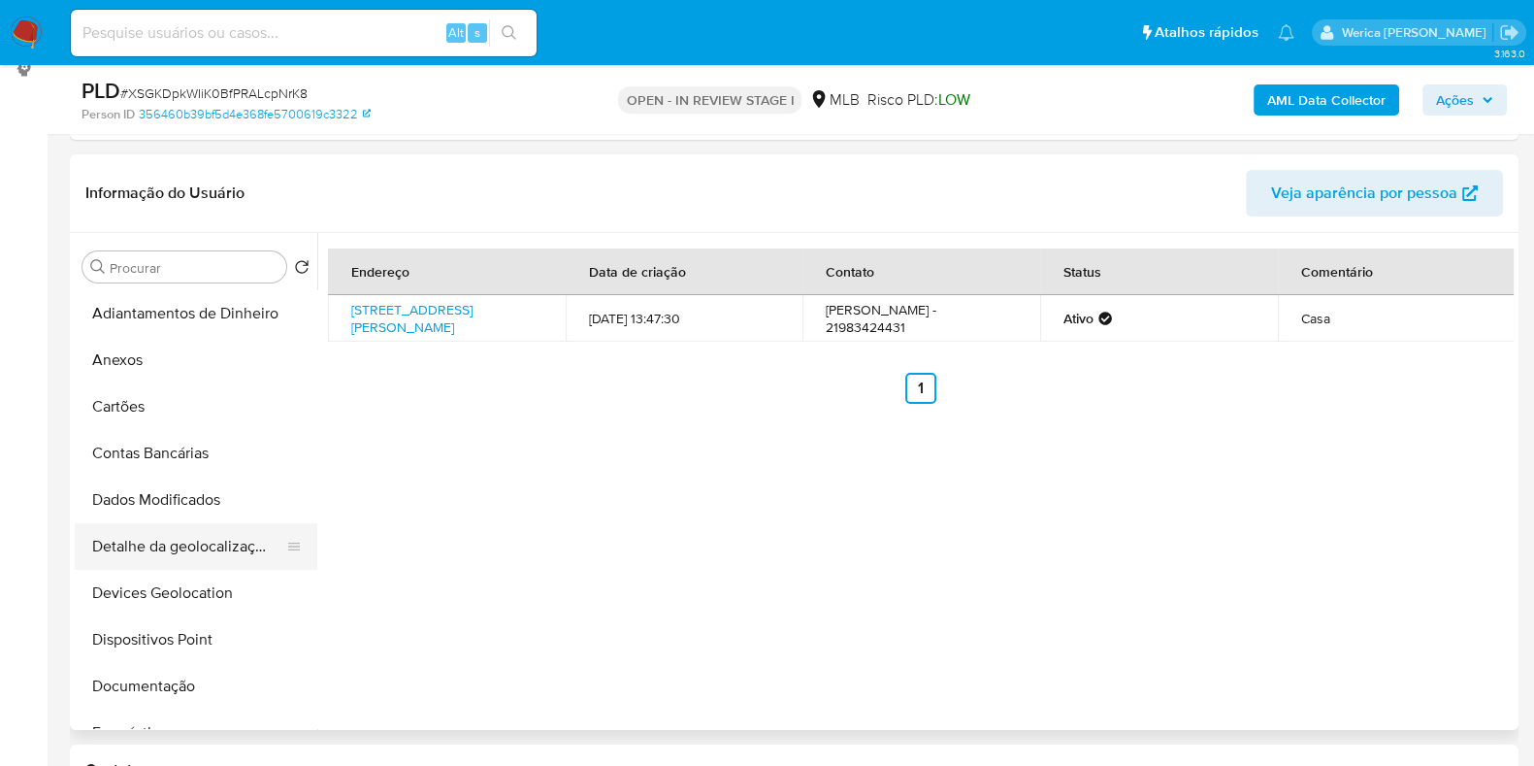
click at [219, 554] on button "Detalhe da geolocalização" at bounding box center [188, 546] width 227 height 47
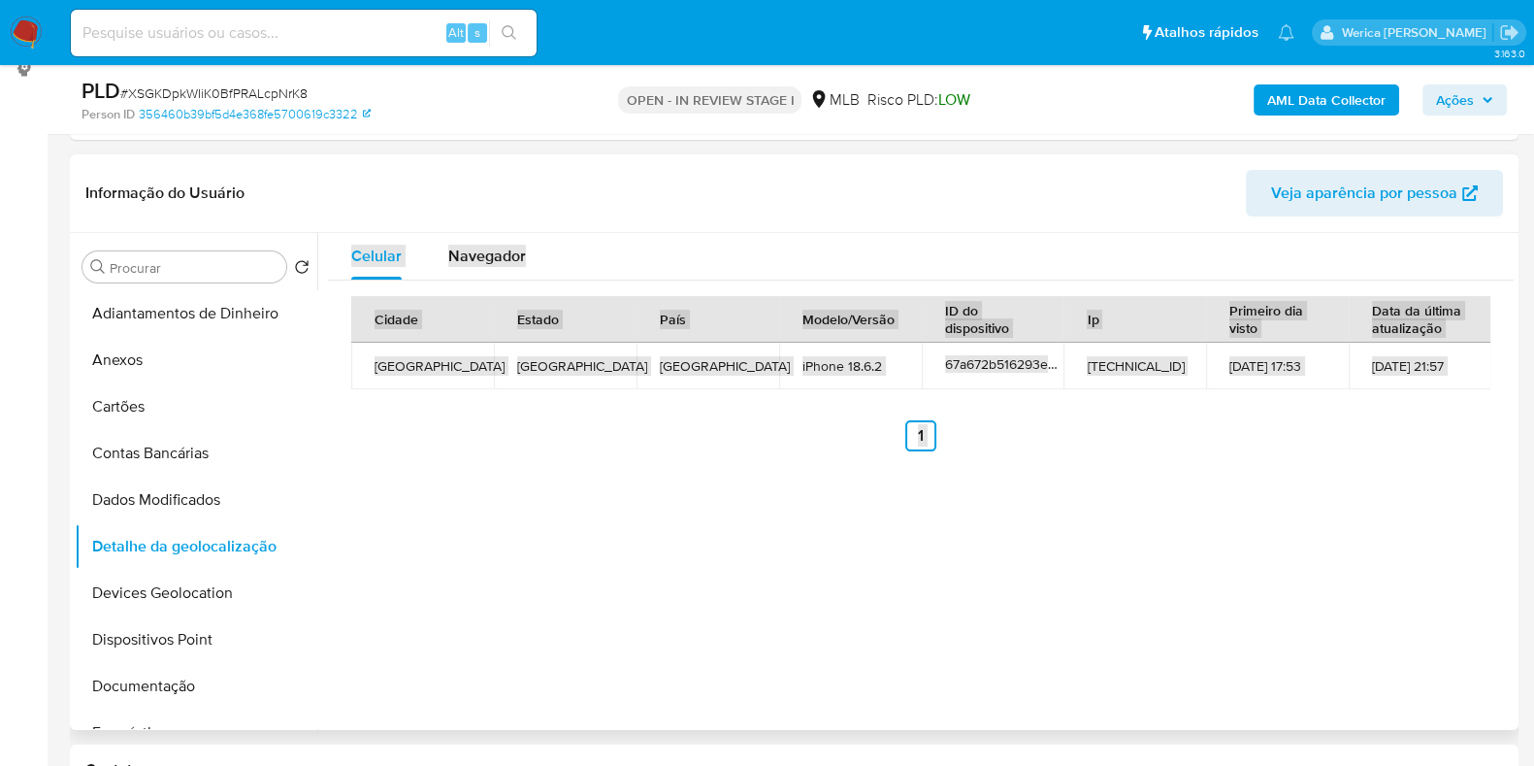
click at [1294, 633] on div "Celular Navegador Cidade Estado País Modelo/Versão ID do dispositivo Ip Primeir…" at bounding box center [915, 481] width 1197 height 497
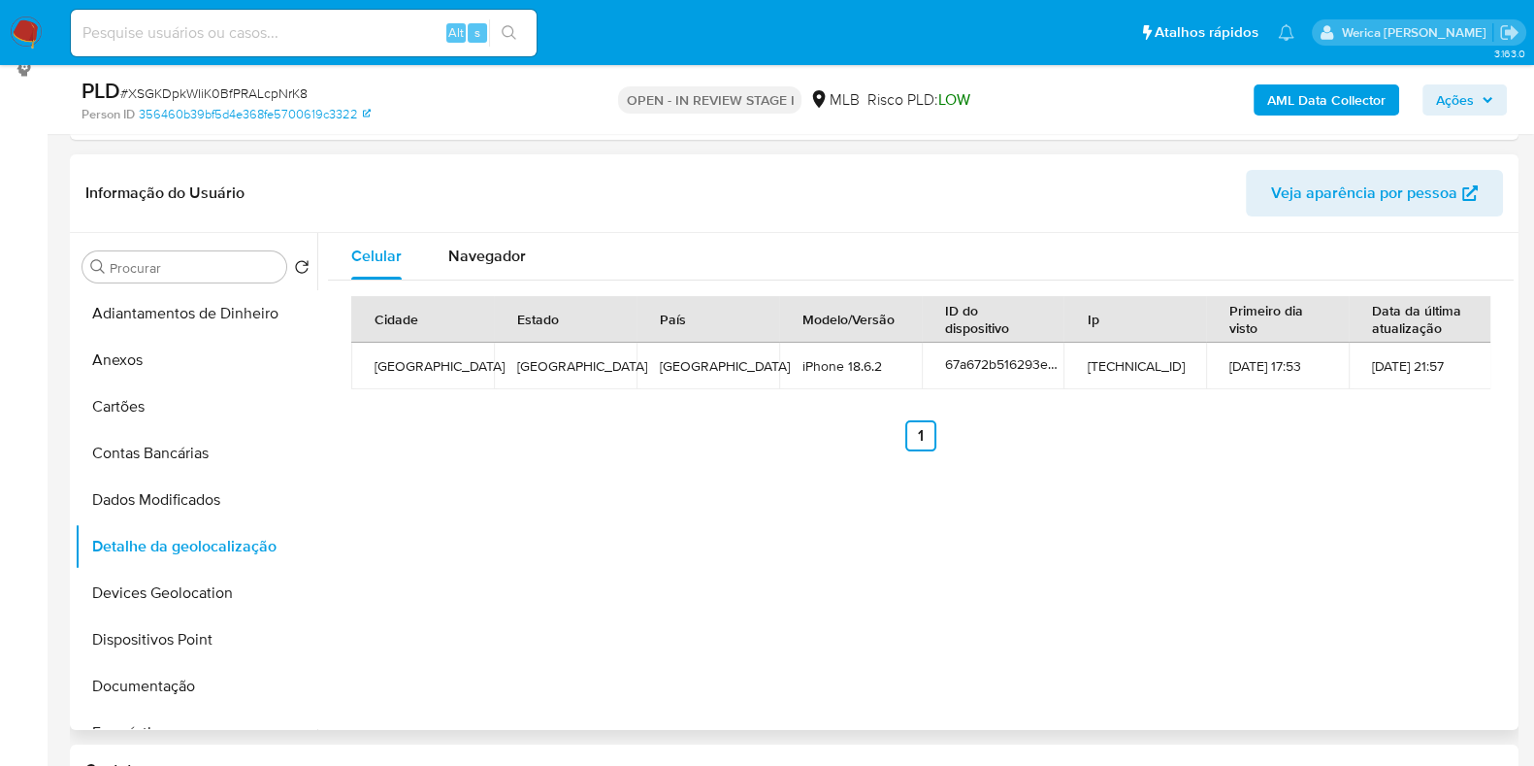
click at [1294, 633] on div "Celular Navegador Cidade Estado País Modelo/Versão ID do dispositivo Ip Primeir…" at bounding box center [915, 481] width 1197 height 497
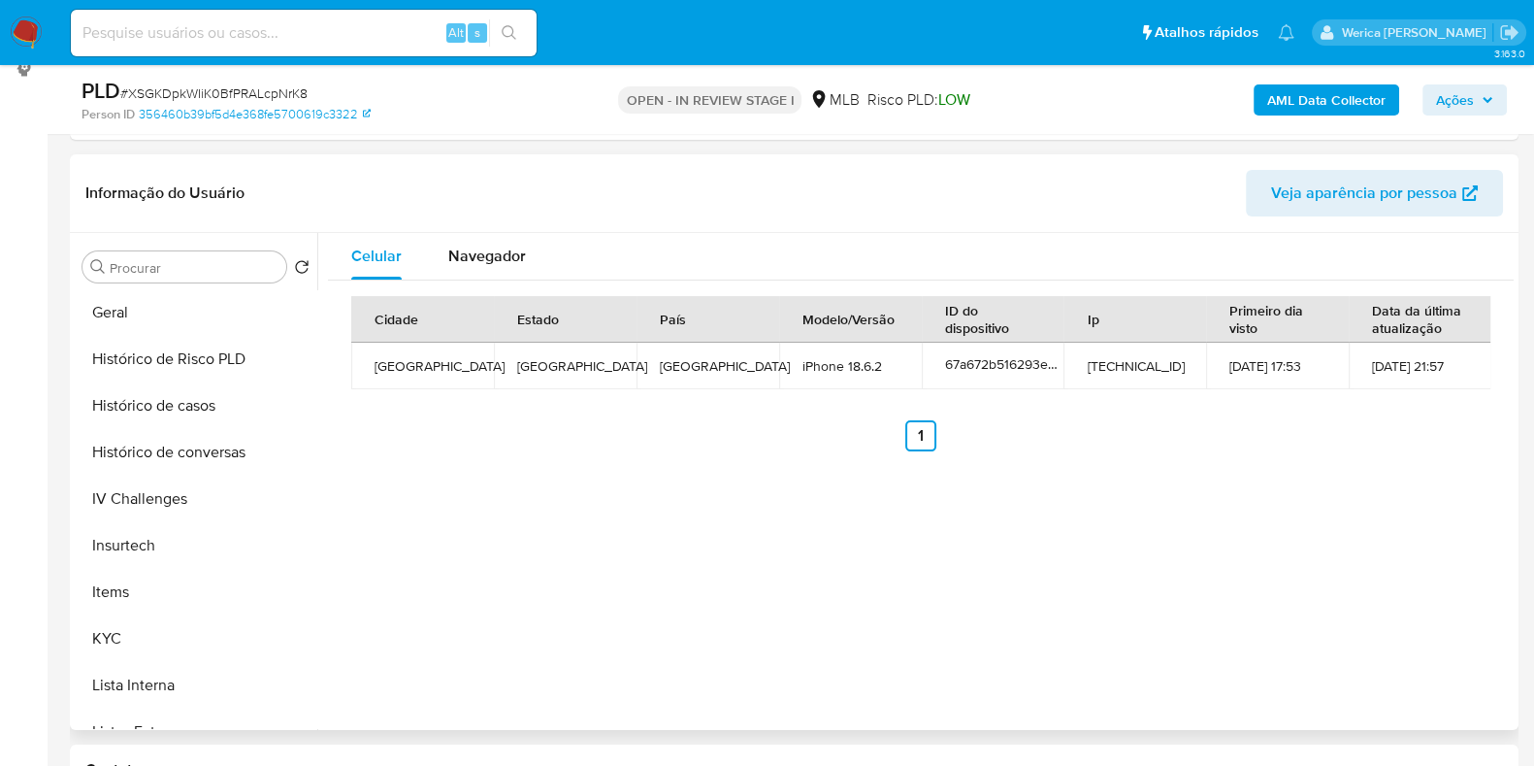
scroll to position [1053, 0]
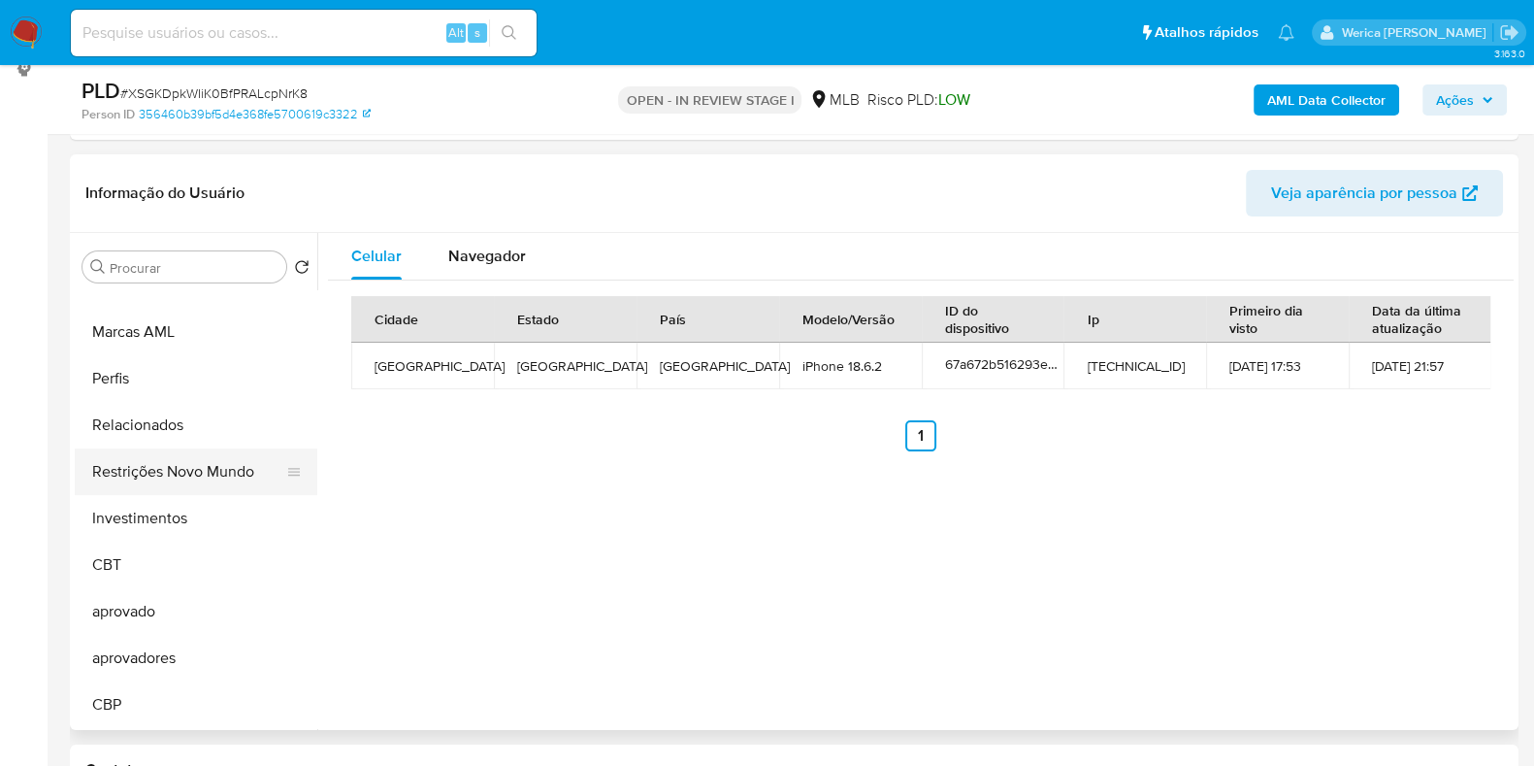
click at [212, 477] on button "Restrições Novo Mundo" at bounding box center [188, 471] width 227 height 47
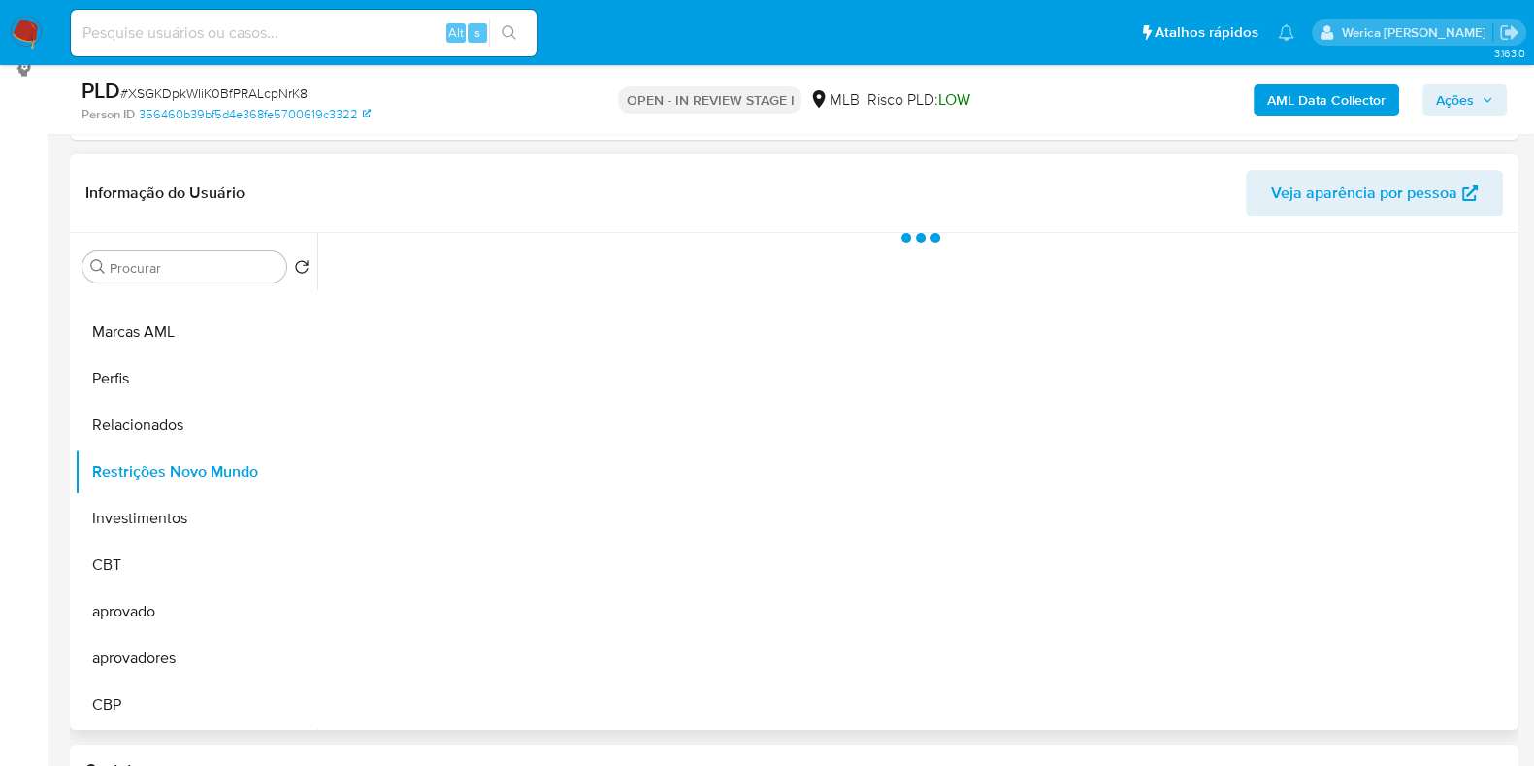
click at [508, 420] on div at bounding box center [915, 481] width 1197 height 497
click at [477, 332] on div at bounding box center [915, 481] width 1197 height 497
click at [476, 312] on div at bounding box center [915, 481] width 1197 height 497
click at [491, 296] on div "Estado actual Historial Alterar status do usuário" at bounding box center [921, 339] width 1186 height 212
click at [504, 275] on div "Historial" at bounding box center [521, 258] width 59 height 51
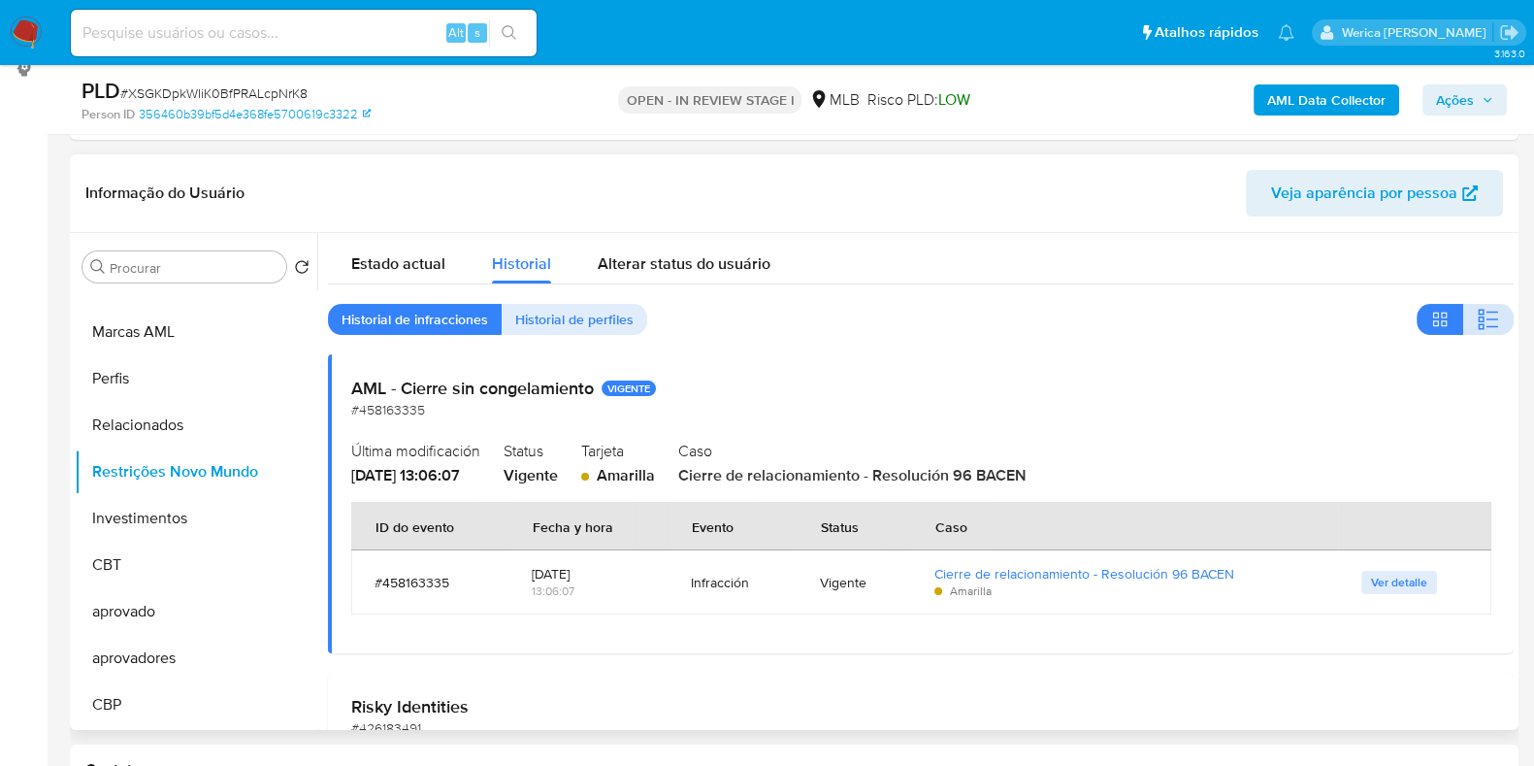
click at [1490, 326] on icon "button" at bounding box center [1493, 327] width 12 height 2
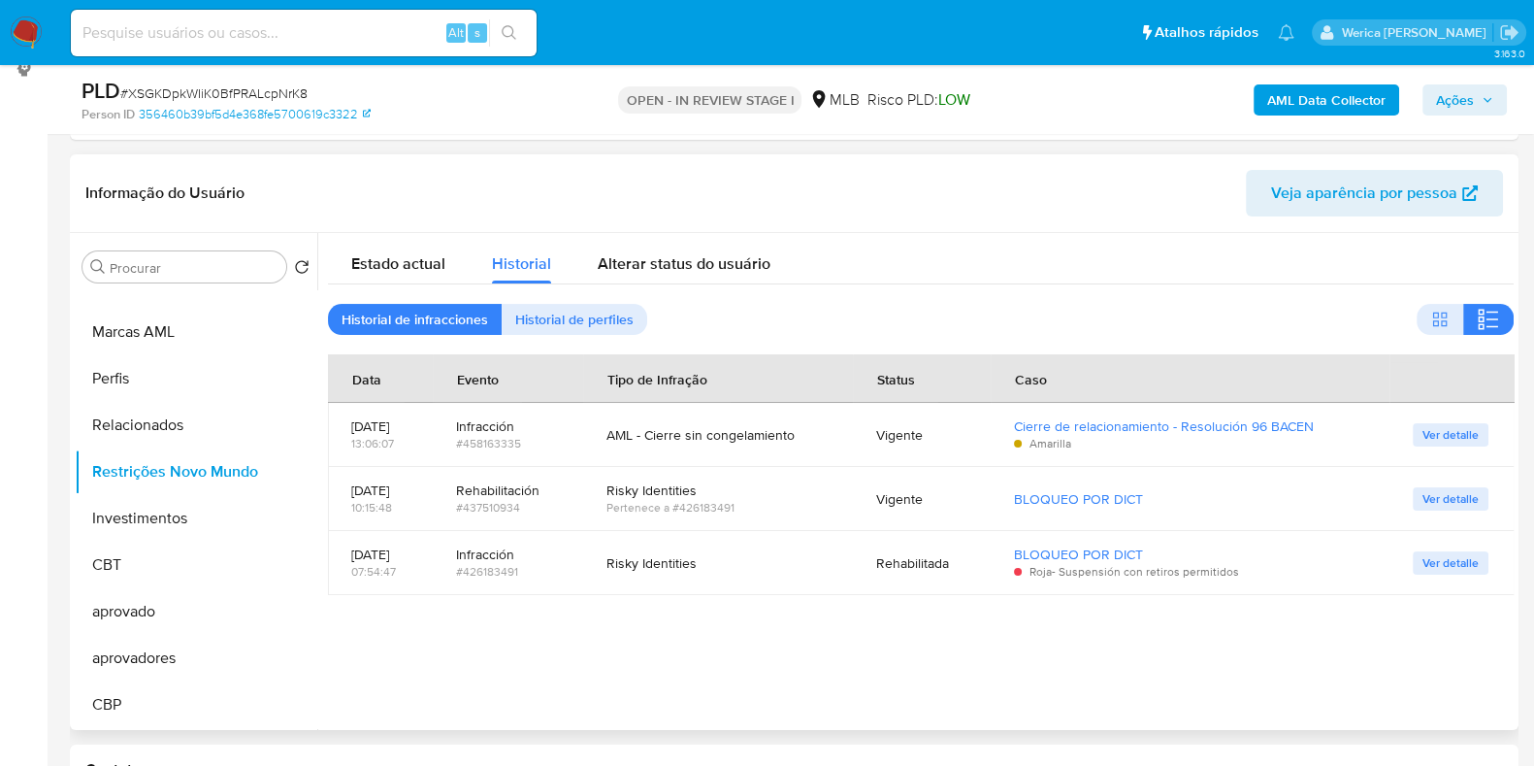
click at [1301, 677] on div at bounding box center [915, 481] width 1197 height 497
drag, startPoint x: 1298, startPoint y: 675, endPoint x: 1282, endPoint y: 653, distance: 27.8
click at [1298, 675] on div at bounding box center [915, 481] width 1197 height 497
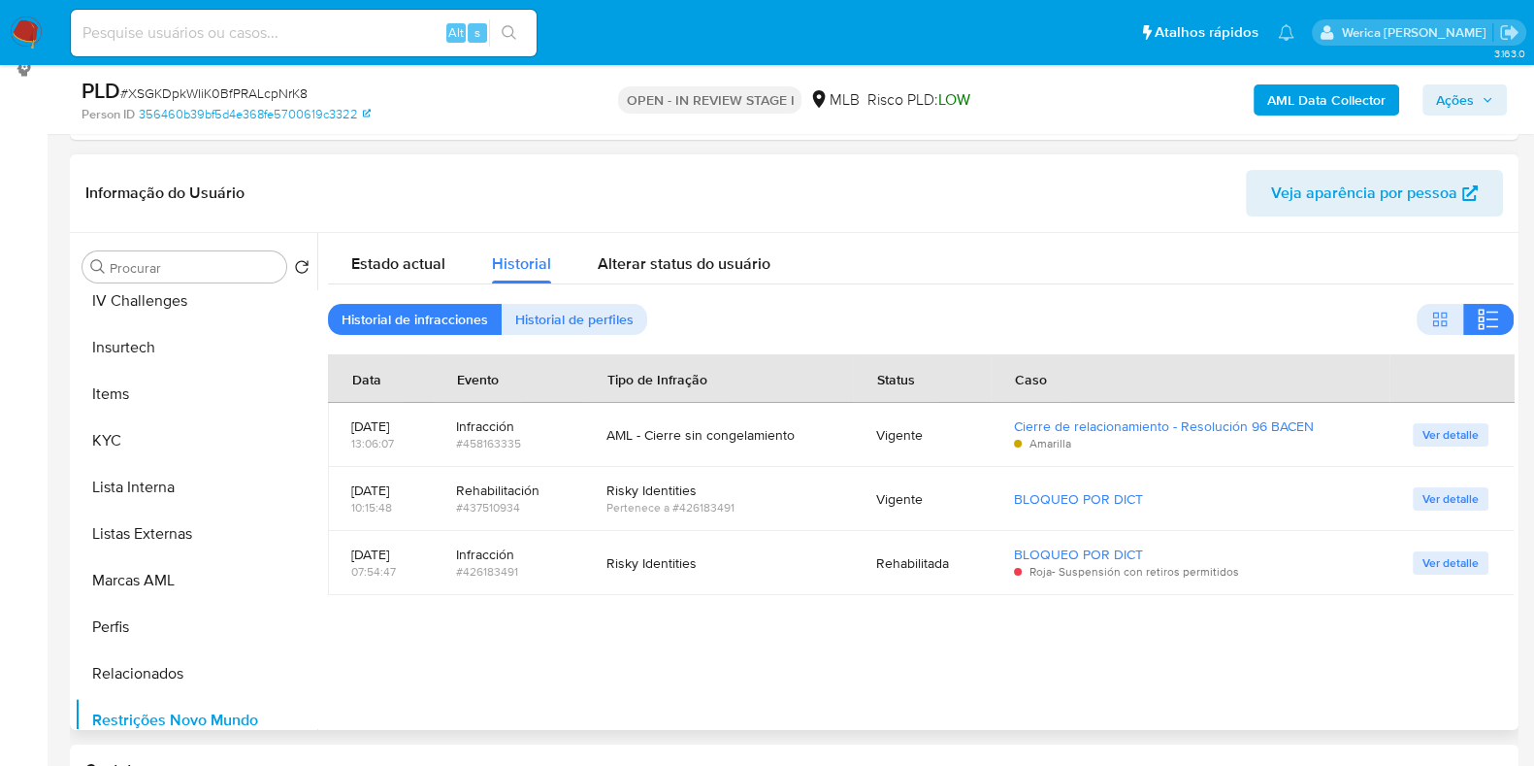
scroll to position [931, 0]
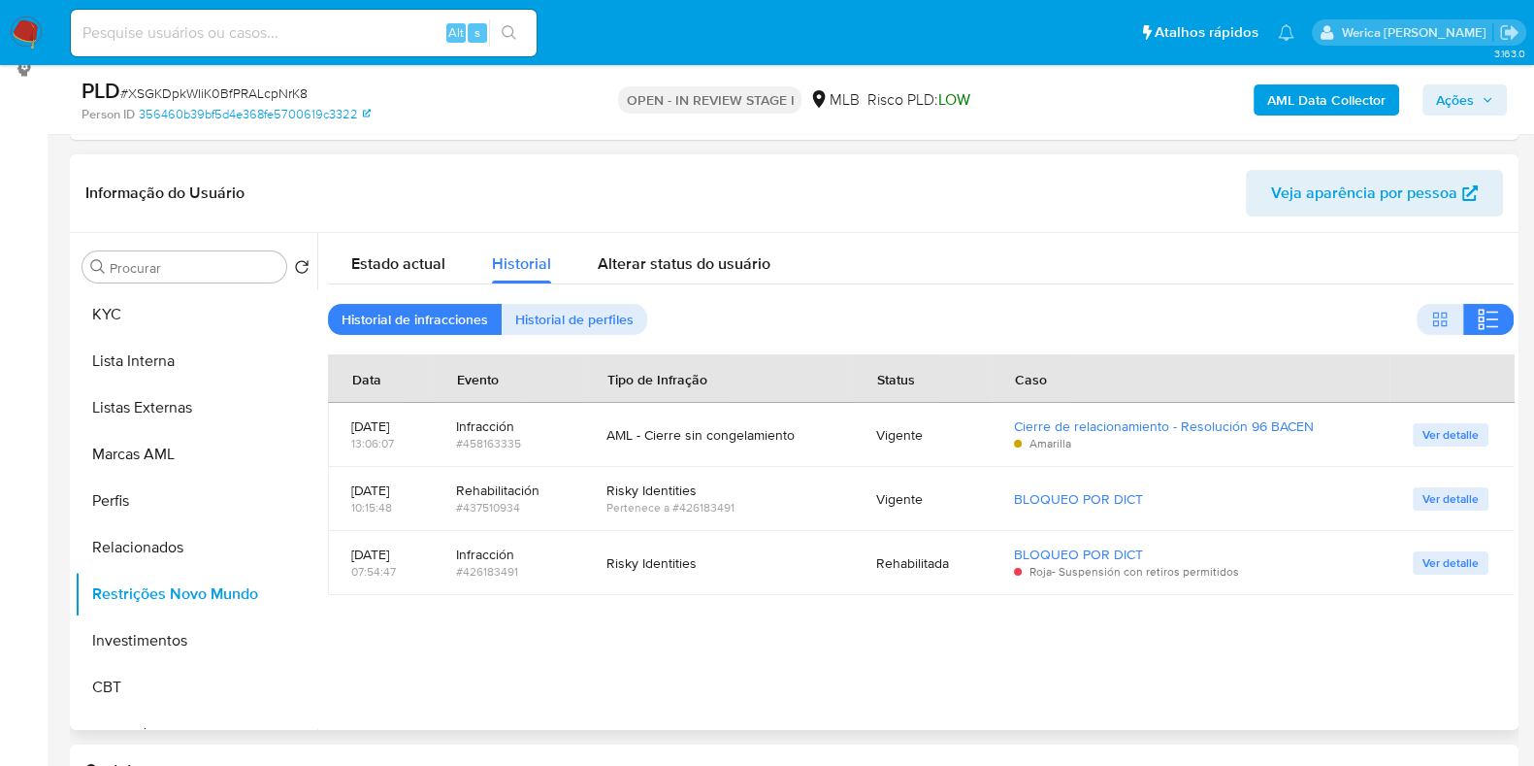
drag, startPoint x: 359, startPoint y: 426, endPoint x: 1322, endPoint y: 422, distance: 962.7
click at [1322, 422] on tr "24/09/2025 13:06:07 Infracción #458163335 AML - Cierre sin congelamiento Vigent…" at bounding box center [921, 435] width 1187 height 64
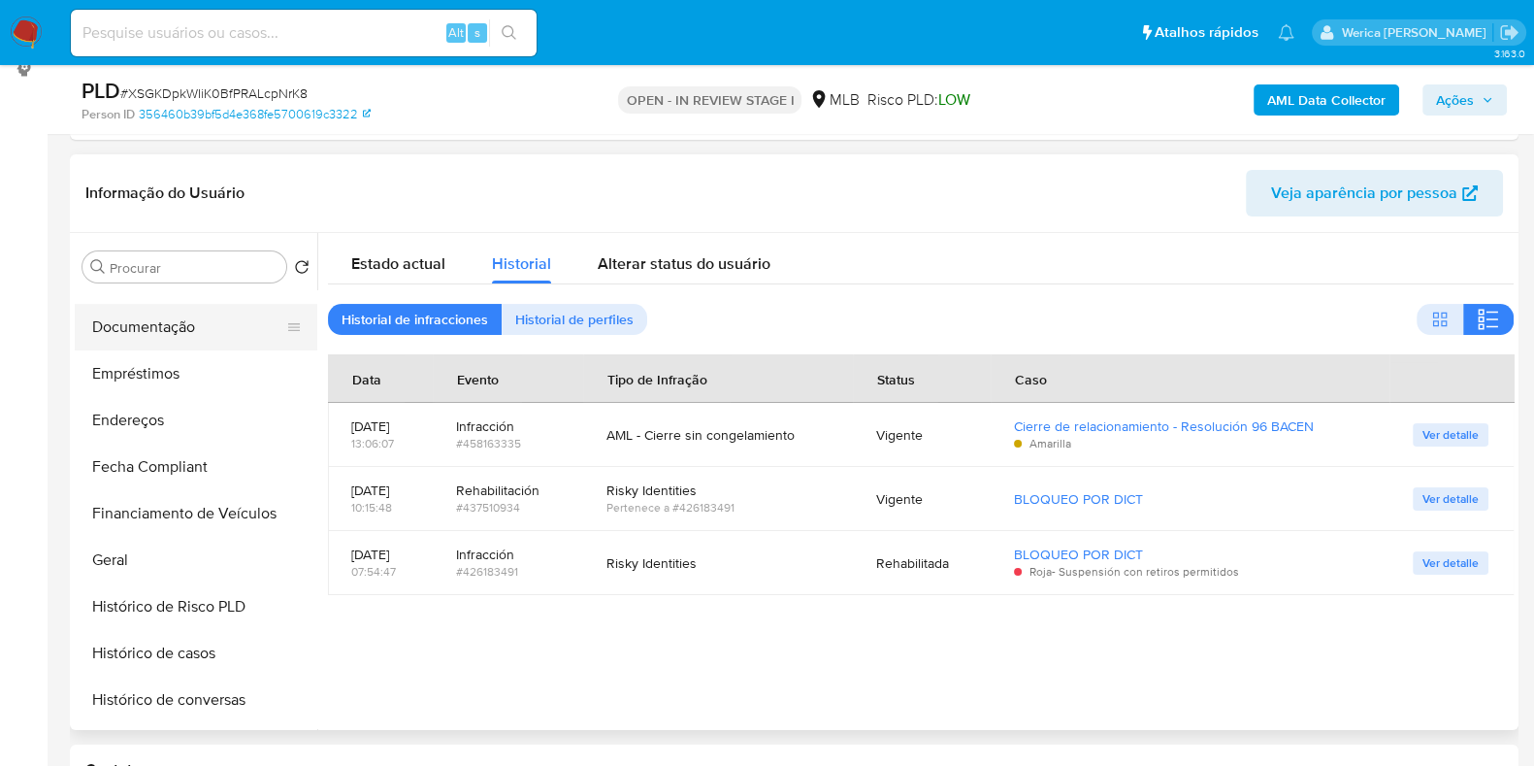
scroll to position [203, 0]
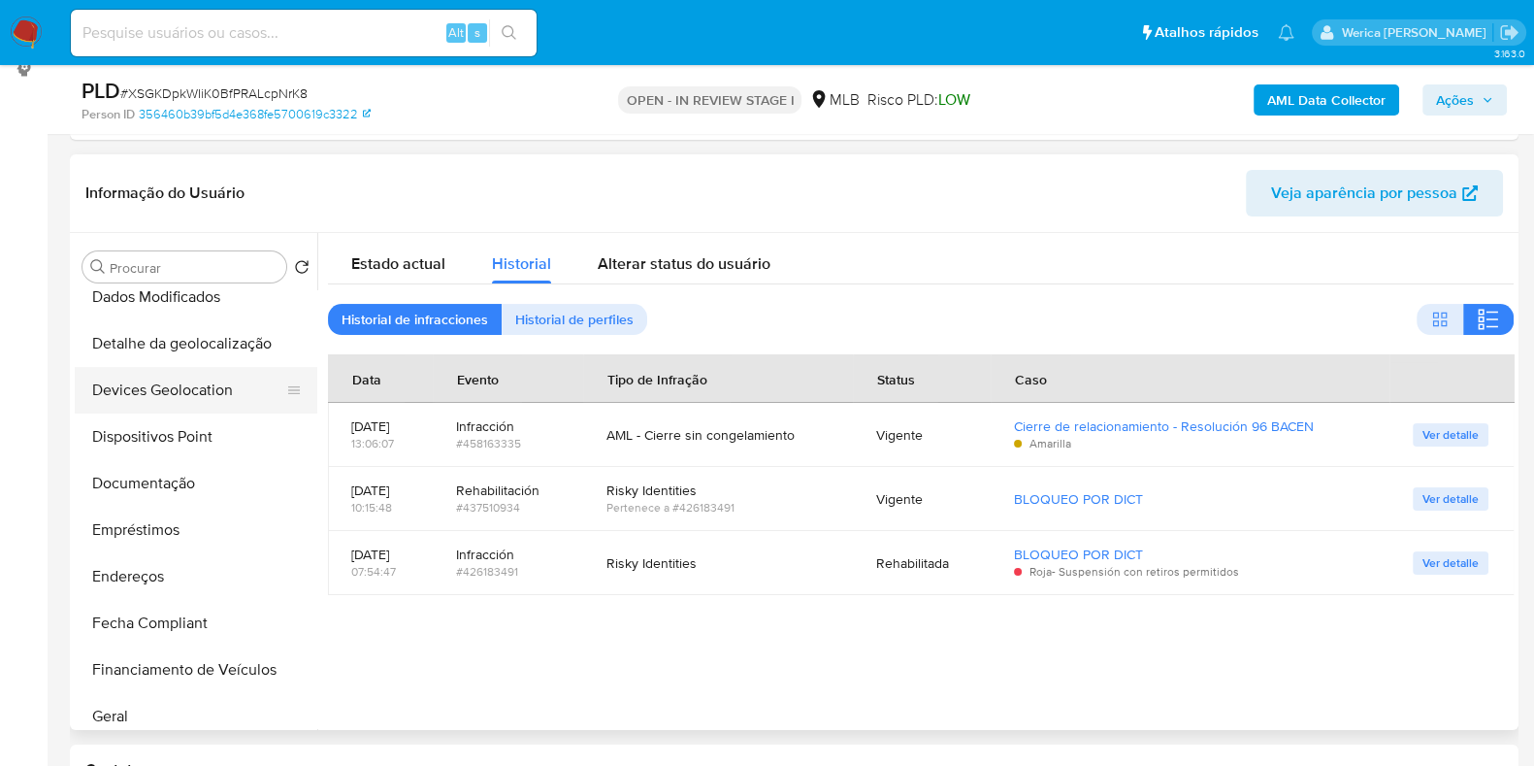
click at [198, 406] on button "Devices Geolocation" at bounding box center [188, 390] width 227 height 47
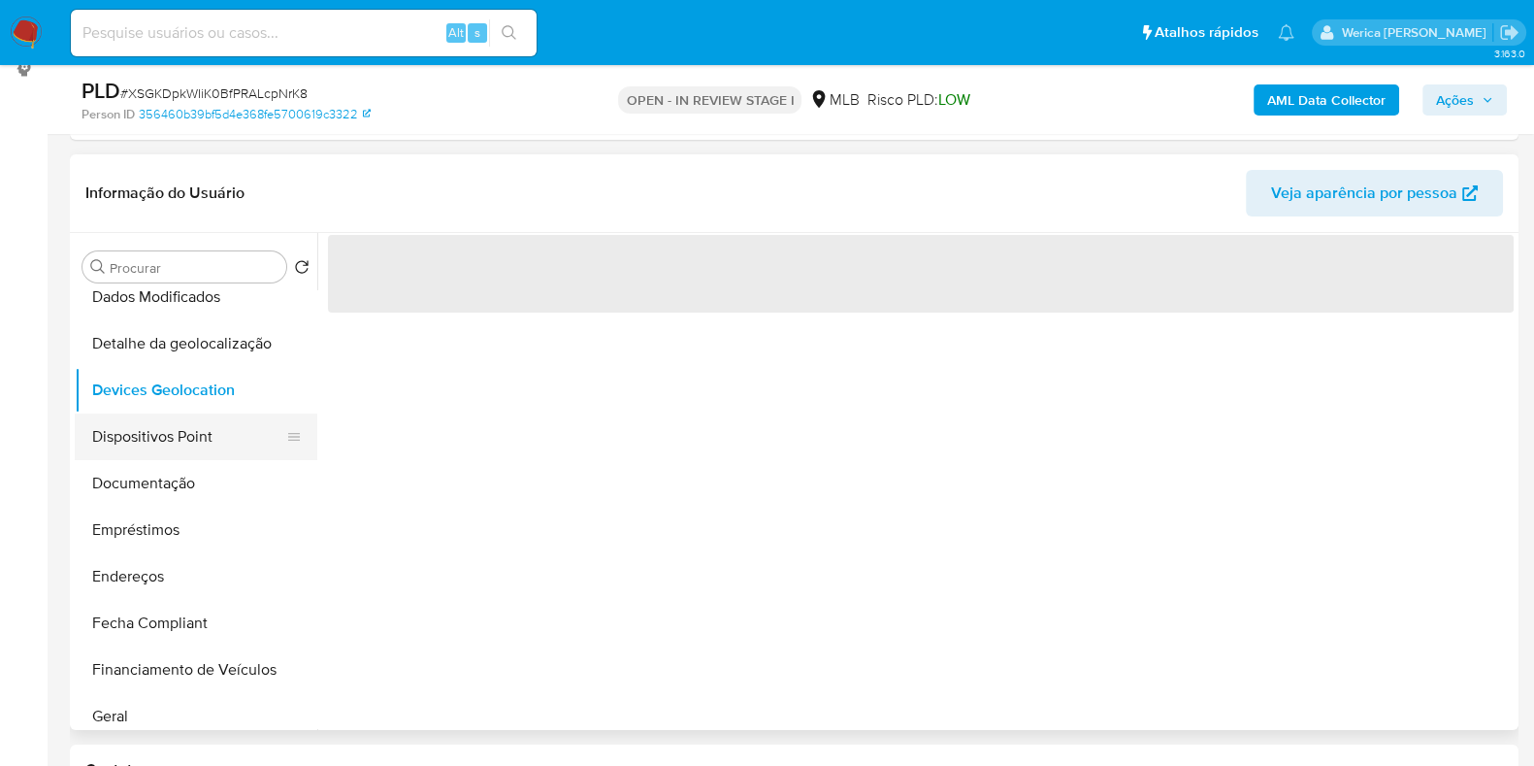
click at [189, 428] on button "Dispositivos Point" at bounding box center [188, 436] width 227 height 47
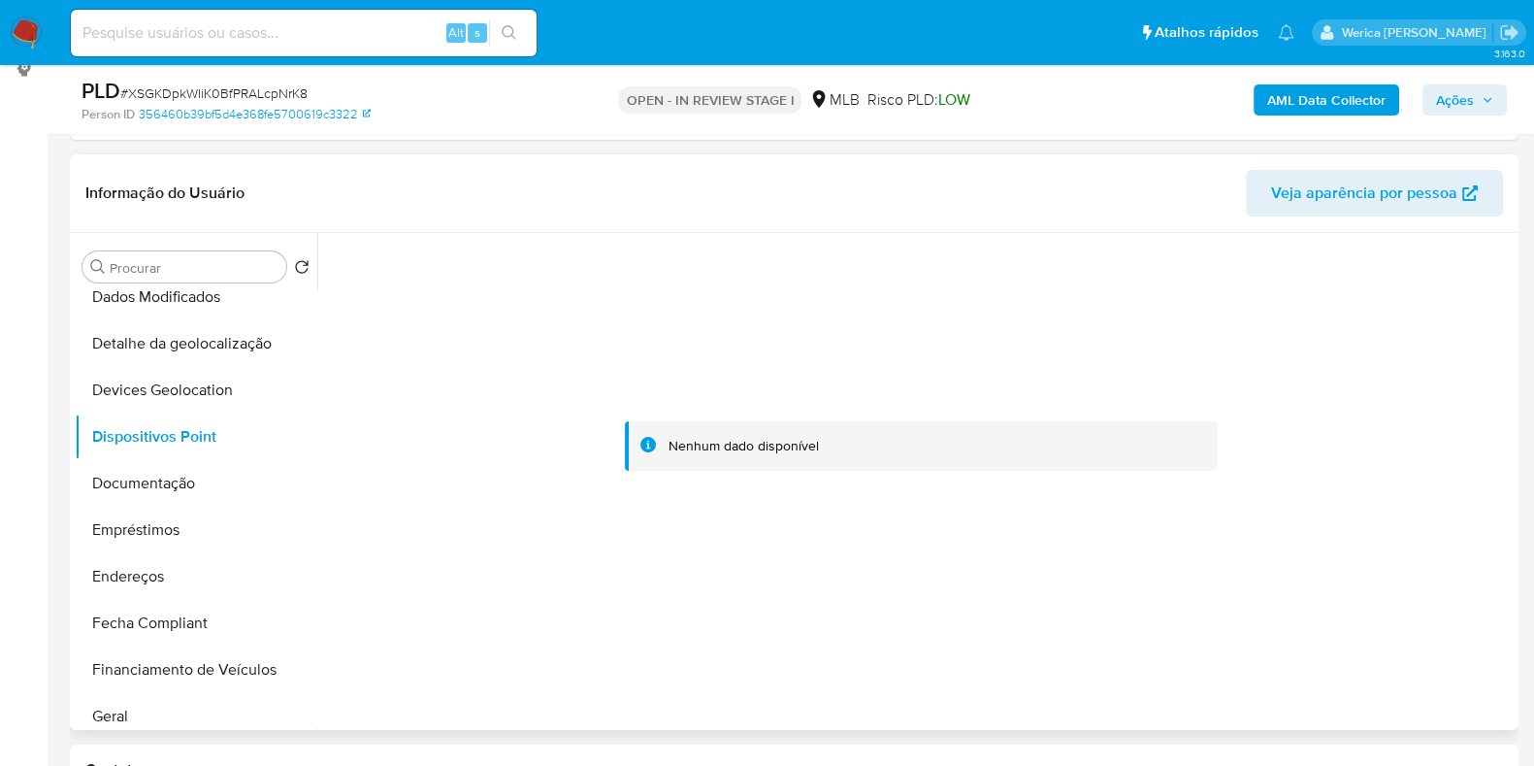
click at [1291, 496] on div at bounding box center [921, 446] width 1186 height 427
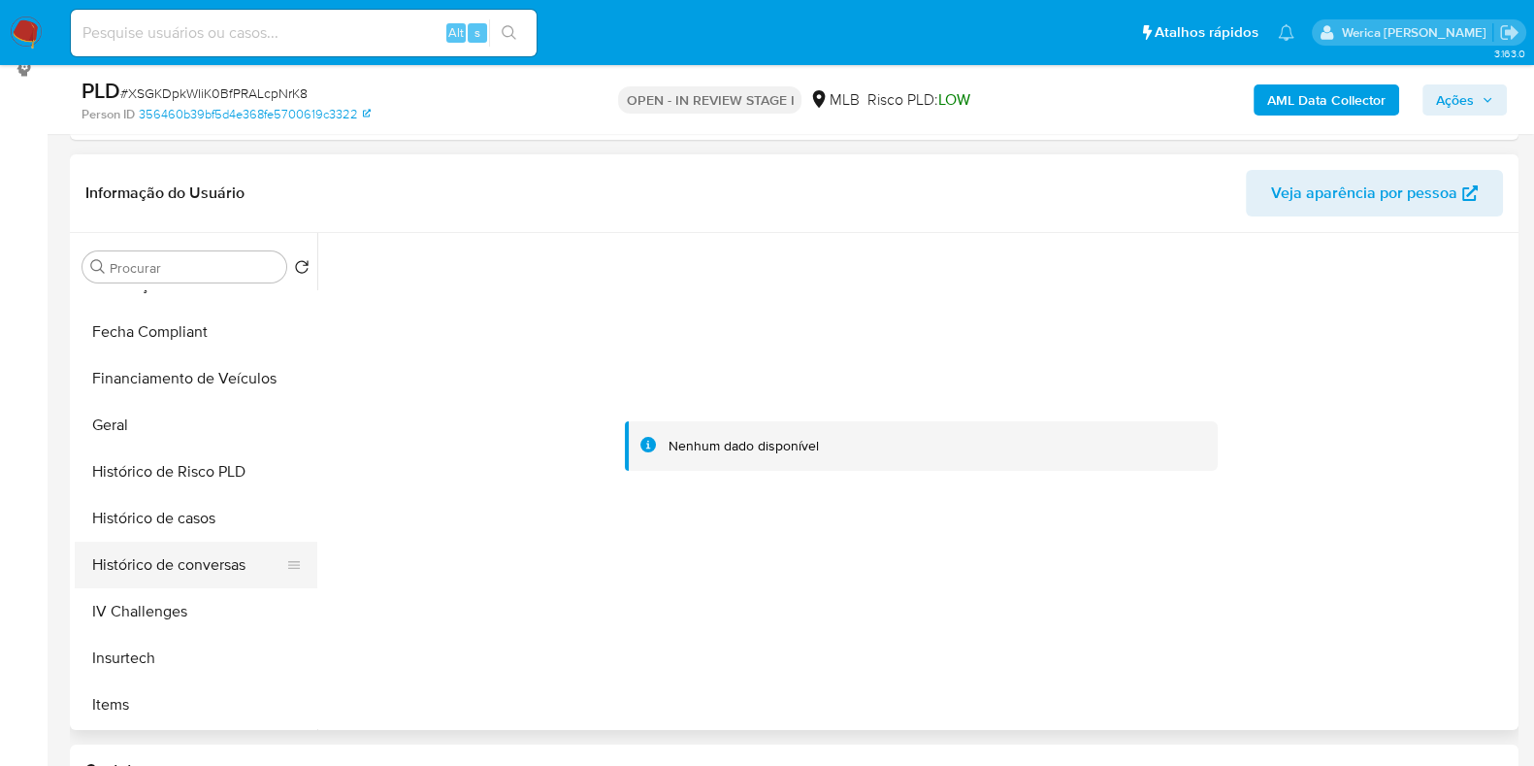
scroll to position [568, 0]
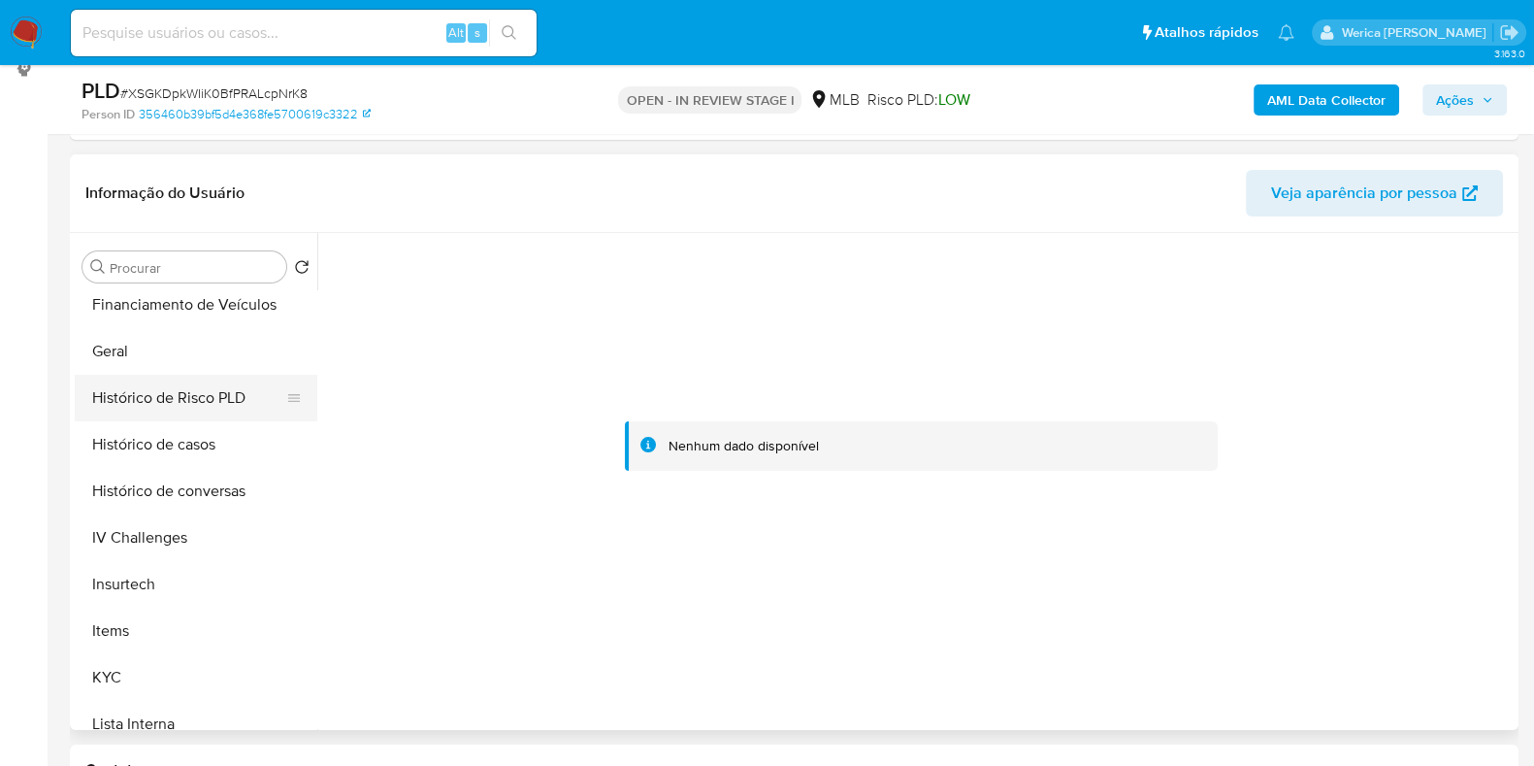
click at [172, 380] on button "Histórico de Risco PLD" at bounding box center [188, 398] width 227 height 47
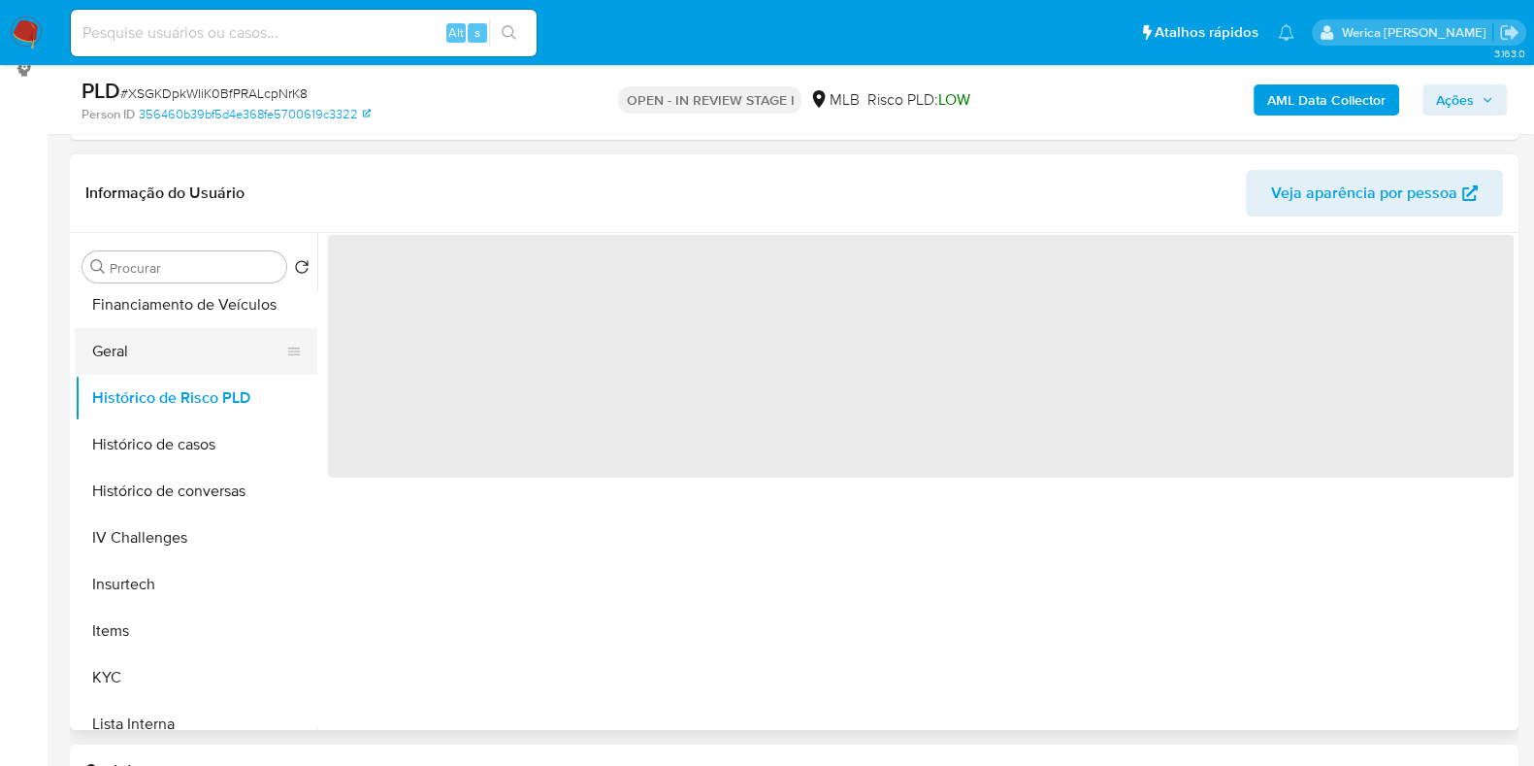
click at [153, 337] on button "Geral" at bounding box center [188, 351] width 227 height 47
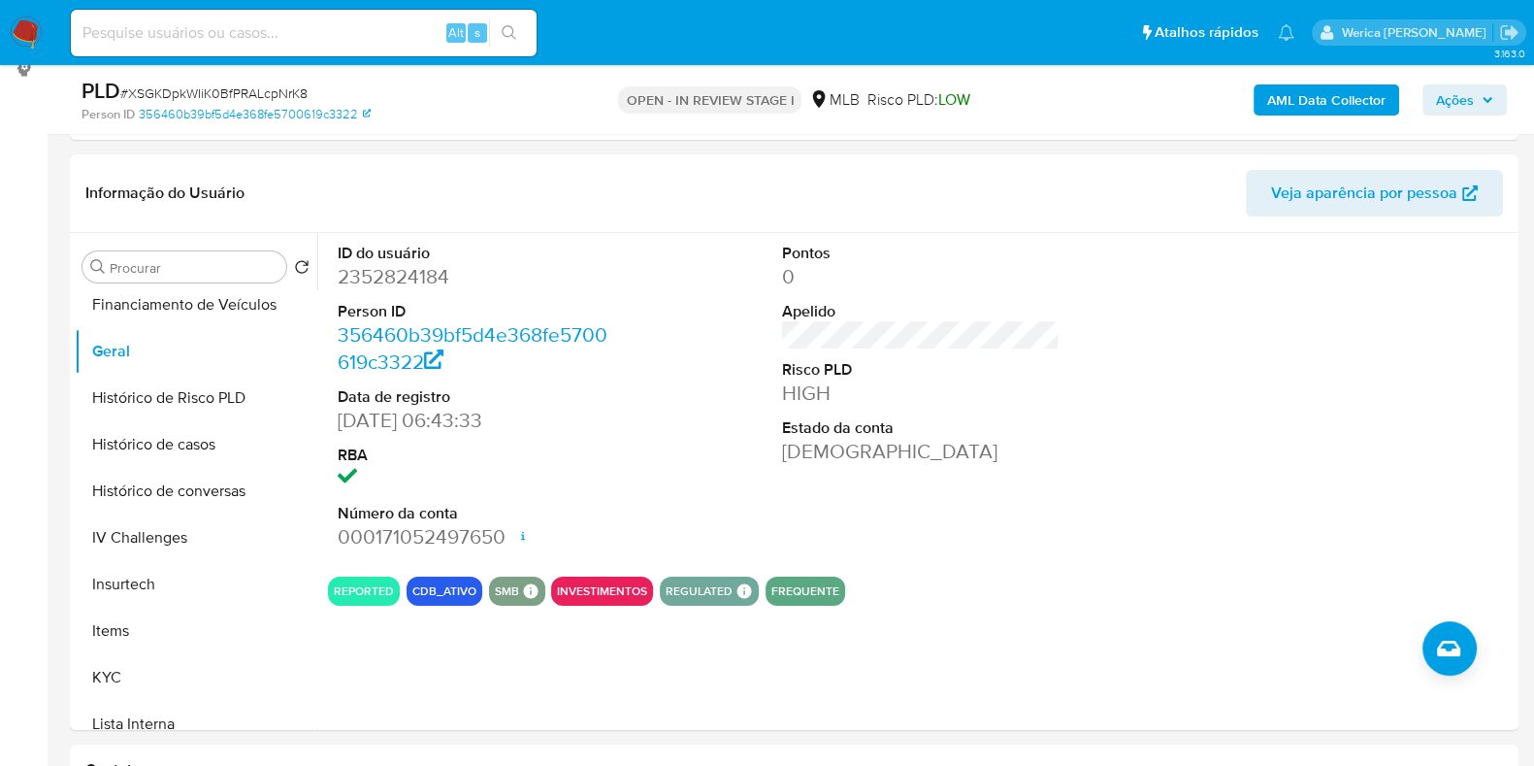
click at [1298, 97] on b "AML Data Collector" at bounding box center [1326, 99] width 118 height 31
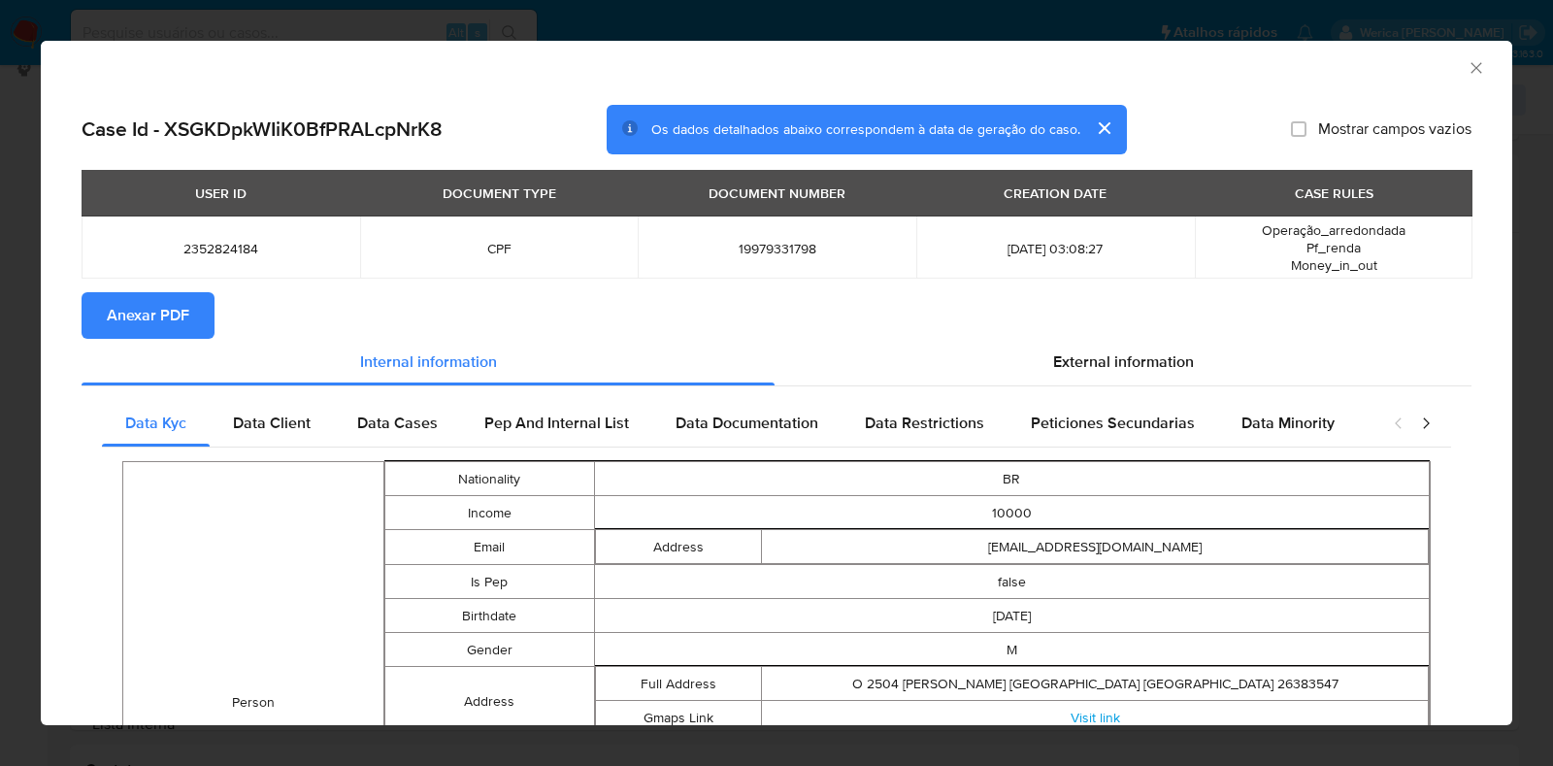
click at [140, 321] on span "Anexar PDF" at bounding box center [148, 315] width 82 height 43
click at [1470, 71] on icon "Fechar a janela" at bounding box center [1475, 67] width 11 height 11
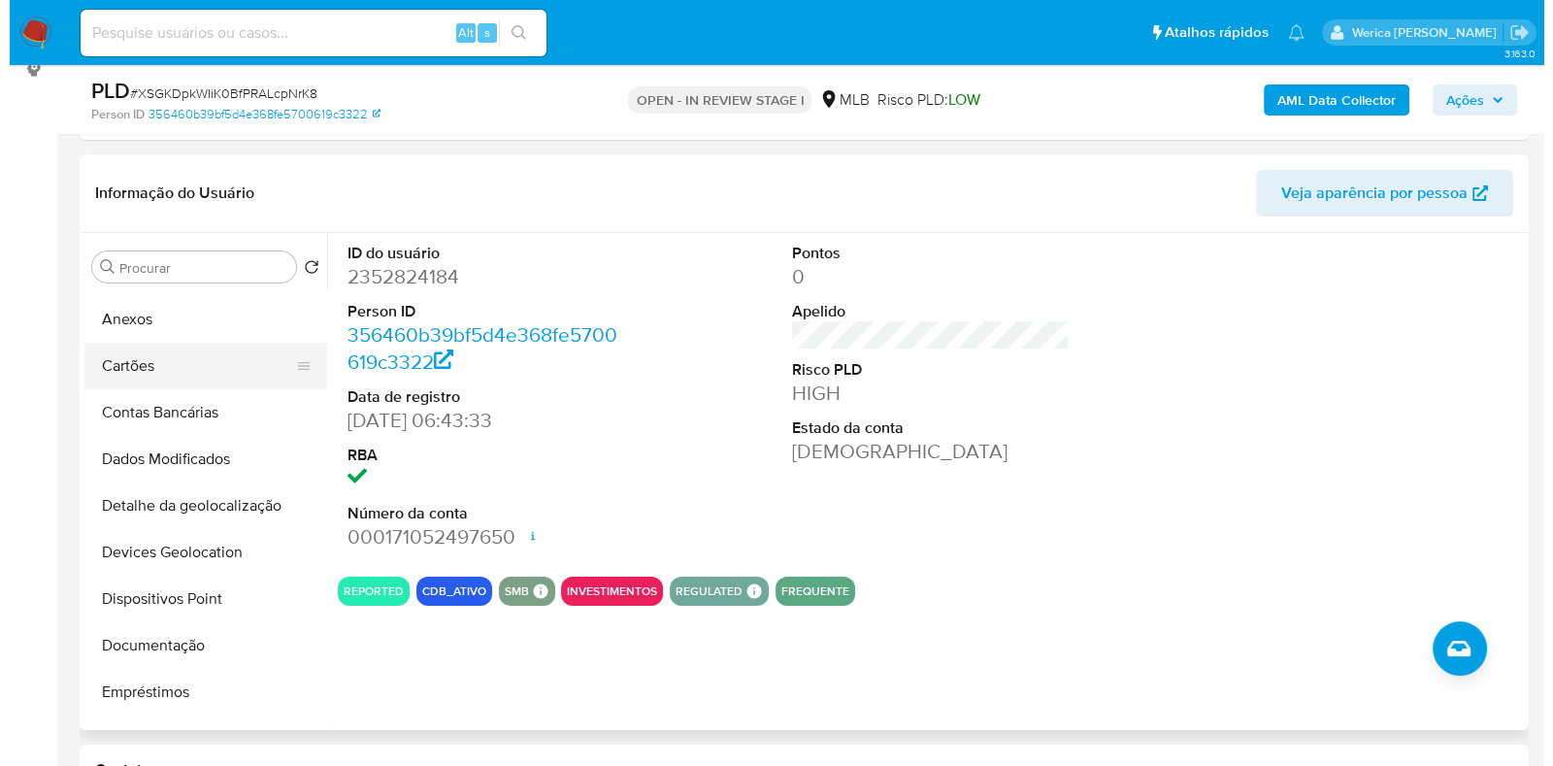
scroll to position [0, 0]
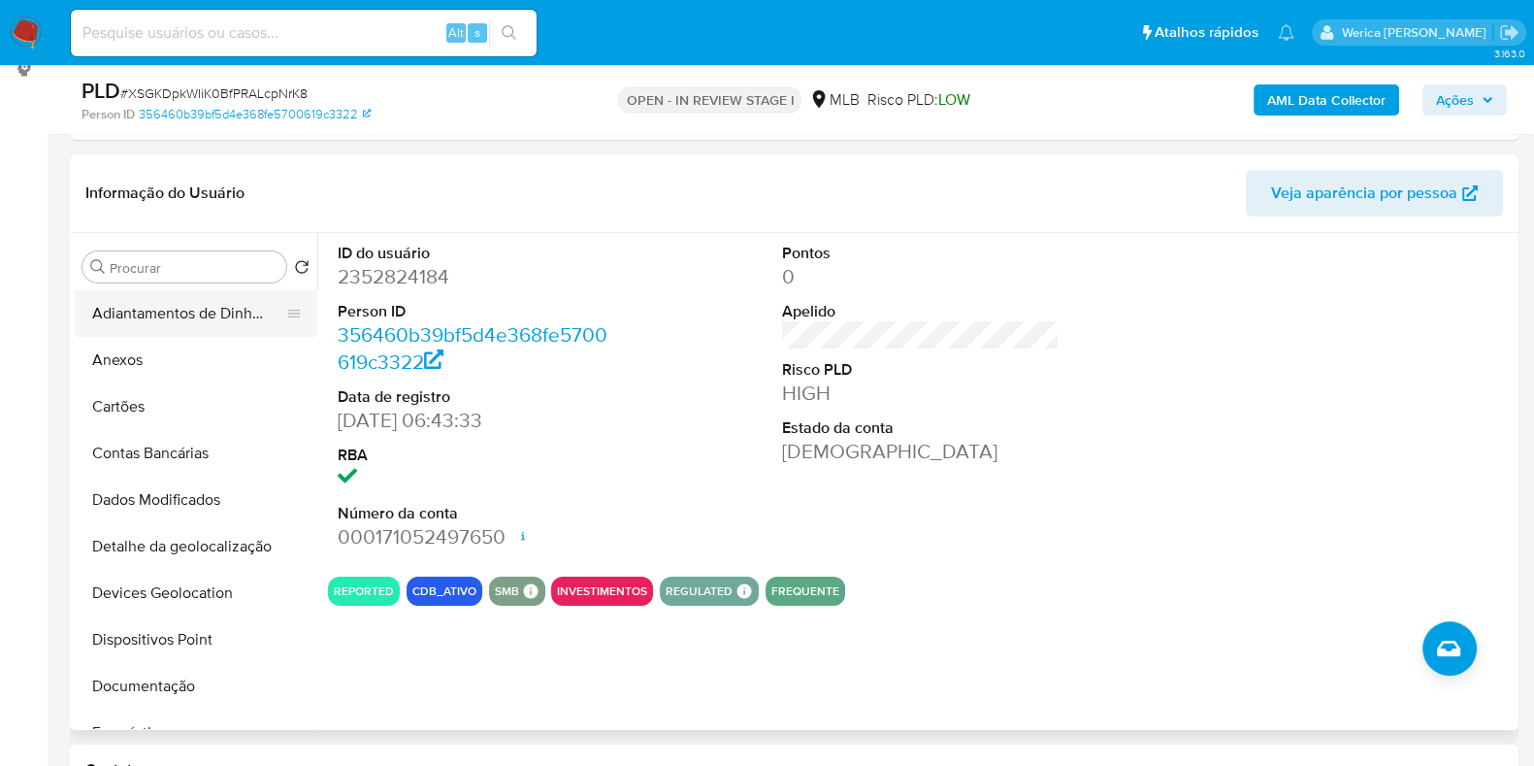
click at [143, 332] on button "Adiantamentos de Dinheiro" at bounding box center [188, 313] width 227 height 47
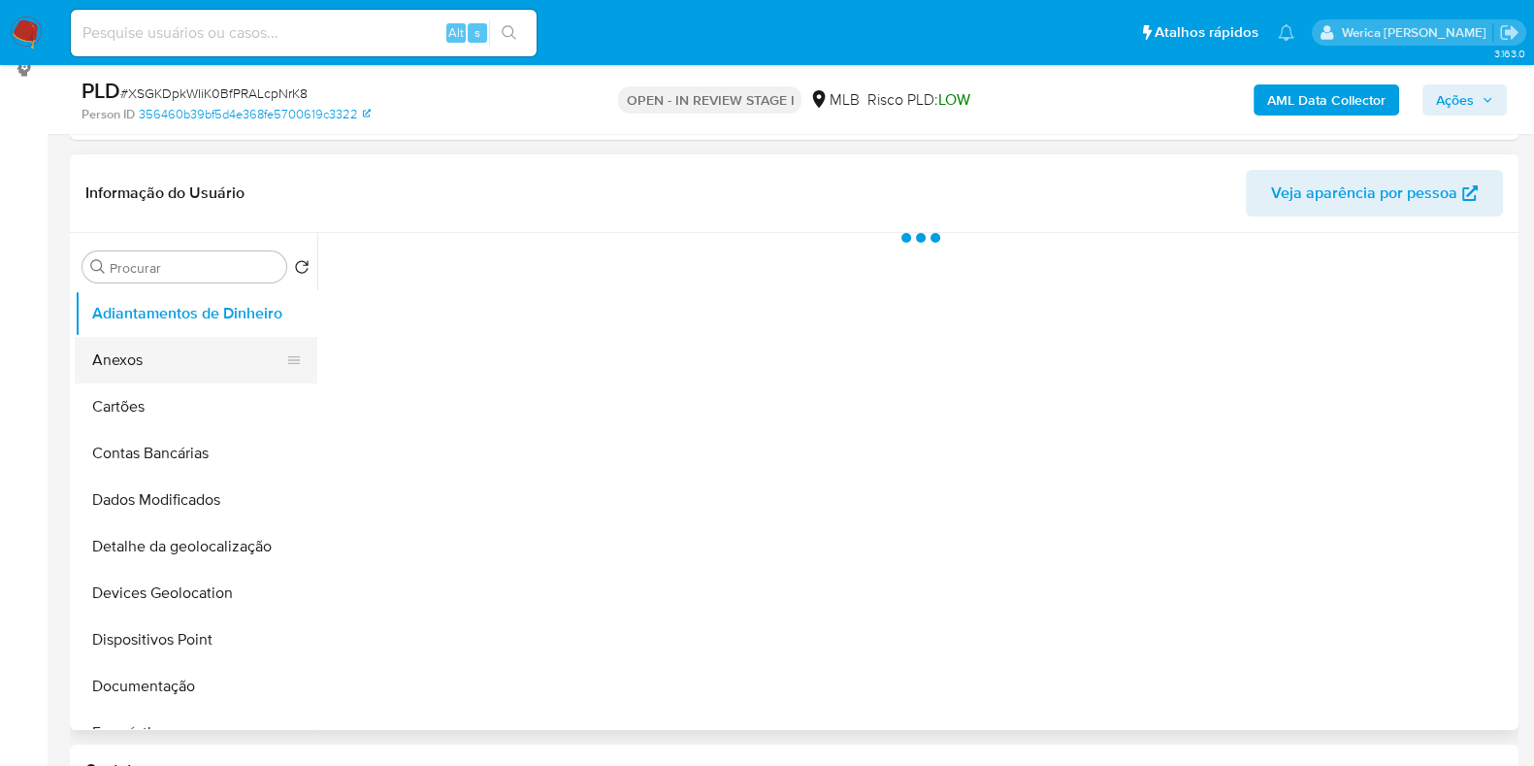
click at [174, 353] on button "Anexos" at bounding box center [188, 360] width 227 height 47
click at [1404, 608] on div at bounding box center [915, 481] width 1197 height 497
click at [1402, 638] on div at bounding box center [915, 481] width 1197 height 497
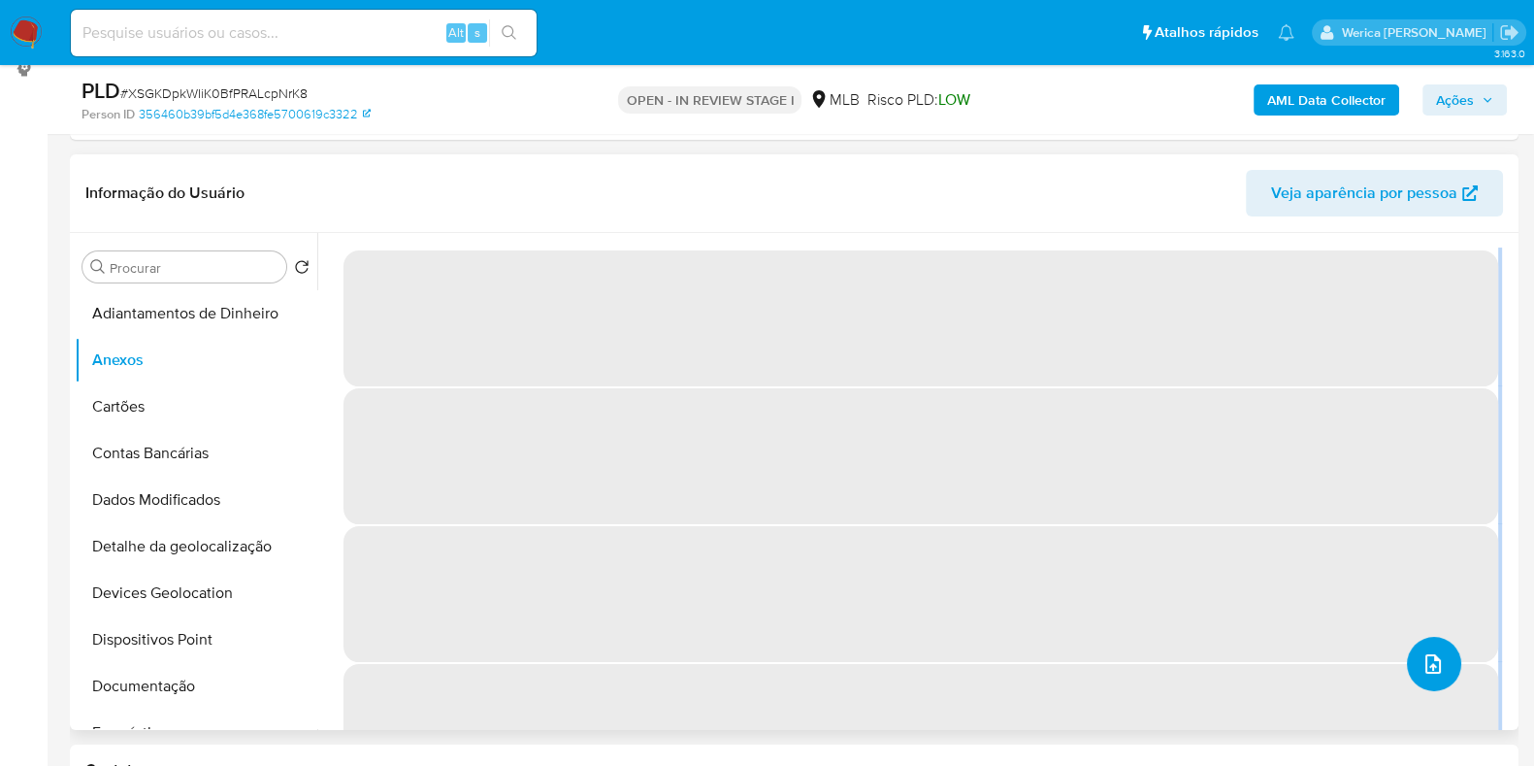
click at [1415, 638] on button "upload-file" at bounding box center [1434, 664] width 54 height 54
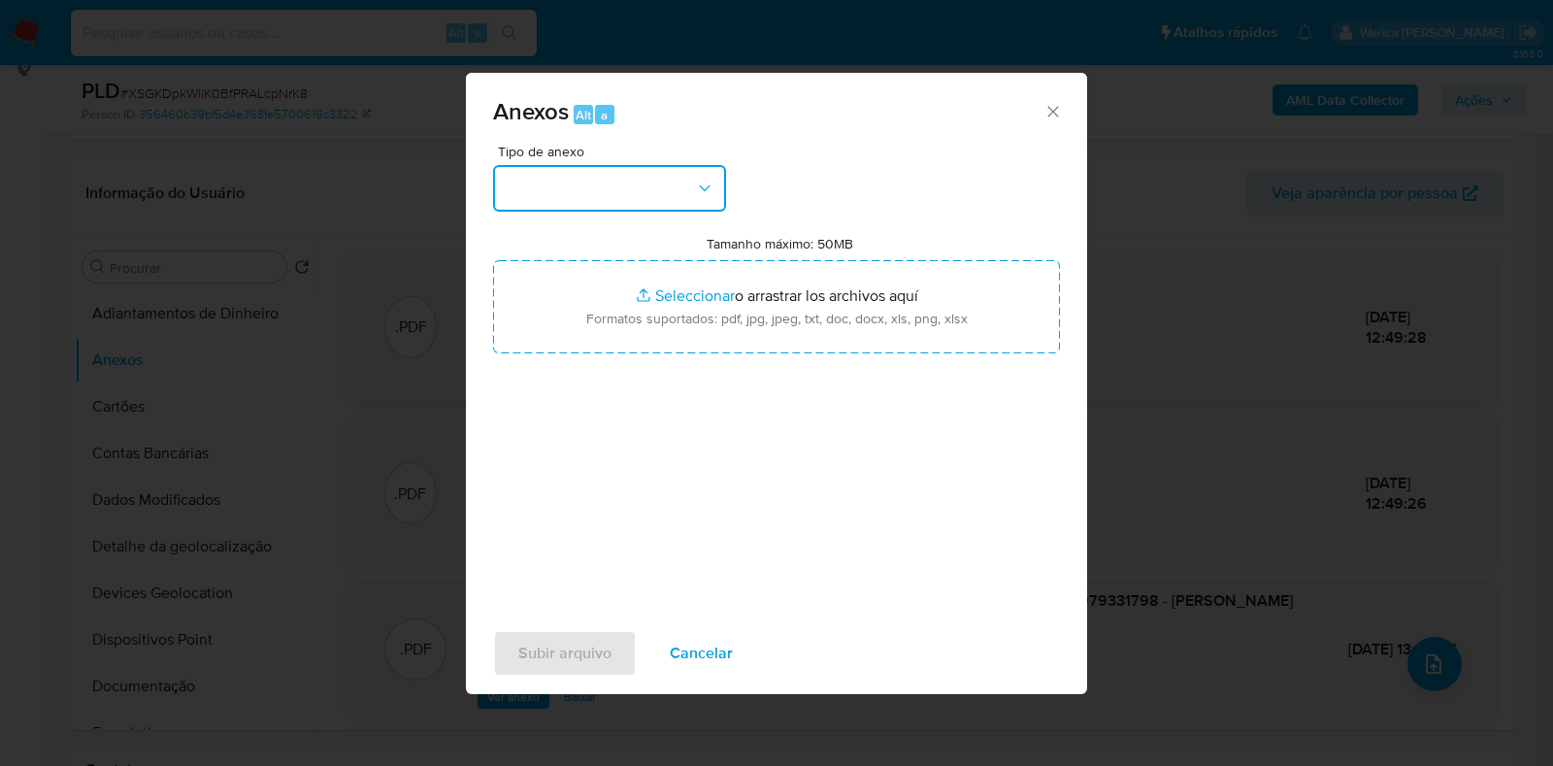
click at [590, 186] on button "button" at bounding box center [609, 188] width 233 height 47
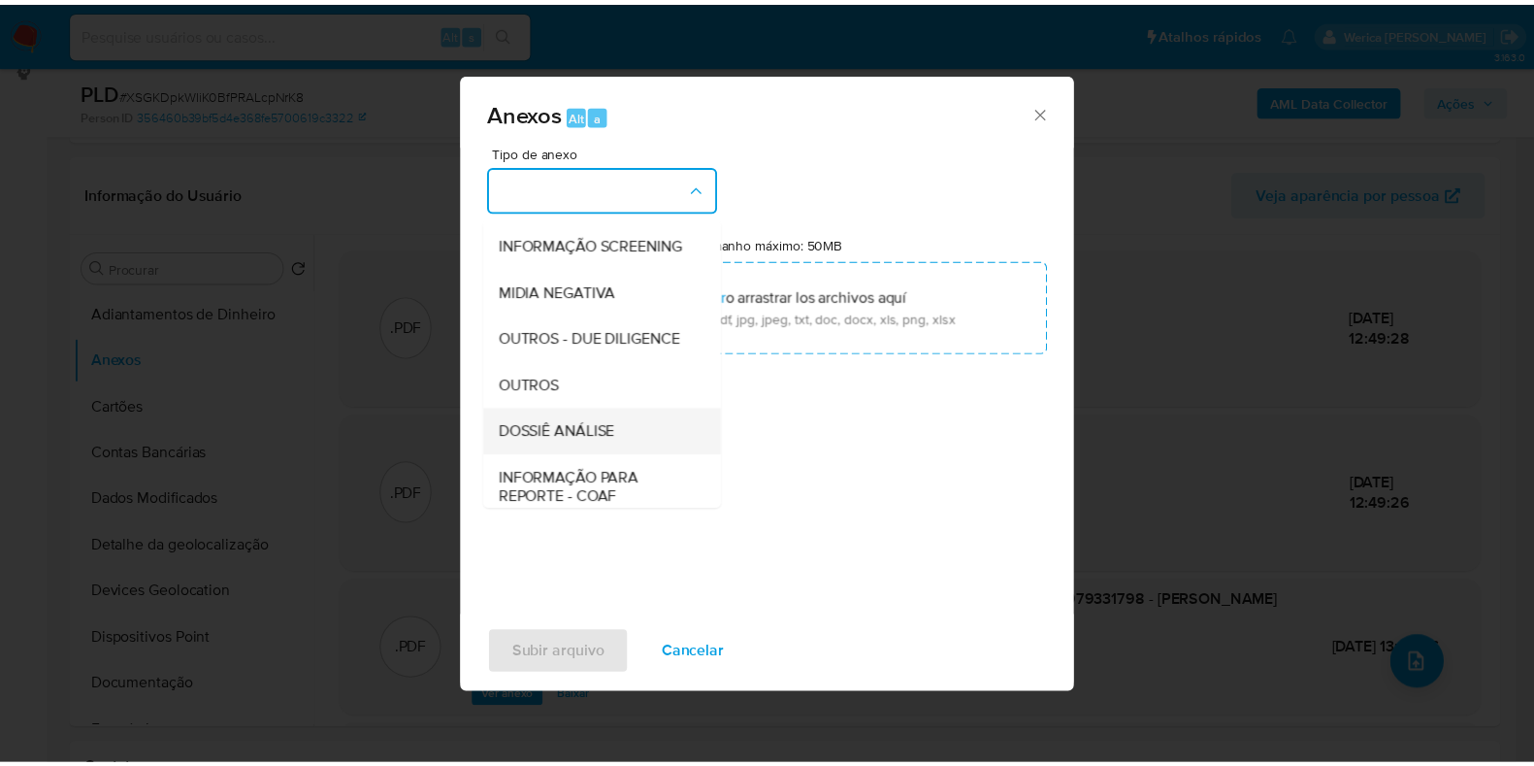
scroll to position [299, 0]
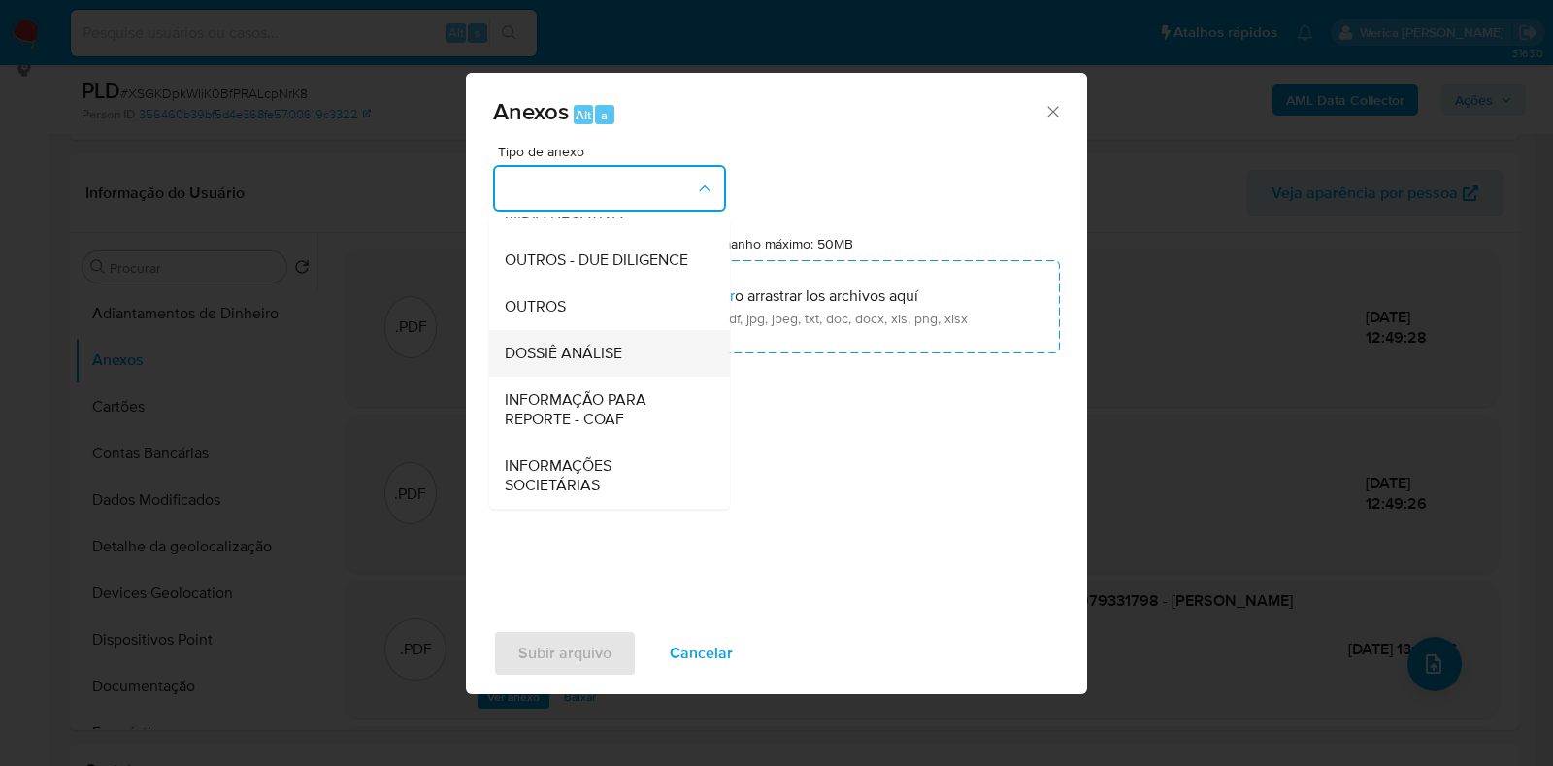
click at [584, 356] on span "DOSSIÊ ANÁLISE" at bounding box center [563, 353] width 117 height 19
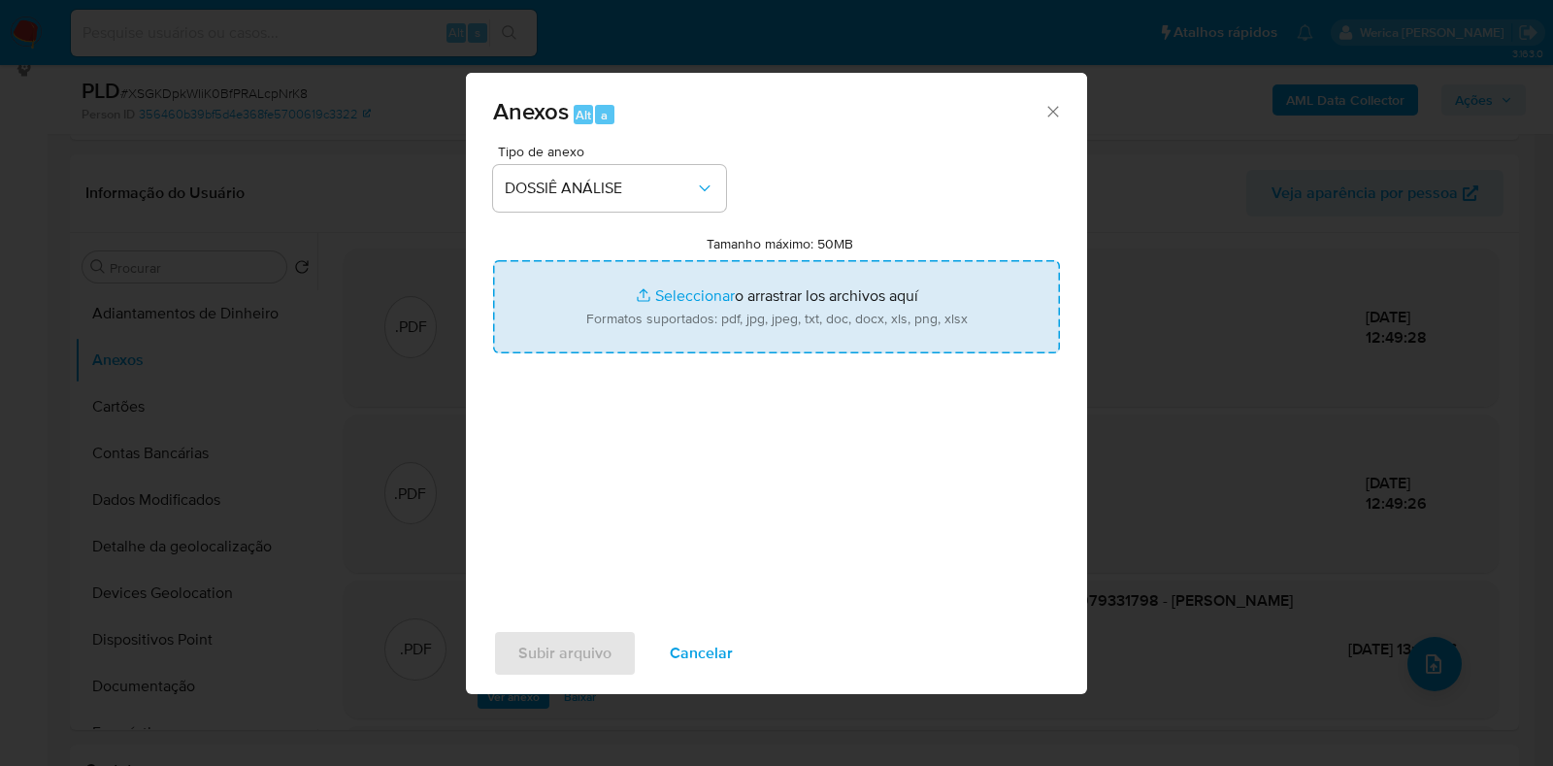
click at [622, 305] on input "Tamanho máximo: 50MB Seleccionar archivos" at bounding box center [776, 306] width 567 height 93
type input "C:\fakepath\Cópia de Mulan 2352824184_2025_10_14_07_23_51 (2).xlsx"
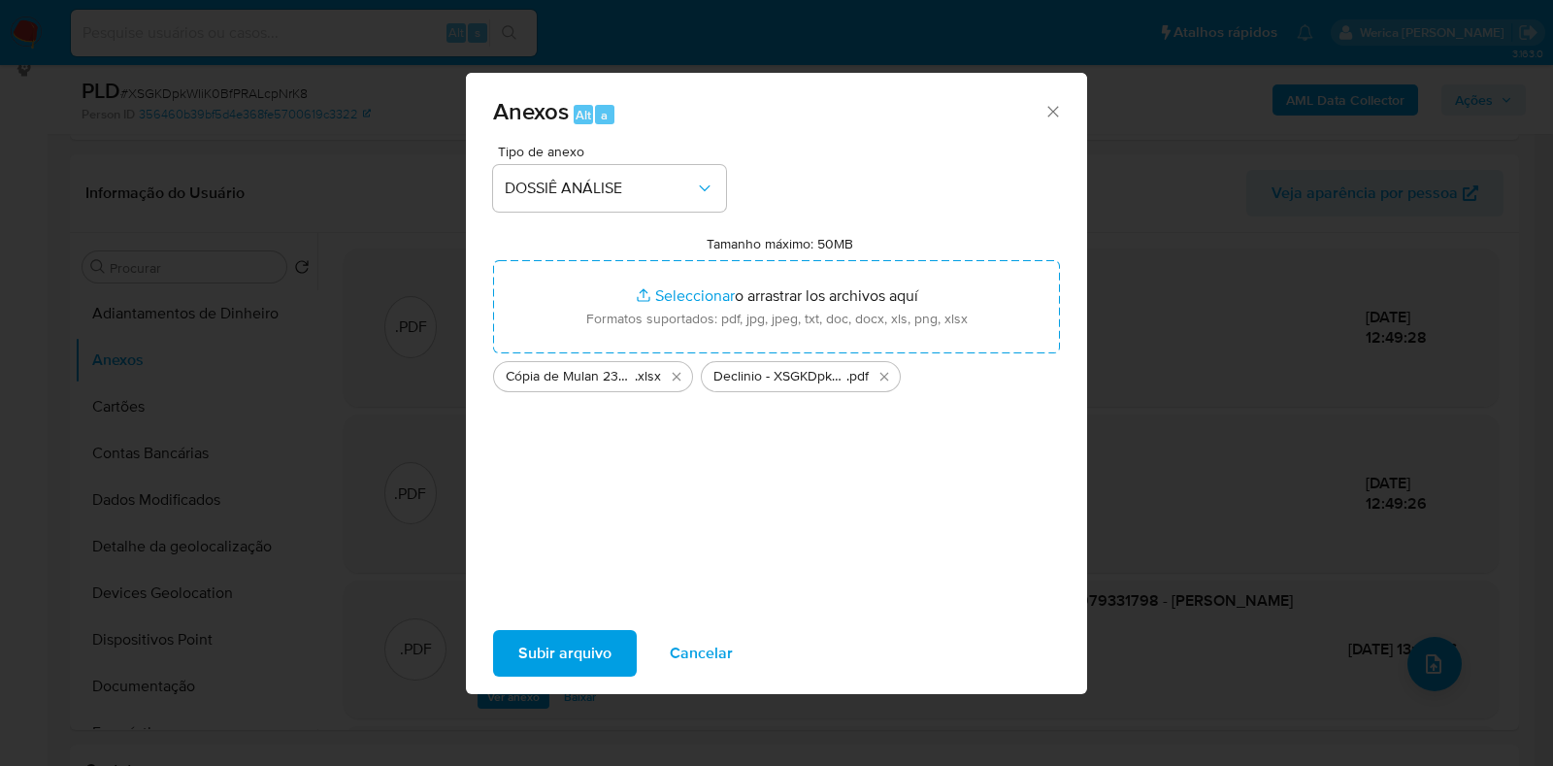
click at [528, 635] on span "Subir arquivo" at bounding box center [564, 653] width 93 height 43
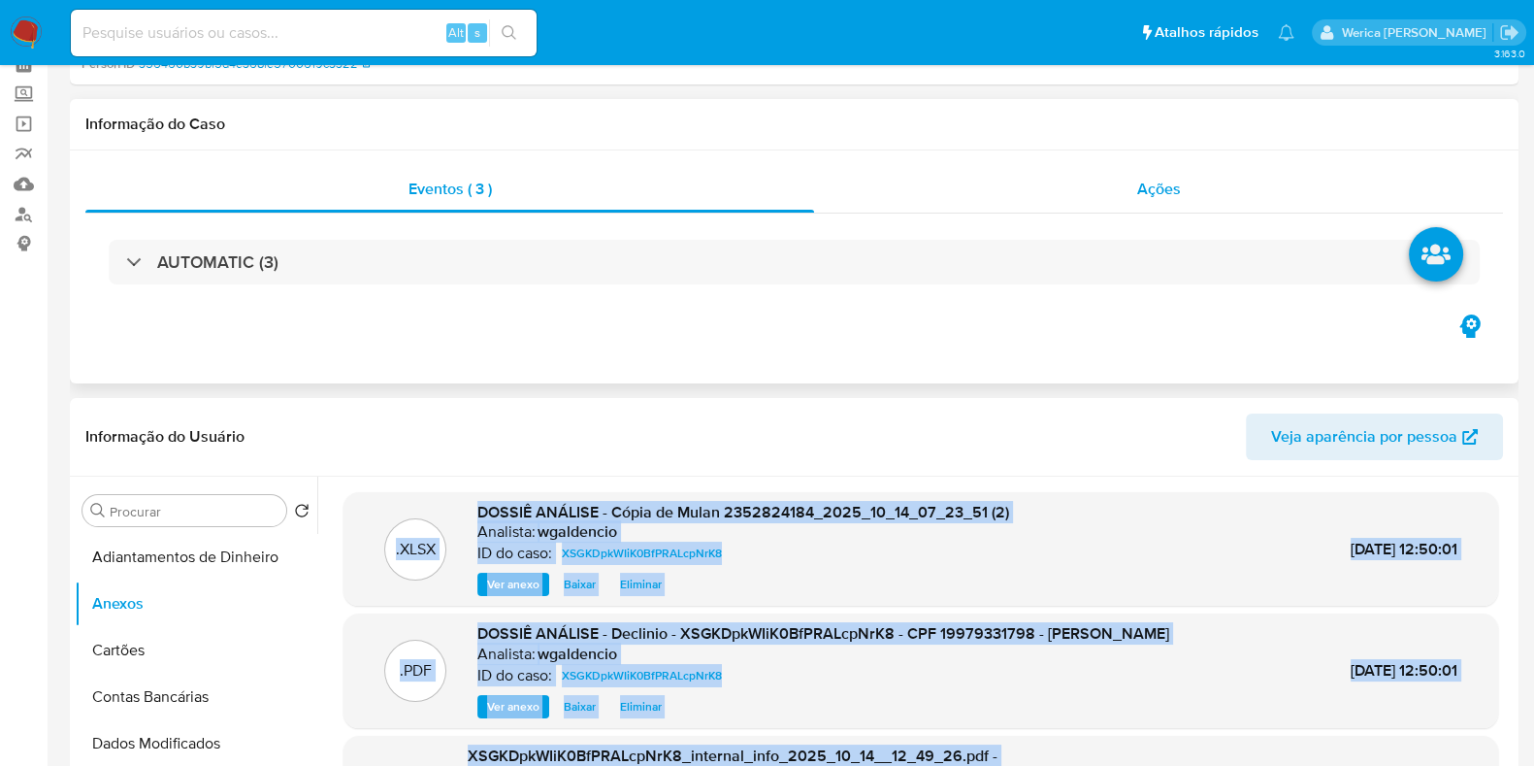
scroll to position [0, 0]
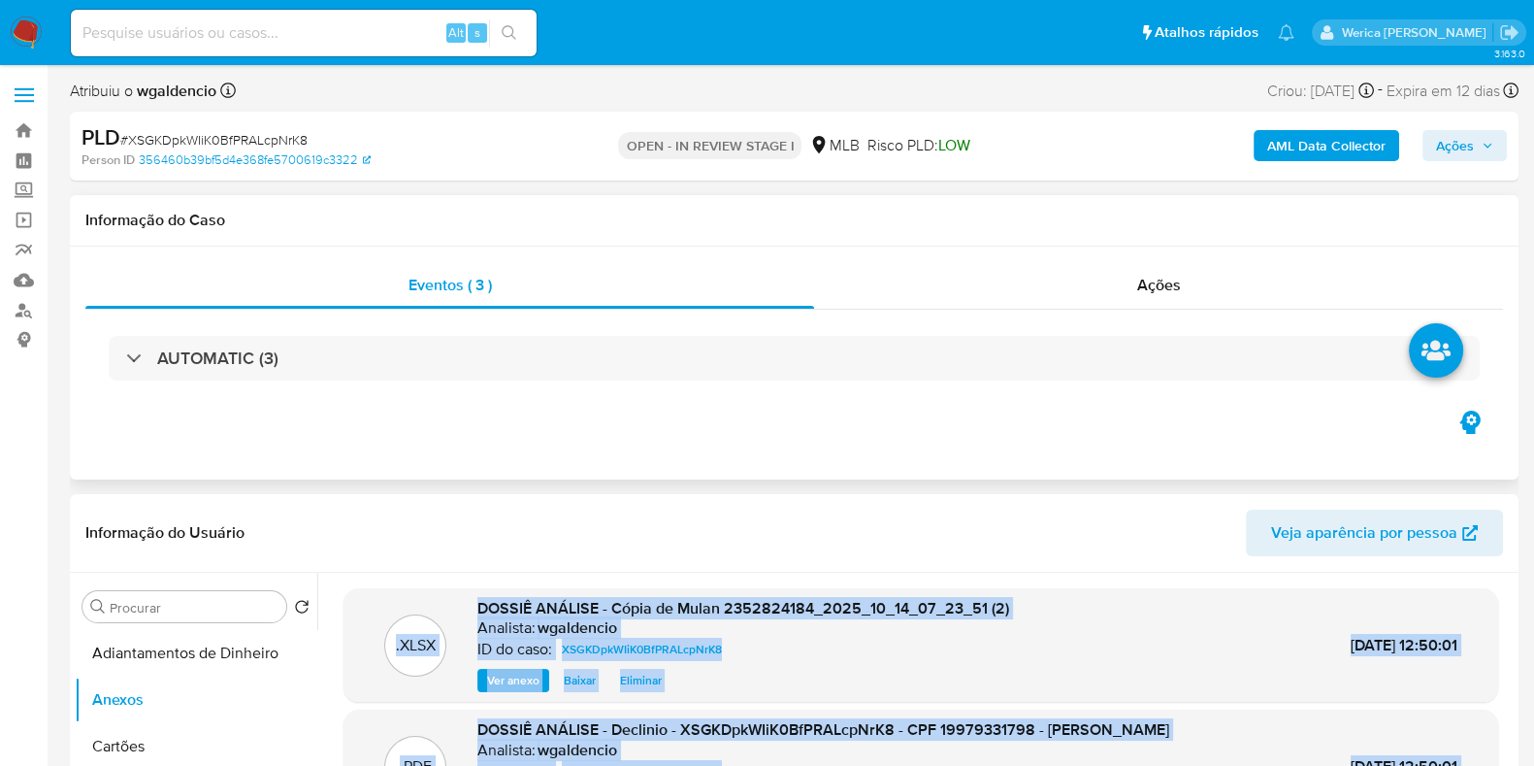
drag, startPoint x: 1194, startPoint y: 303, endPoint x: 1184, endPoint y: 312, distance: 13.7
click at [1184, 312] on div "Eventos ( 3 ) Ações AUTOMATIC (3)" at bounding box center [794, 334] width 1418 height 145
click at [1185, 303] on div "Ações" at bounding box center [1158, 285] width 689 height 47
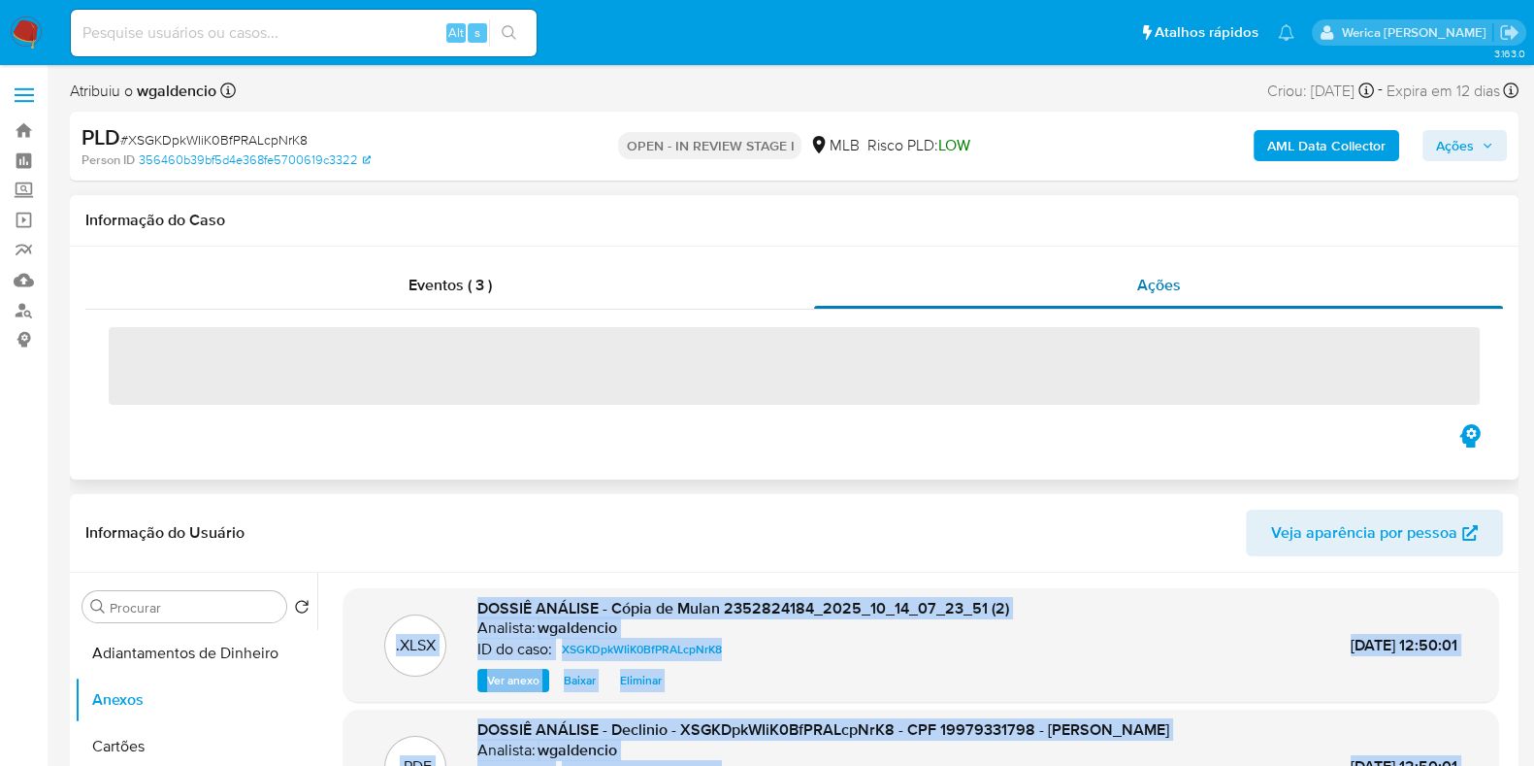
click at [1185, 303] on div "Ações" at bounding box center [1158, 285] width 689 height 47
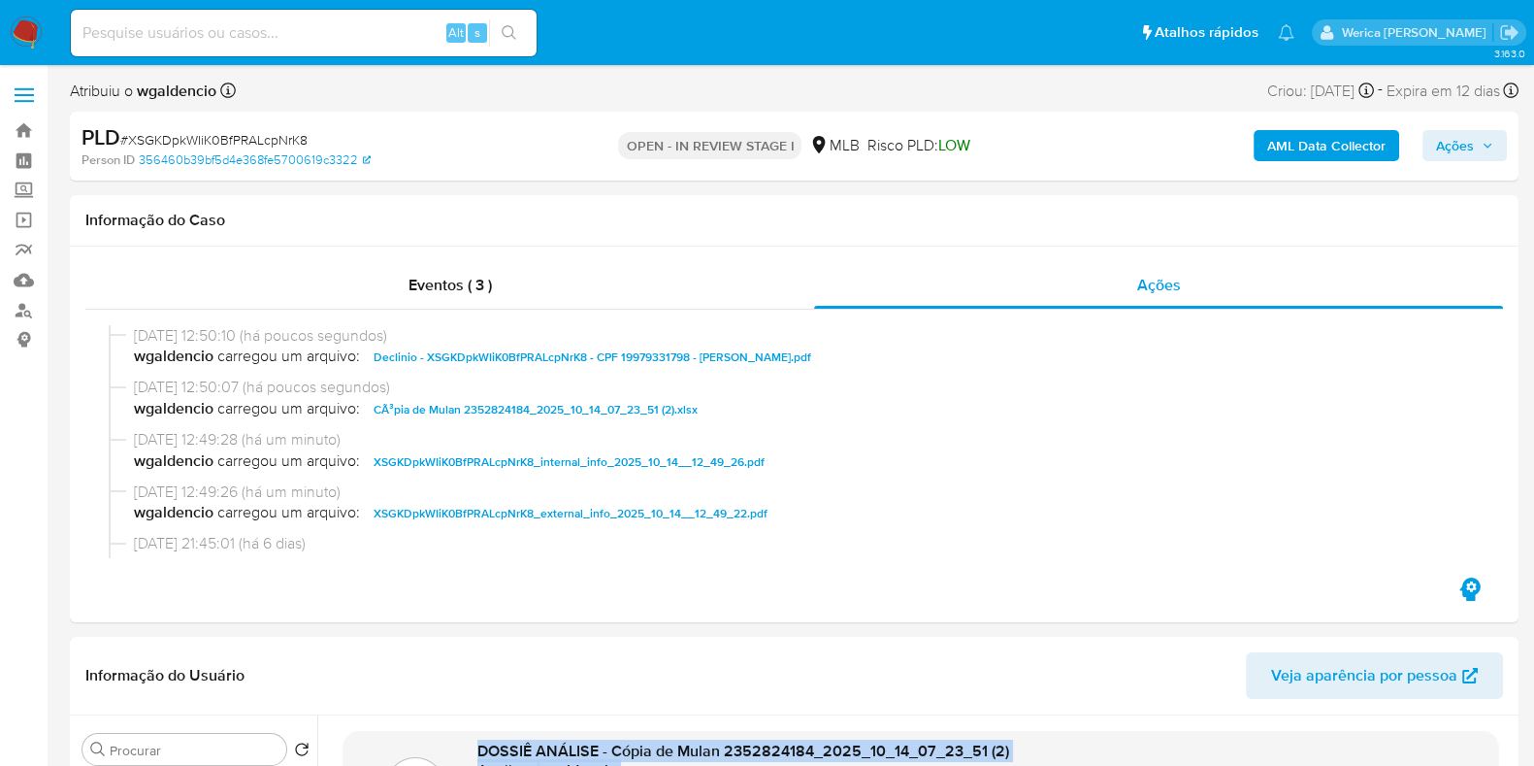
click at [1451, 159] on span "Ações" at bounding box center [1455, 145] width 38 height 31
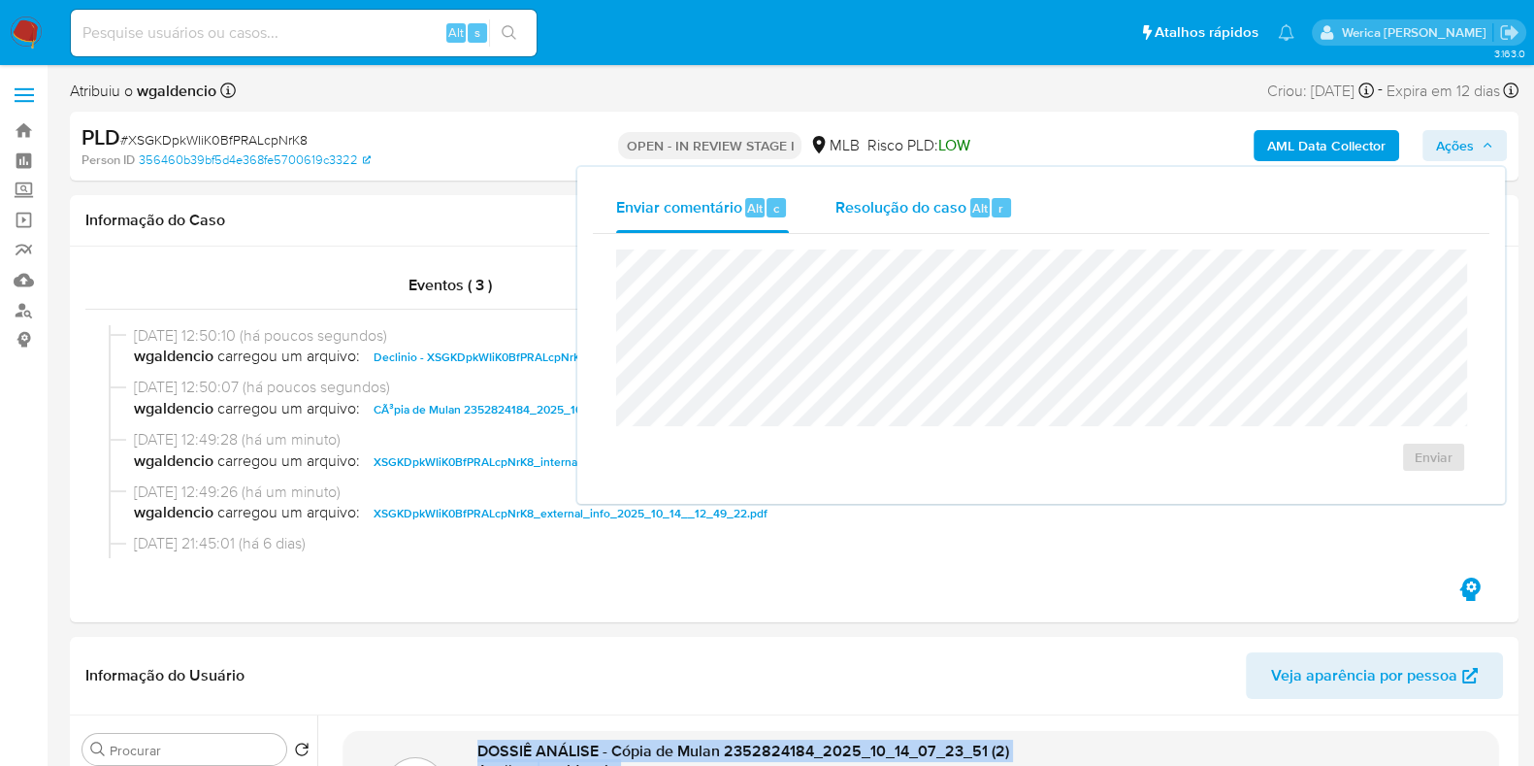
drag, startPoint x: 864, startPoint y: 193, endPoint x: 903, endPoint y: 230, distance: 53.5
click at [867, 193] on div "Resolução do caso Alt r" at bounding box center [925, 207] width 178 height 50
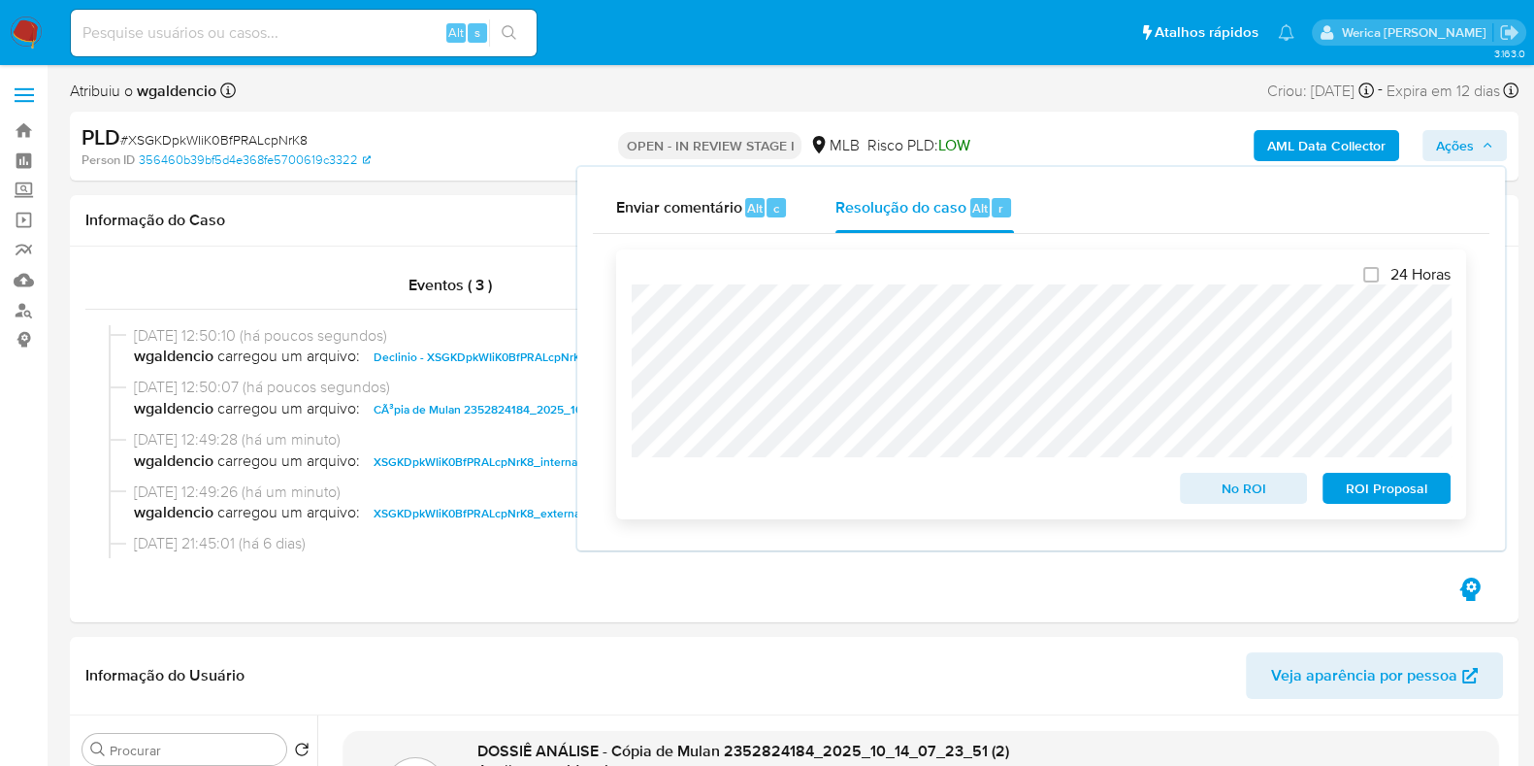
click at [1248, 484] on span "No ROI" at bounding box center [1244, 488] width 101 height 27
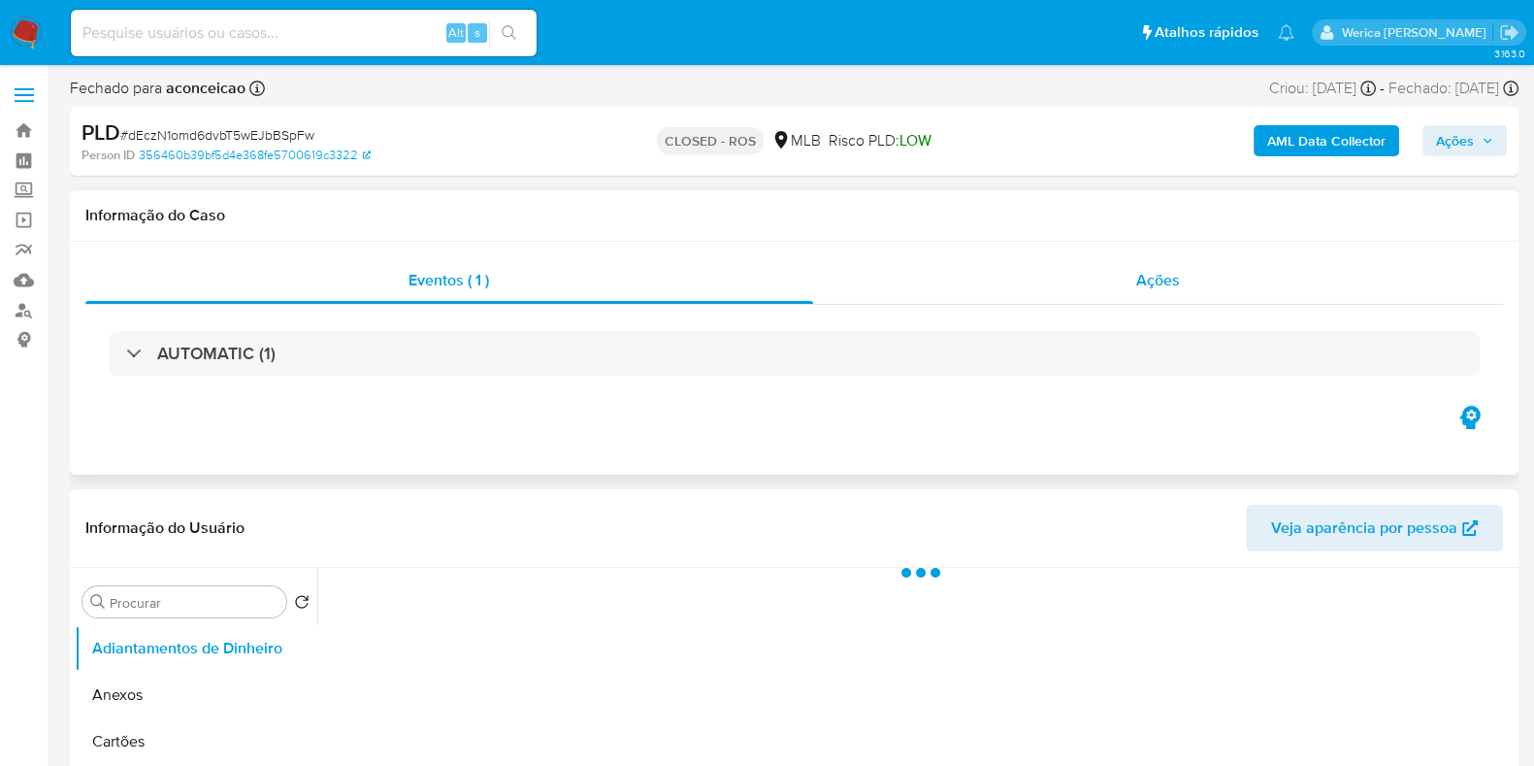
select select "10"
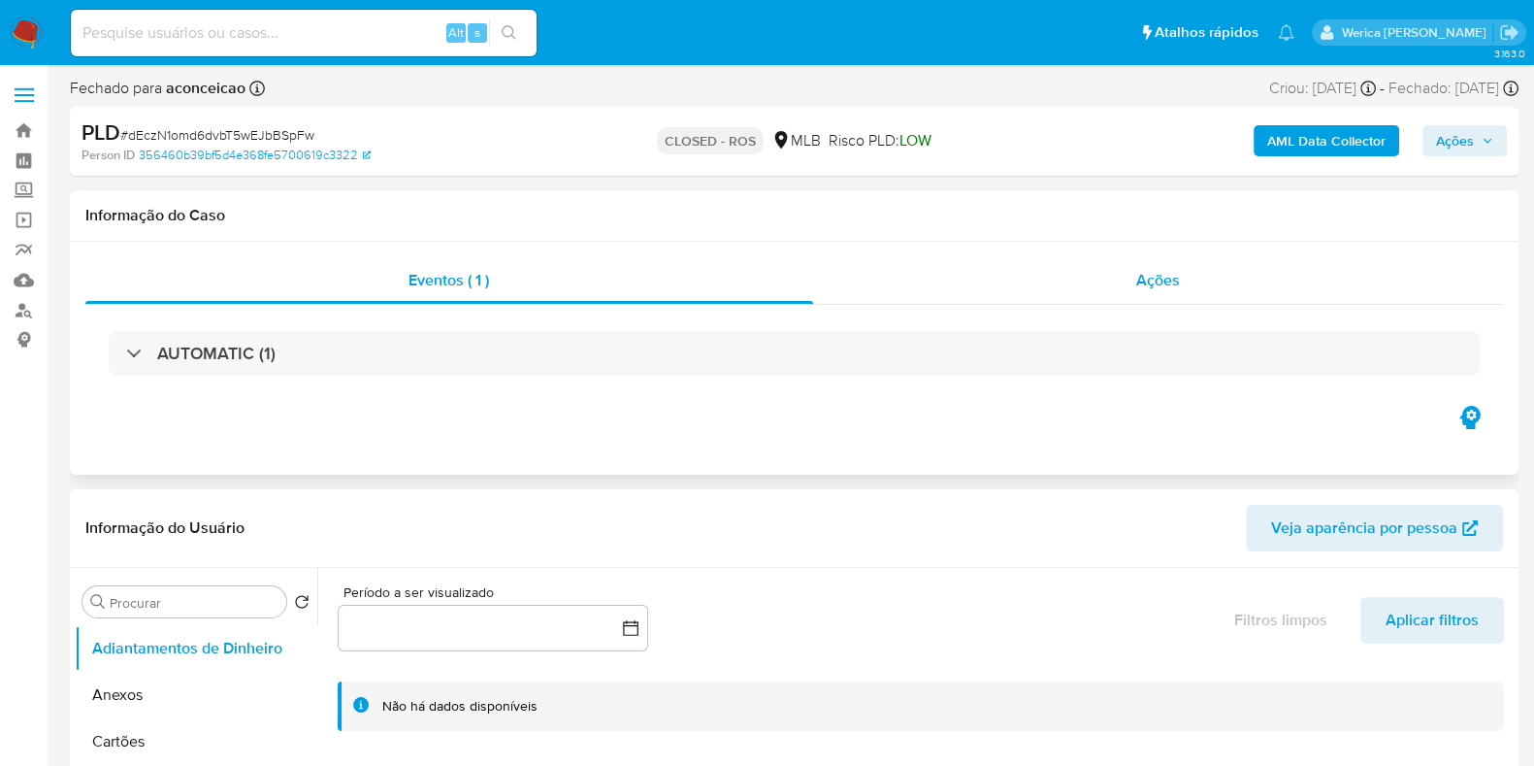
click at [1145, 288] on span "Ações" at bounding box center [1158, 280] width 44 height 22
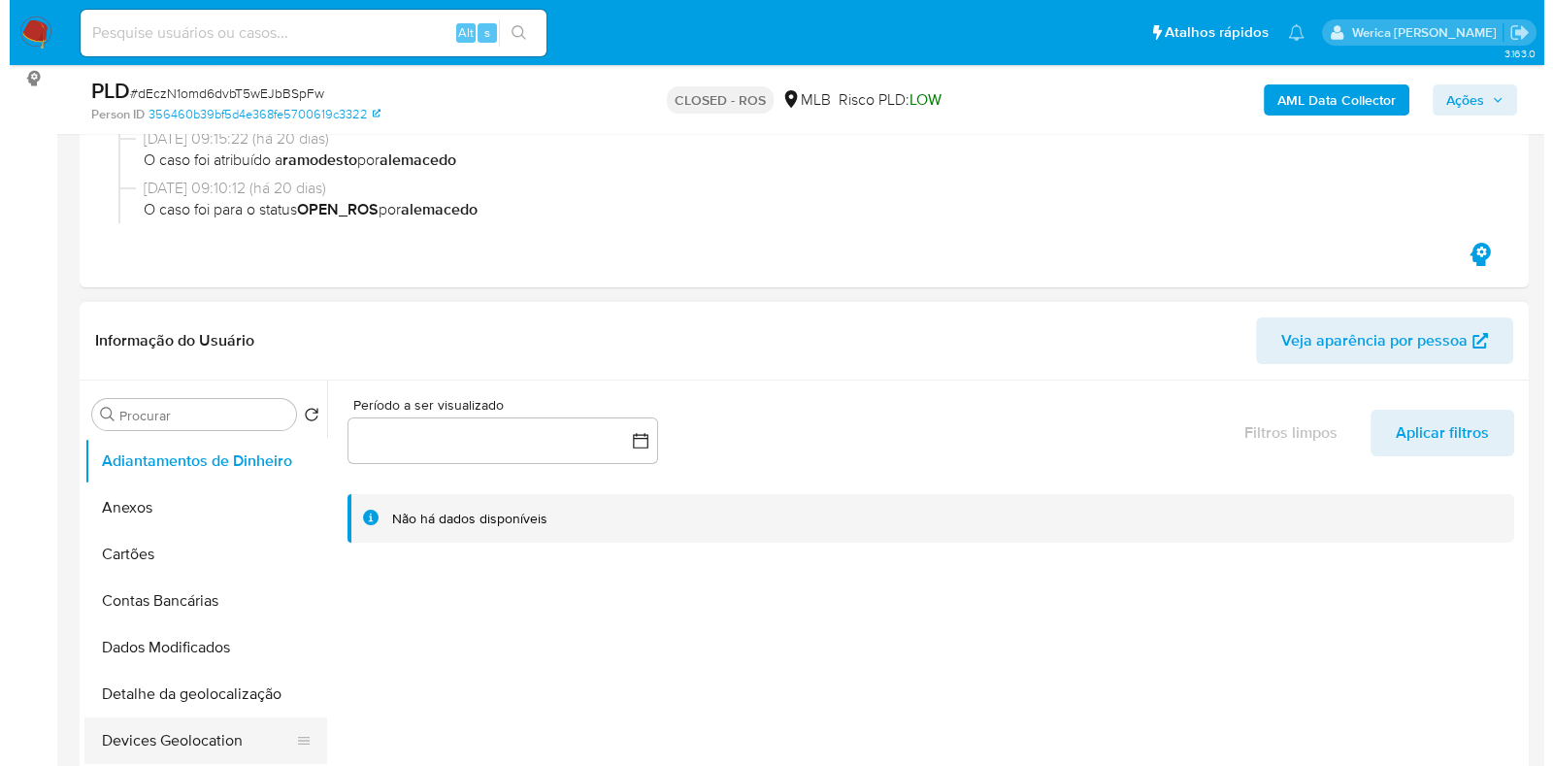
scroll to position [364, 0]
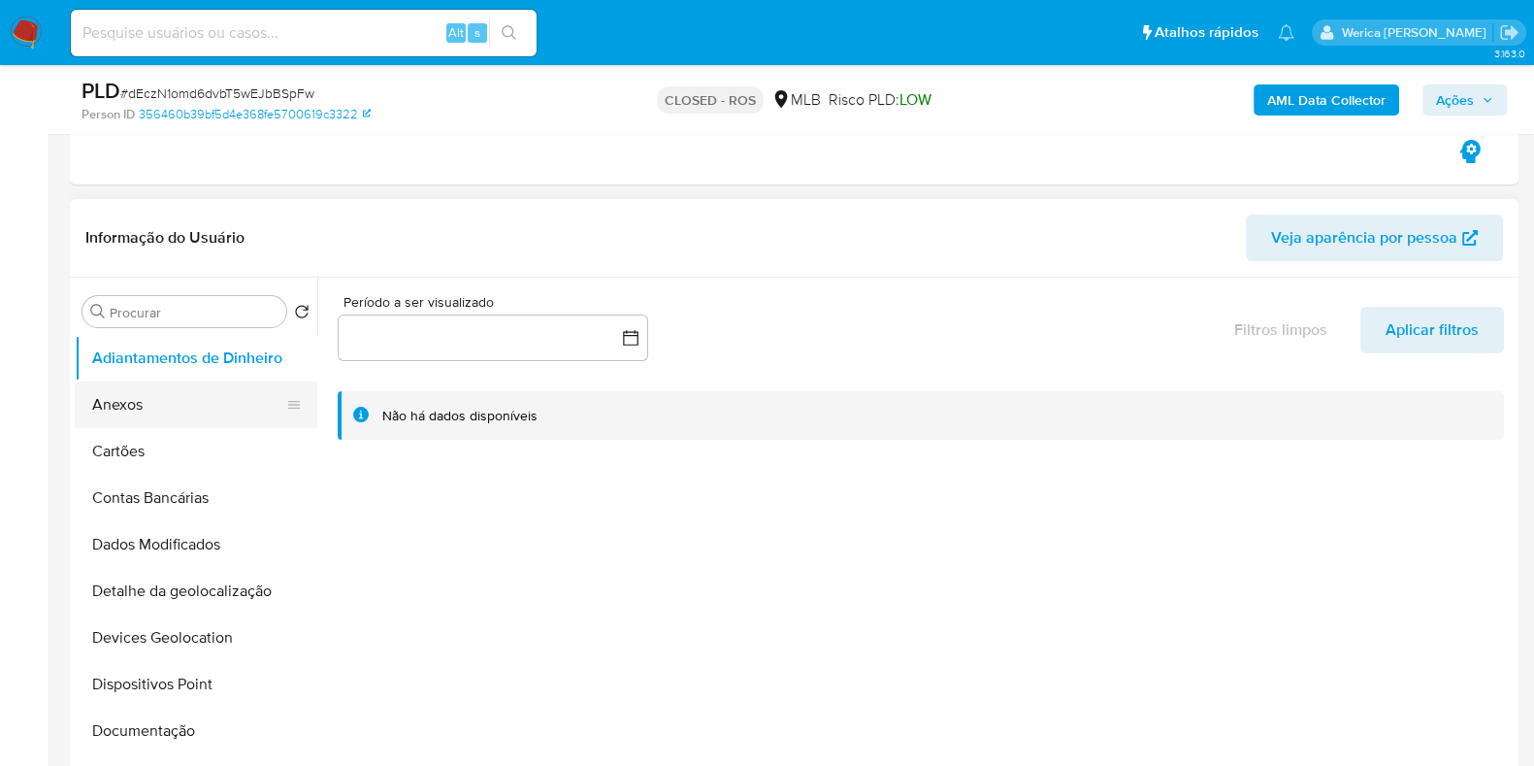
click at [144, 402] on button "Anexos" at bounding box center [188, 404] width 227 height 47
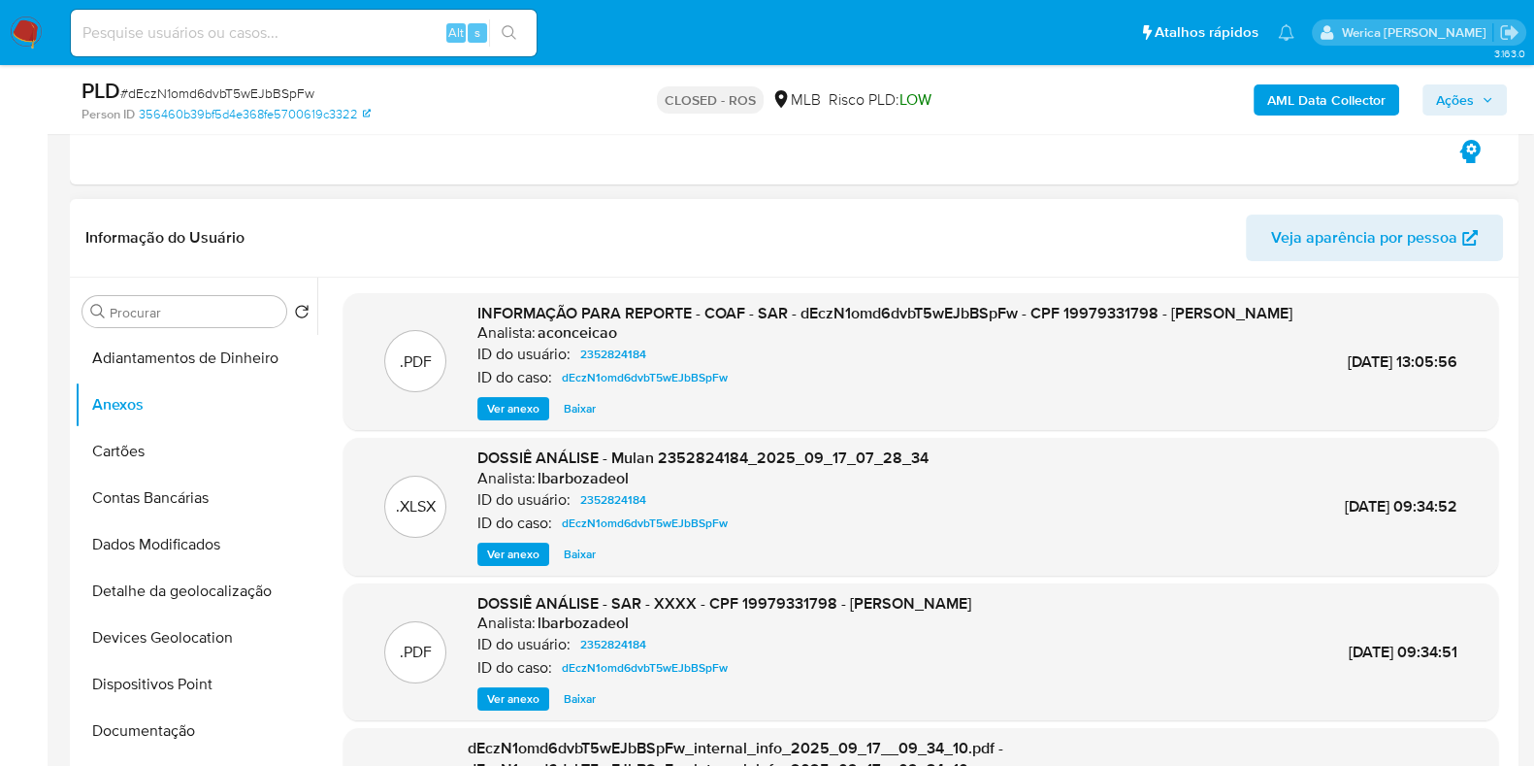
click at [507, 418] on span "Ver anexo" at bounding box center [513, 408] width 52 height 19
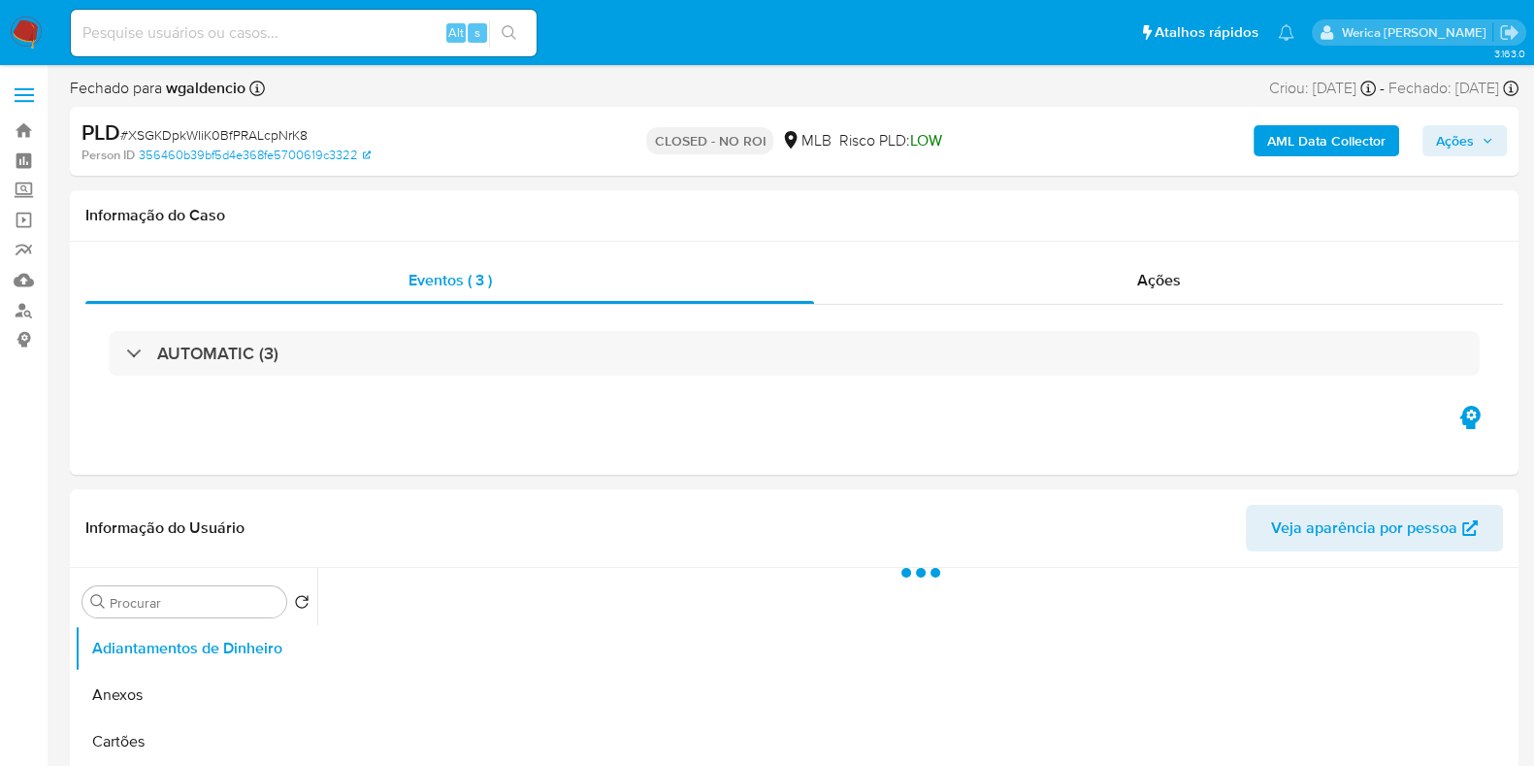
select select "10"
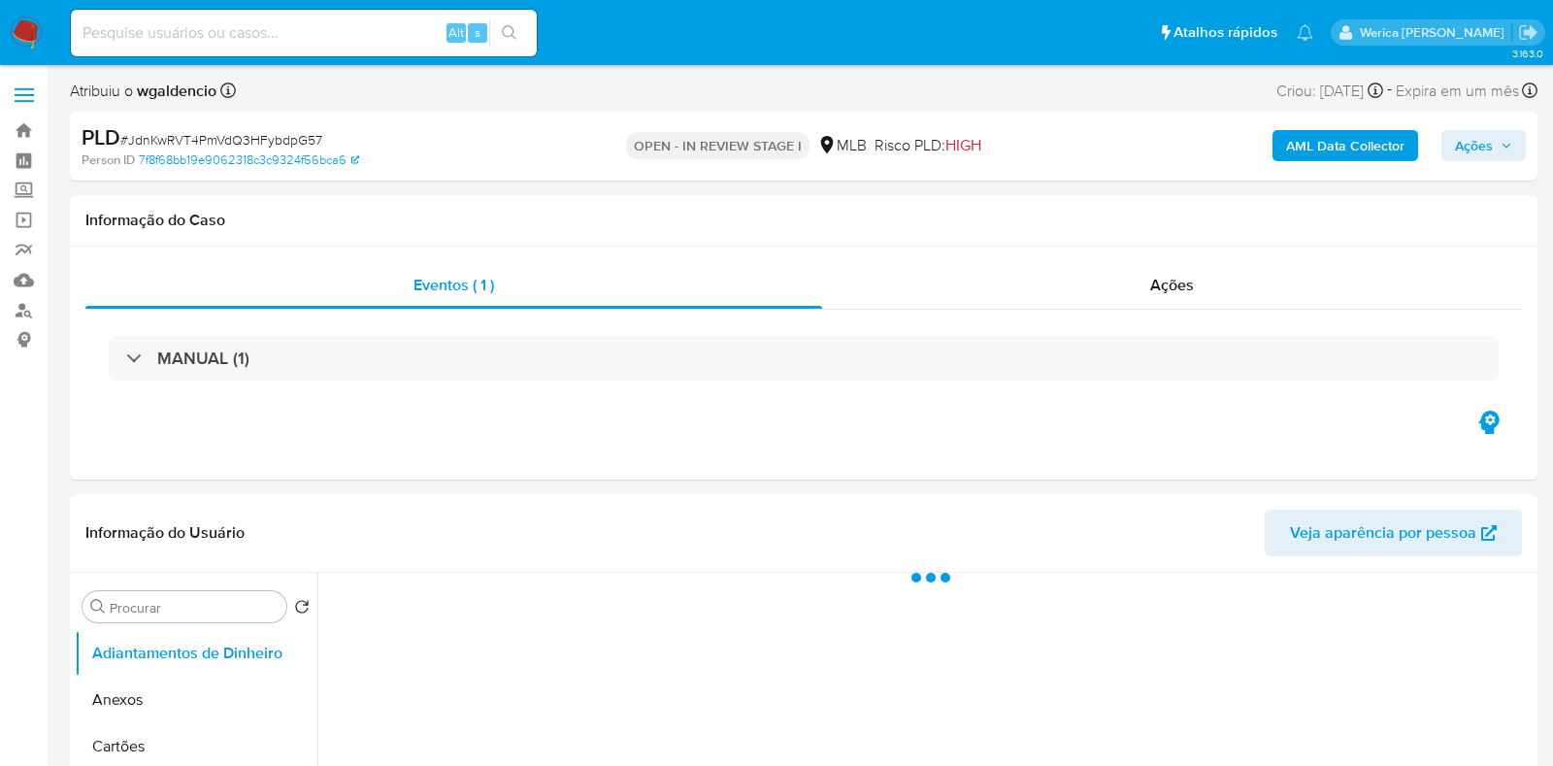
select select "10"
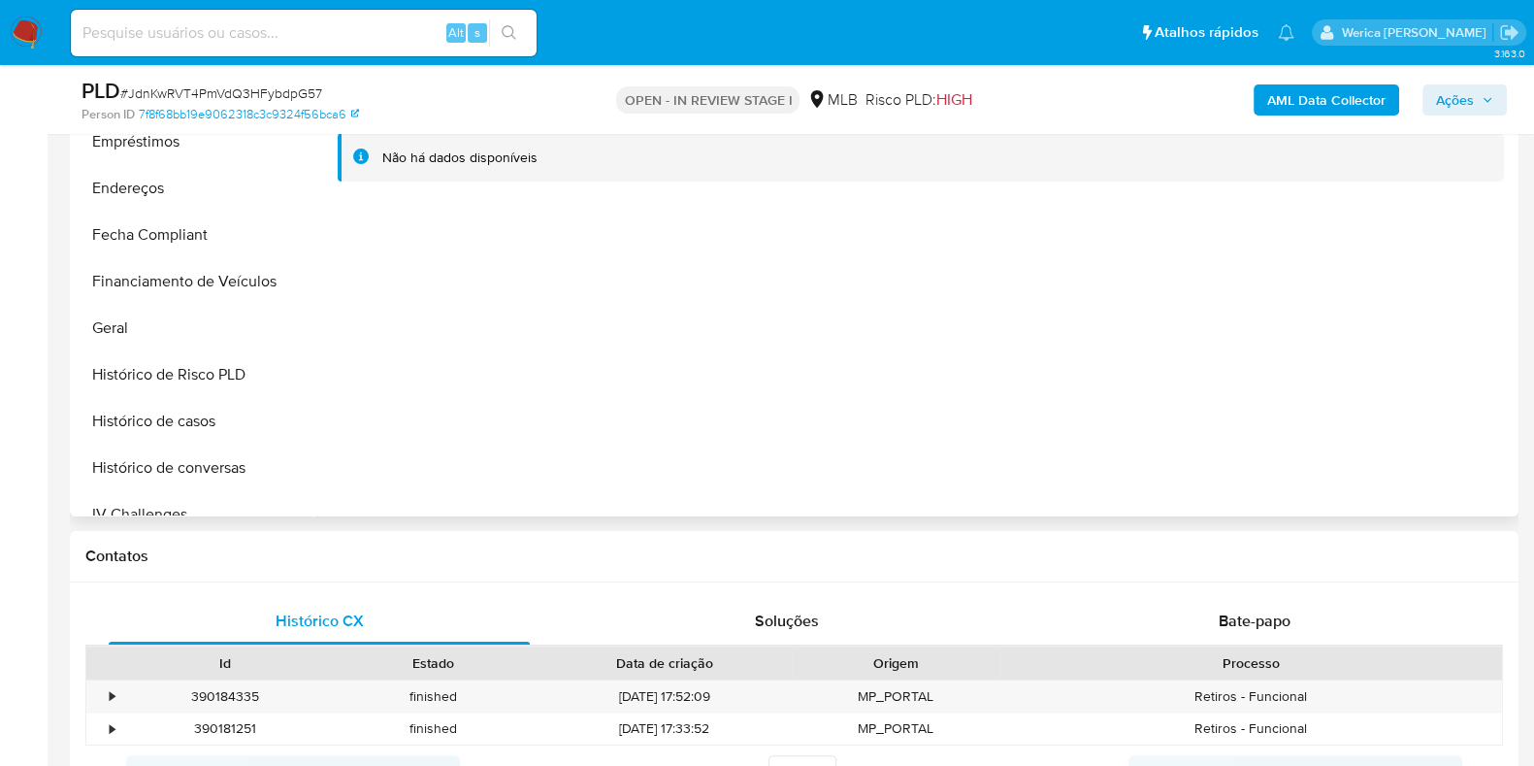
scroll to position [484, 0]
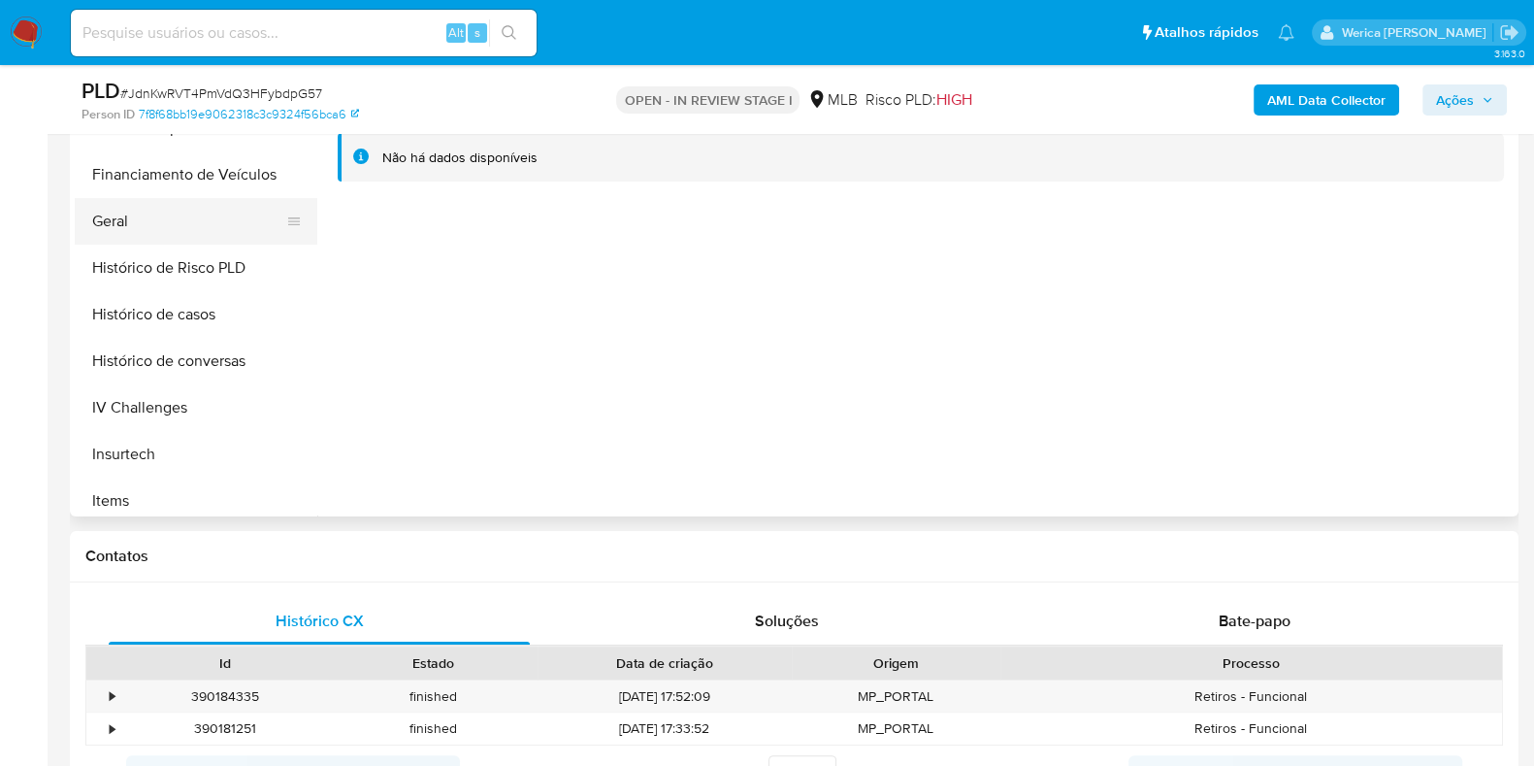
click at [199, 200] on button "Geral" at bounding box center [188, 221] width 227 height 47
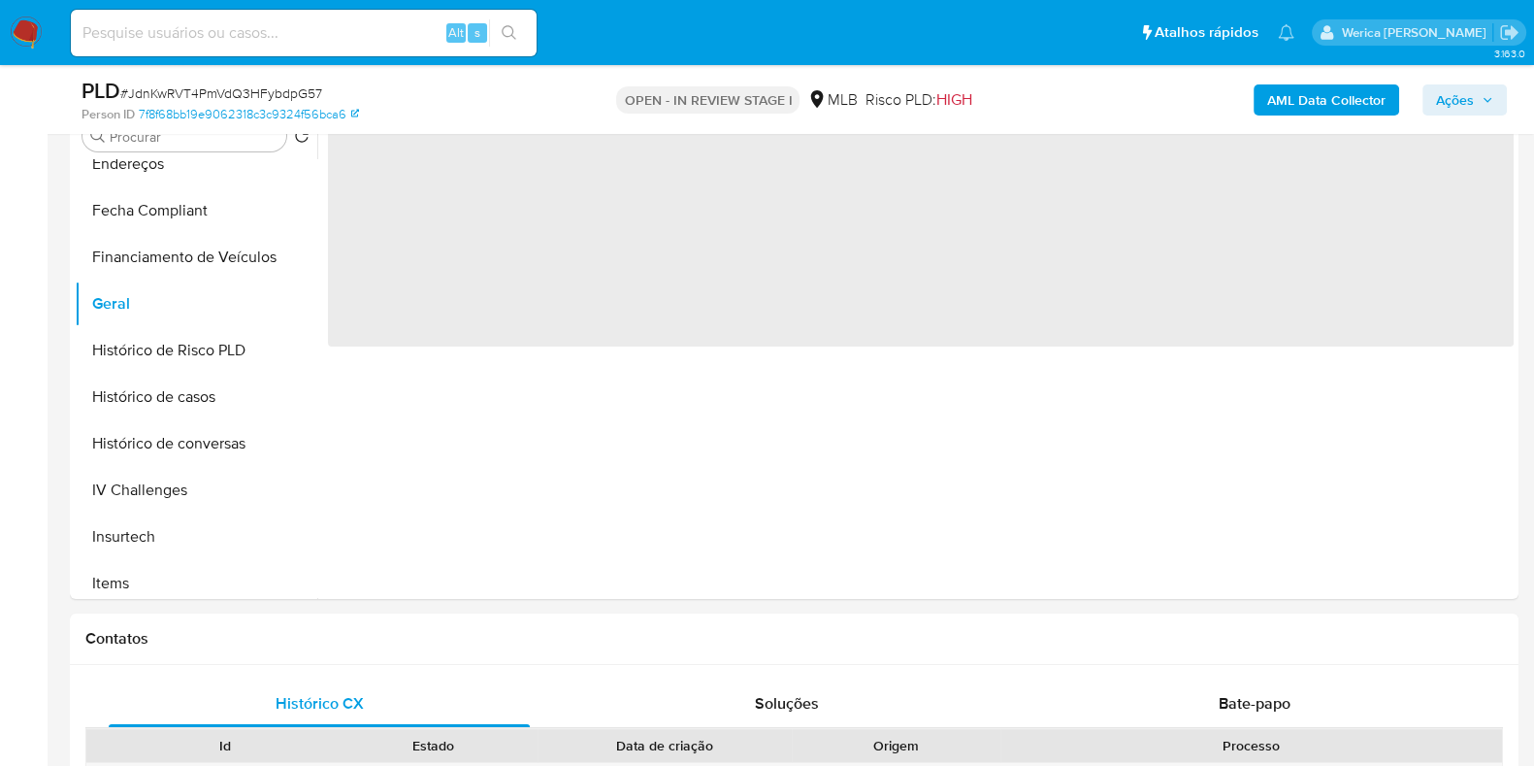
scroll to position [364, 0]
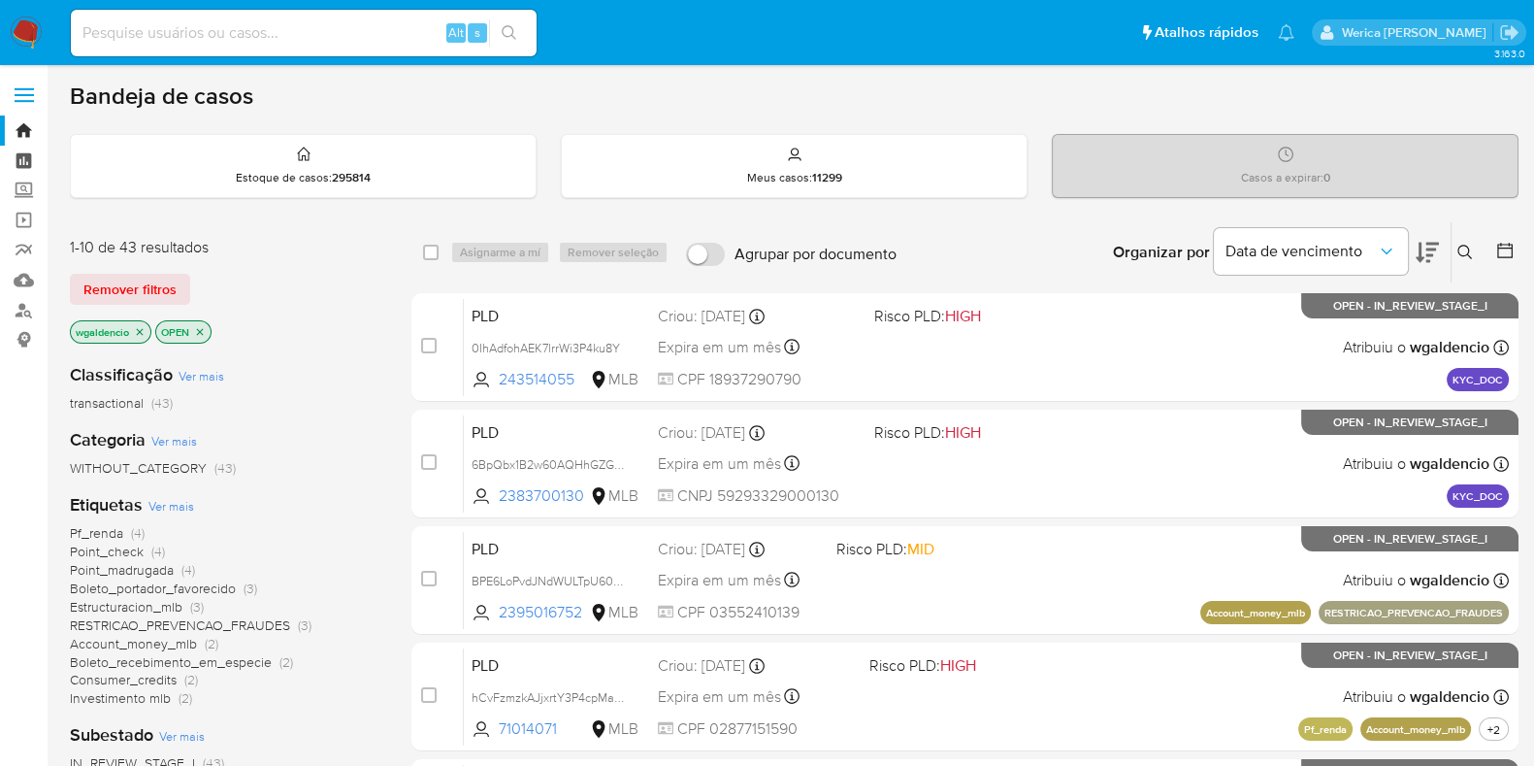
click at [24, 167] on link "Painel" at bounding box center [115, 161] width 231 height 30
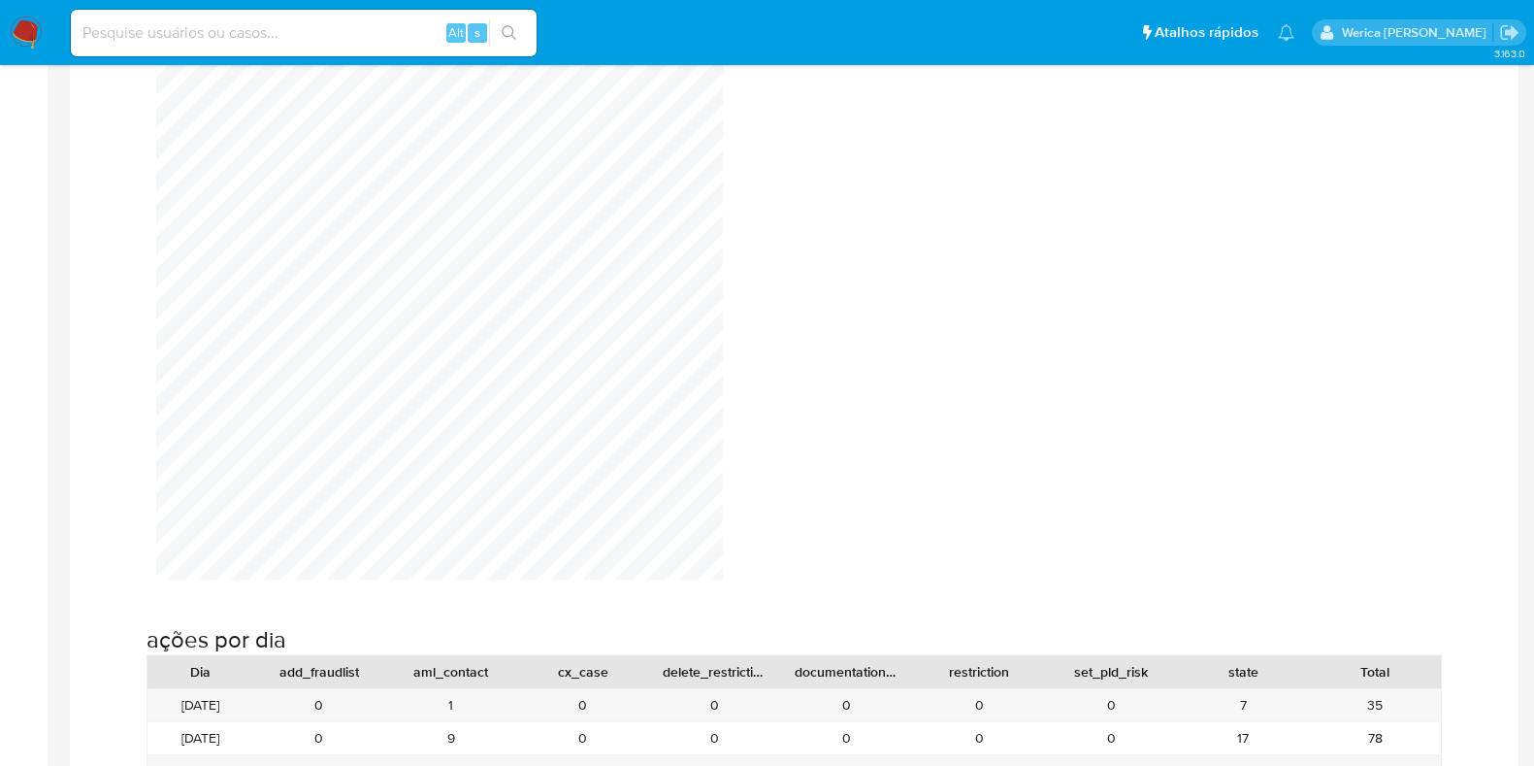
scroll to position [1819, 0]
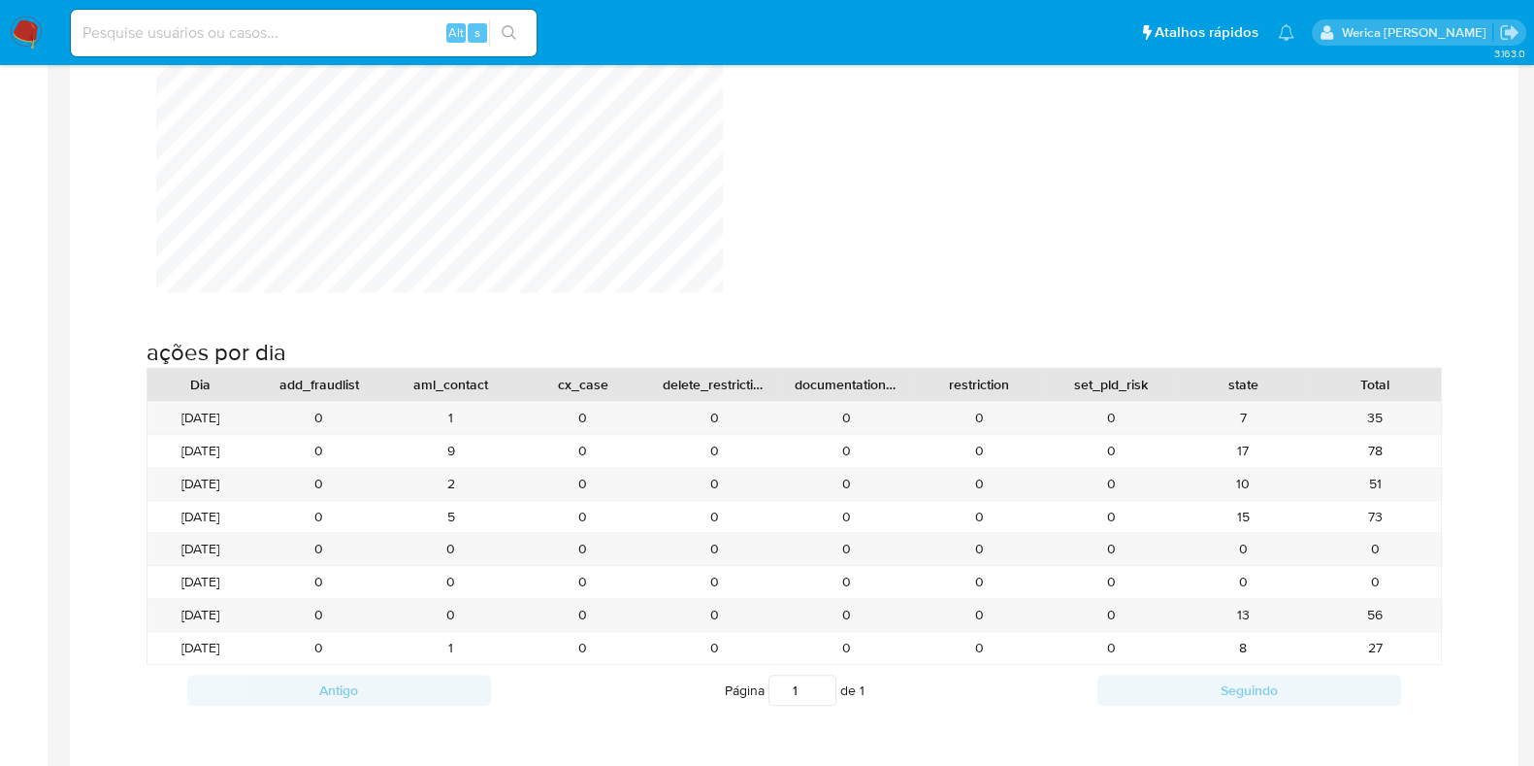
click at [23, 23] on img at bounding box center [26, 32] width 33 height 33
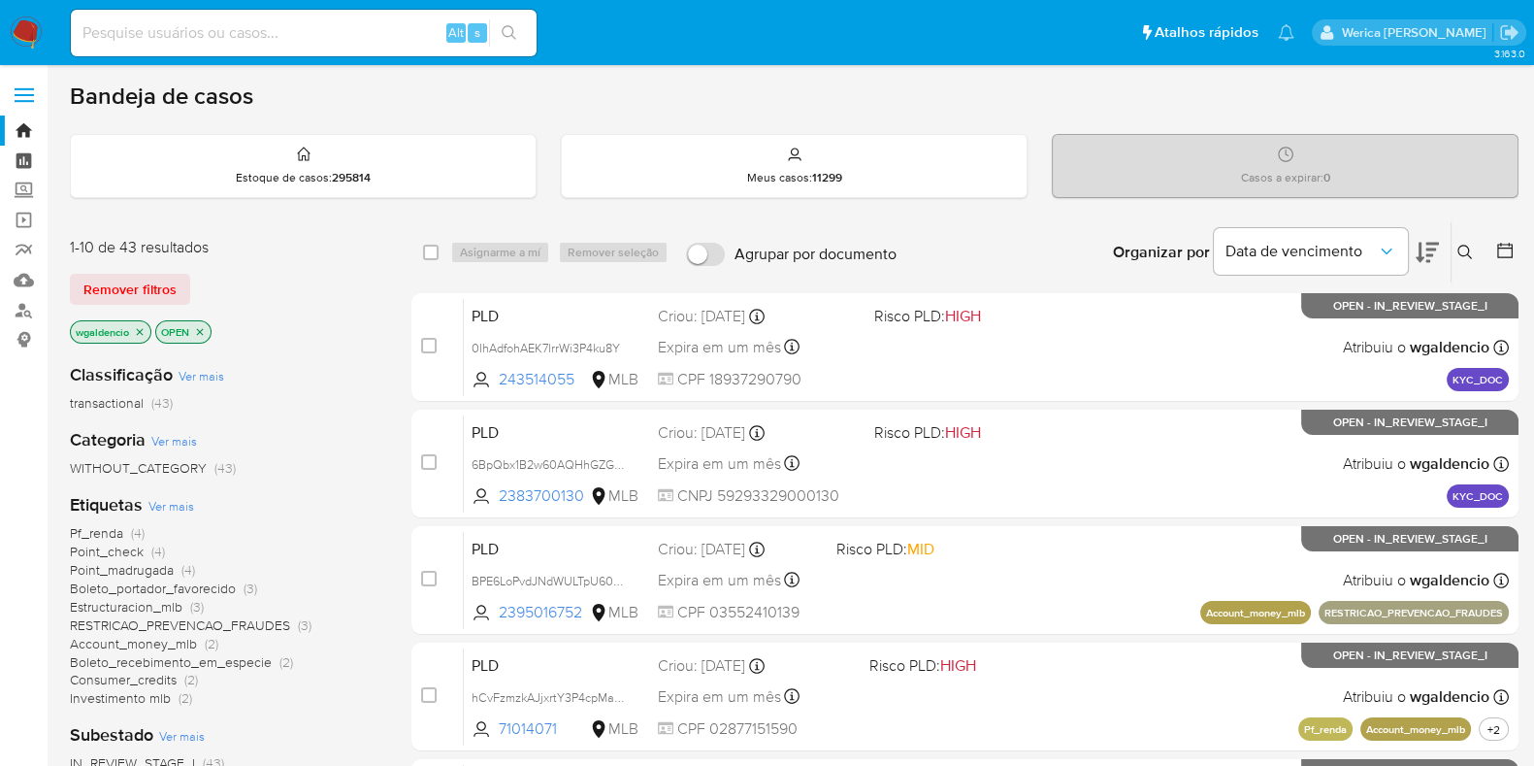
click at [19, 173] on link "Painel" at bounding box center [115, 161] width 231 height 30
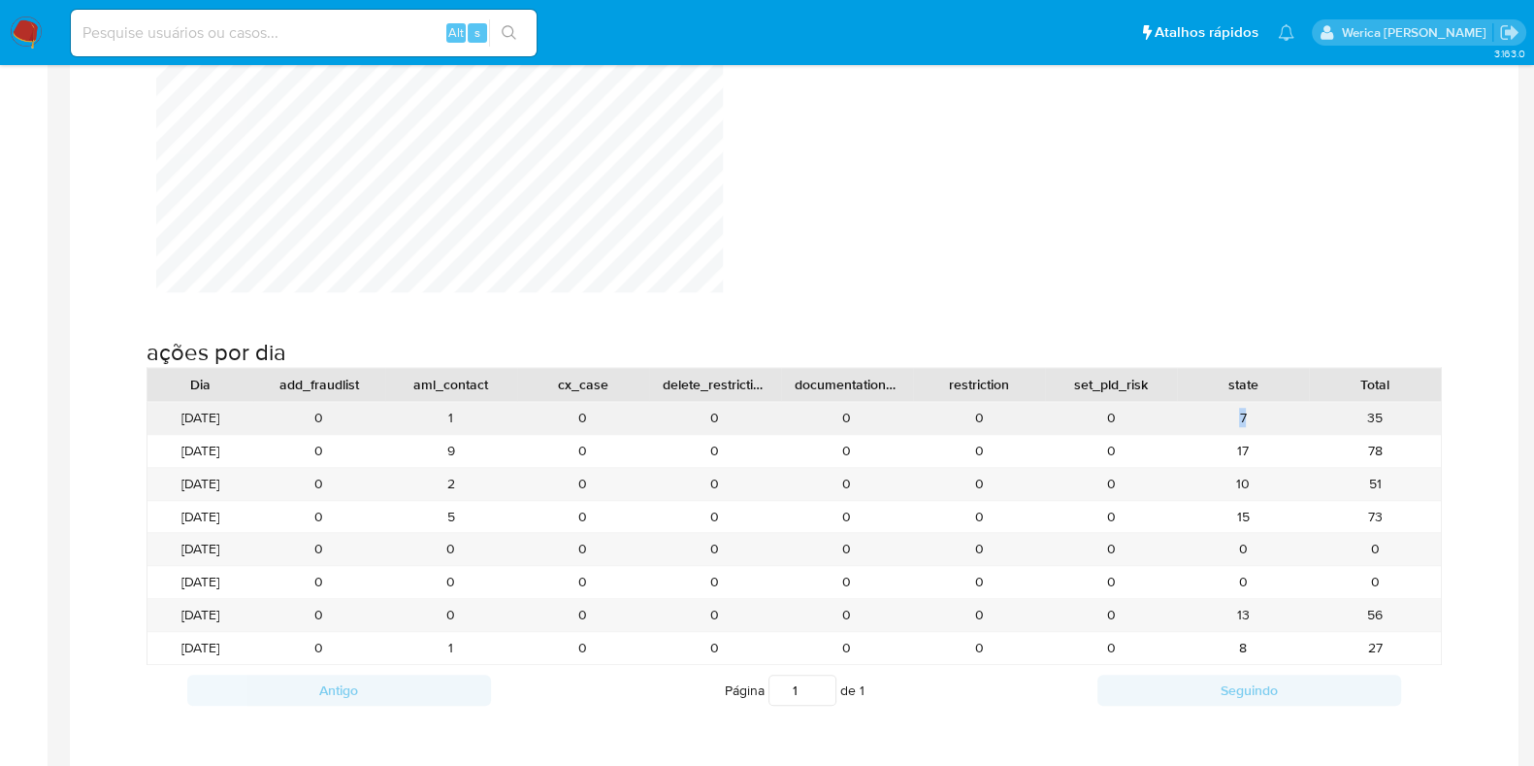
drag, startPoint x: 1250, startPoint y: 432, endPoint x: 1179, endPoint y: 428, distance: 71.0
click at [1179, 428] on div "[DATE] 0 1 0 0 0 0 0 7 35 [DATE] 0 9 0 0 0 0 0 17 78 [DATE] 0 2 0 0 0 0 0 10 51…" at bounding box center [795, 533] width 1296 height 264
